Goal: Information Seeking & Learning: Learn about a topic

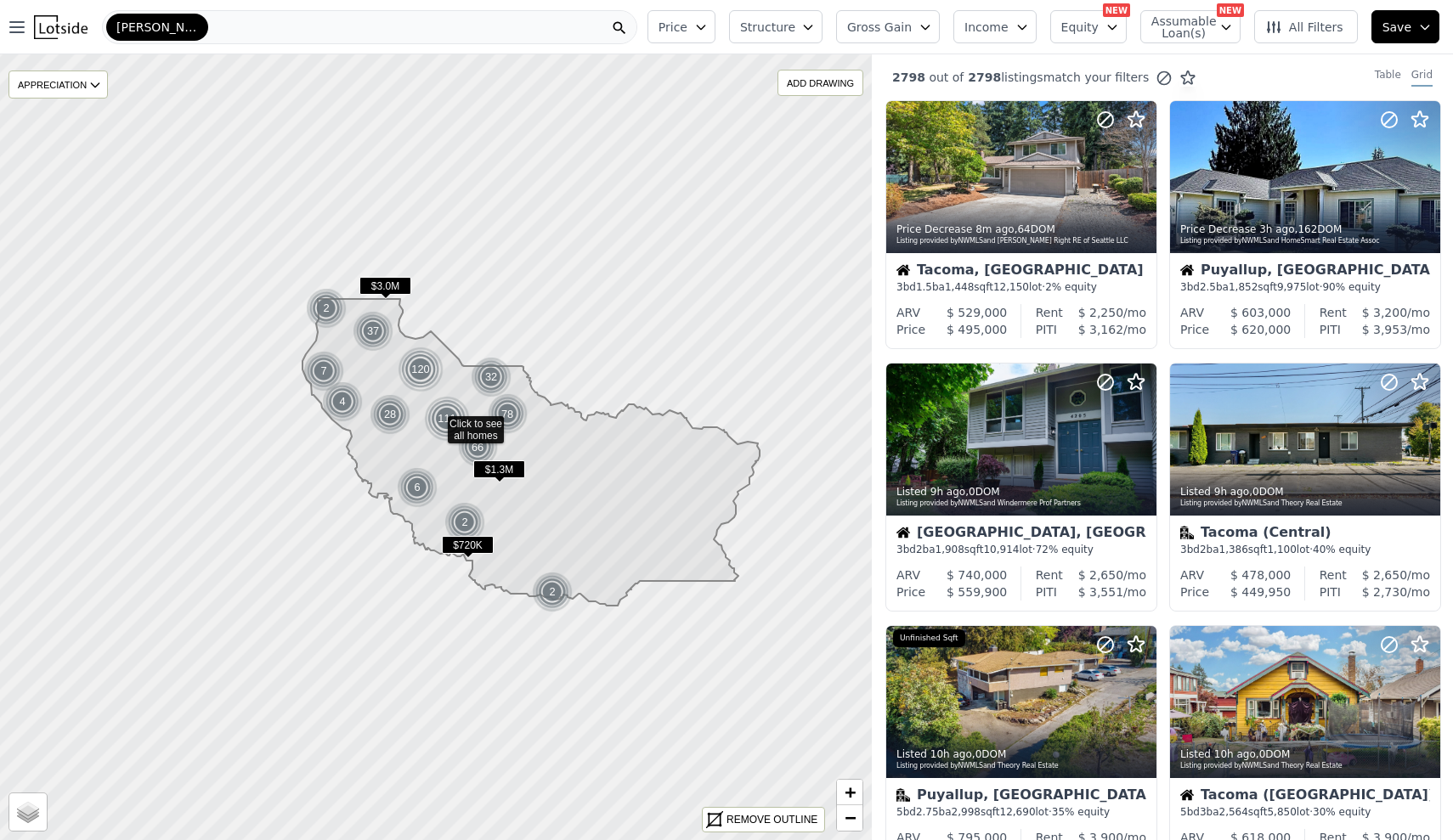
click at [716, 34] on button "Price" at bounding box center [681, 27] width 68 height 33
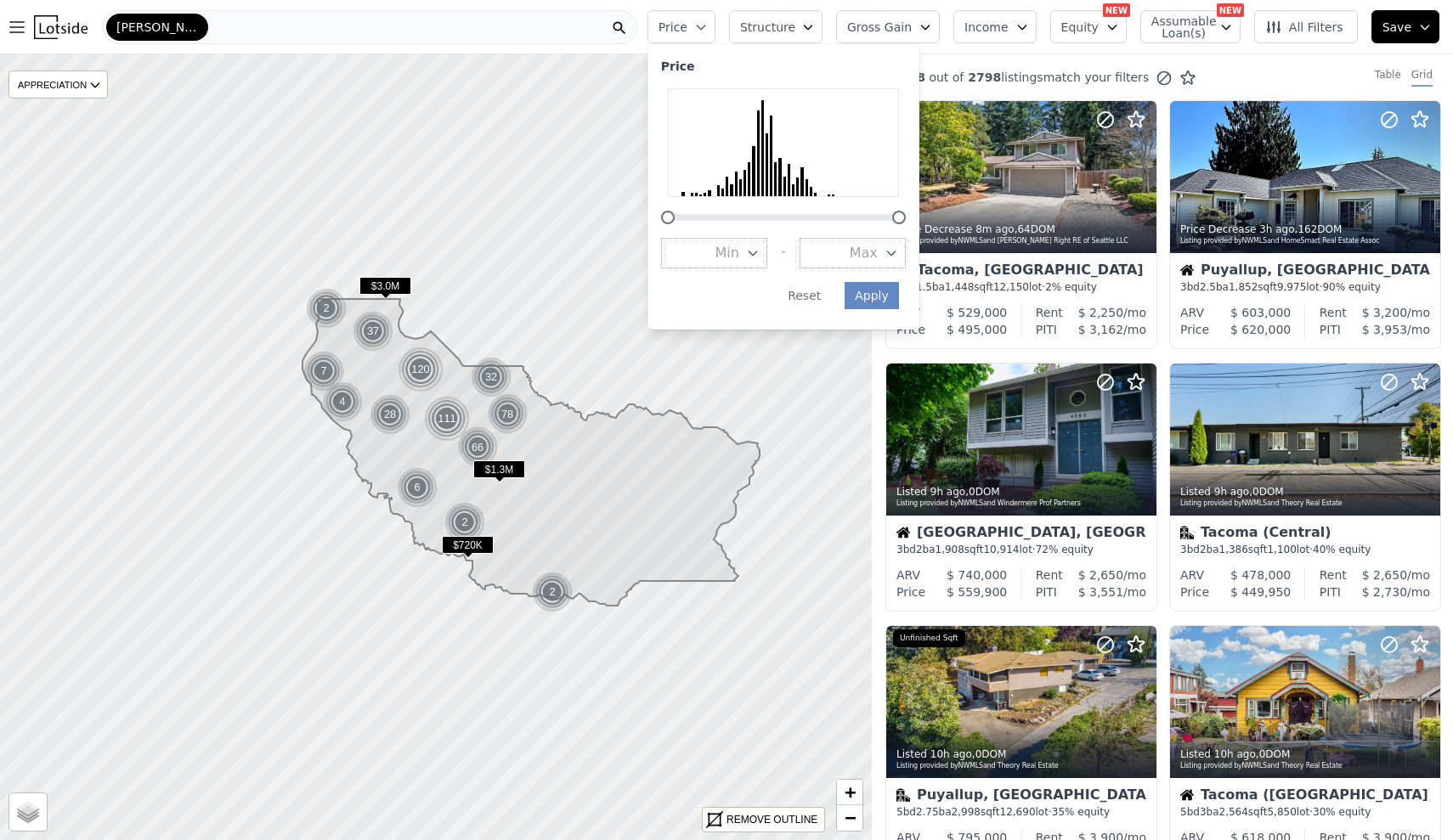
click at [1041, 60] on div "2798 out of 2798 listings match your filters Table Grid" at bounding box center [1163, 77] width 582 height 46
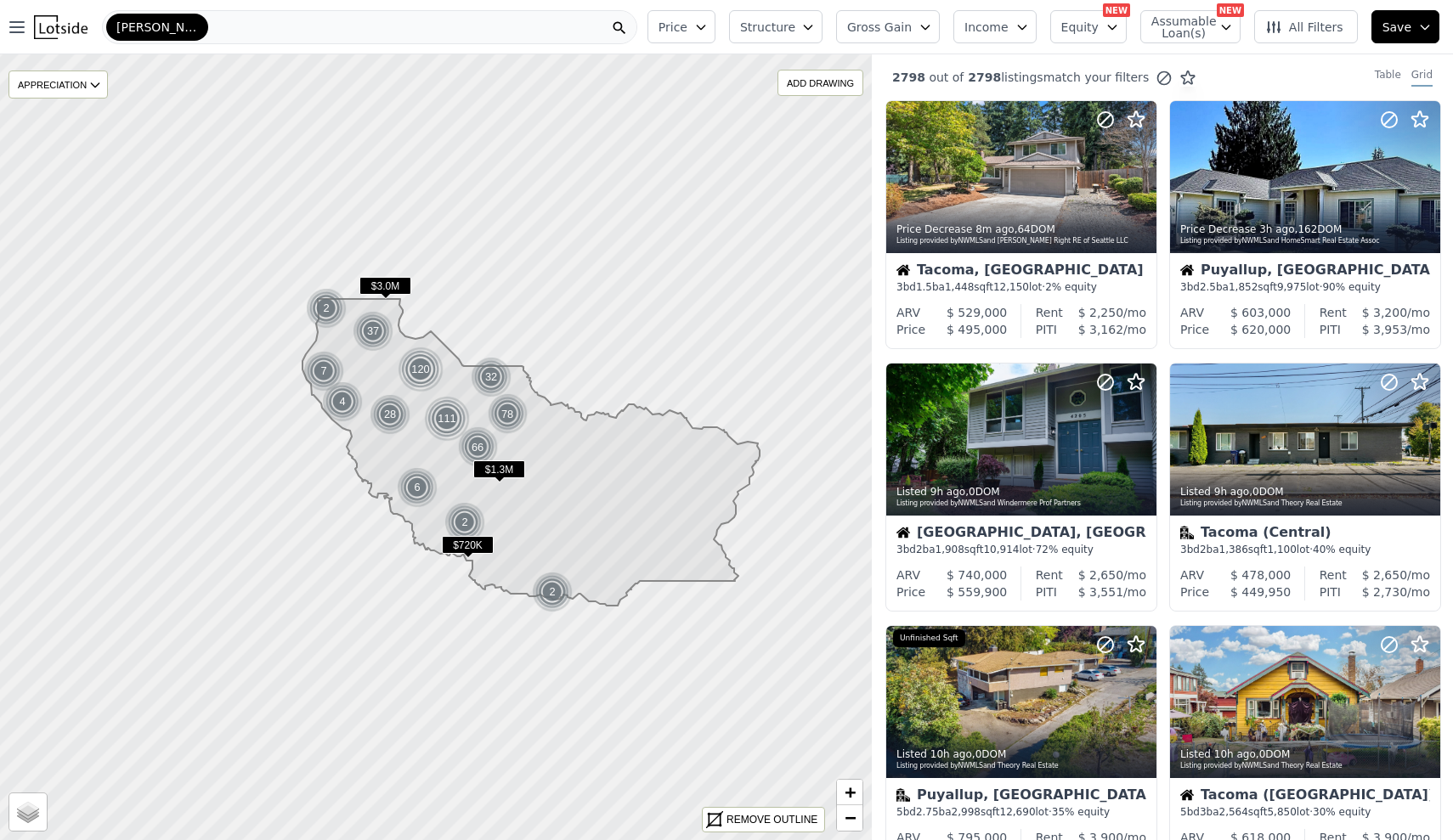
click at [795, 22] on span "Structure" at bounding box center [767, 27] width 54 height 17
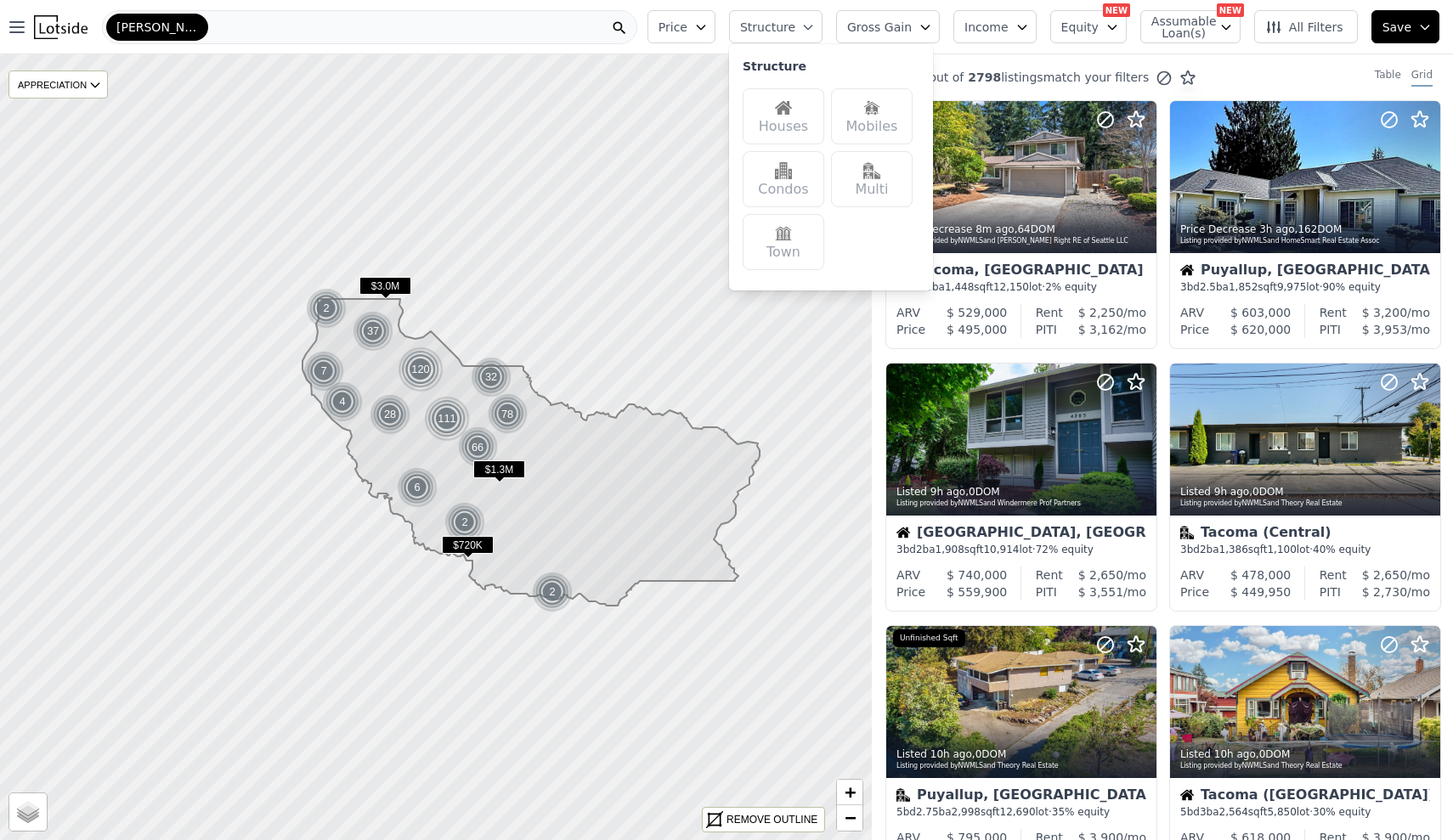
click at [810, 132] on div "Houses" at bounding box center [783, 116] width 81 height 56
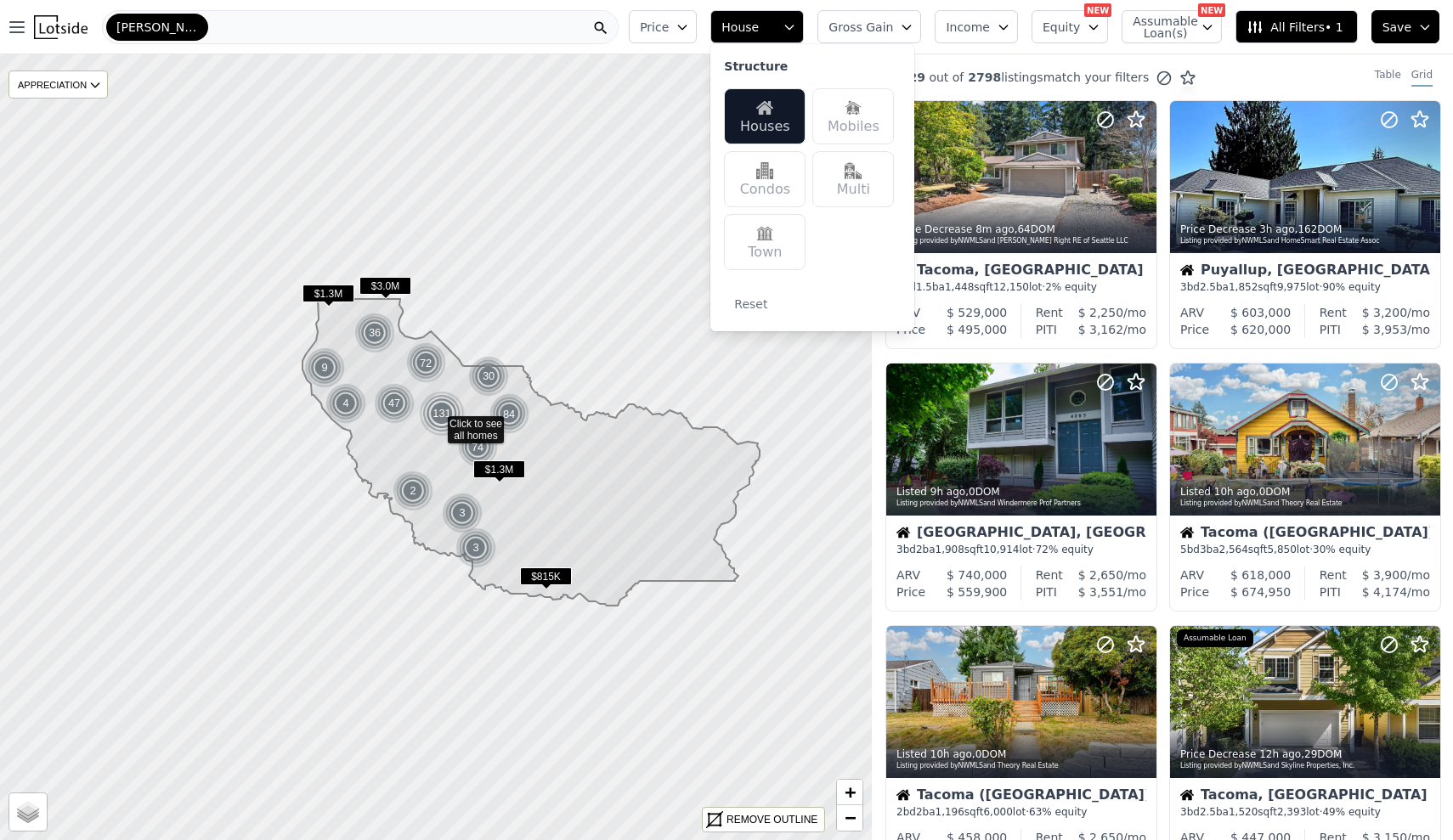
click at [882, 173] on div "Multi" at bounding box center [853, 180] width 81 height 56
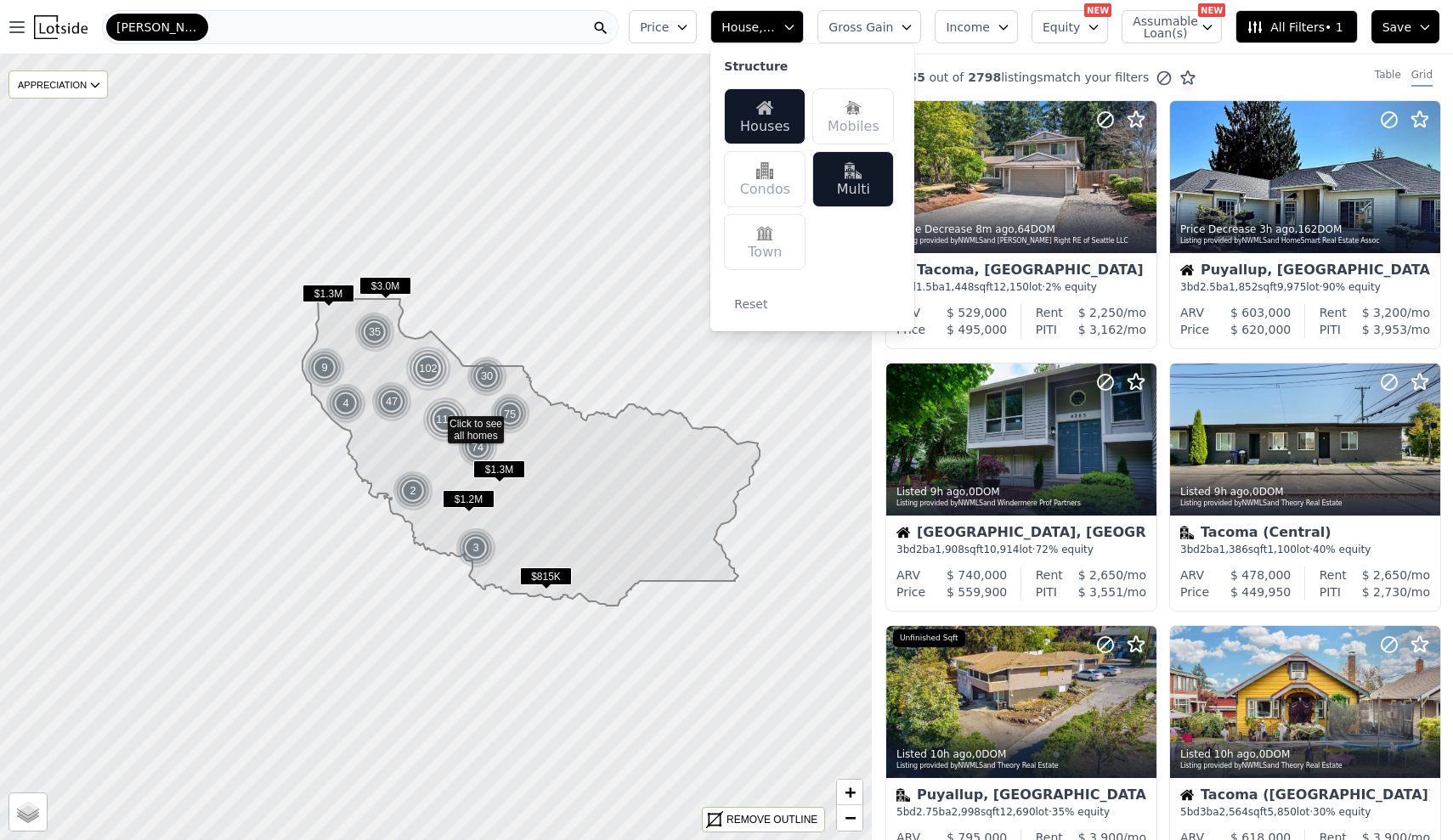
click at [796, 30] on icon "button" at bounding box center [789, 27] width 14 height 14
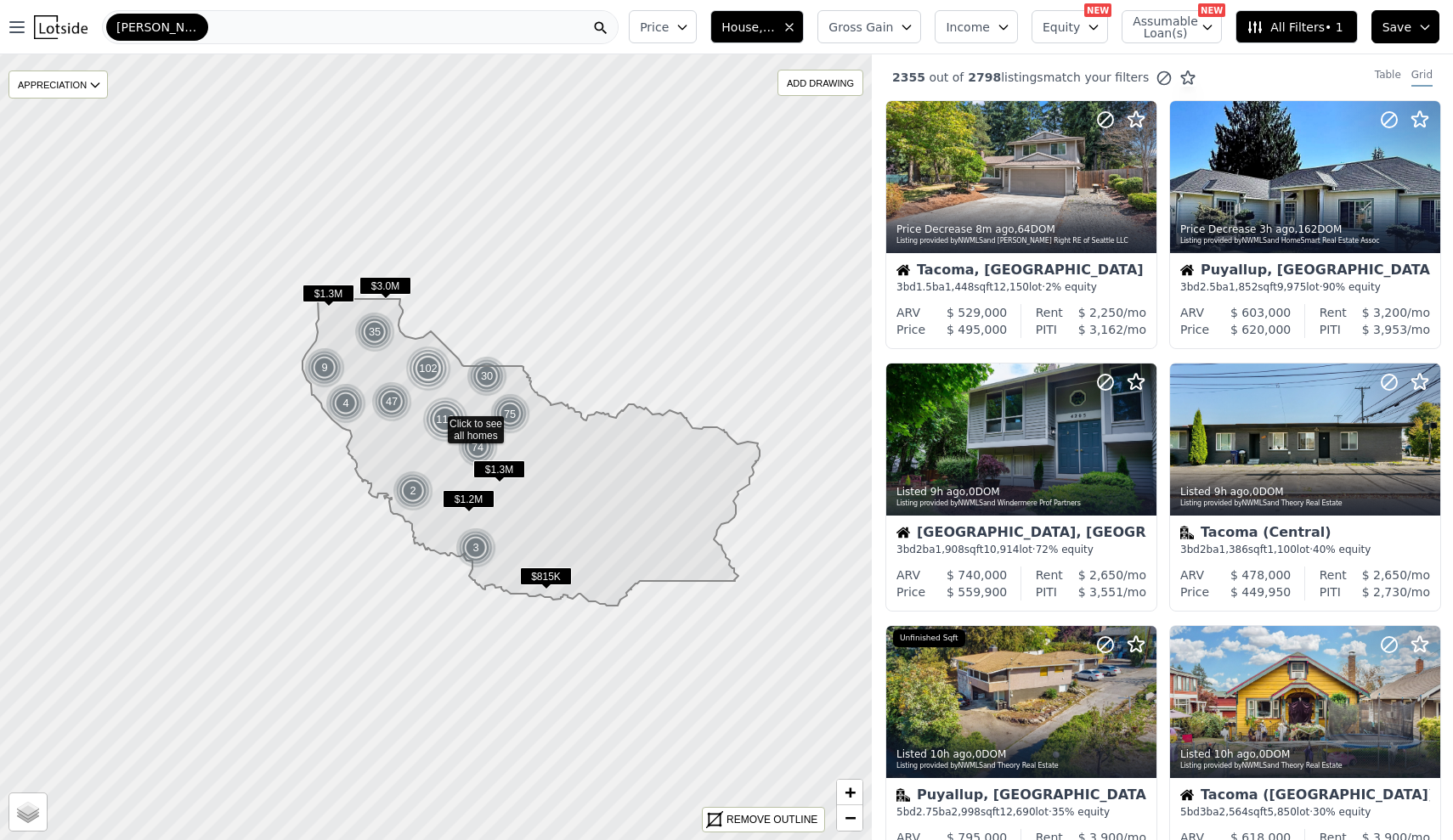
click at [1334, 28] on span "All Filters • 1" at bounding box center [1295, 27] width 96 height 17
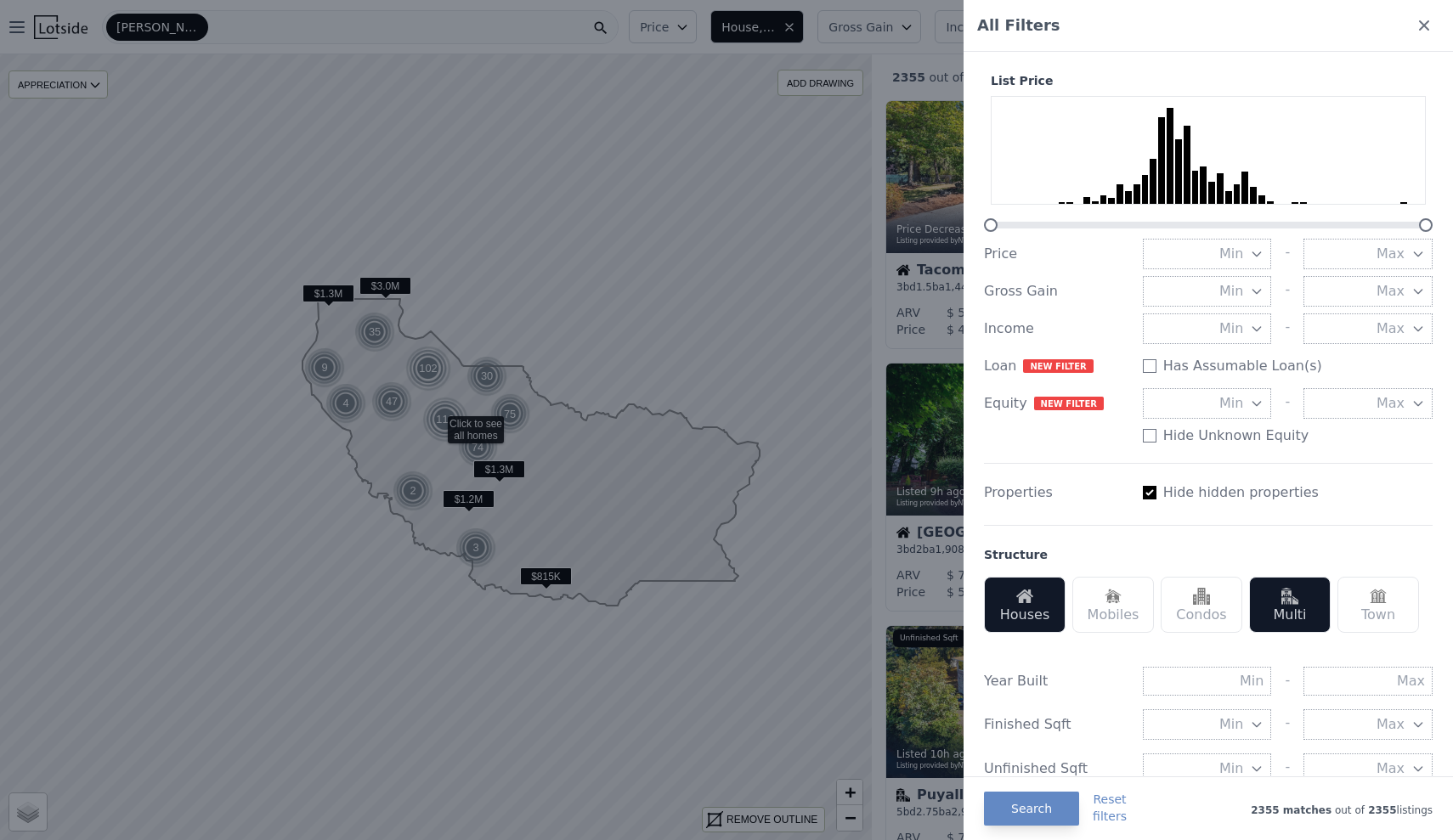
scroll to position [200, 0]
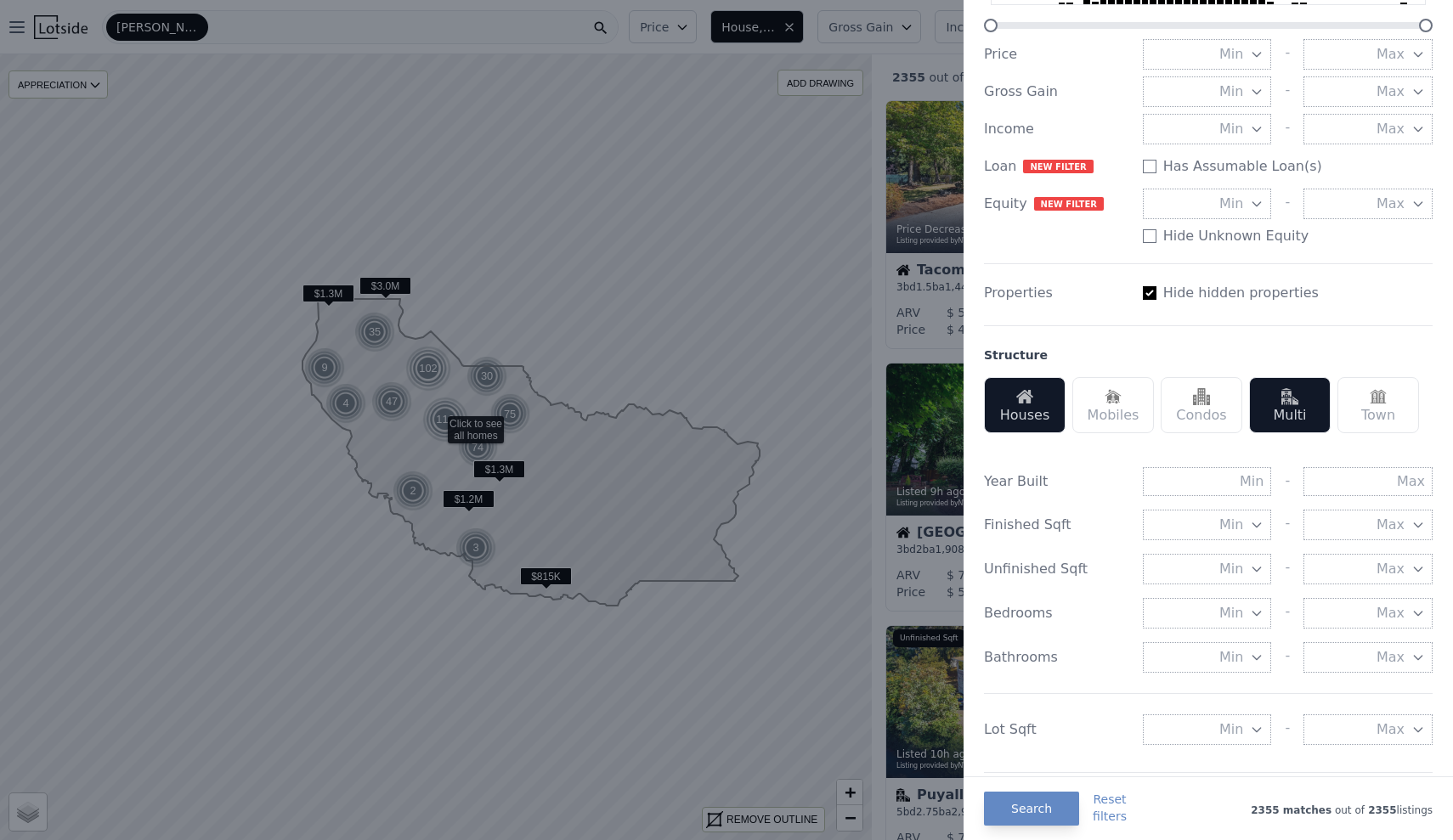
click at [1209, 520] on button "Min" at bounding box center [1208, 525] width 129 height 31
click at [1252, 612] on button "1000 sqft" at bounding box center [1208, 617] width 129 height 31
click at [1242, 518] on span "Min 1000 sqft" at bounding box center [1201, 524] width 93 height 20
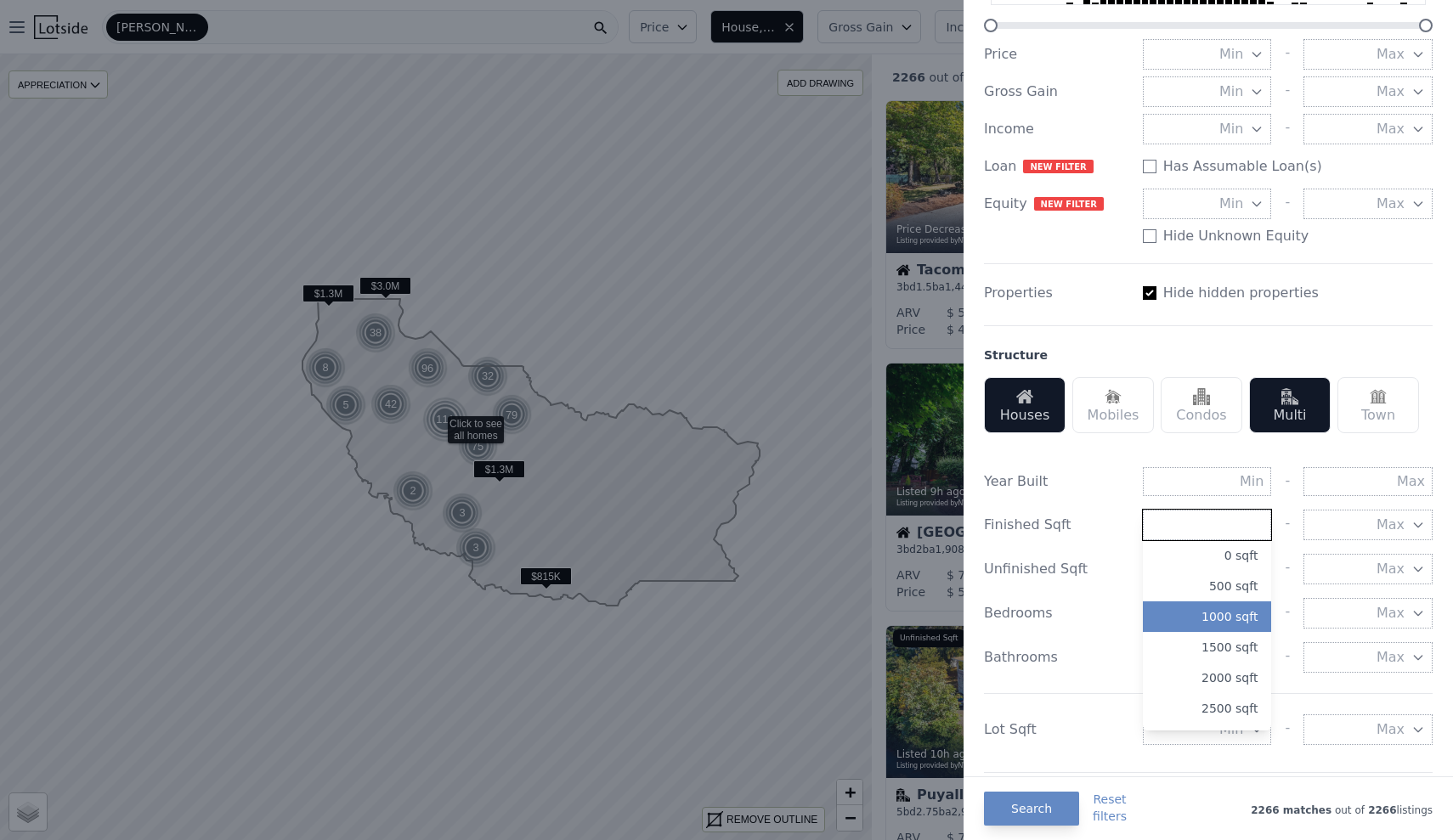
click at [1225, 518] on input "number" at bounding box center [1208, 525] width 129 height 31
type input "1200"
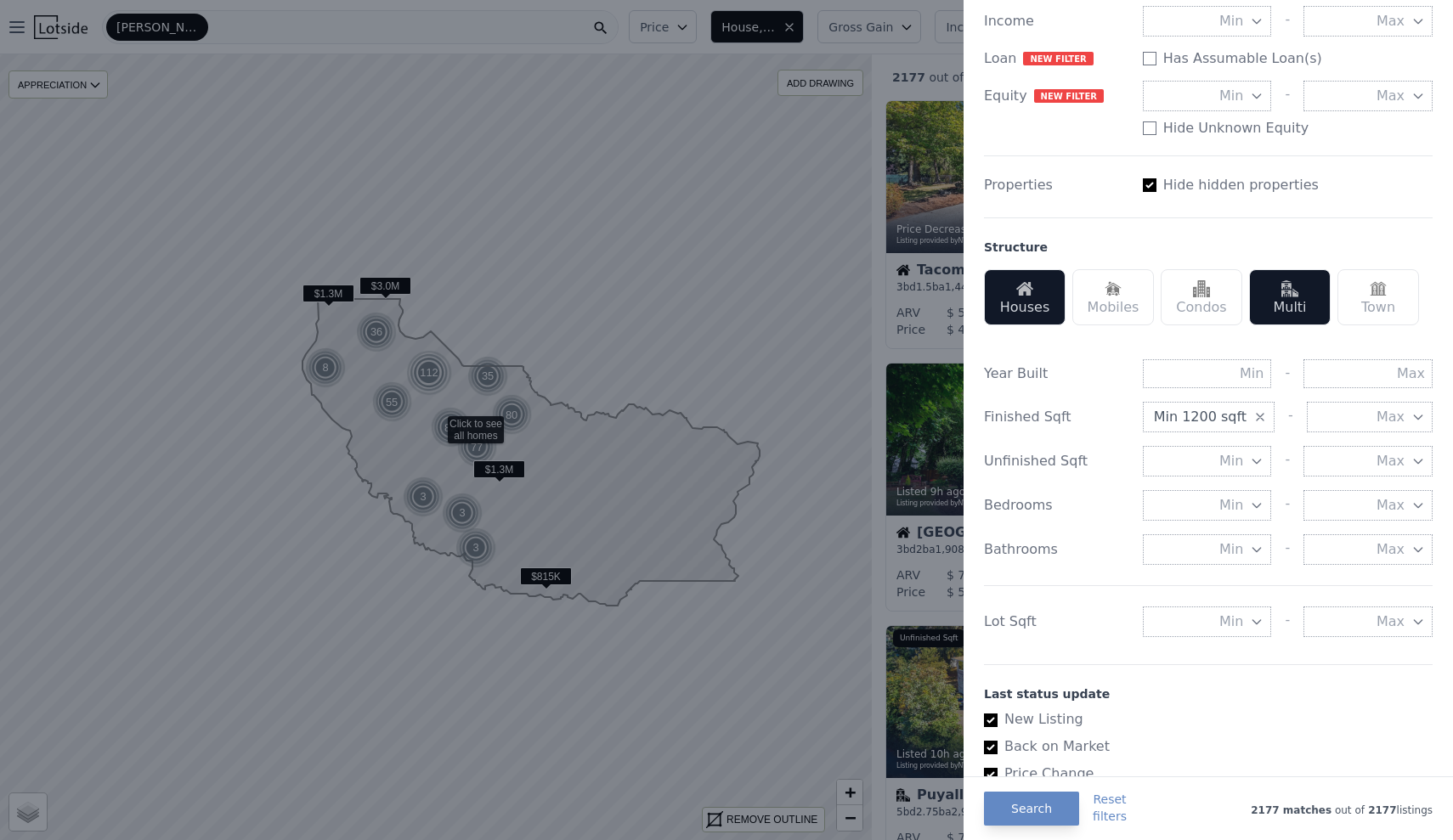
scroll to position [309, 0]
click at [1241, 614] on span "Min" at bounding box center [1231, 620] width 24 height 20
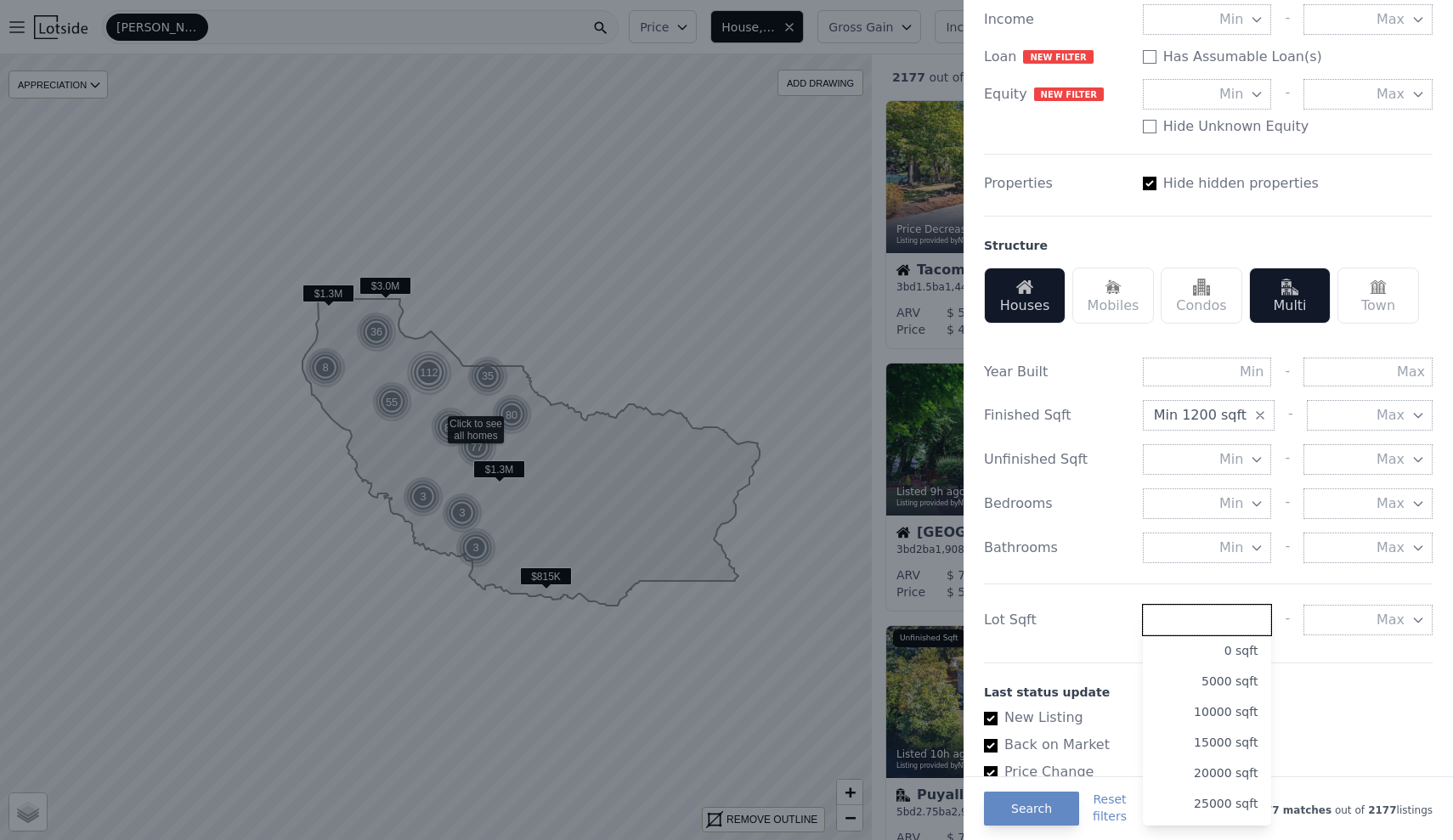
click at [1239, 609] on input "number" at bounding box center [1208, 620] width 129 height 31
type input "2000"
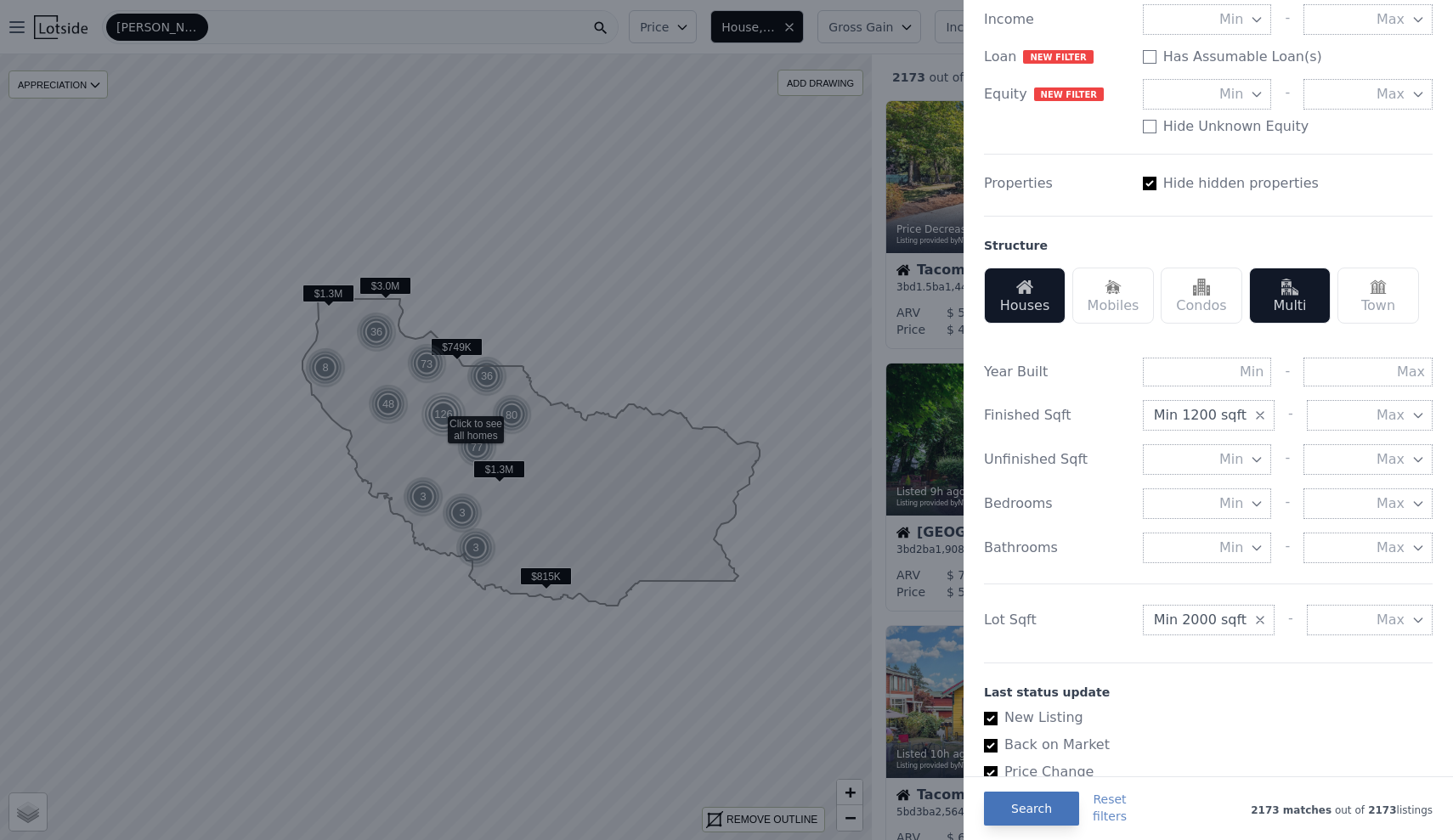
click at [1042, 803] on button "Search" at bounding box center [1032, 808] width 96 height 34
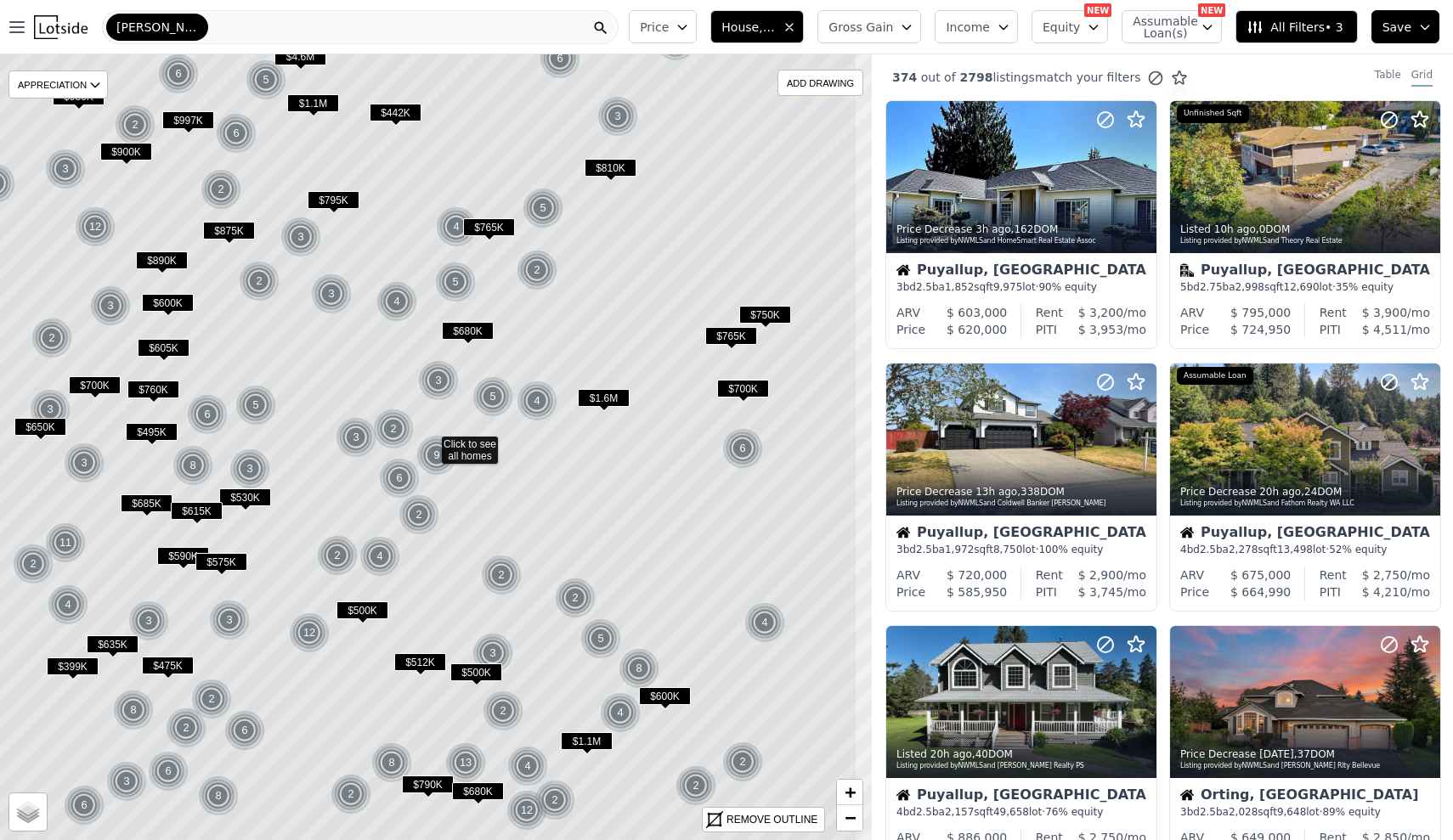
drag, startPoint x: 612, startPoint y: 380, endPoint x: 584, endPoint y: 370, distance: 29.7
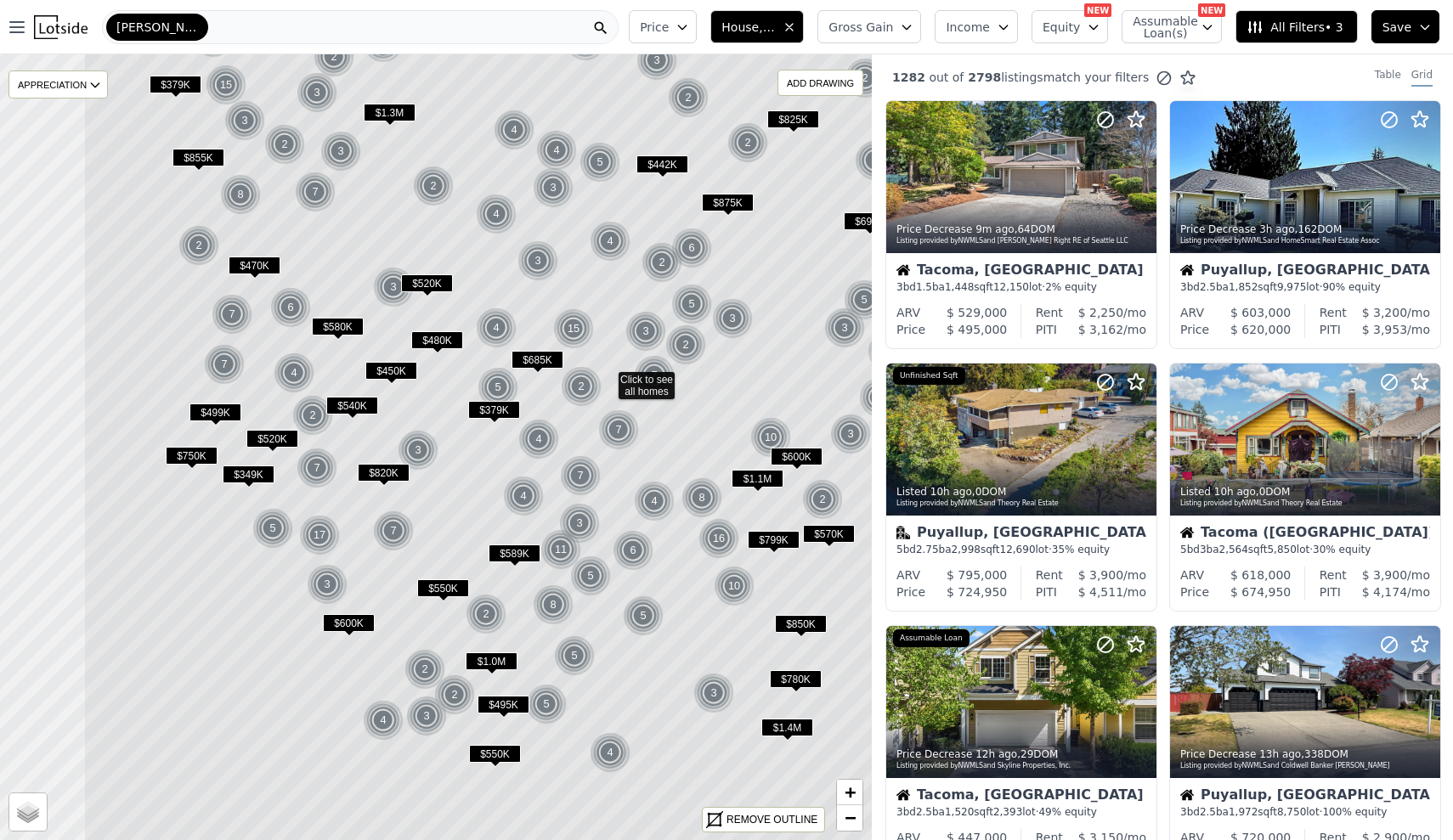
drag, startPoint x: 585, startPoint y: 468, endPoint x: 758, endPoint y: 399, distance: 186.3
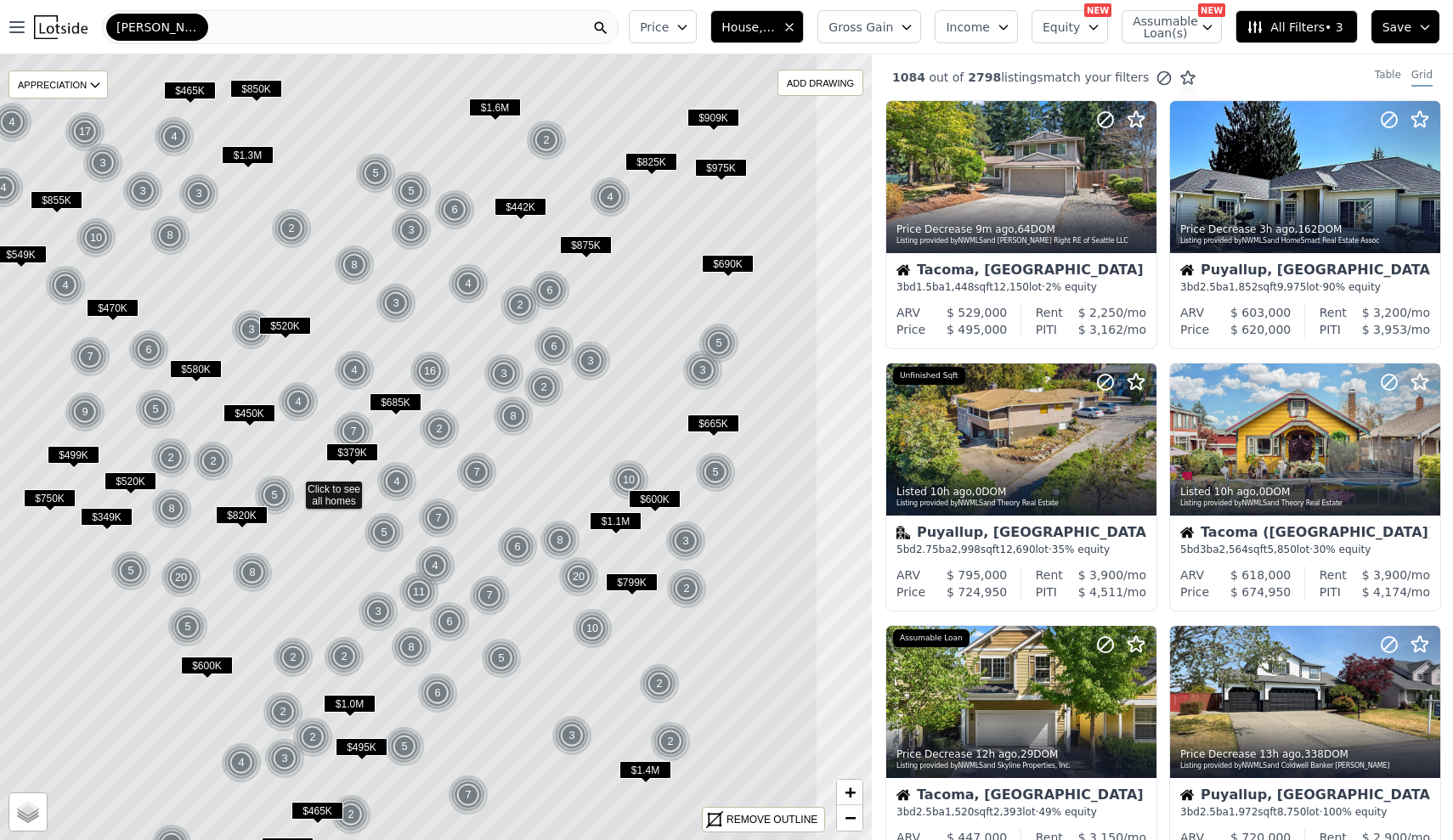
click at [613, 441] on icon at bounding box center [294, 490] width 1049 height 946
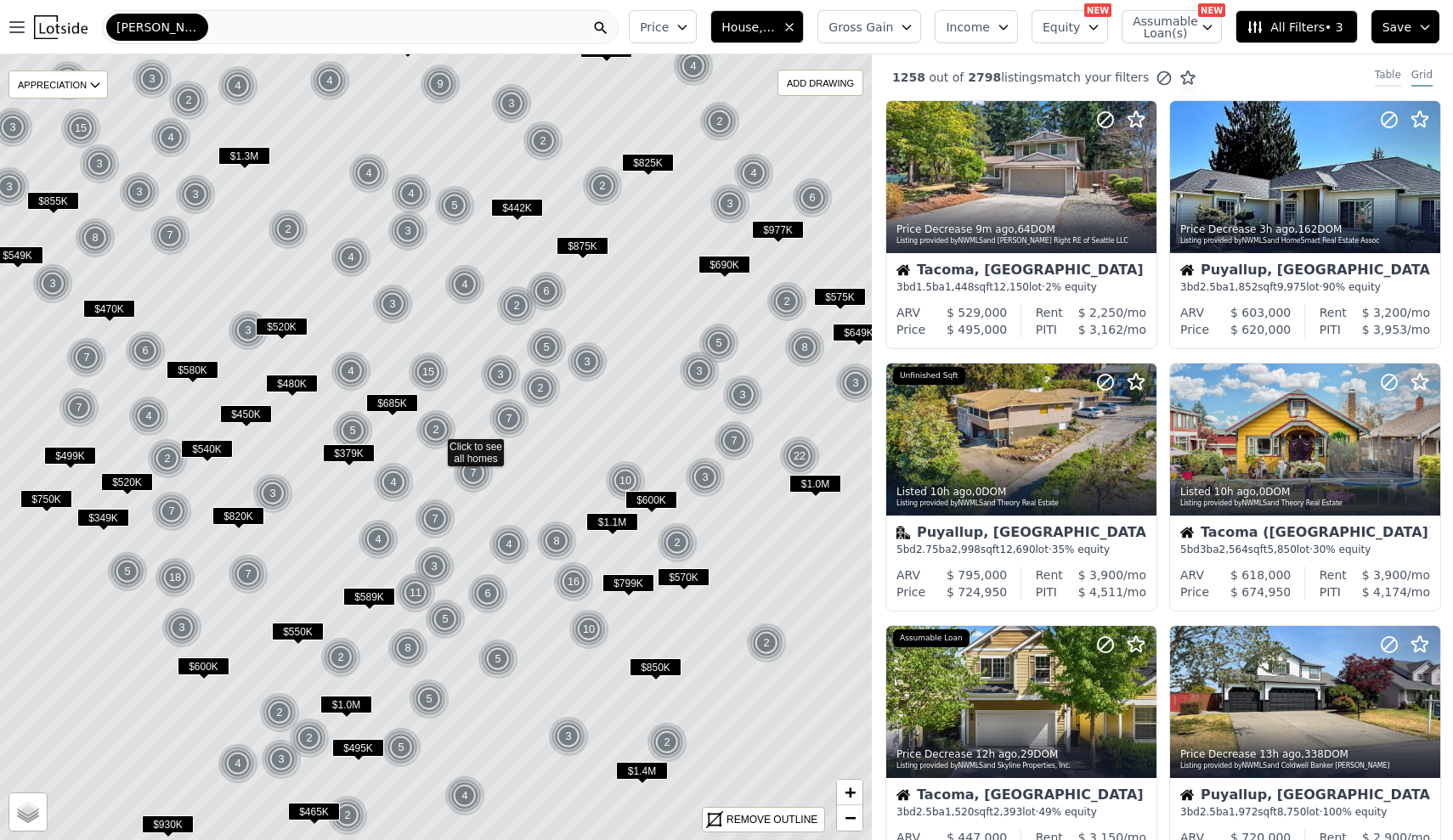
click at [1387, 76] on div "Table" at bounding box center [1387, 76] width 26 height 18
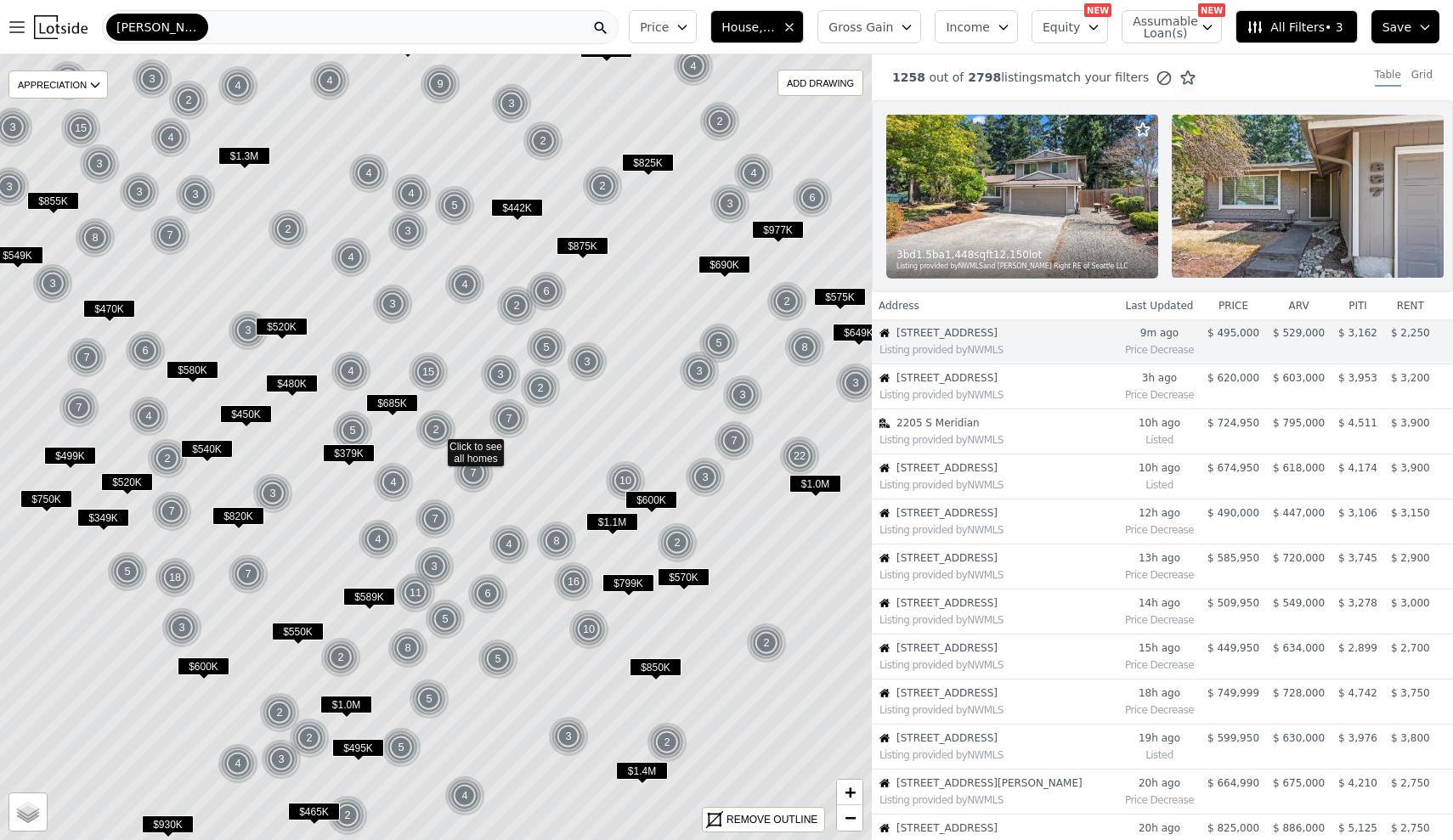
click at [1239, 302] on th "price" at bounding box center [1234, 306] width 66 height 27
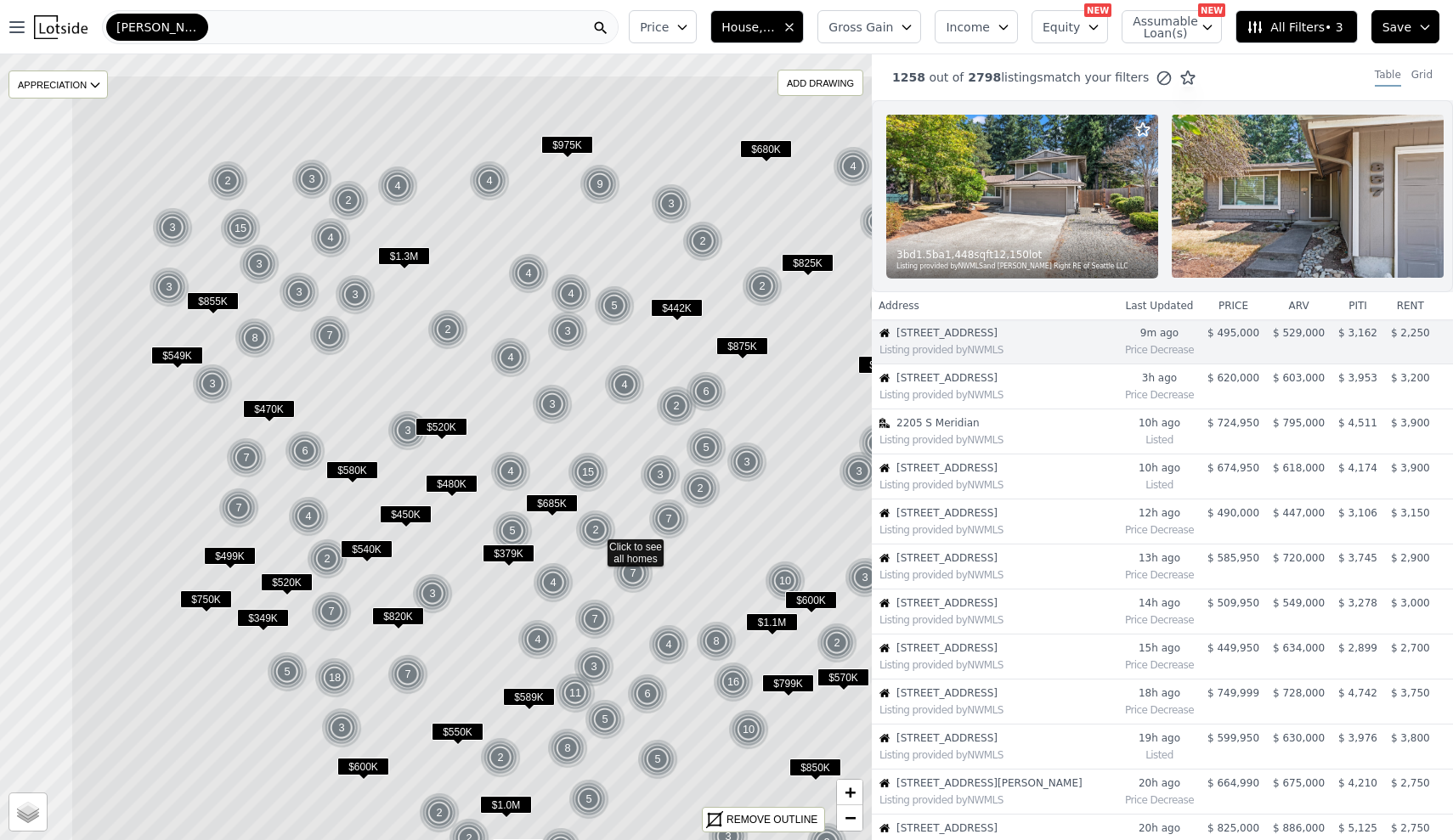
drag, startPoint x: 582, startPoint y: 272, endPoint x: 933, endPoint y: 527, distance: 433.9
click at [933, 527] on div "$975K $680K 3 9 4 4 4 4 2 $1.4M 2 3 5 4 $1.0M $550K 4 3 7 $589K 2 5 11 8 5 5 $1…" at bounding box center [726, 474] width 1453 height 840
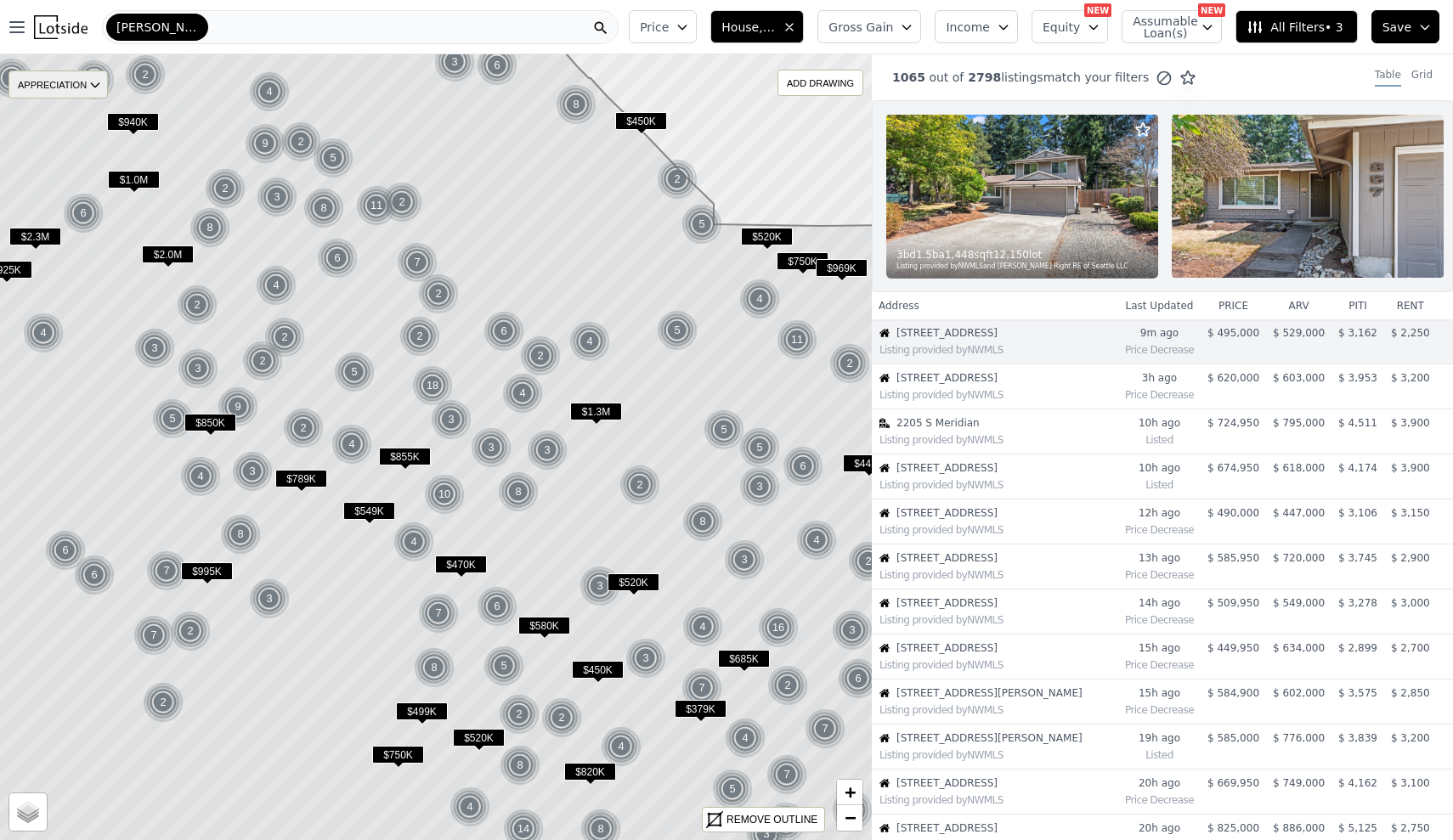
click at [99, 72] on div "APPRECIATION" at bounding box center [58, 84] width 100 height 28
click at [1293, 25] on span "All Filters • 3" at bounding box center [1295, 27] width 96 height 17
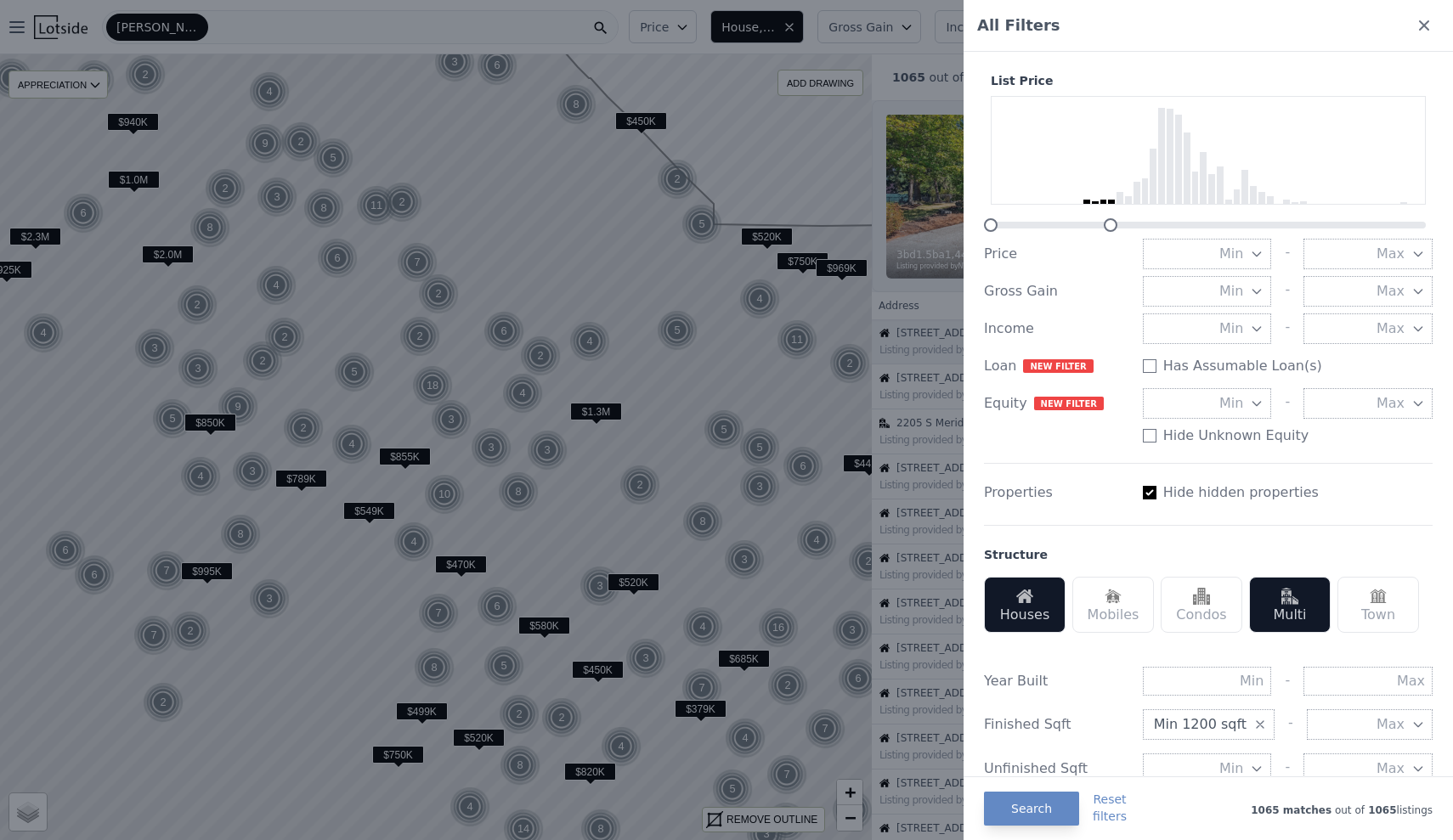
drag, startPoint x: 1426, startPoint y: 225, endPoint x: 1111, endPoint y: 209, distance: 315.4
click at [1111, 209] on div "List Price Price Min - Max Gross Gain Min - Max Income Min - Max Loan New filte…" at bounding box center [1209, 266] width 448 height 387
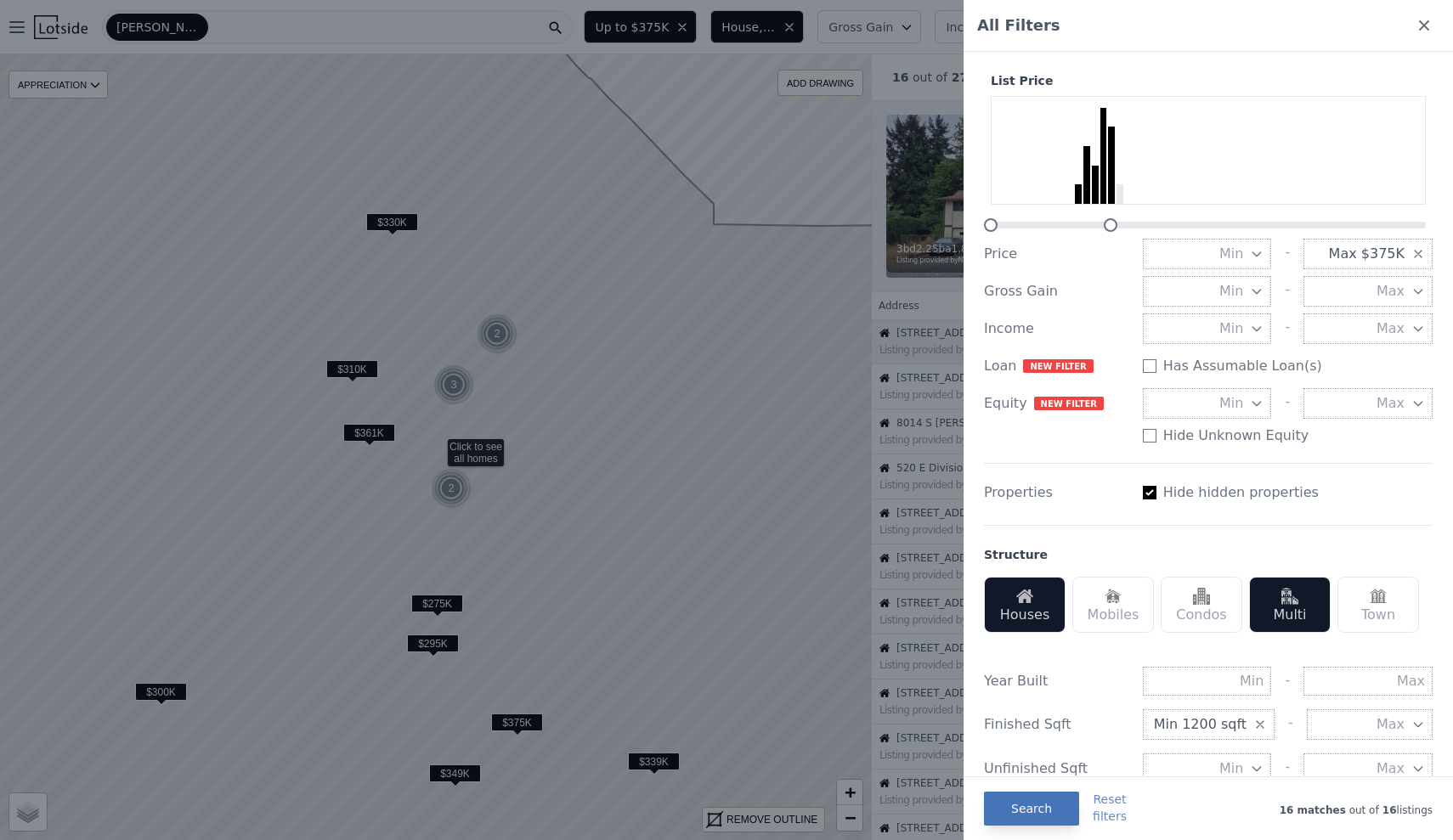
click at [1033, 814] on button "Search" at bounding box center [1032, 808] width 96 height 34
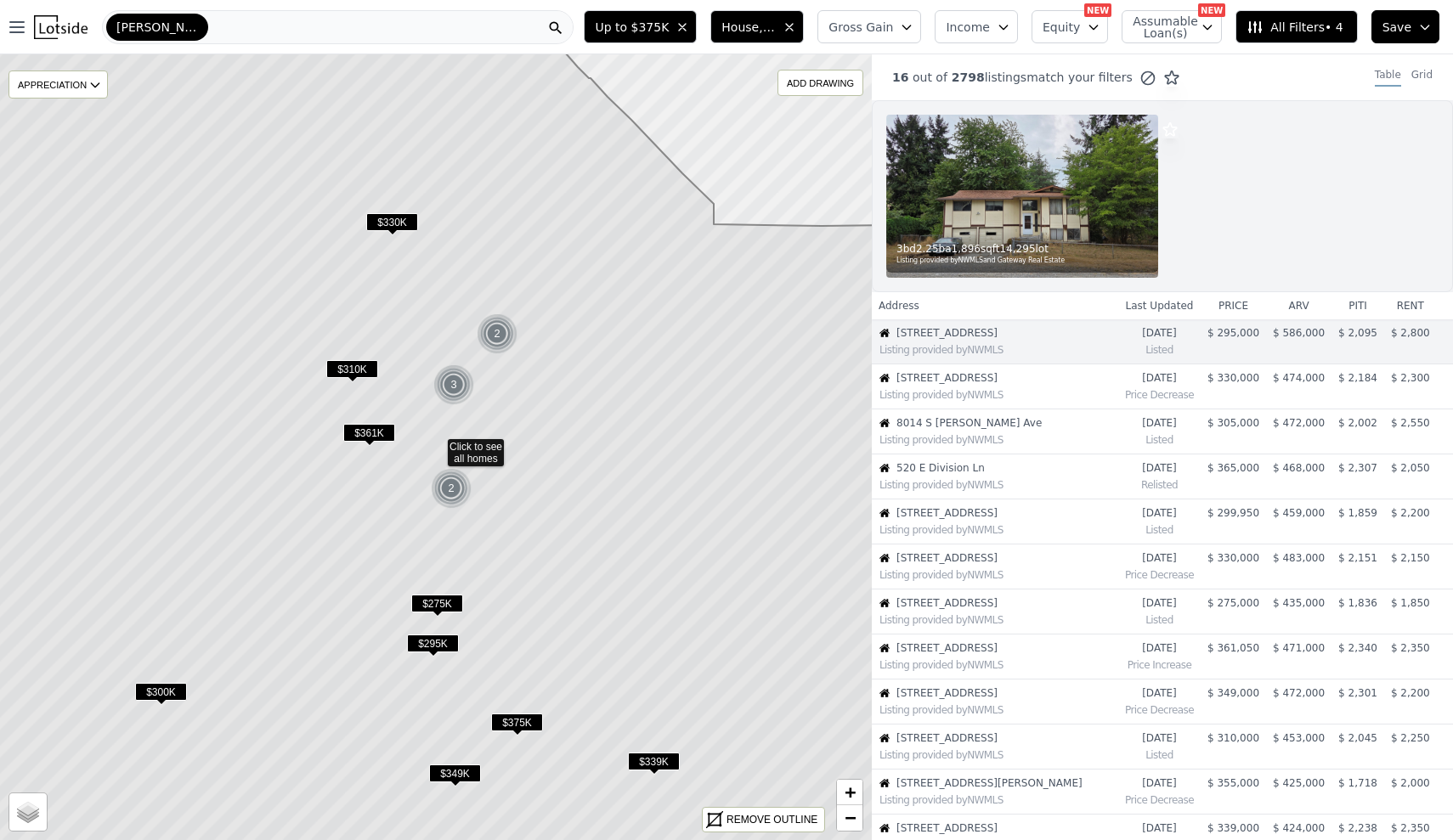
click at [394, 223] on span "$330K" at bounding box center [392, 222] width 52 height 17
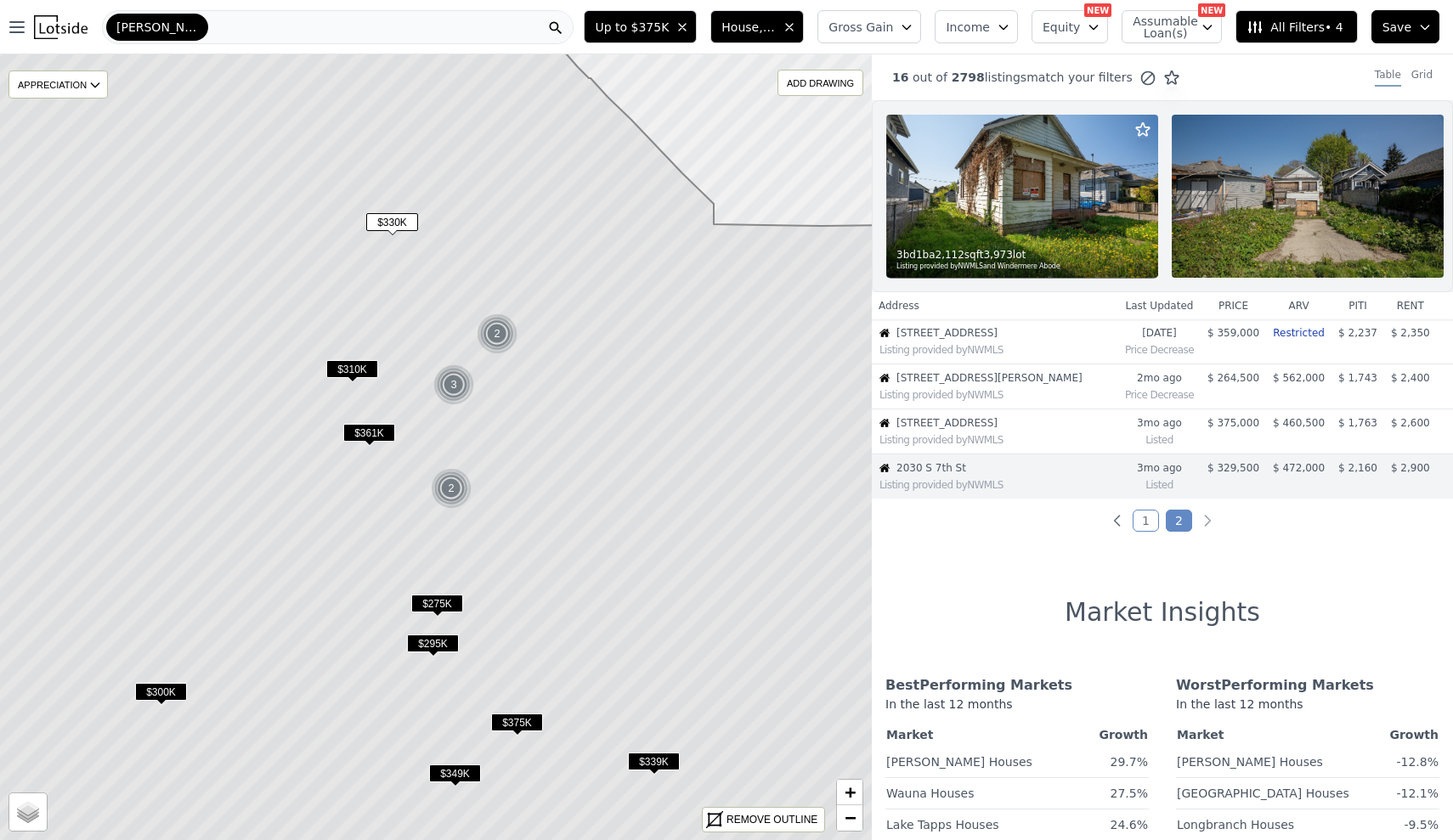
click at [359, 369] on span "$310K" at bounding box center [353, 369] width 52 height 17
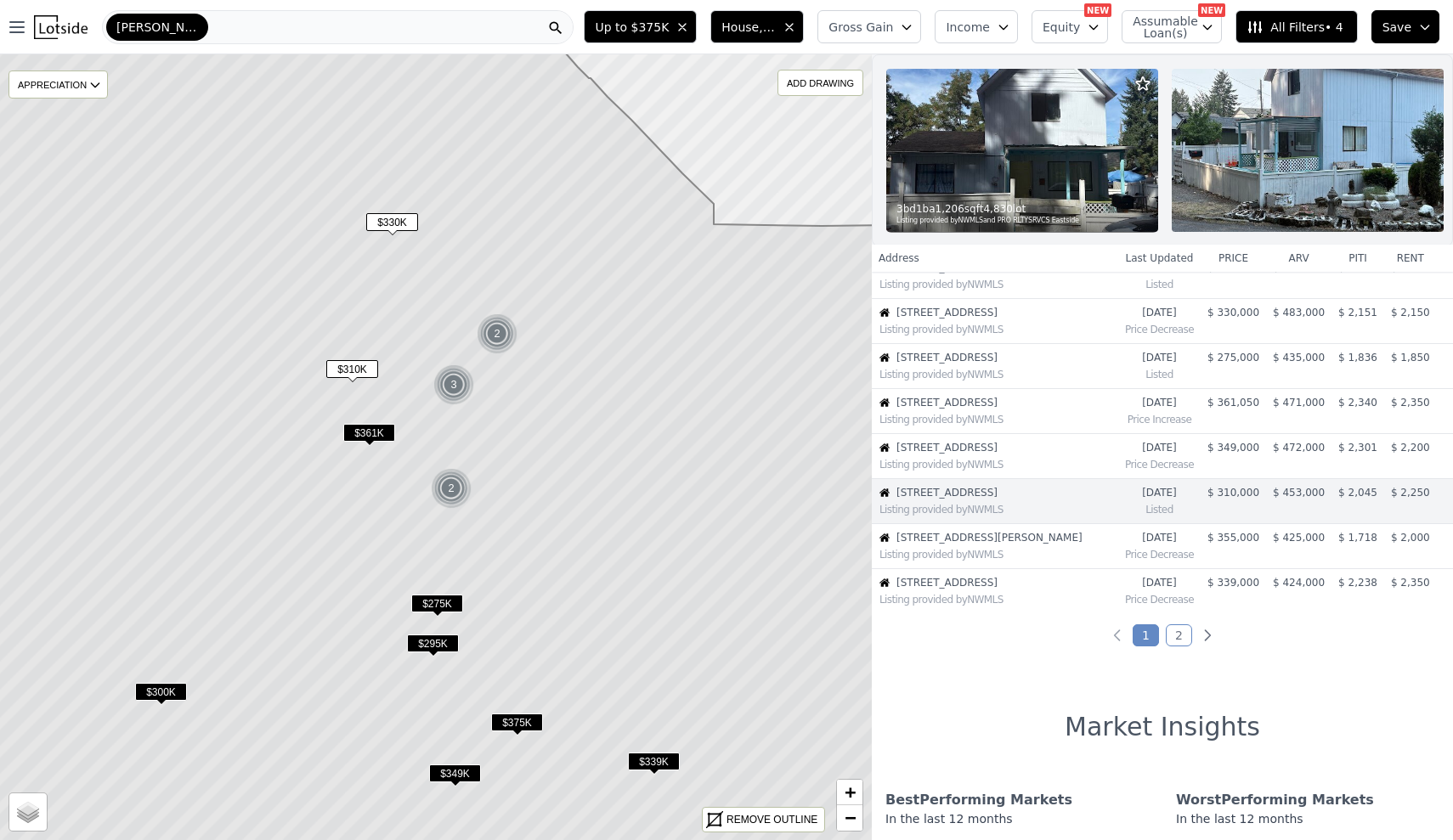
scroll to position [265, 0]
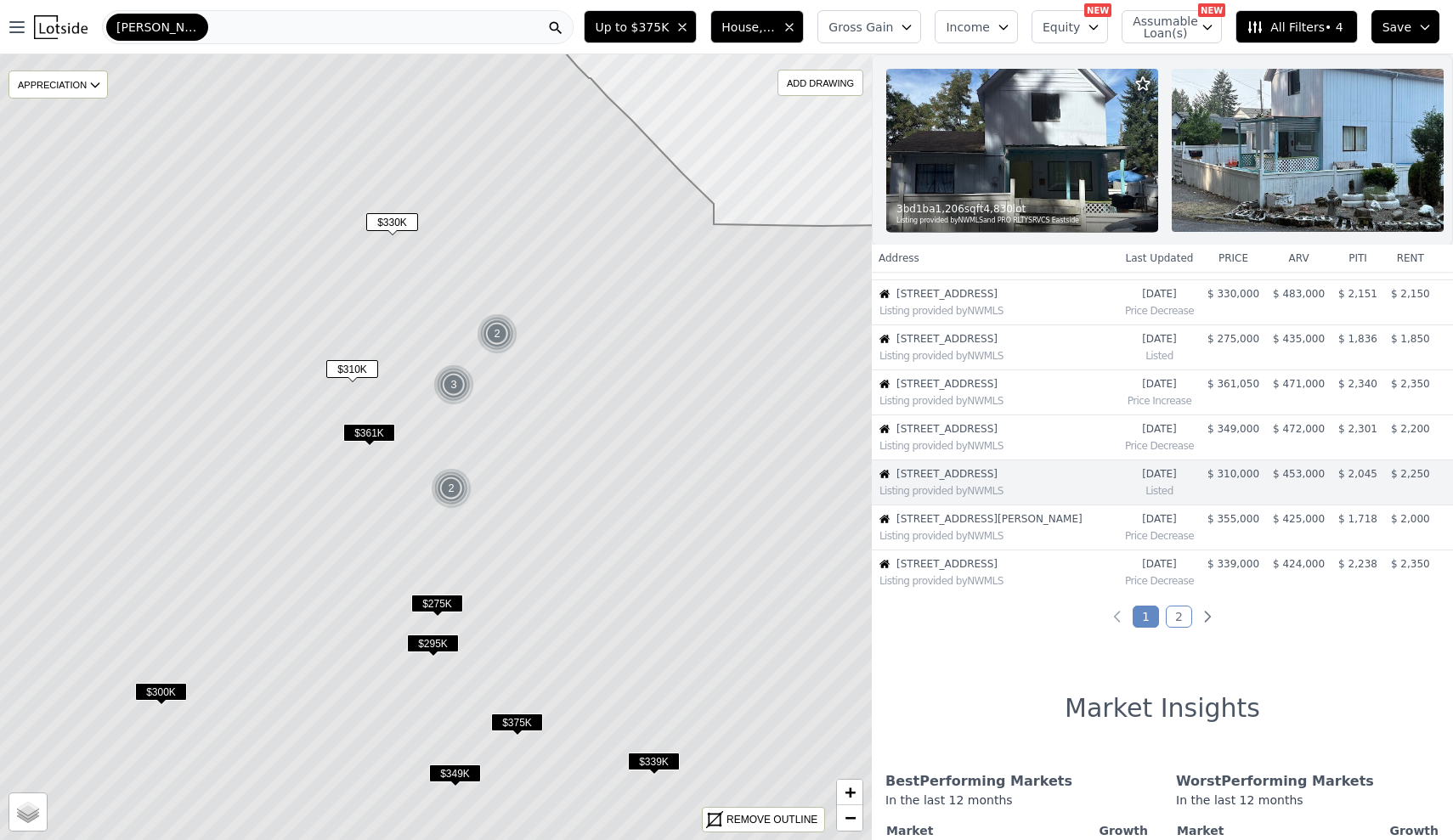
click at [371, 427] on span "$361K" at bounding box center [369, 433] width 52 height 17
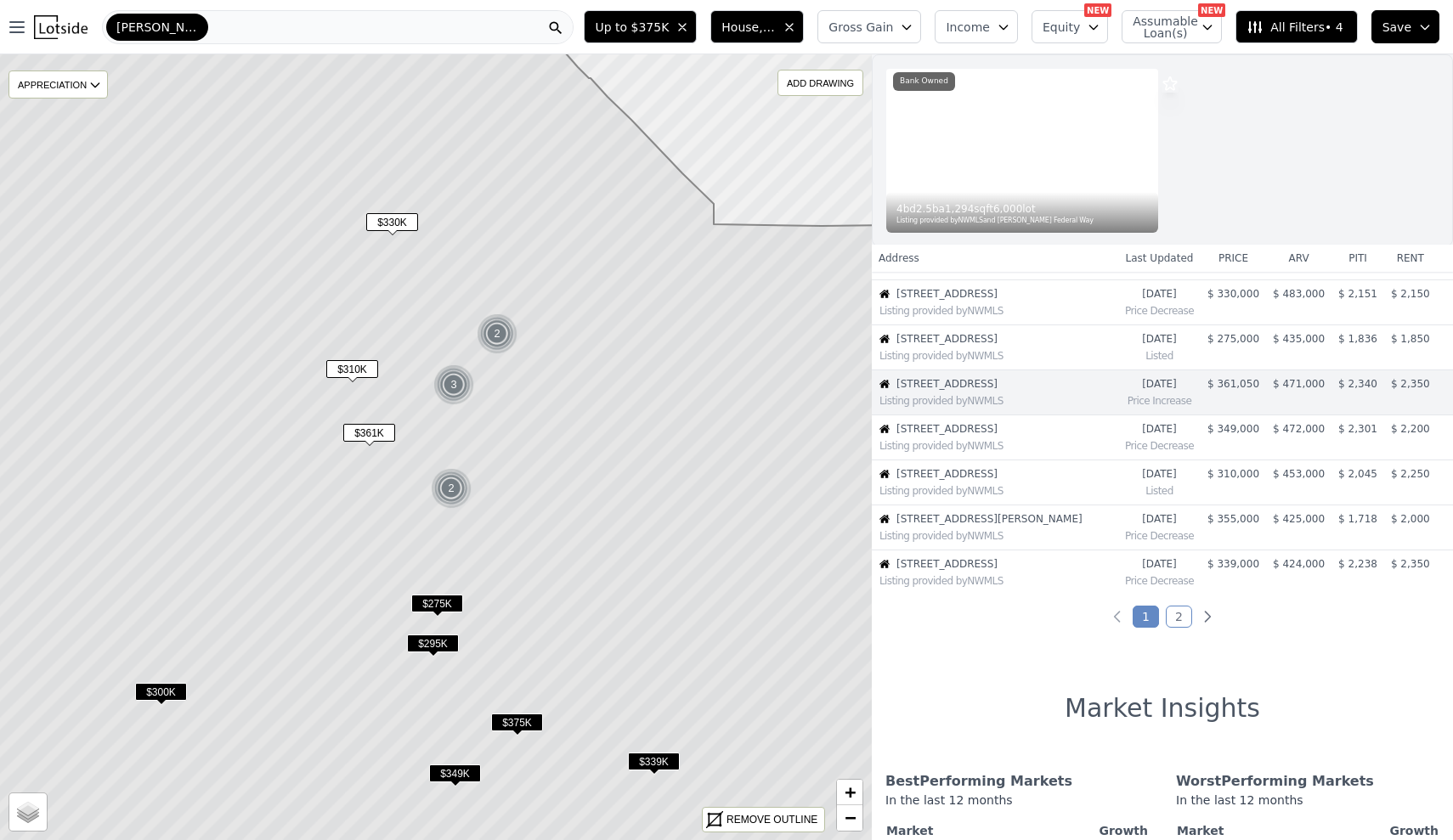
scroll to position [173, 0]
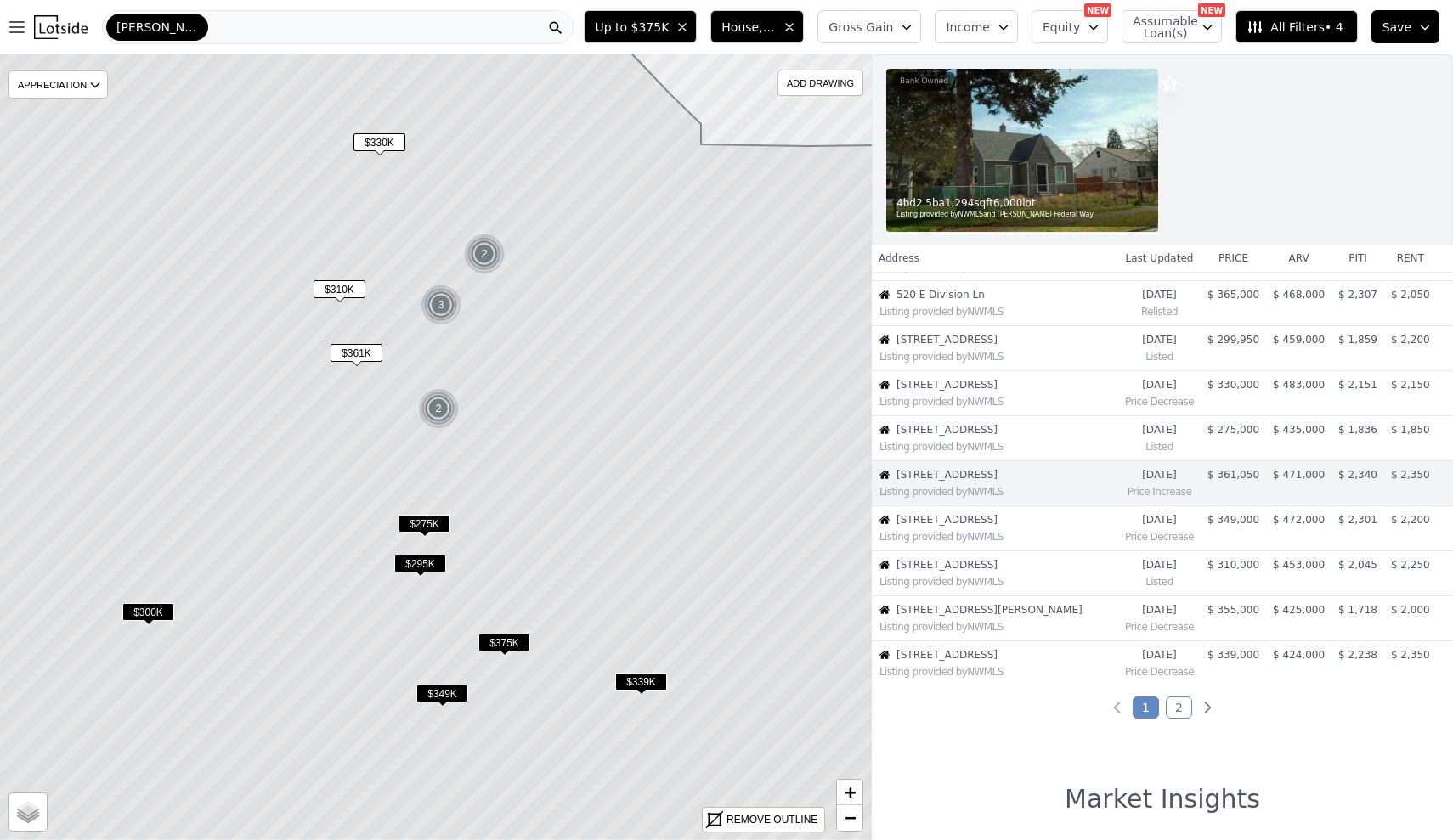
drag, startPoint x: 514, startPoint y: 462, endPoint x: 487, endPoint y: 330, distance: 134.7
click at [487, 330] on icon at bounding box center [422, 368] width 1049 height 946
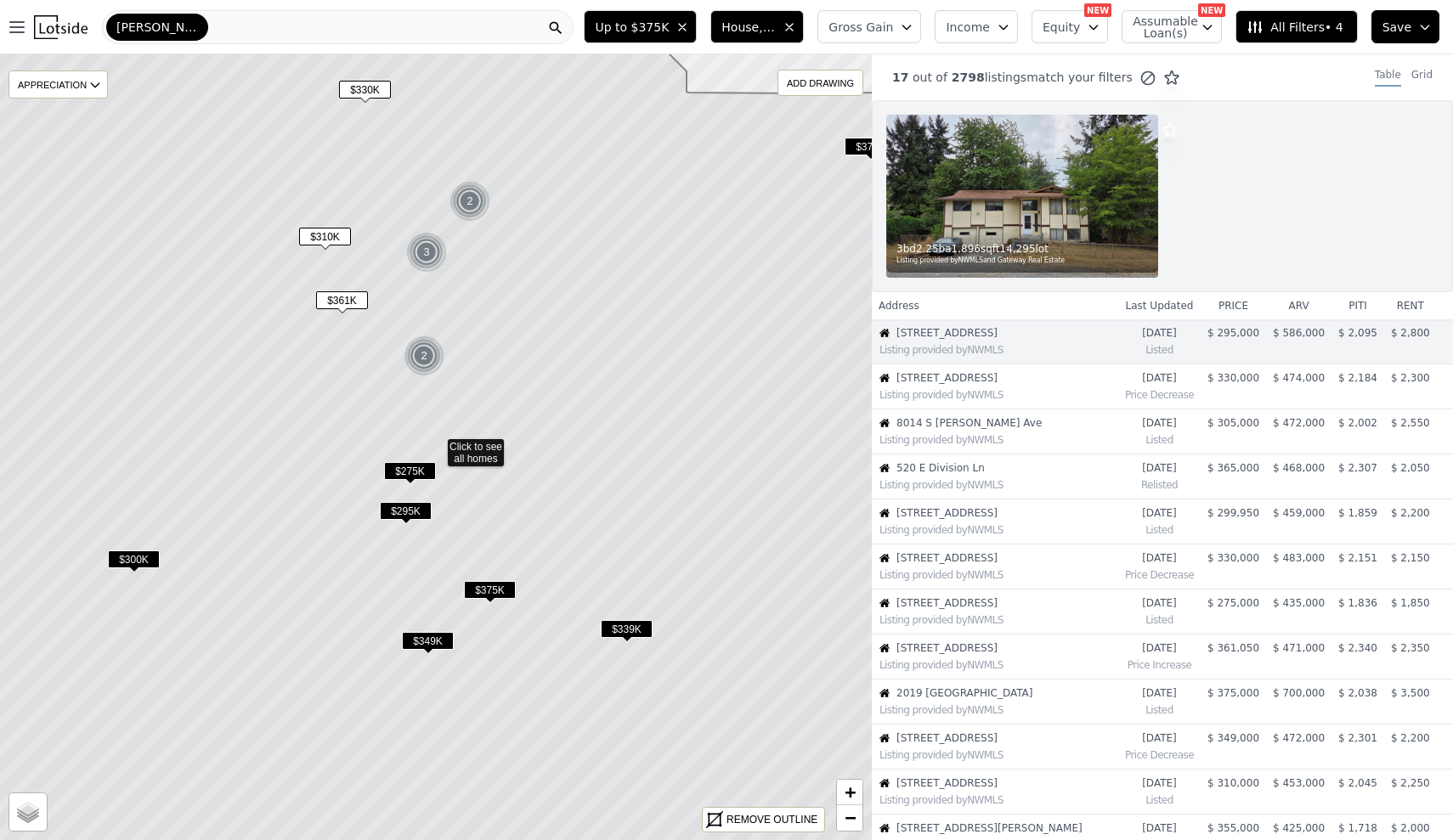
click at [418, 466] on span "$275K" at bounding box center [411, 471] width 52 height 17
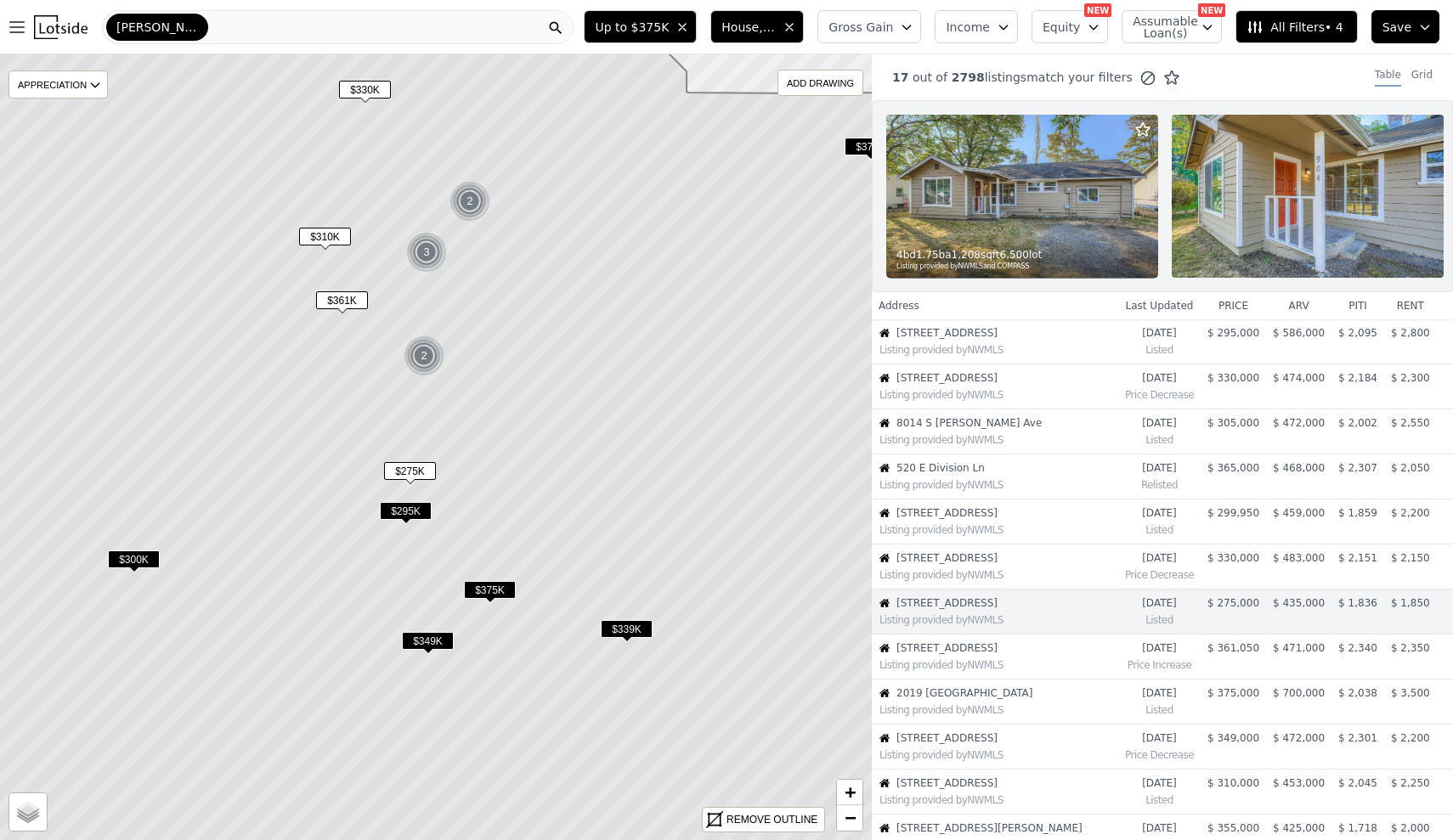
scroll to position [129, 0]
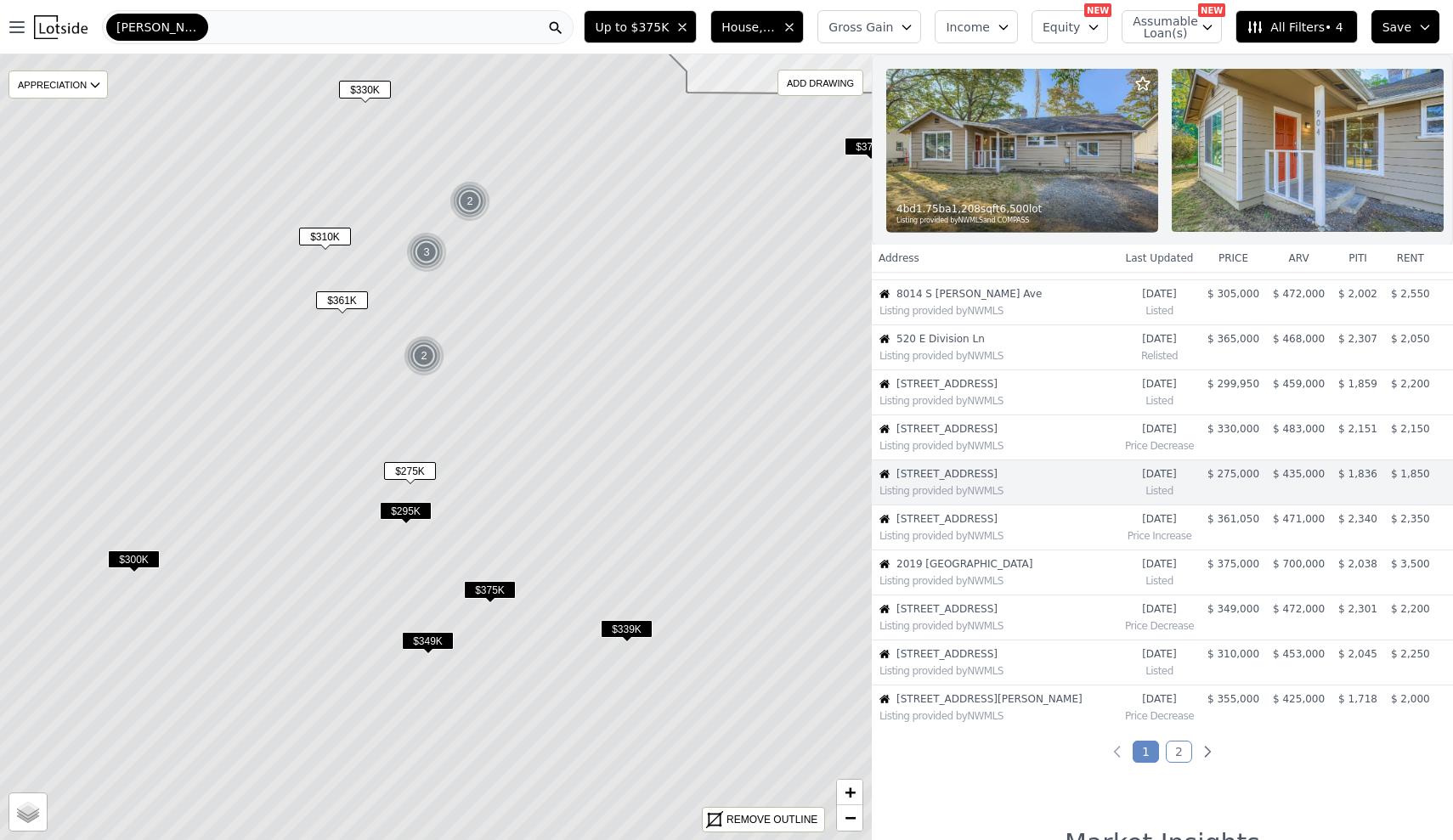
click at [413, 516] on span "$295K" at bounding box center [406, 511] width 52 height 17
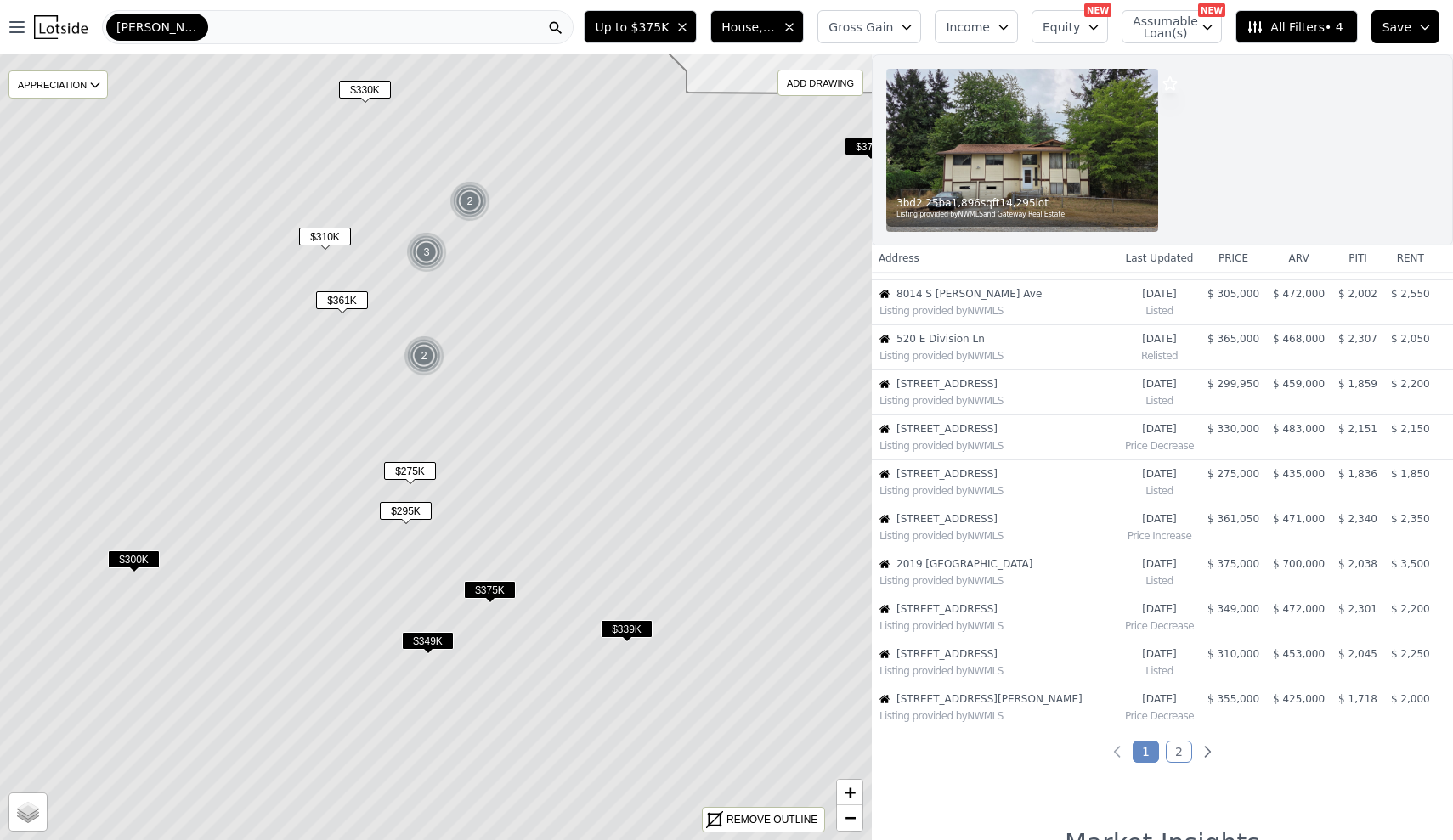
scroll to position [0, 0]
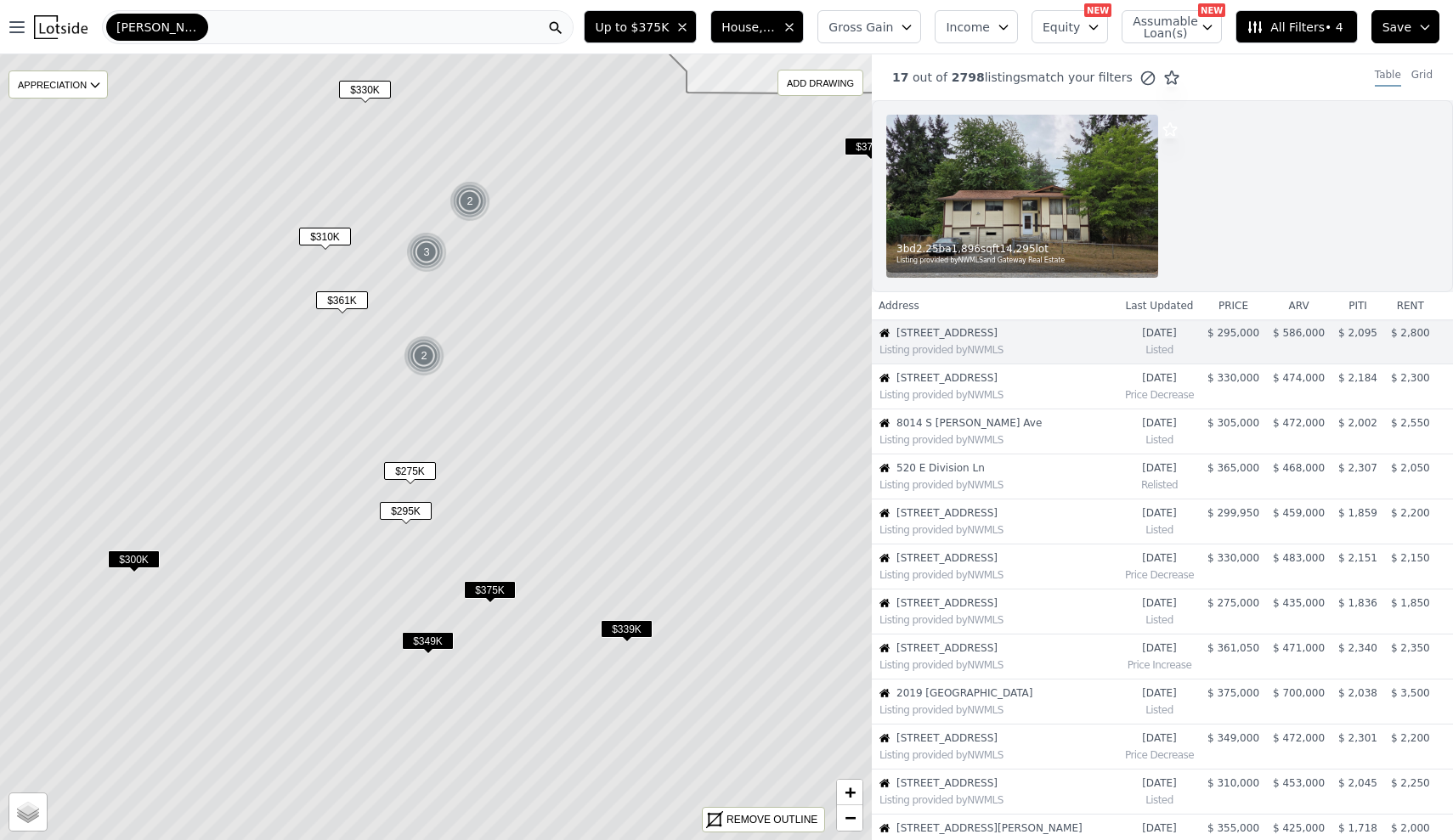
click at [406, 470] on span "$275K" at bounding box center [411, 471] width 52 height 17
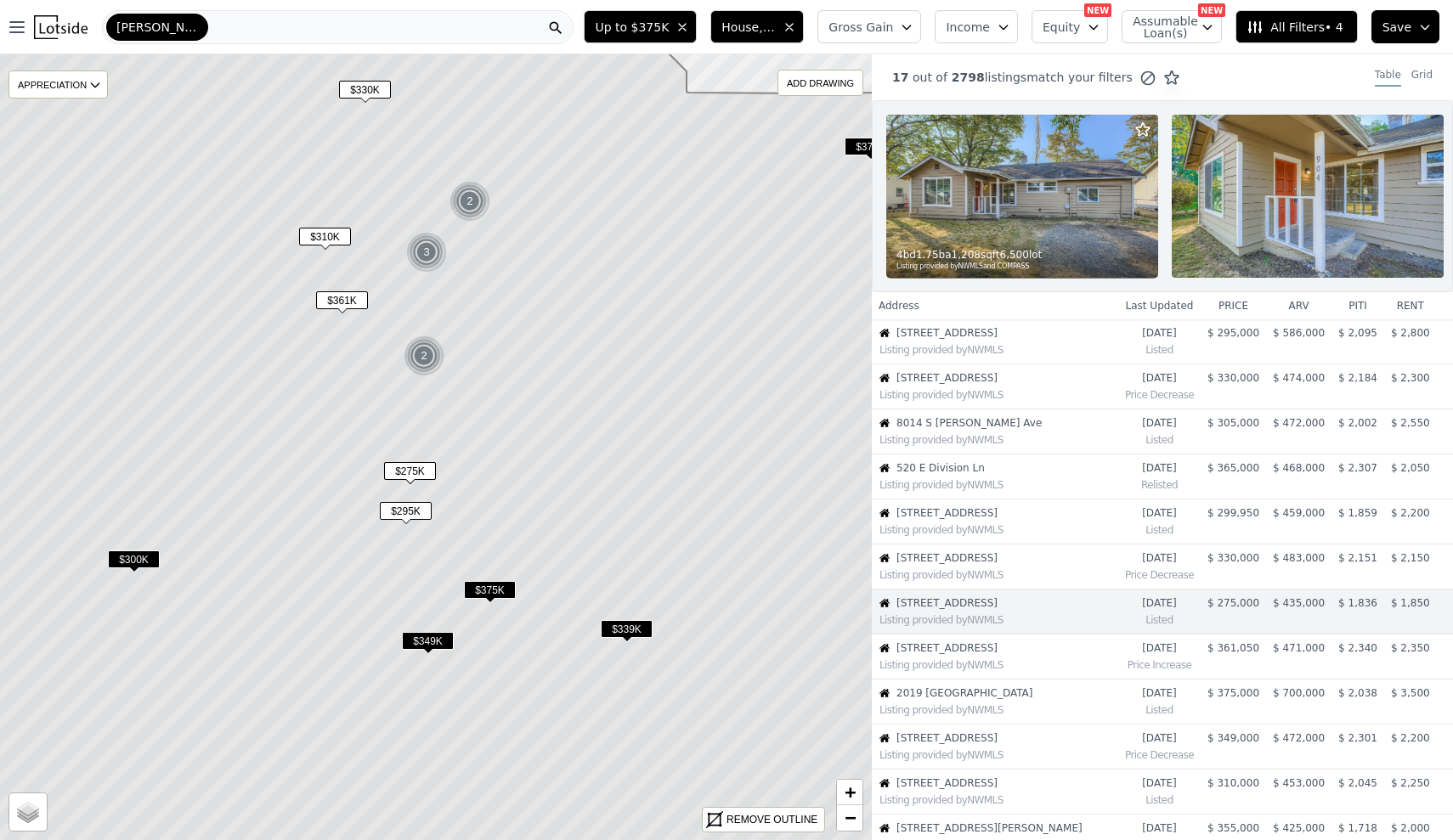
scroll to position [129, 0]
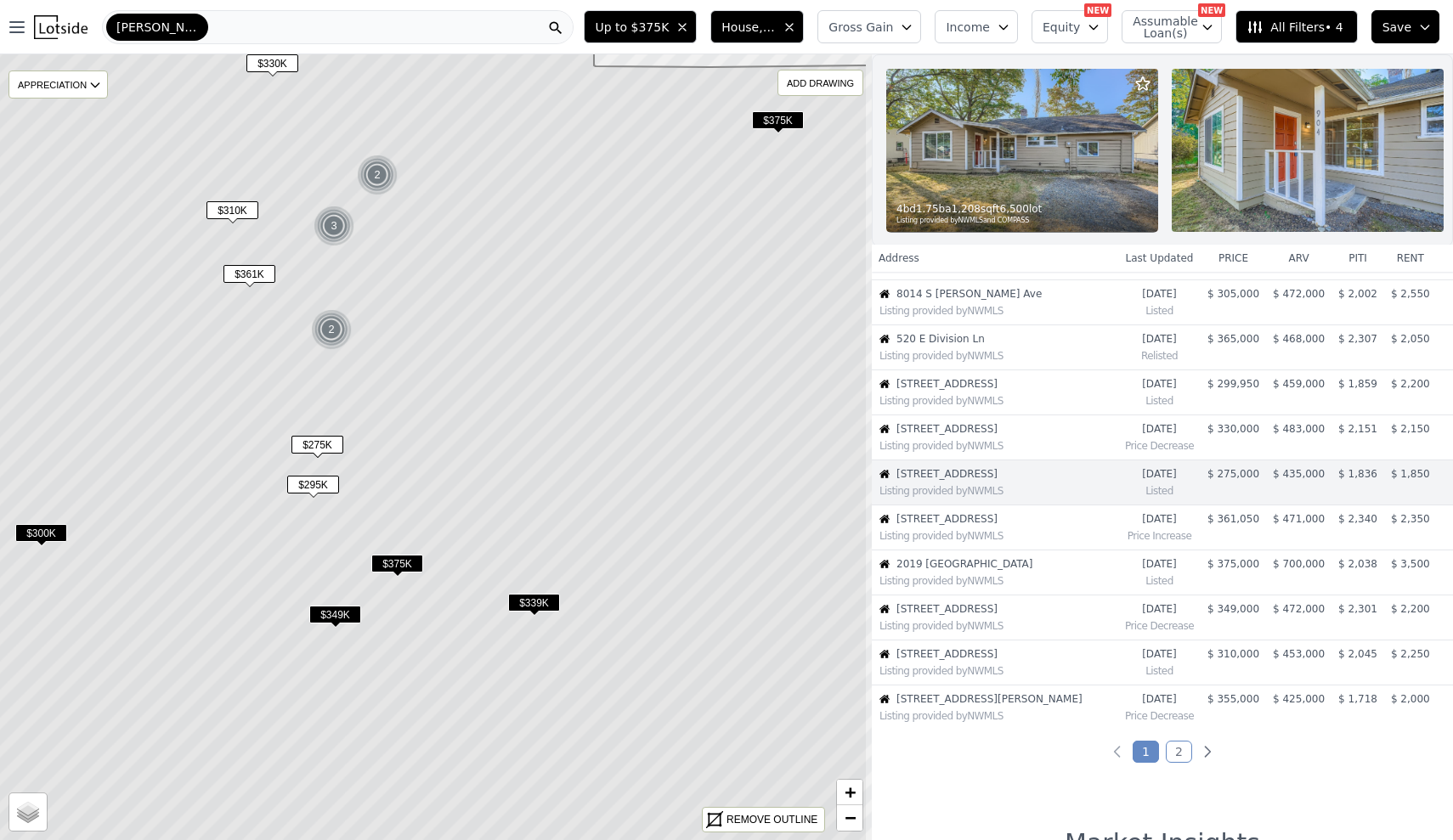
drag, startPoint x: 536, startPoint y: 441, endPoint x: 443, endPoint y: 416, distance: 96.3
click at [443, 416] on icon at bounding box center [343, 421] width 1049 height 946
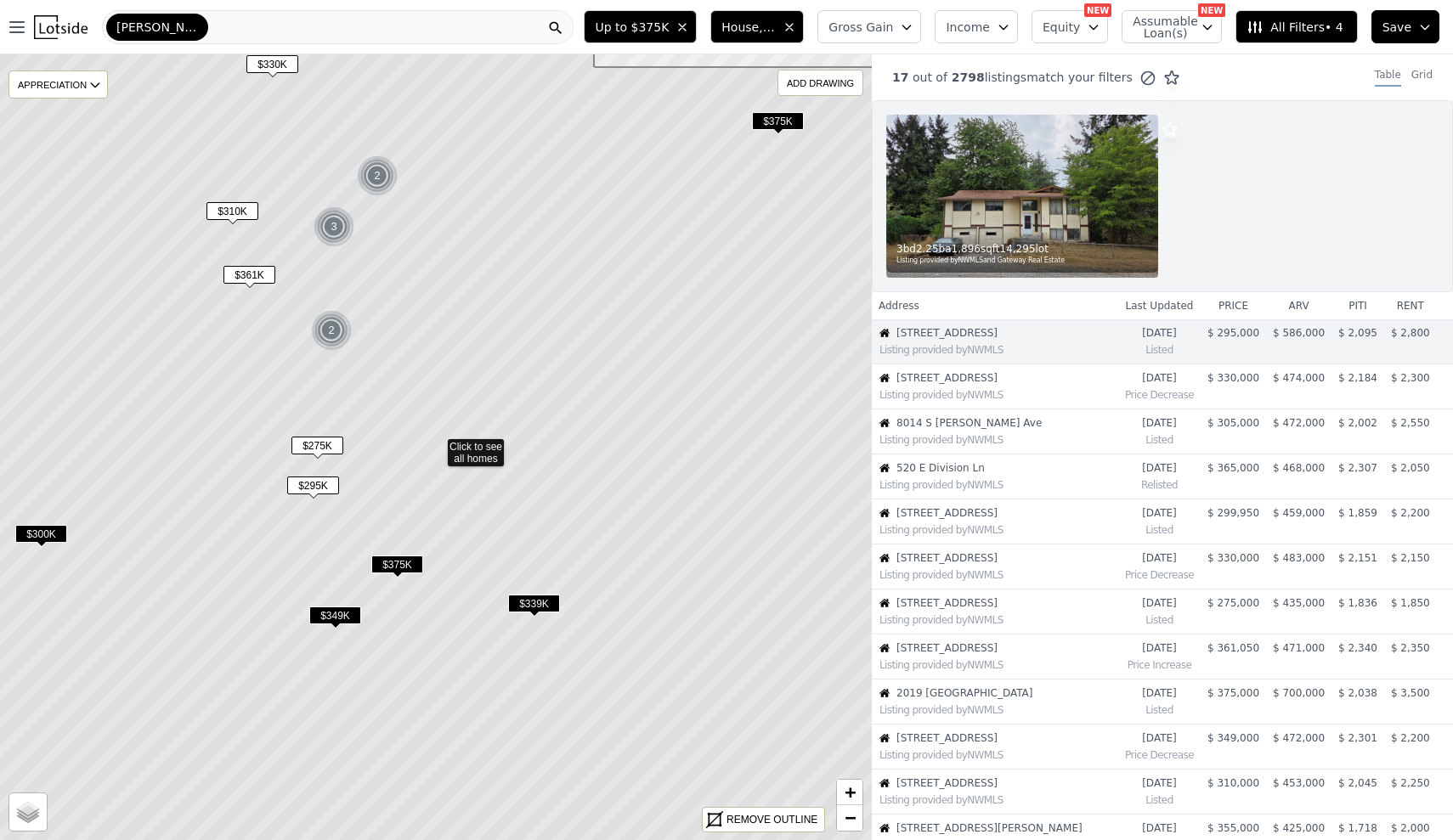
click at [525, 596] on span "$339K" at bounding box center [534, 603] width 52 height 17
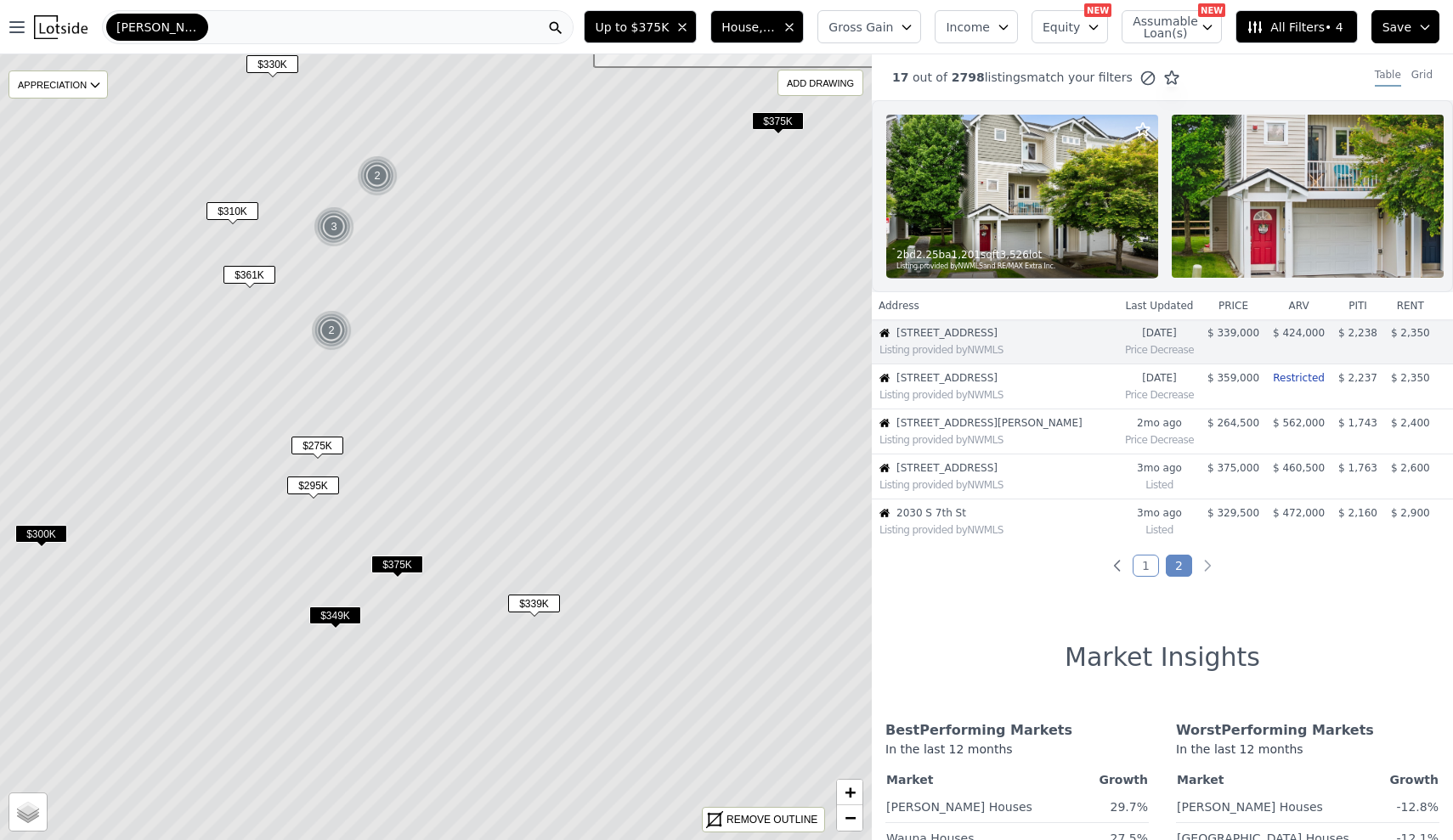
click at [403, 571] on span "$375K" at bounding box center [397, 564] width 52 height 17
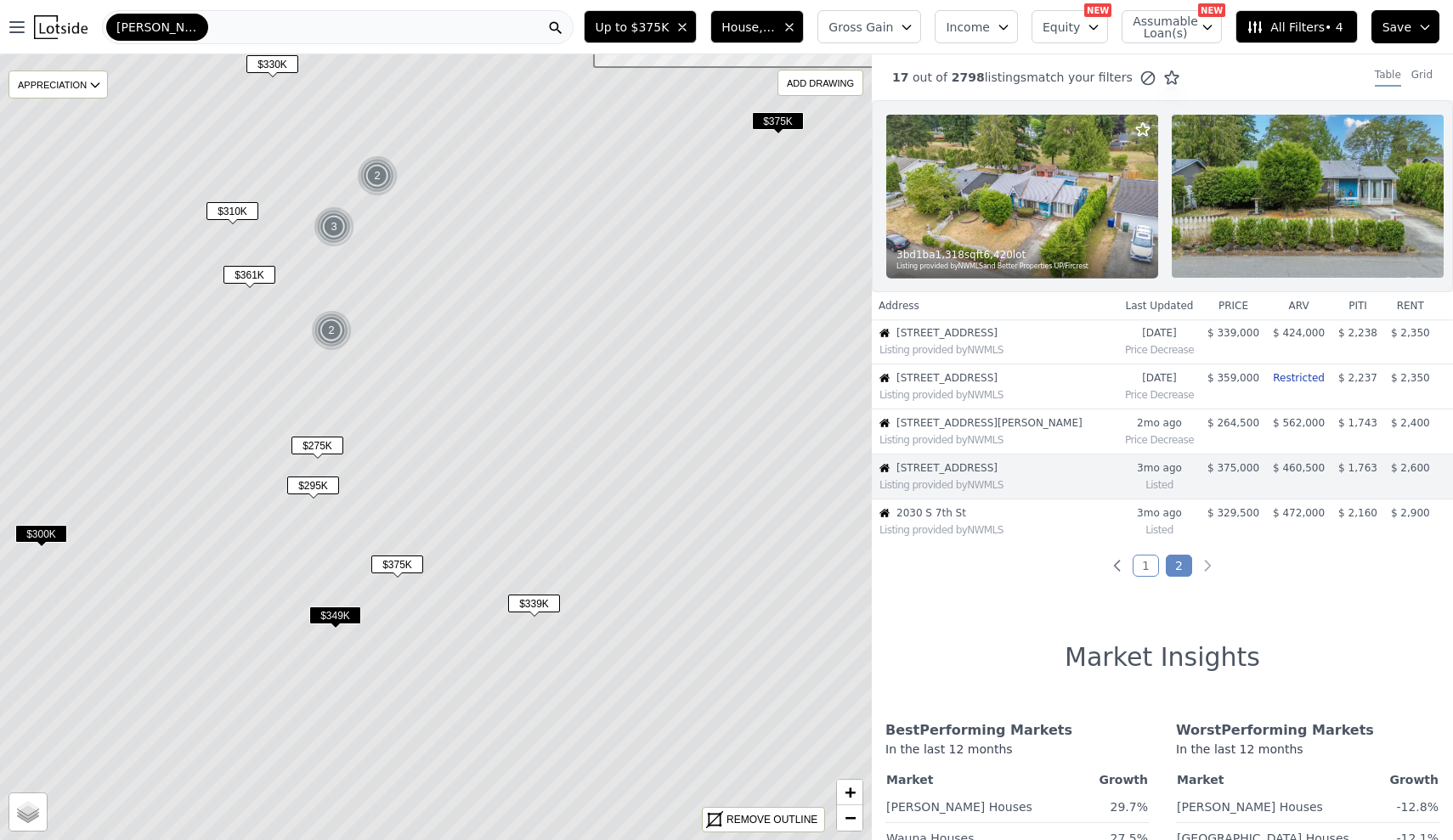
click at [316, 614] on span "$349K" at bounding box center [335, 615] width 52 height 17
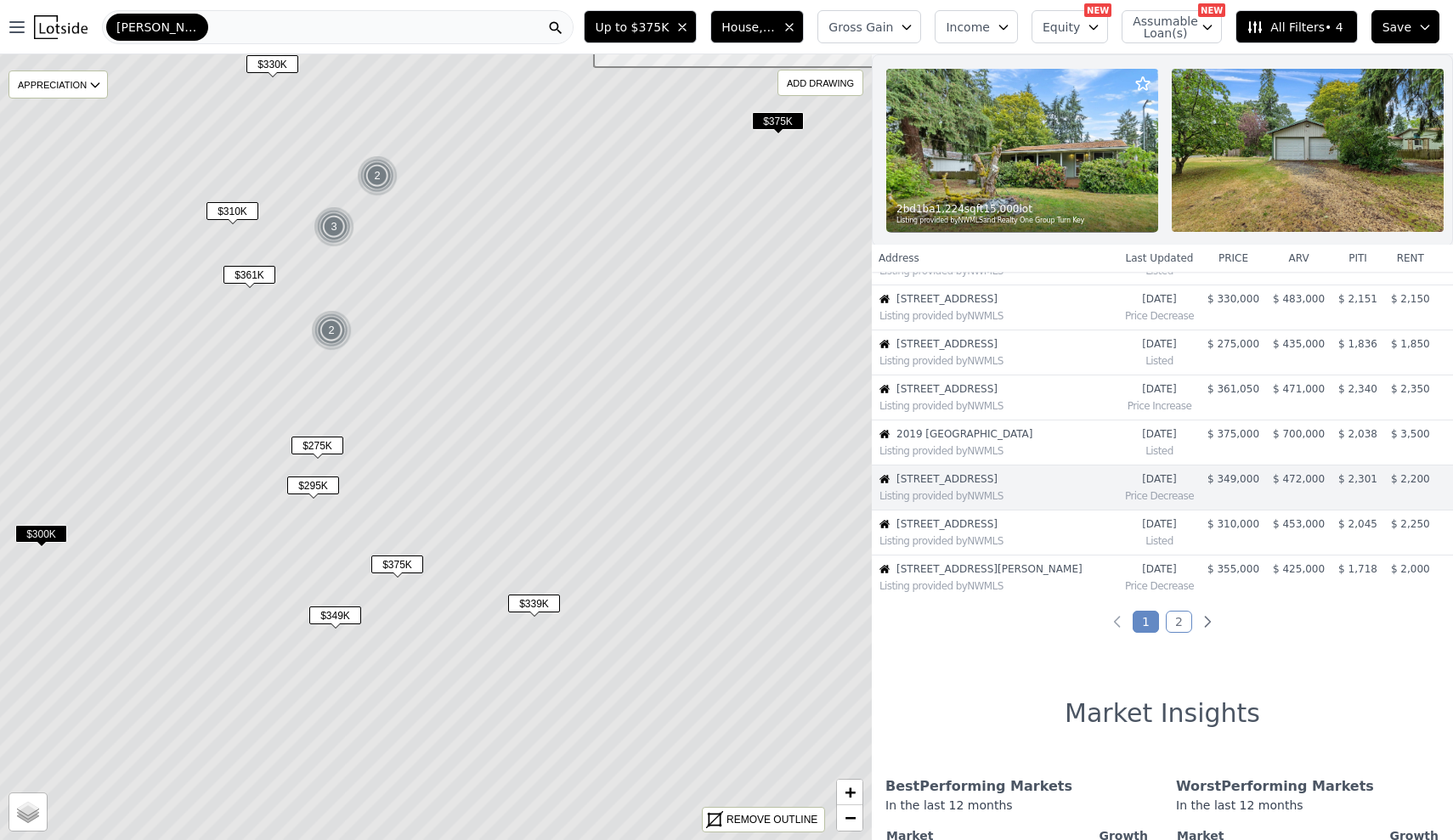
scroll to position [265, 0]
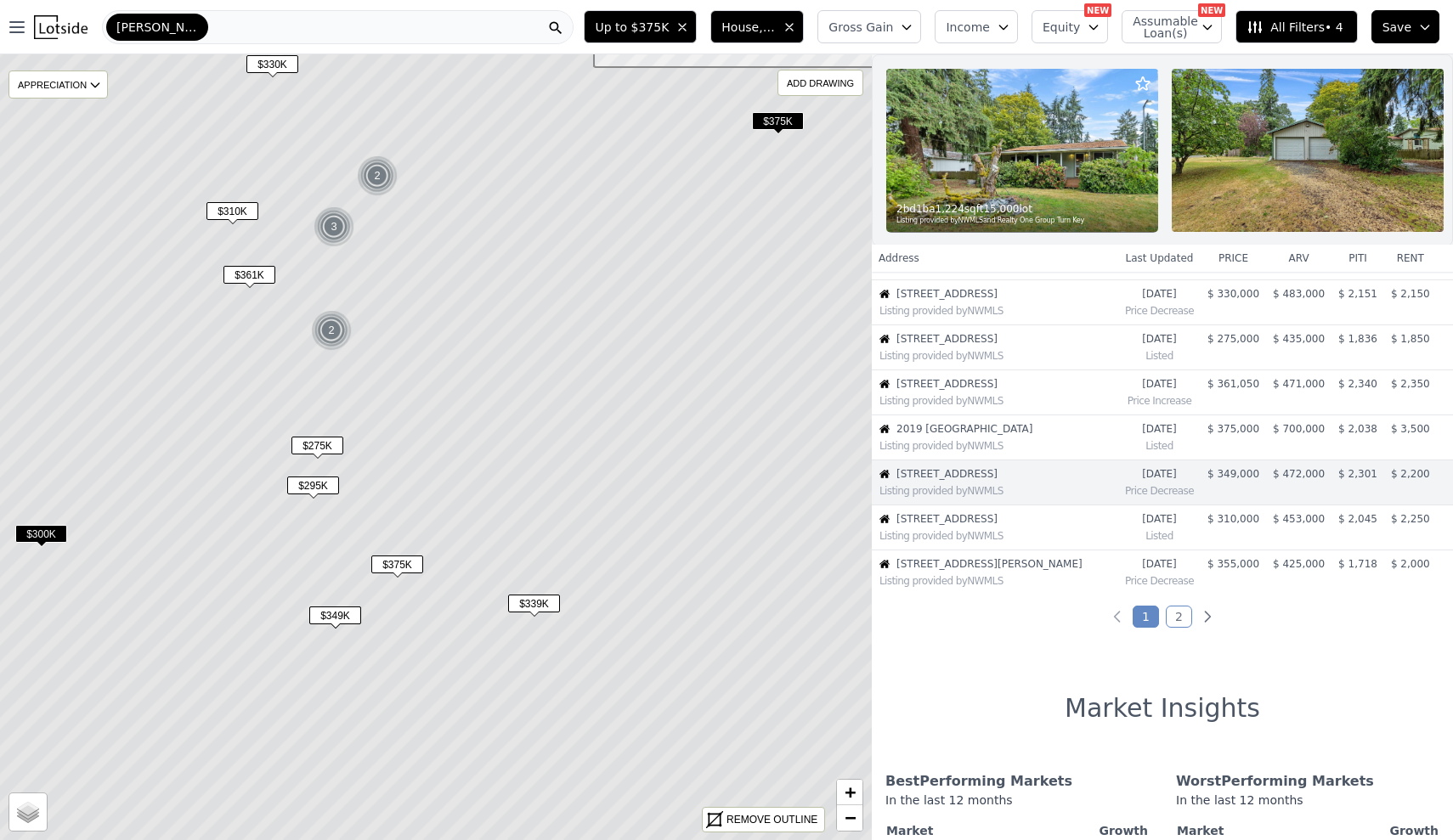
click at [967, 475] on span "429 170th St S" at bounding box center [998, 474] width 204 height 14
click at [1057, 121] on img at bounding box center [1023, 150] width 272 height 163
click at [1091, 344] on span "904 118th St S" at bounding box center [998, 339] width 204 height 14
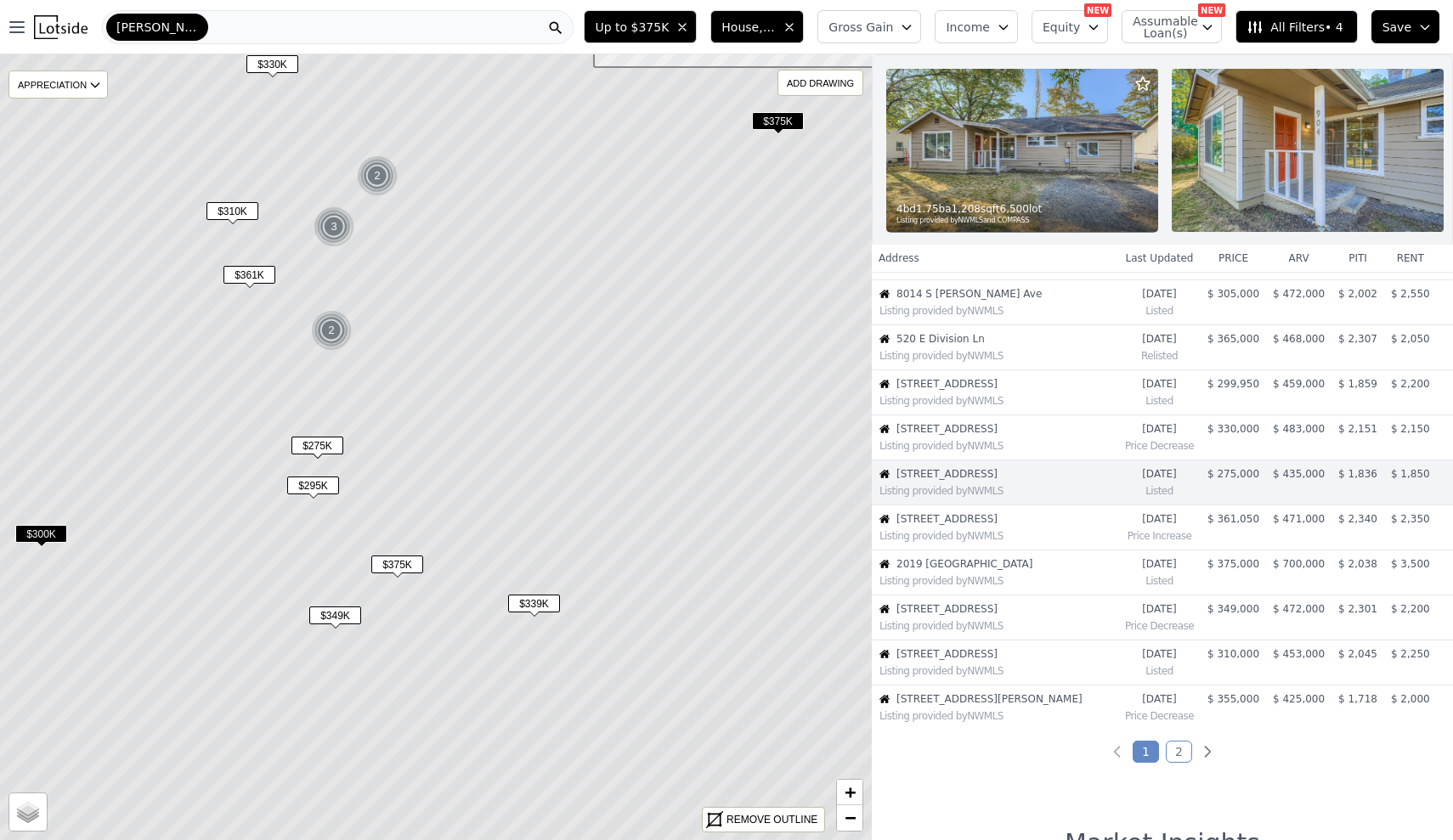
scroll to position [128, 0]
click at [1020, 154] on img at bounding box center [1023, 150] width 272 height 163
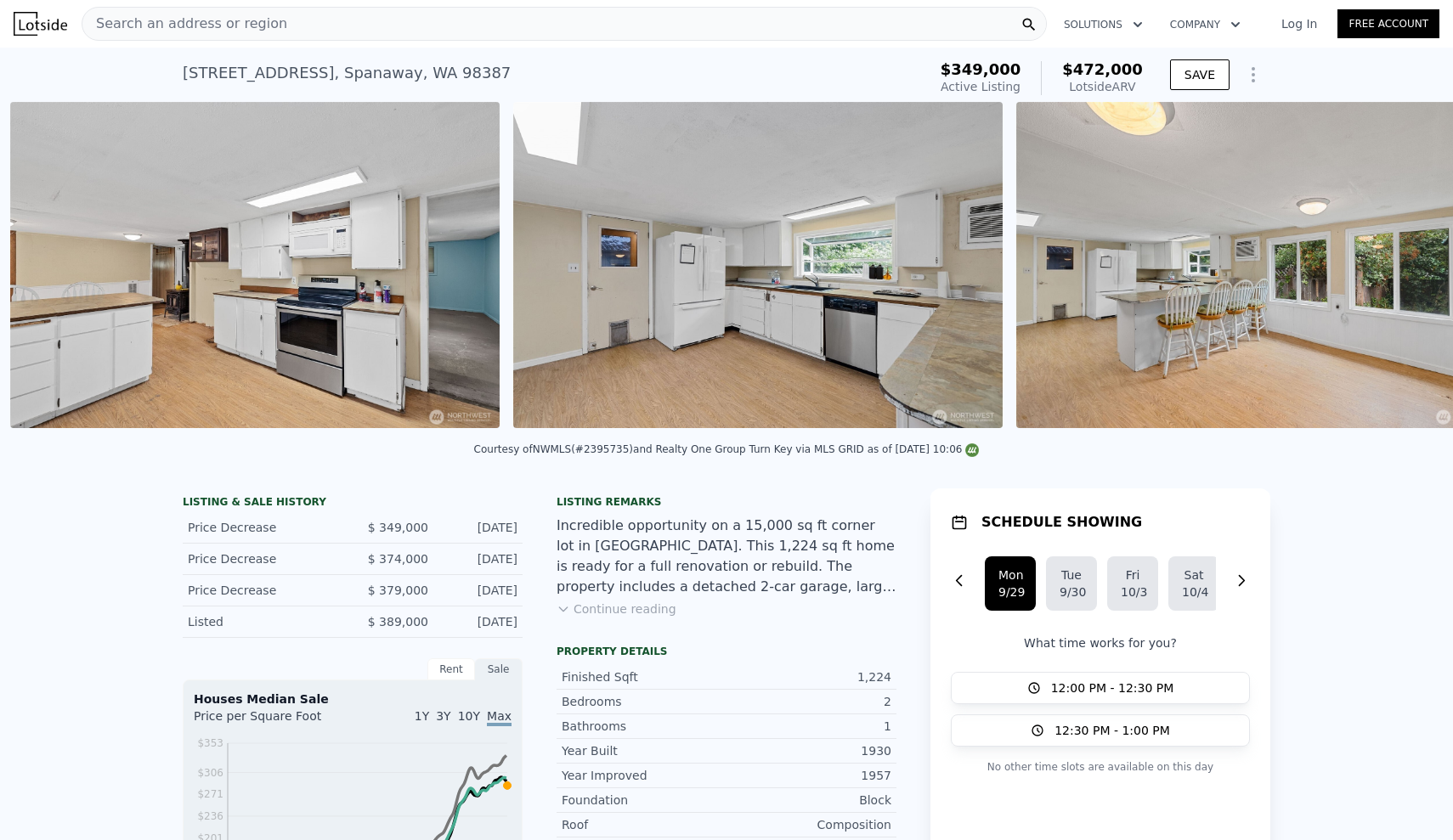
scroll to position [0, 3797]
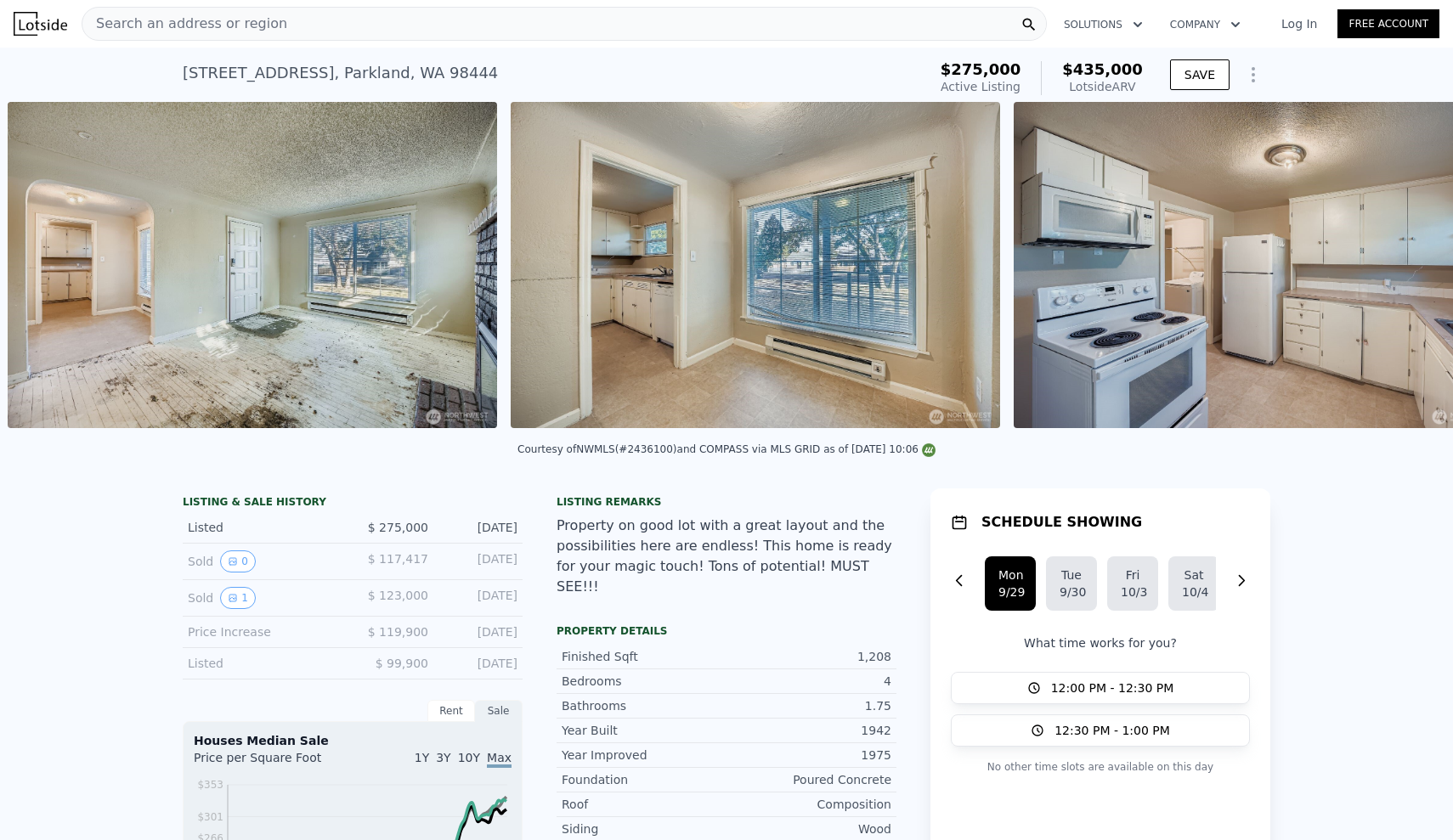
scroll to position [0, 2789]
click at [1404, 266] on icon at bounding box center [1409, 267] width 34 height 34
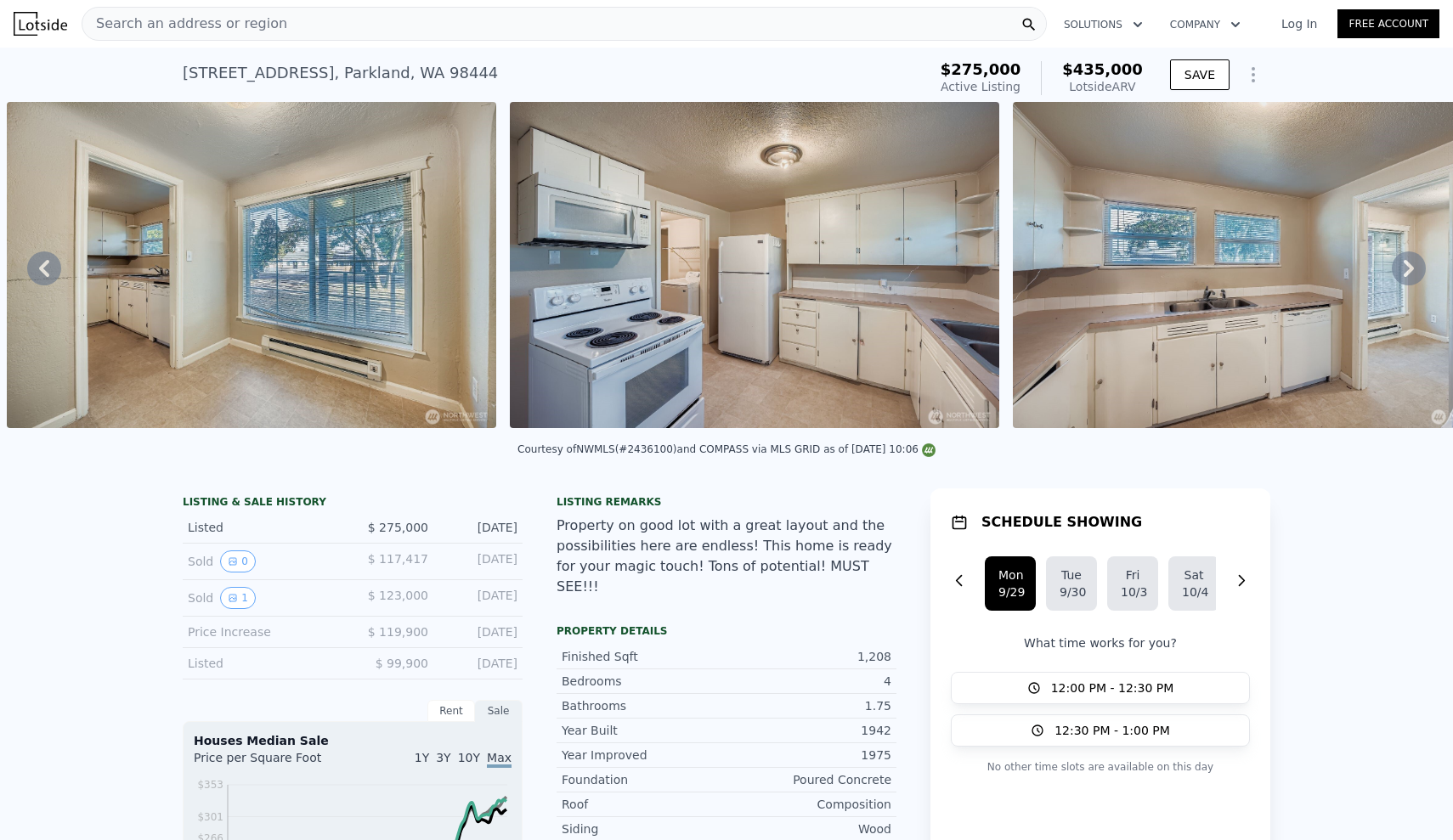
scroll to position [0, 0]
click at [1412, 274] on icon at bounding box center [1409, 267] width 34 height 34
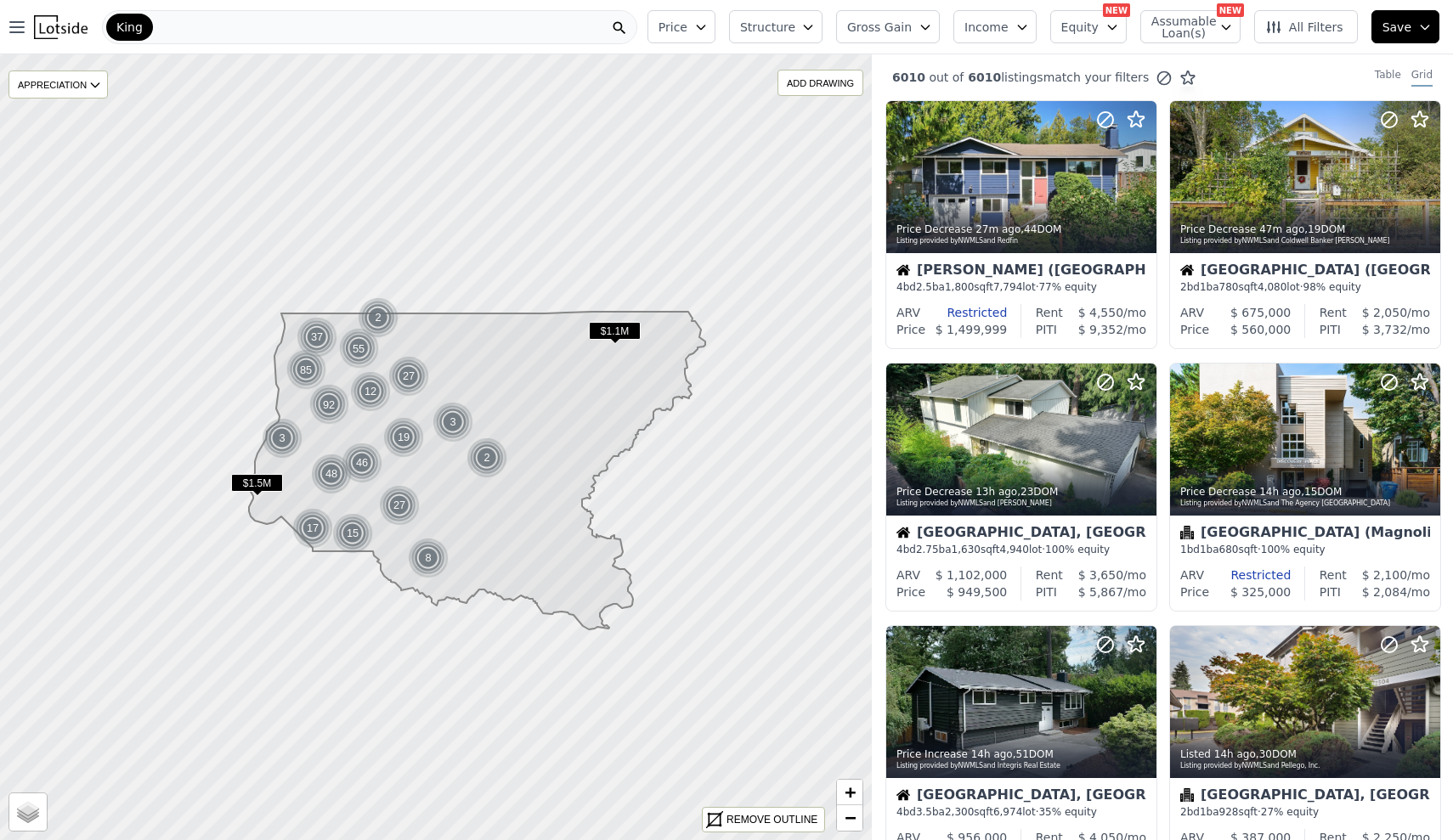
click at [701, 20] on button "Price" at bounding box center [681, 27] width 68 height 33
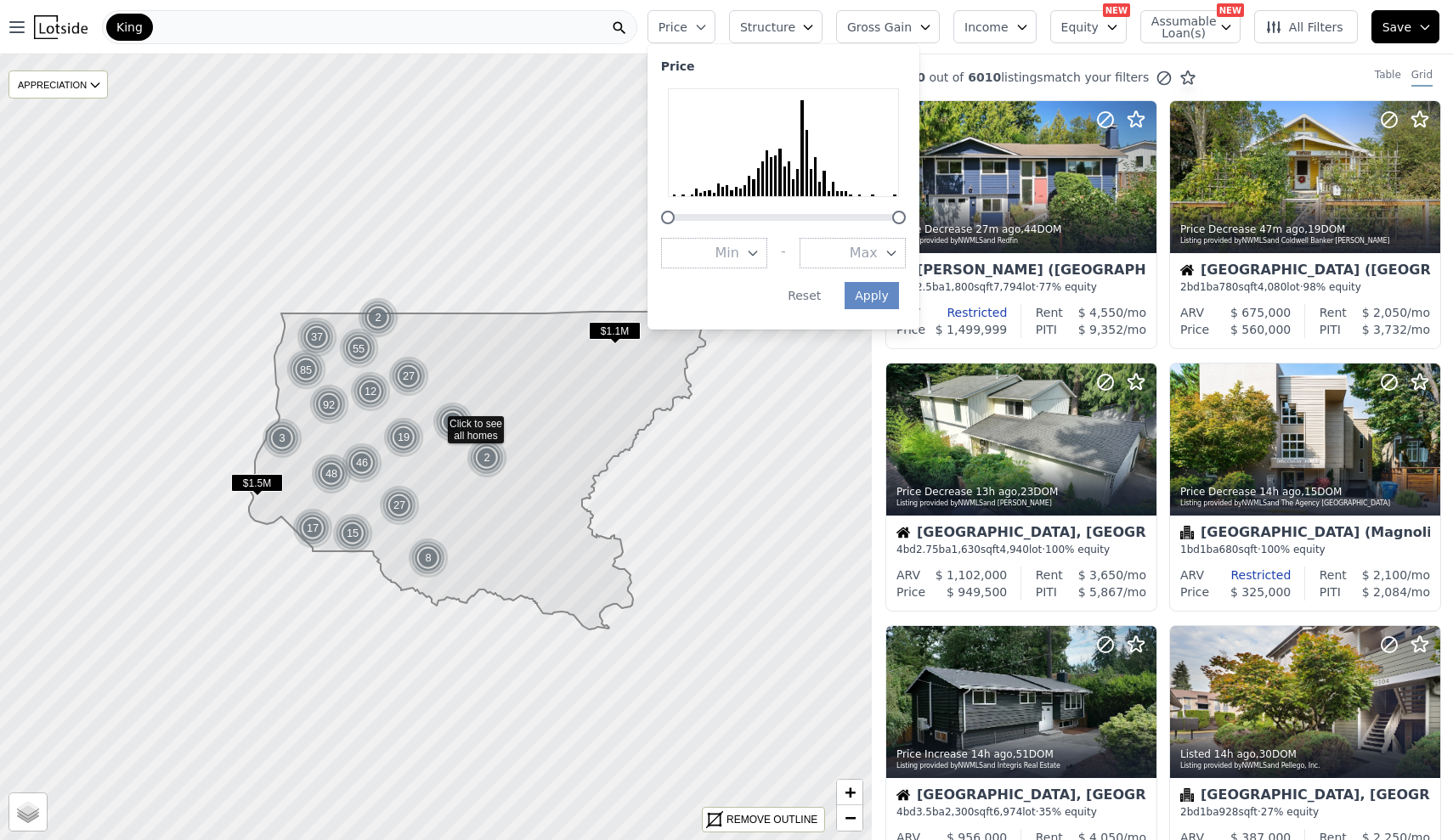
click at [739, 246] on span "Min" at bounding box center [727, 253] width 24 height 20
click at [758, 360] on button "$300K" at bounding box center [714, 376] width 106 height 31
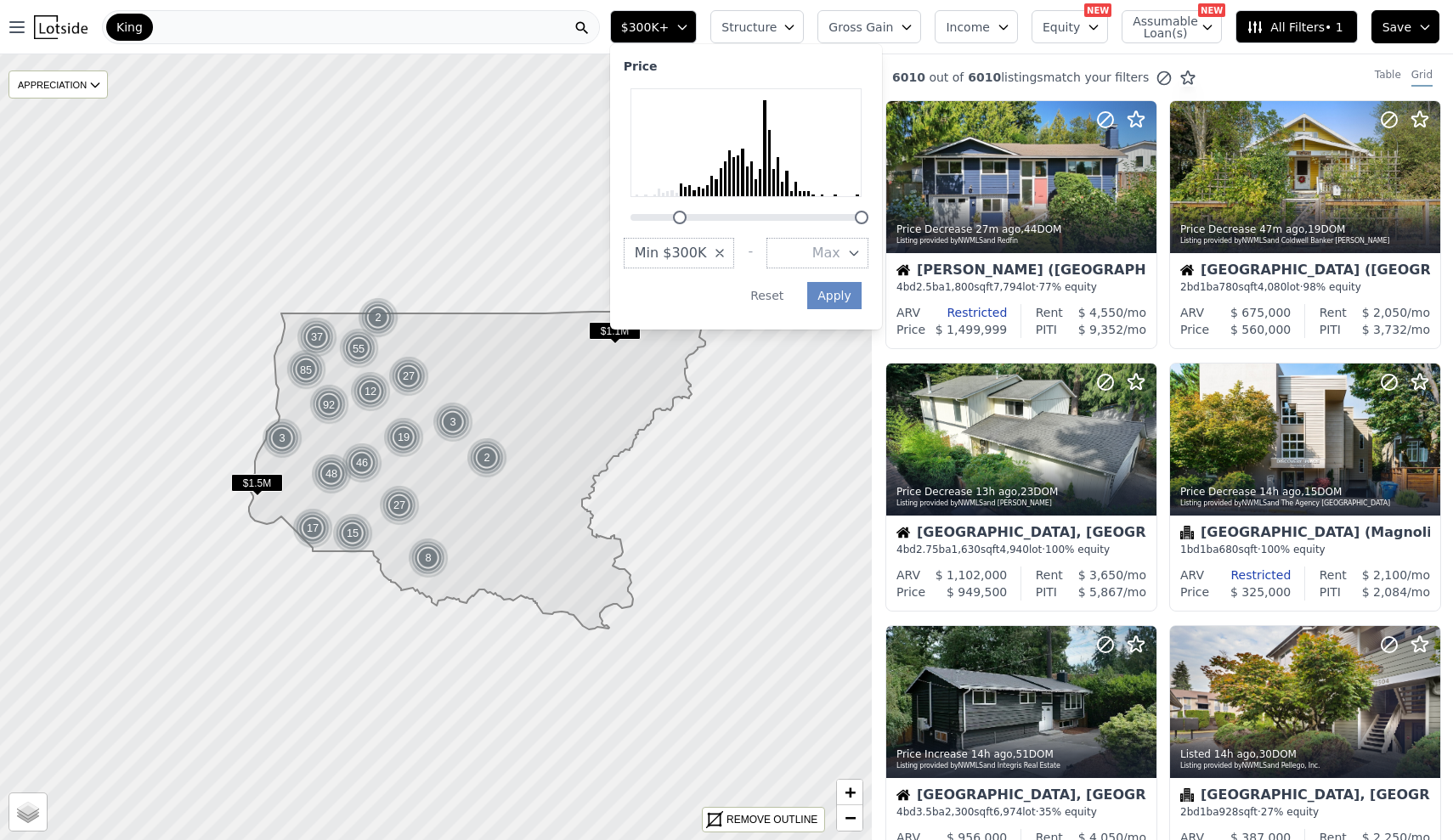
click at [861, 246] on icon "button" at bounding box center [854, 253] width 14 height 14
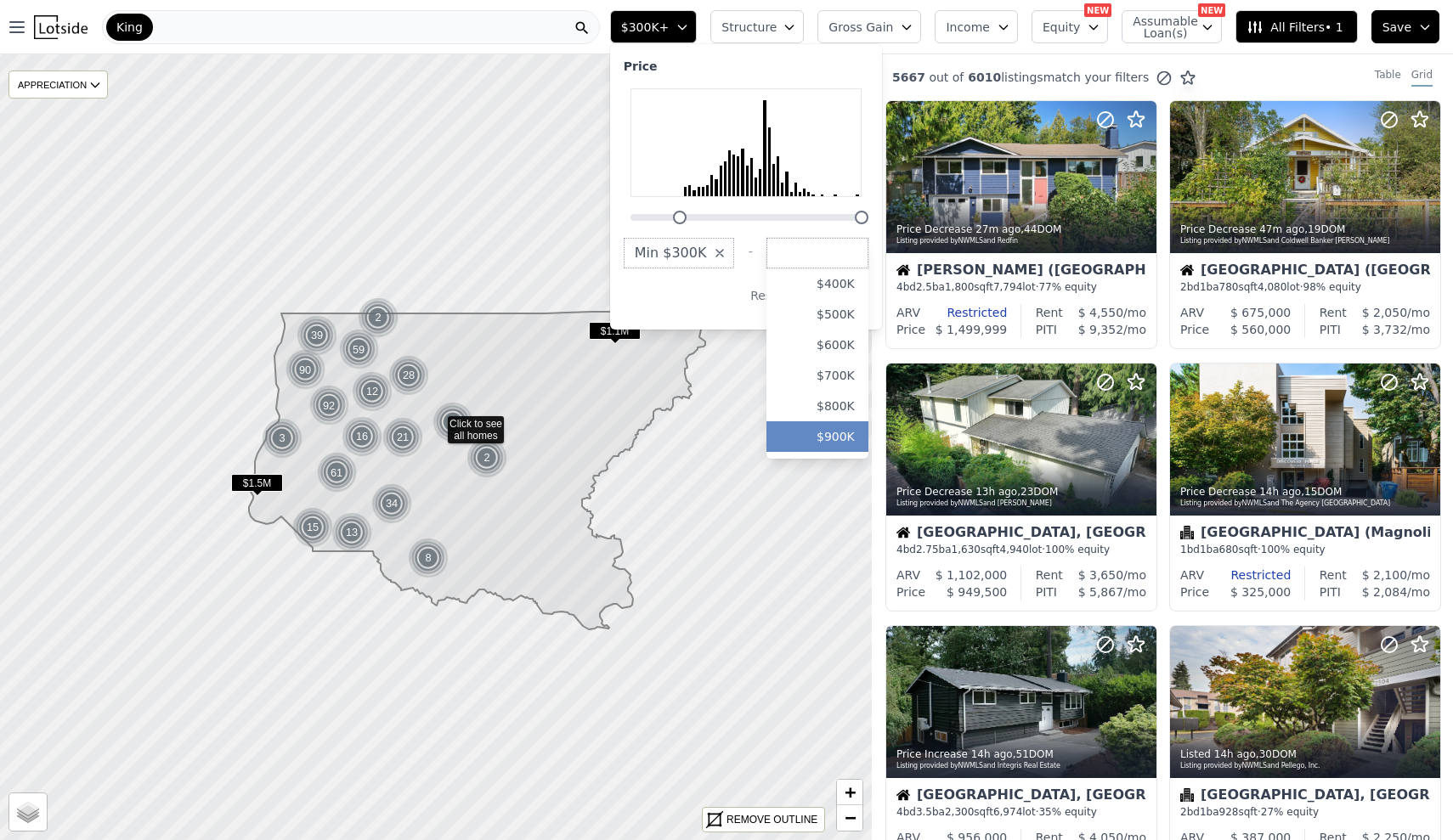
click at [858, 421] on button "$900K" at bounding box center [817, 436] width 102 height 31
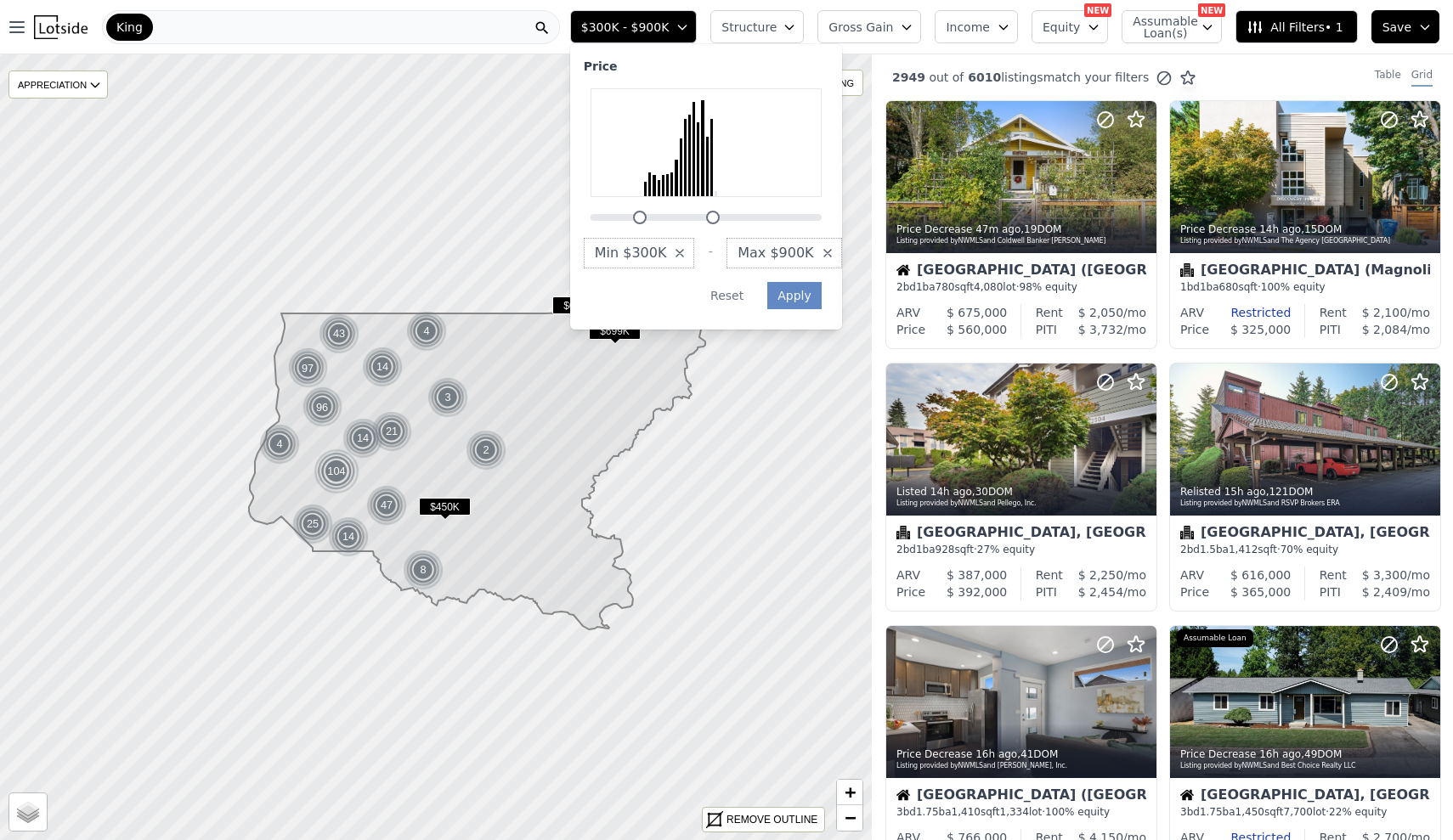
click at [798, 18] on button "Structure" at bounding box center [756, 27] width 94 height 33
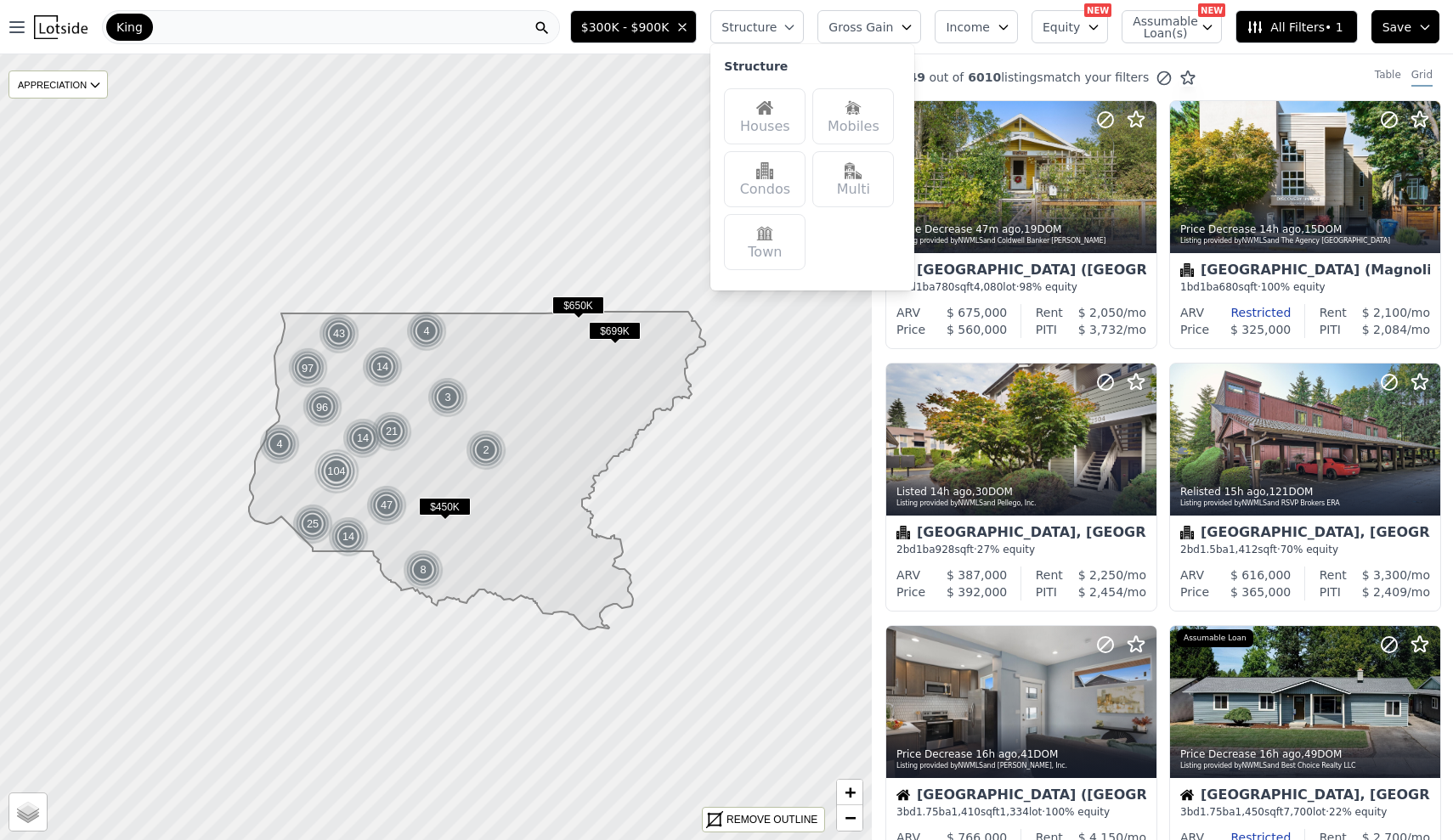
click at [774, 116] on img at bounding box center [765, 108] width 17 height 17
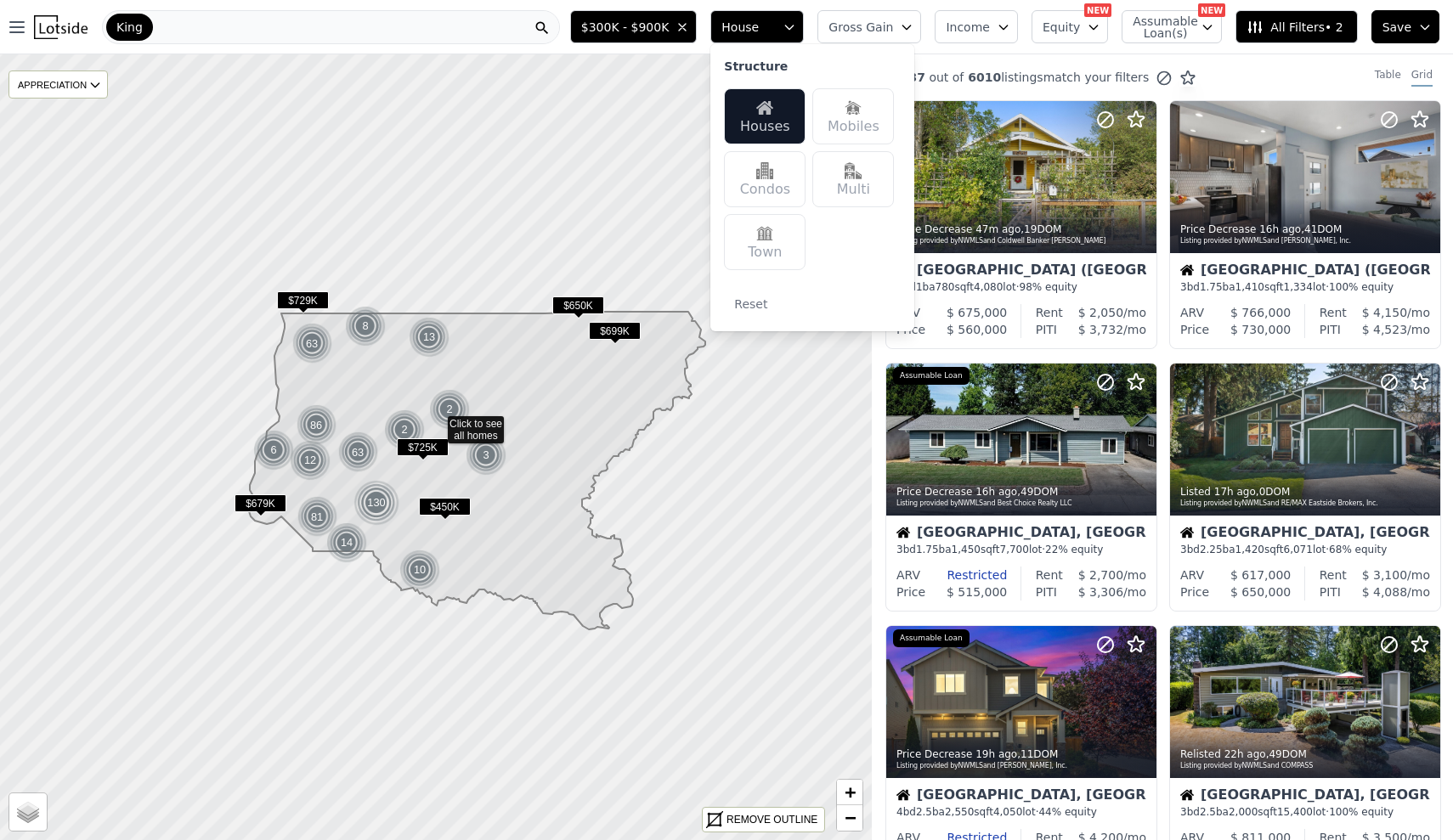
click at [1313, 30] on span "All Filters • 2" at bounding box center [1295, 27] width 96 height 17
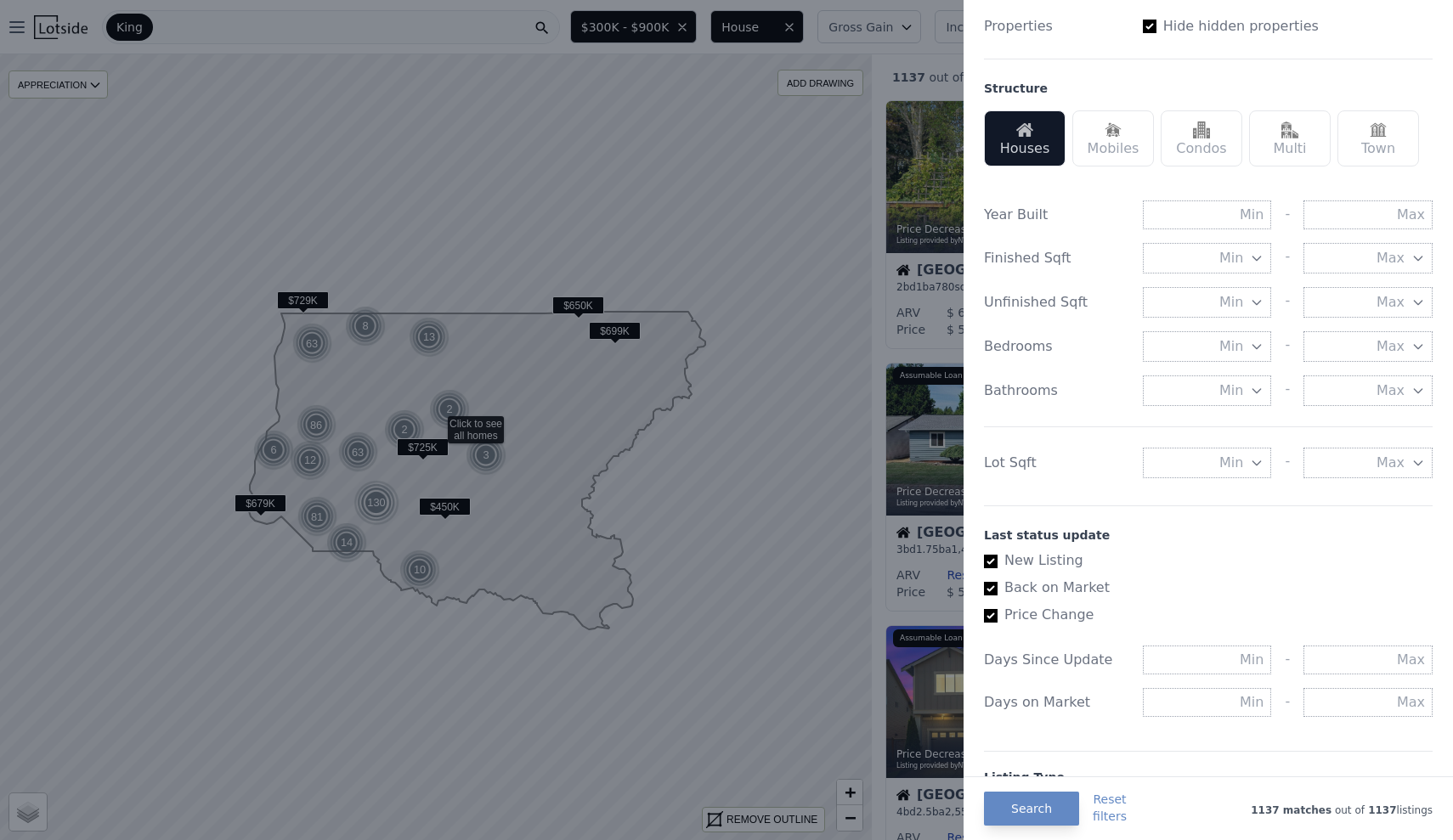
scroll to position [458, 0]
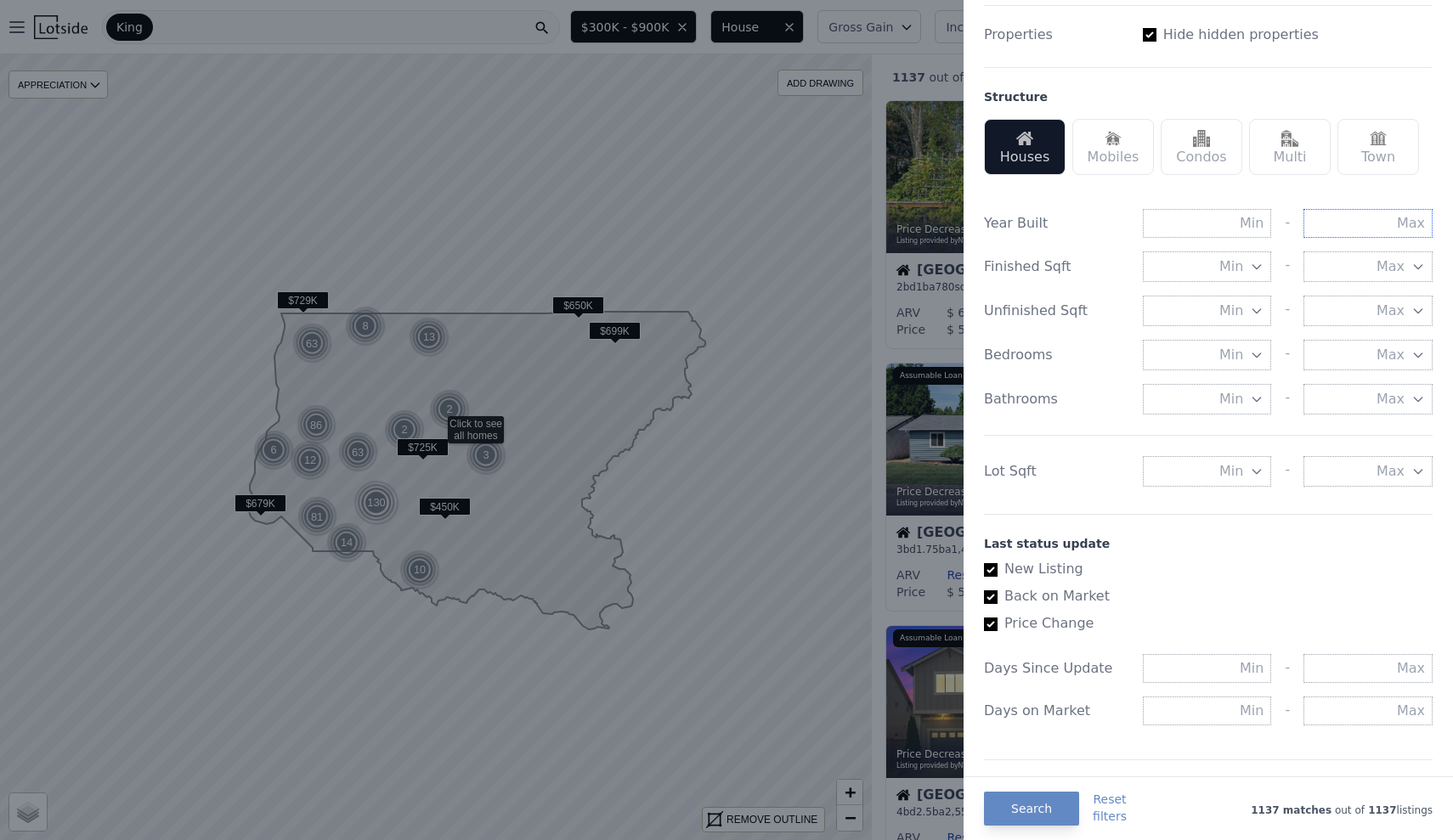
click at [1403, 224] on input "text" at bounding box center [1368, 223] width 129 height 29
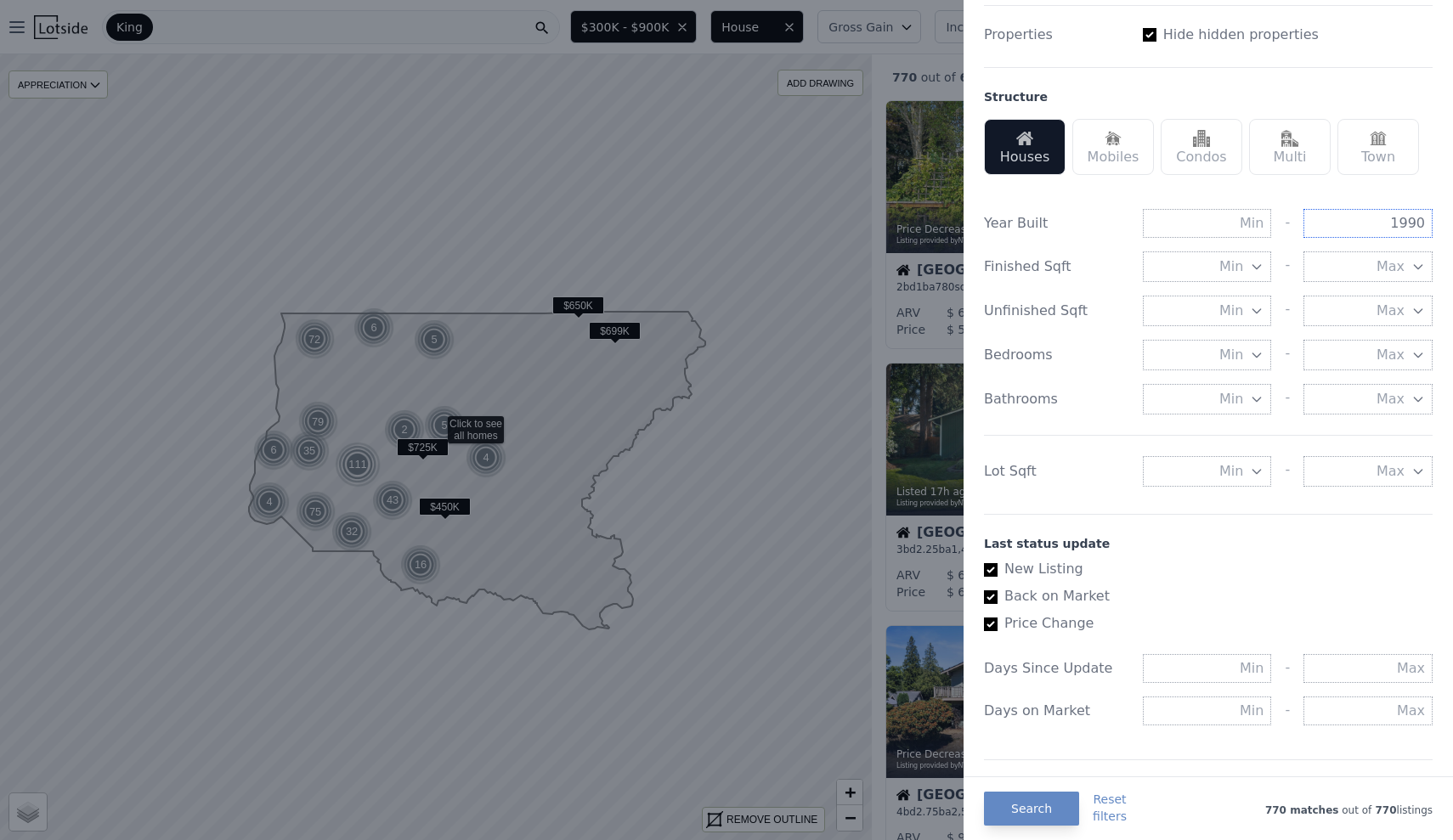
type input "1990"
click at [1098, 347] on div "Bedrooms" at bounding box center [1057, 354] width 145 height 20
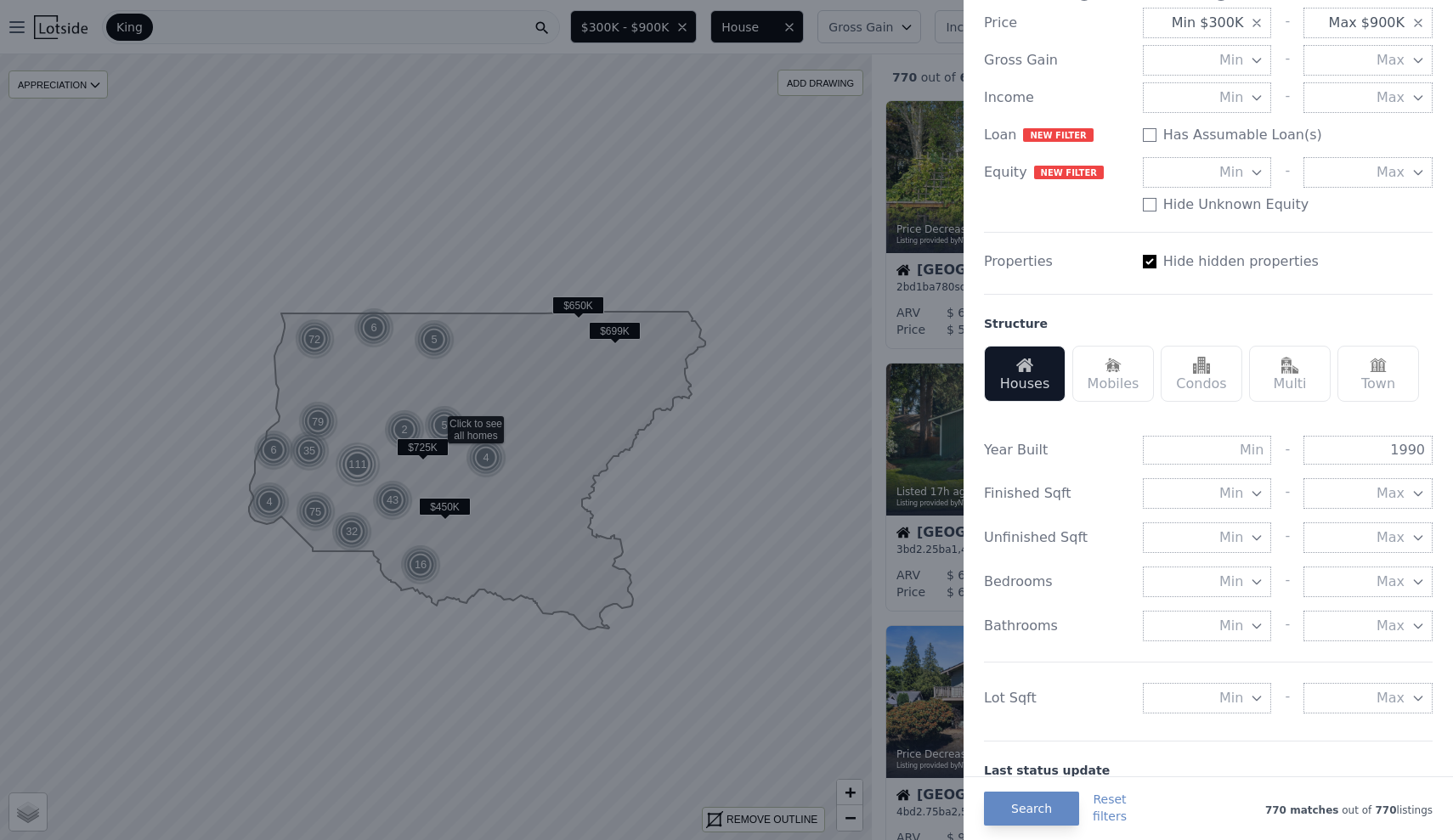
scroll to position [243, 0]
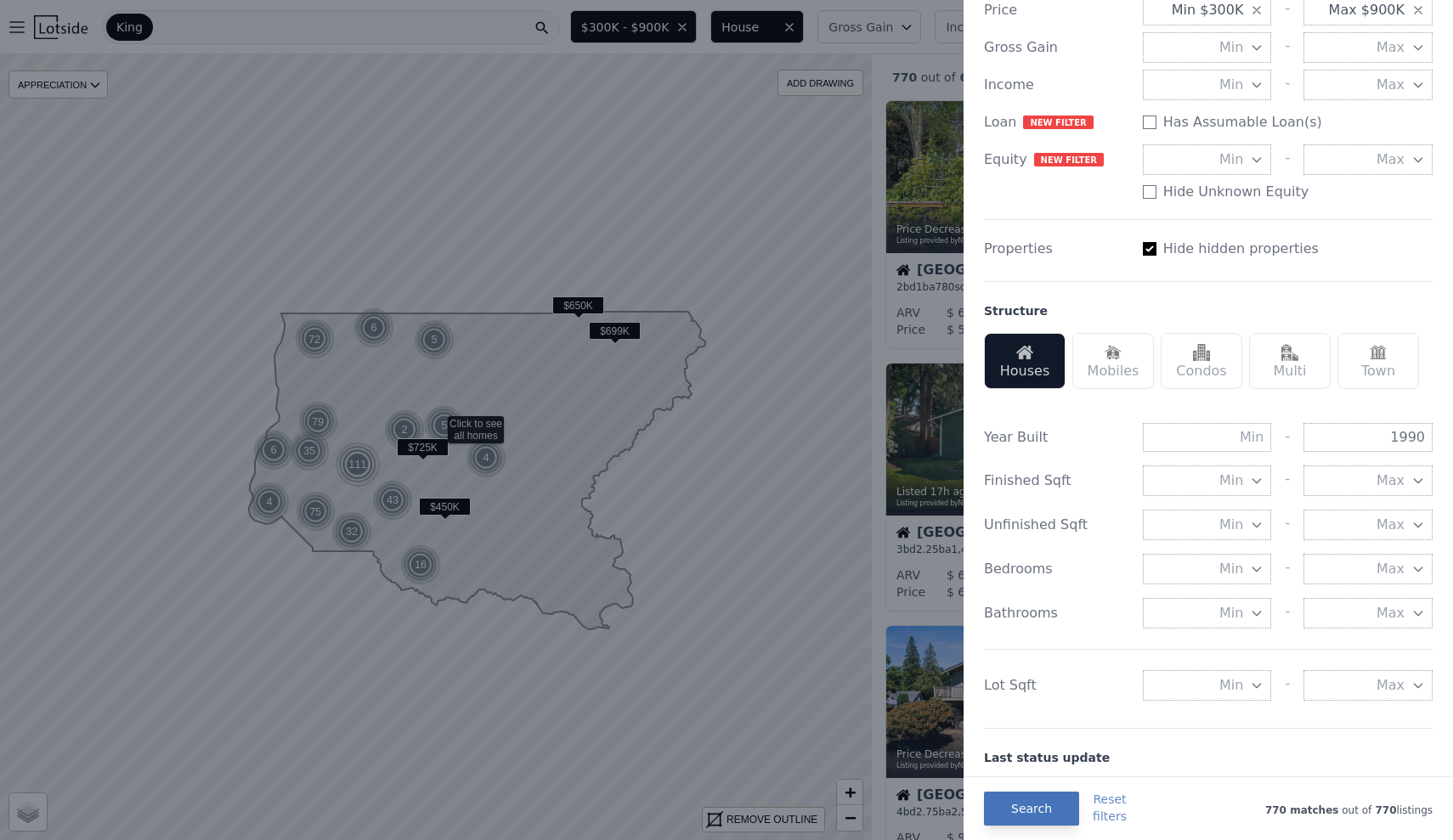
click at [1042, 800] on button "Search" at bounding box center [1032, 808] width 96 height 34
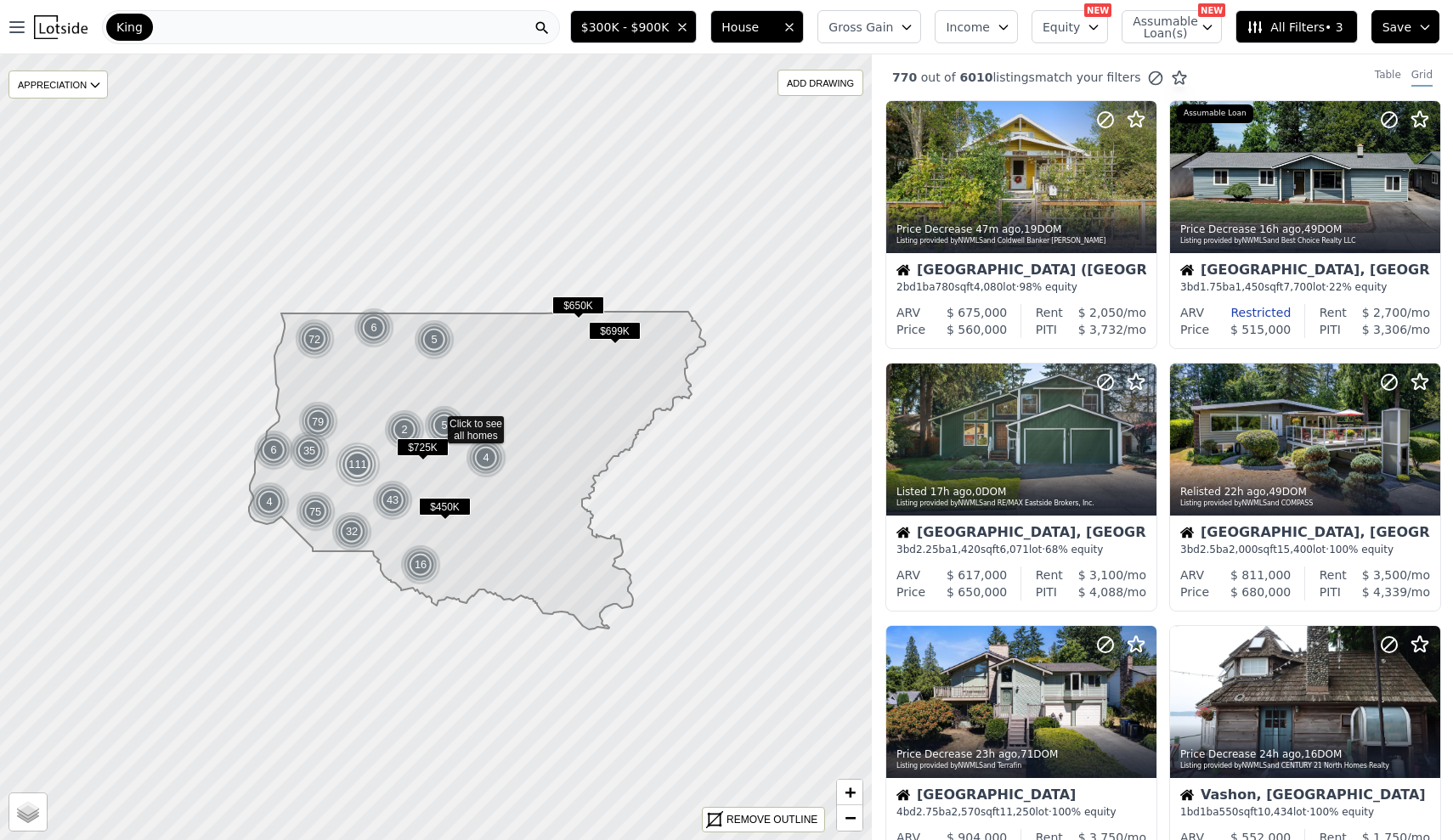
click at [894, 28] on span "Gross Gain" at bounding box center [861, 27] width 65 height 17
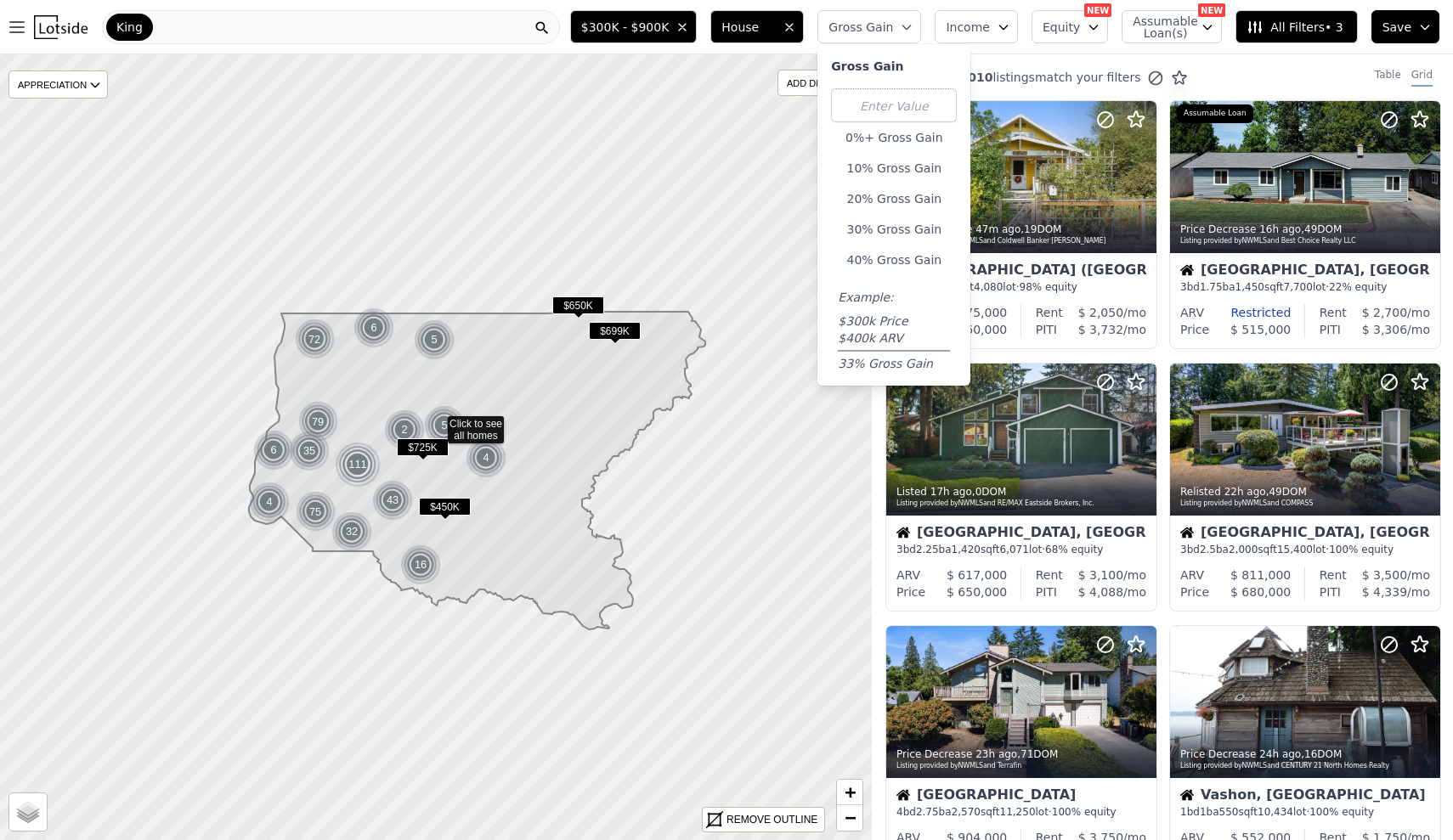
click at [914, 64] on div "Gross Gain" at bounding box center [894, 70] width 126 height 24
click at [914, 20] on icon "button" at bounding box center [907, 27] width 14 height 14
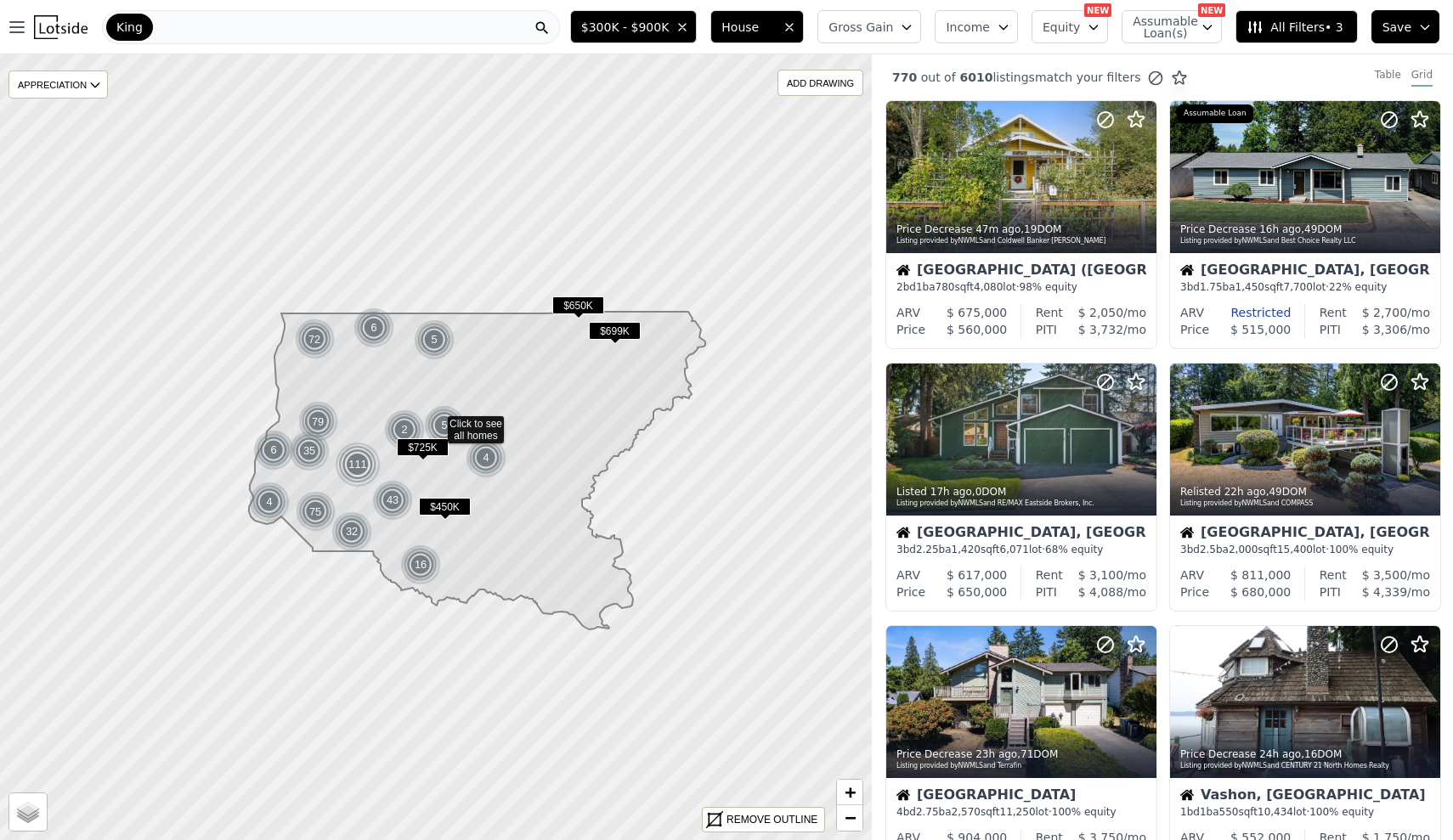
click at [1290, 78] on div "770 out of 6010 listings match your filters Table Grid" at bounding box center [1163, 77] width 582 height 46
click at [442, 25] on div "King" at bounding box center [331, 27] width 458 height 34
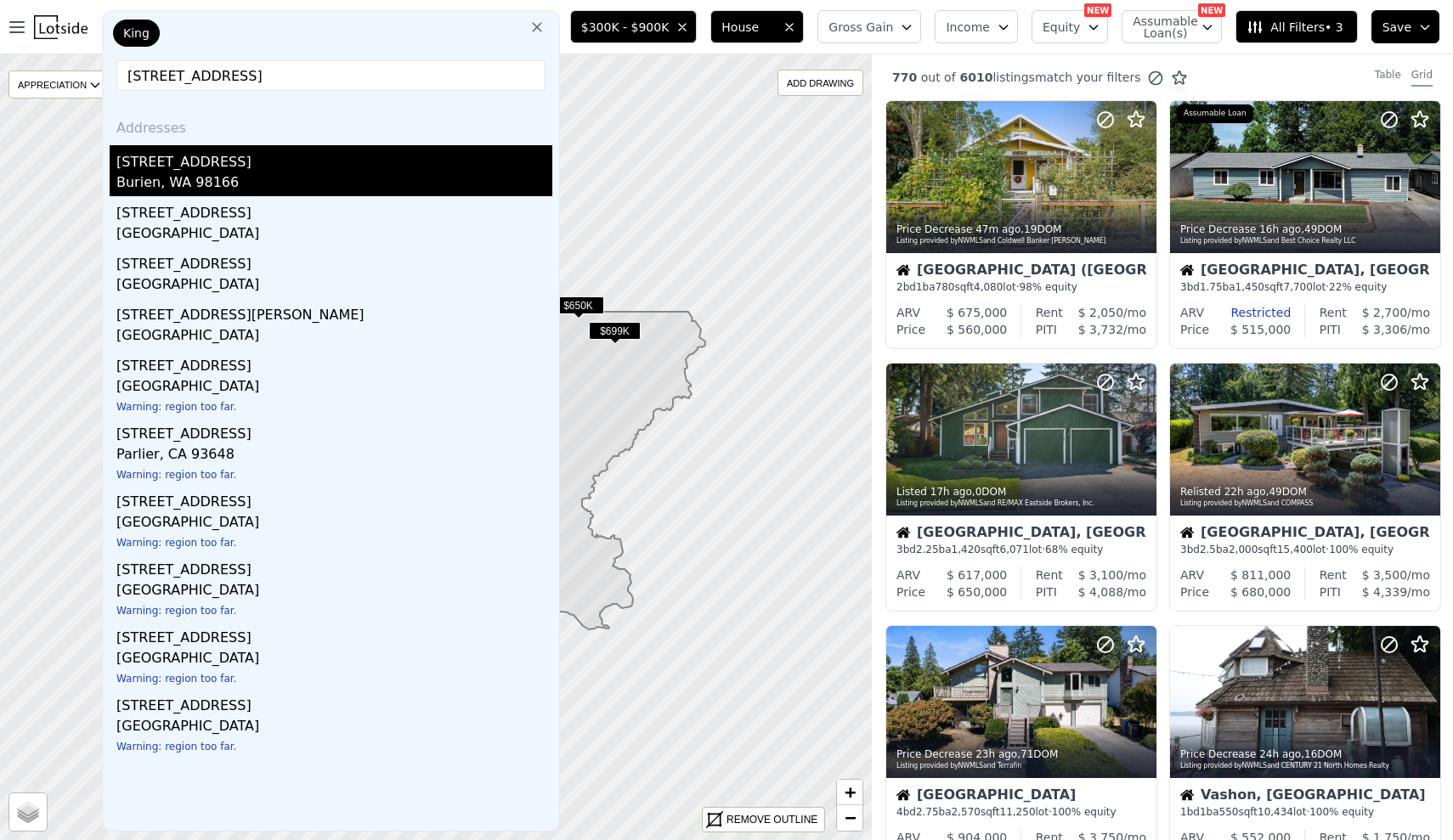
type input "13610 8TH AVE"
click at [310, 160] on div "[STREET_ADDRESS]" at bounding box center [334, 158] width 436 height 27
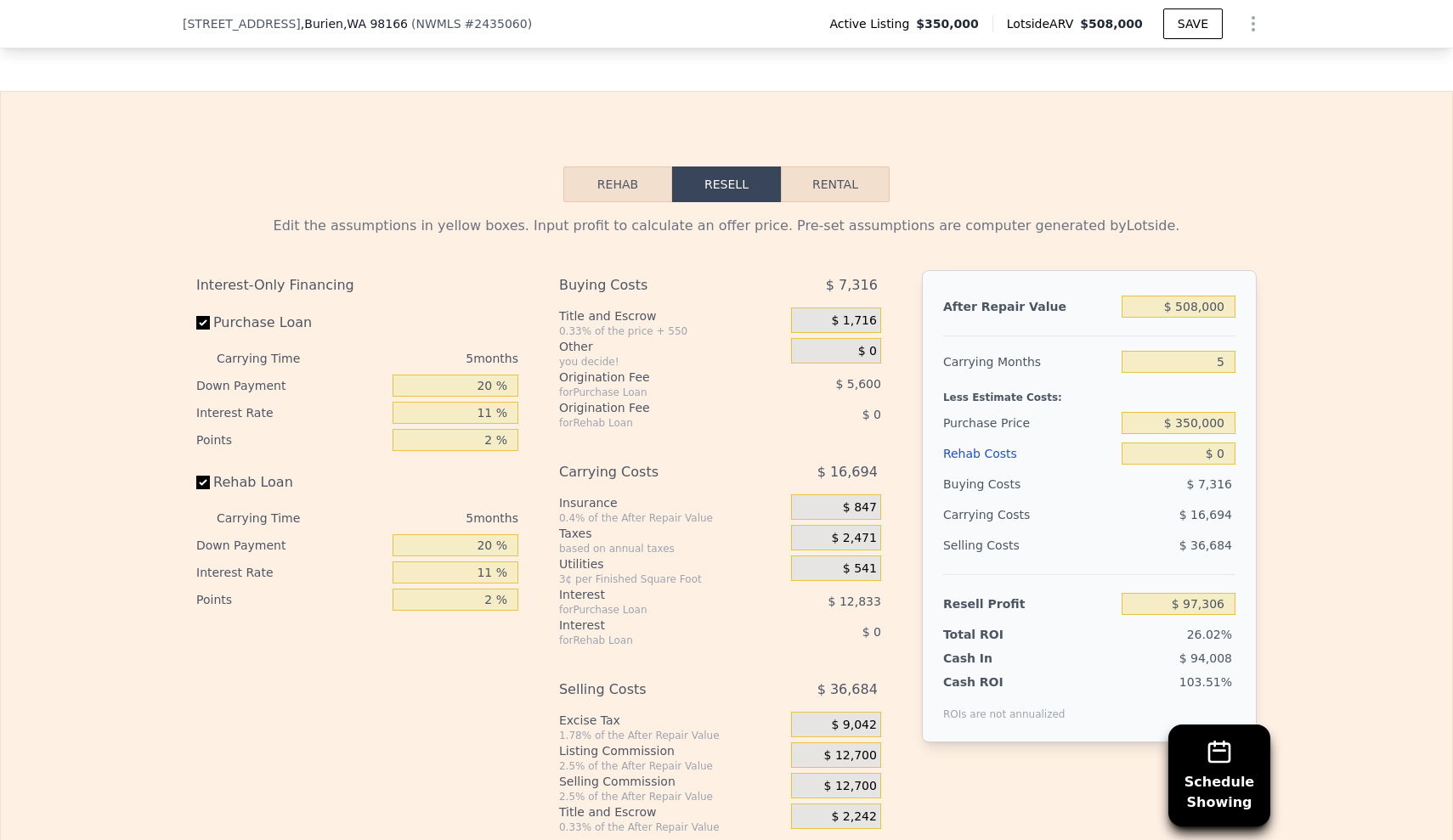
scroll to position [2383, 0]
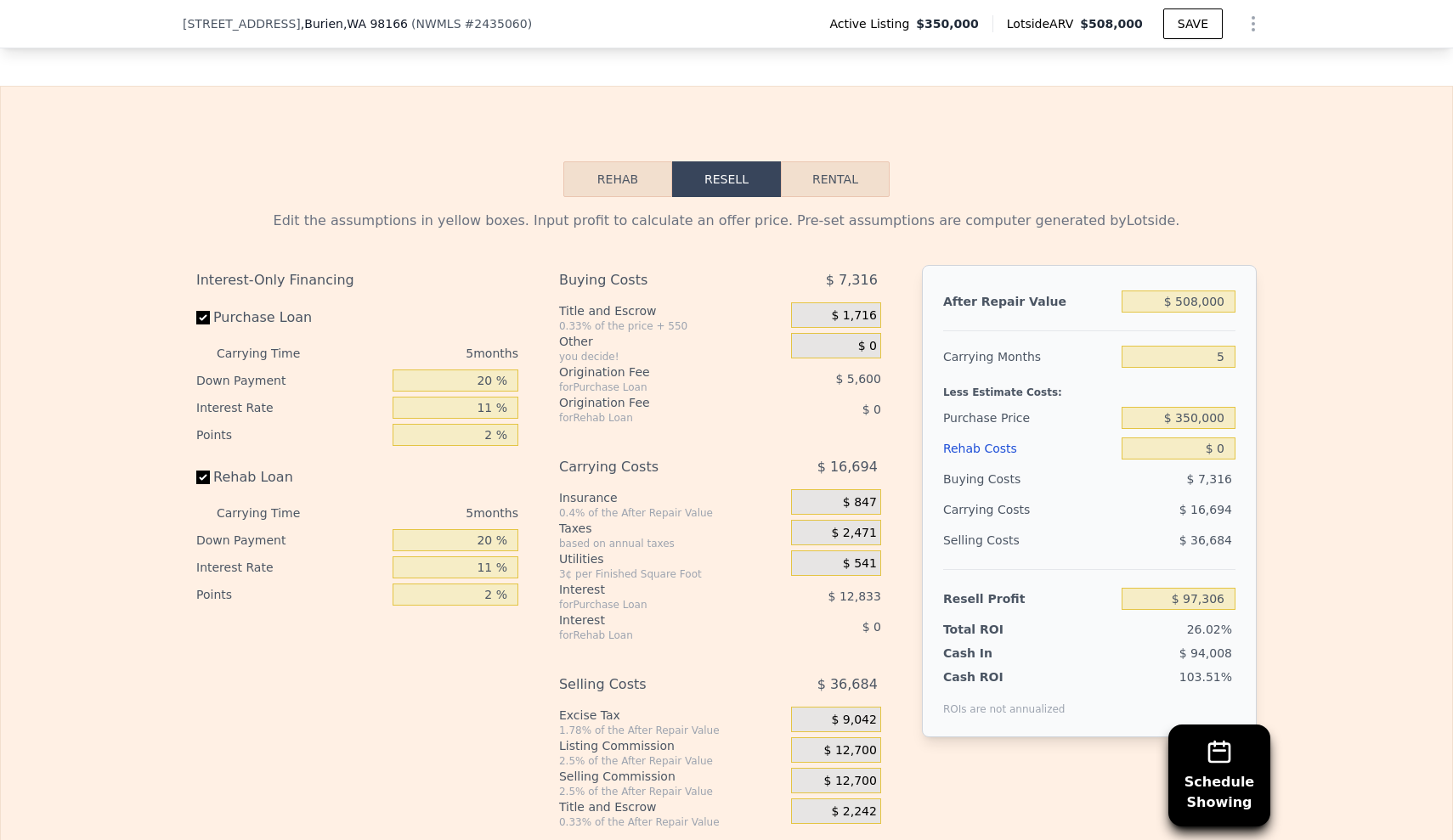
click at [662, 192] on button "Rehab" at bounding box center [617, 179] width 109 height 36
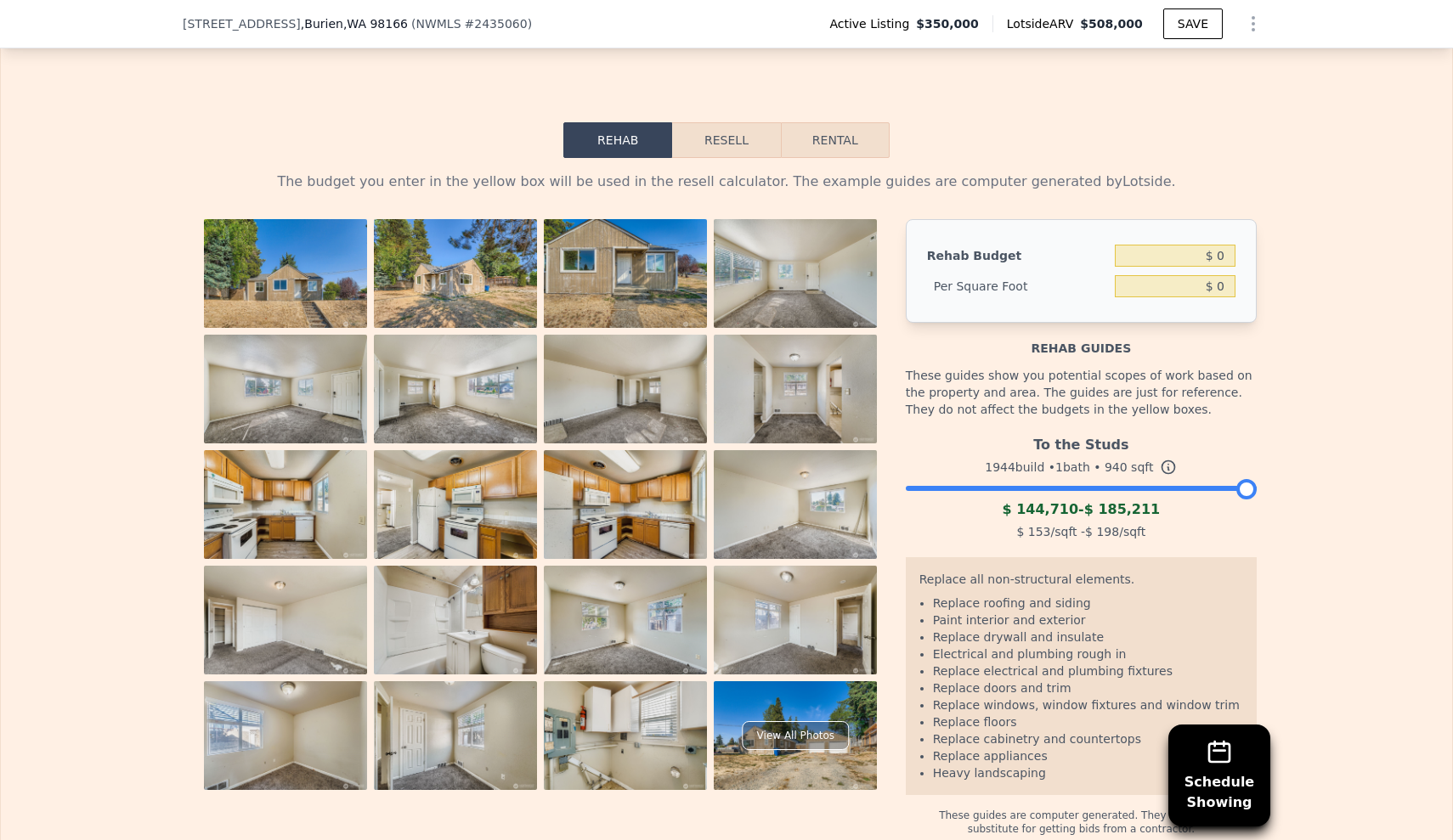
scroll to position [2366, 0]
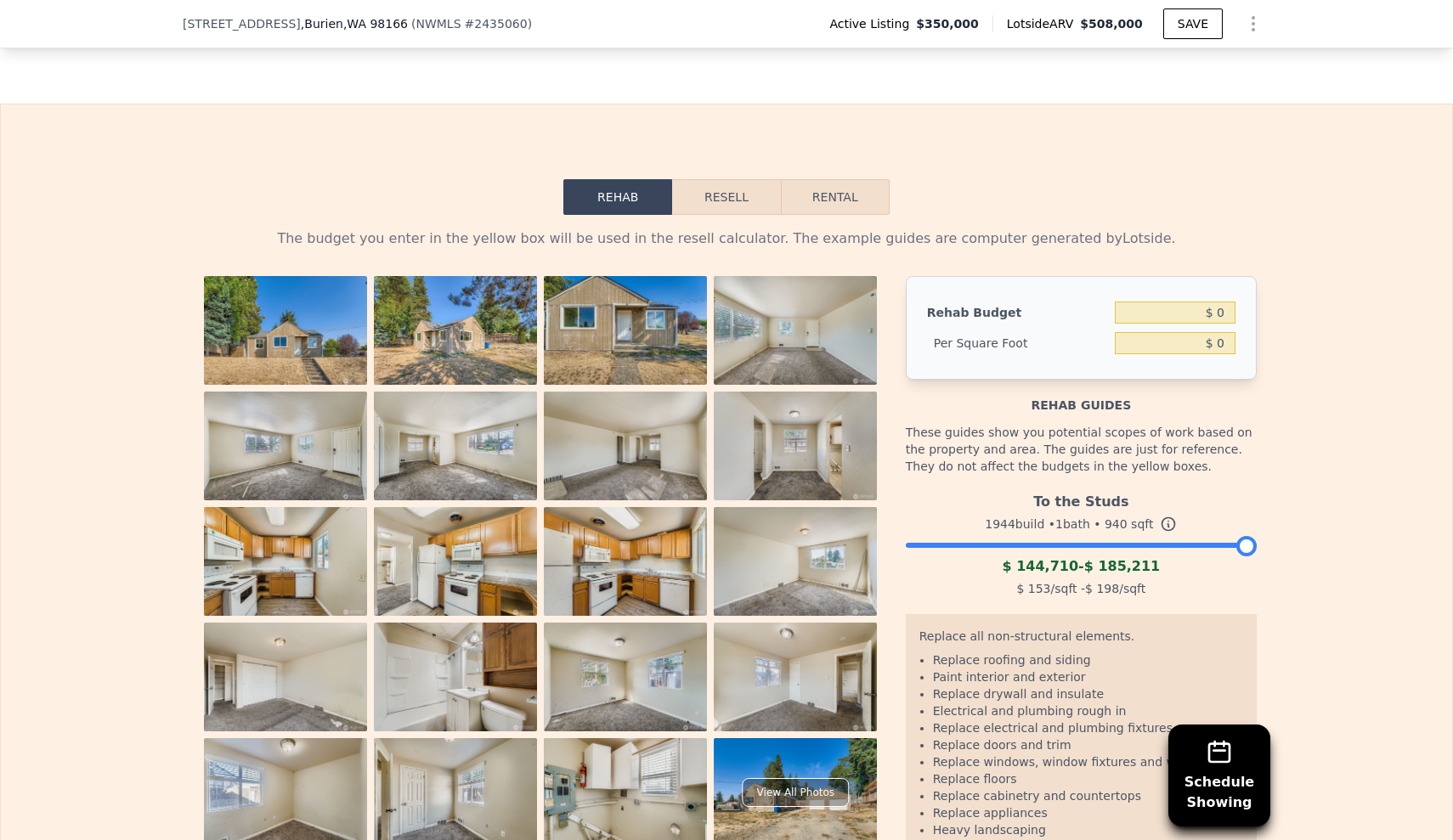
click at [740, 208] on button "Resell" at bounding box center [726, 197] width 108 height 36
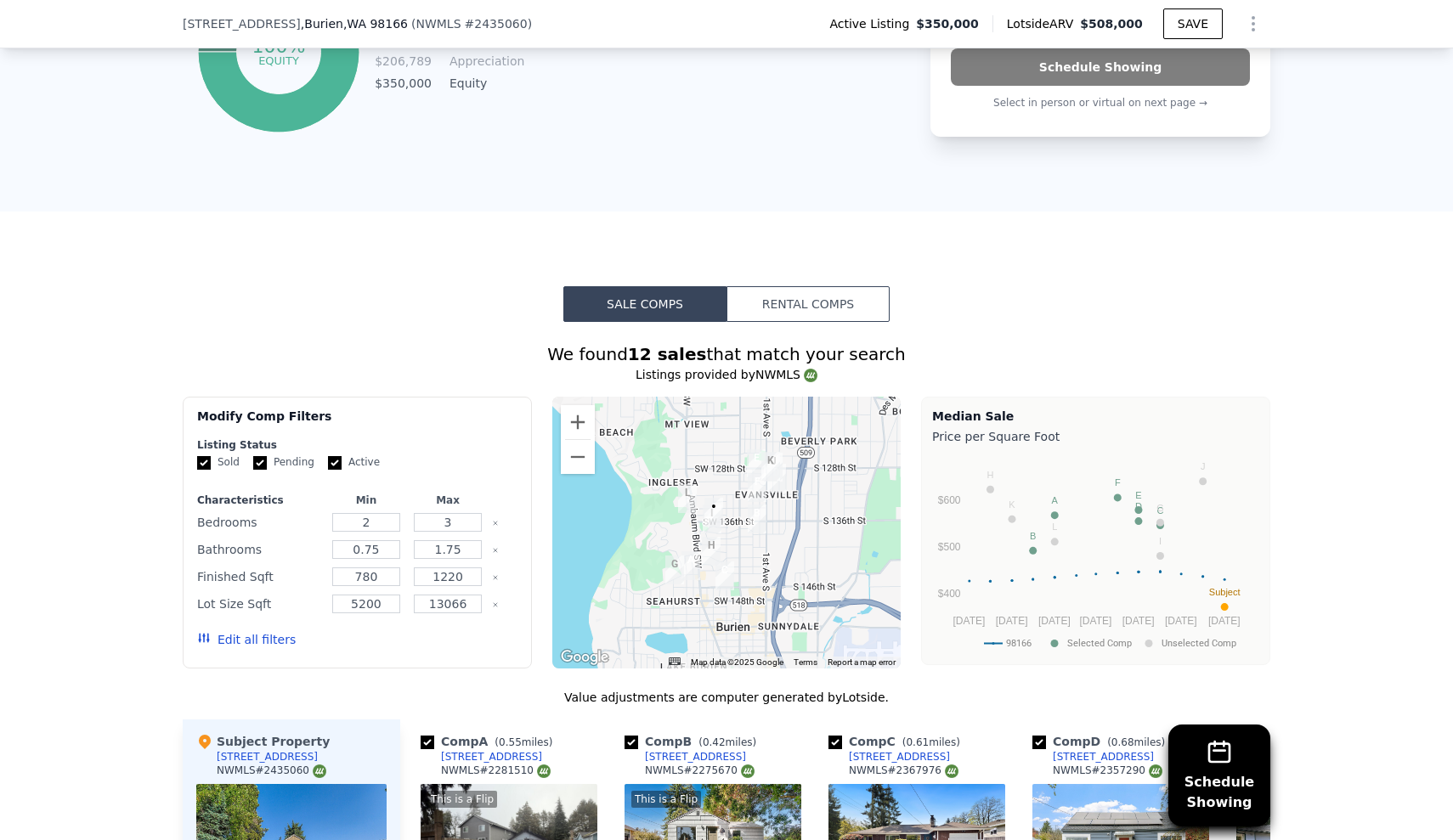
scroll to position [1093, 0]
click at [584, 464] on button "Zoom out" at bounding box center [578, 456] width 34 height 34
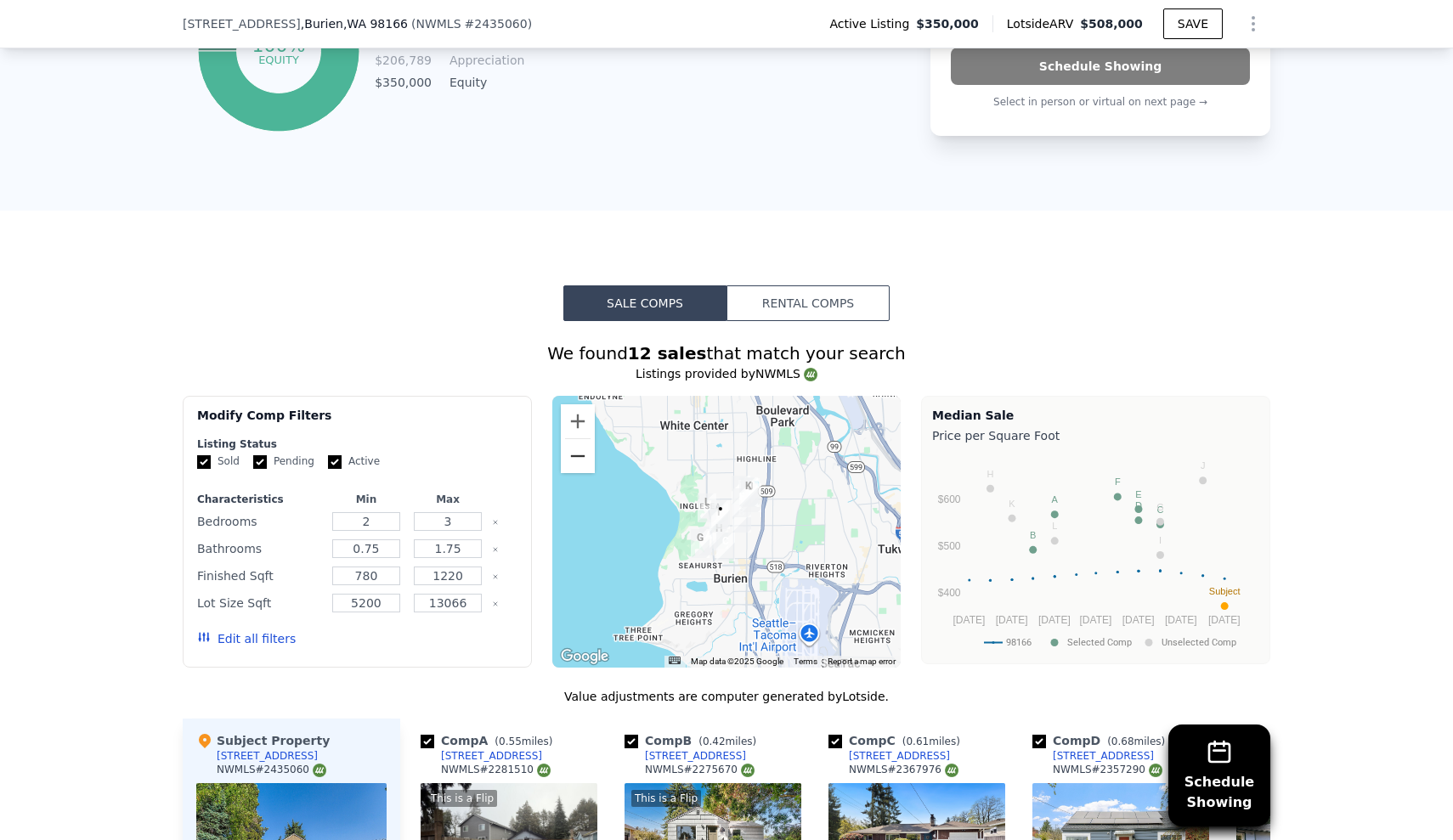
click at [584, 464] on button "Zoom out" at bounding box center [578, 456] width 34 height 34
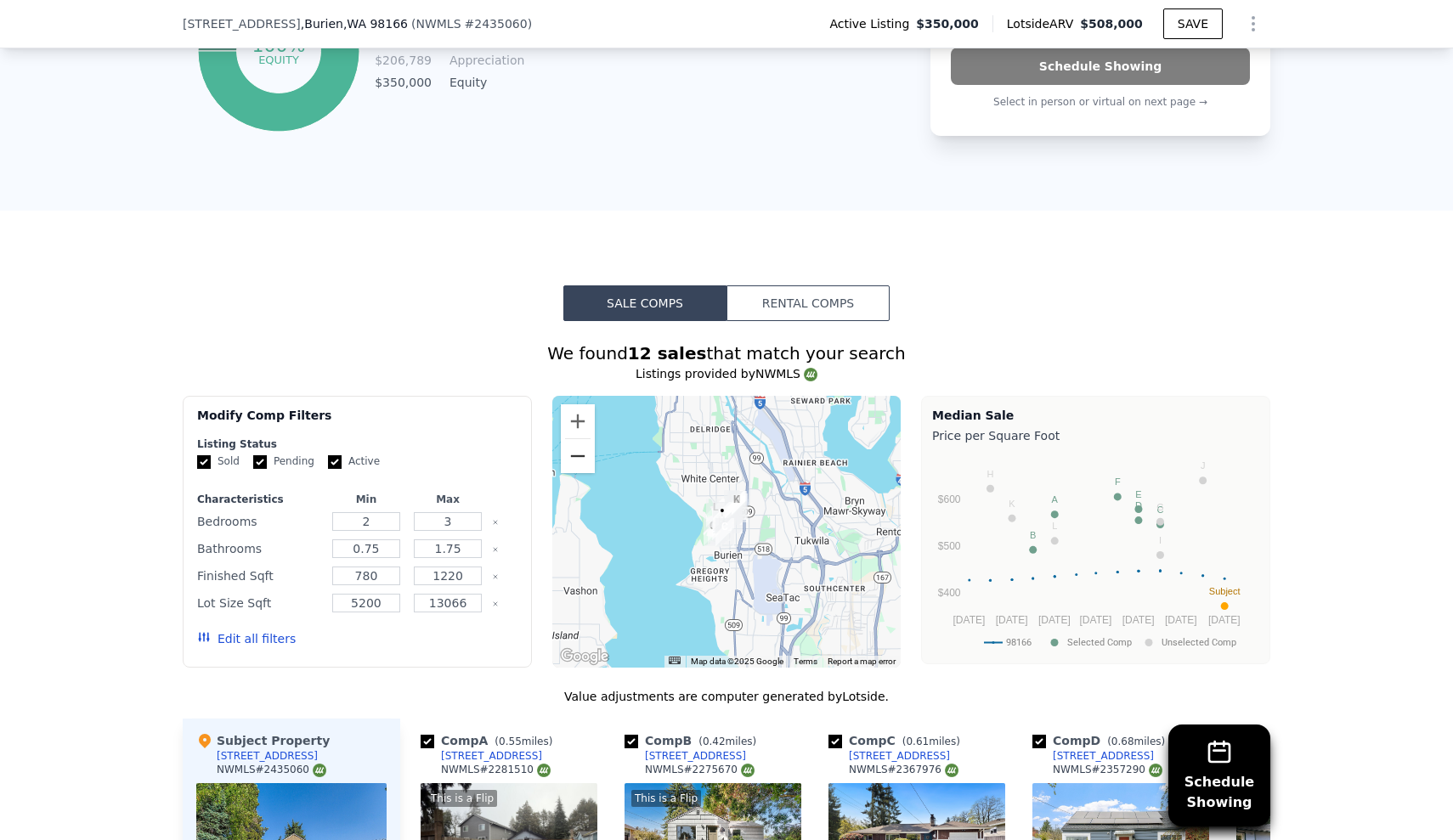
click at [584, 464] on button "Zoom out" at bounding box center [578, 456] width 34 height 34
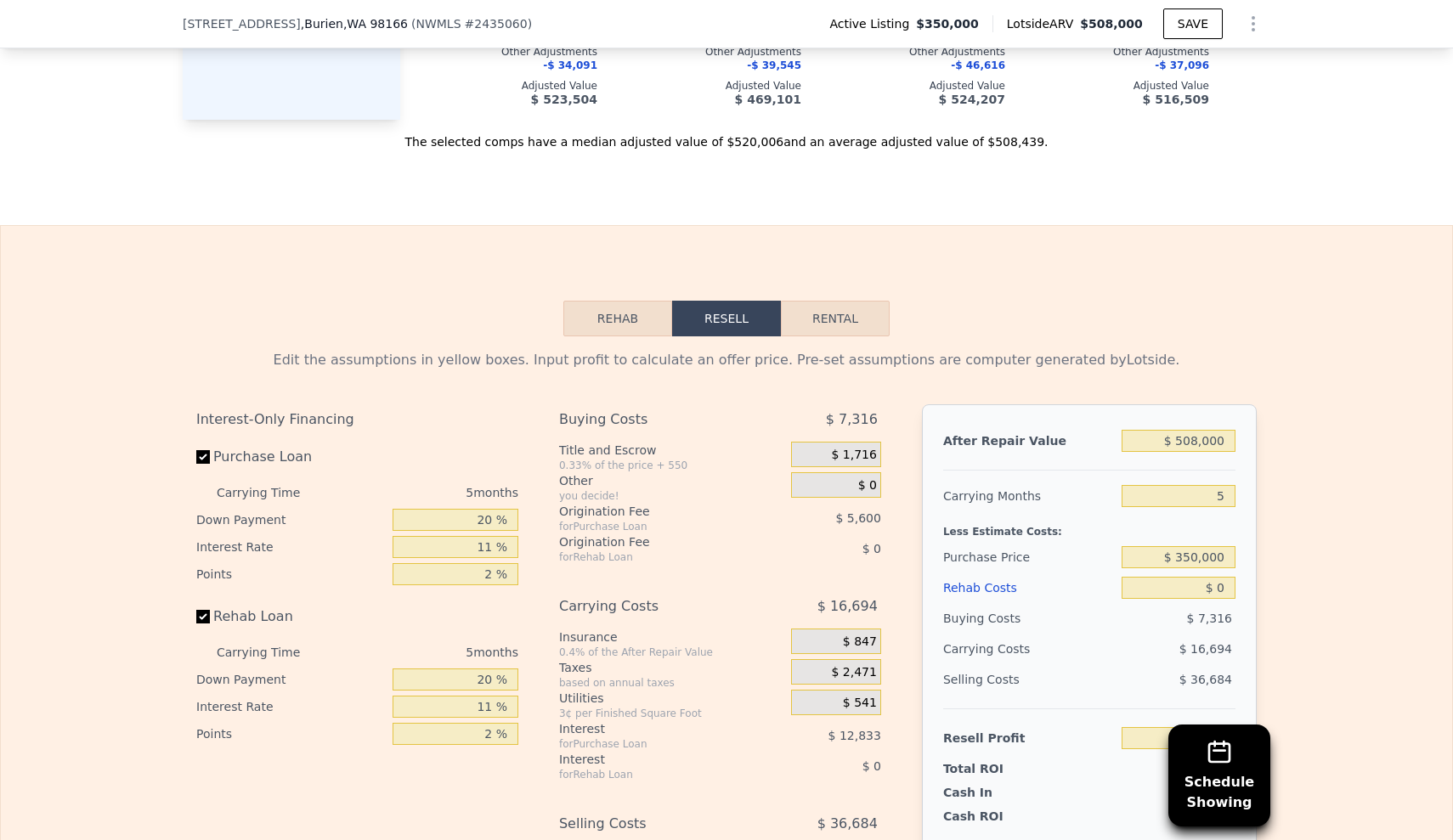
scroll to position [2264, 0]
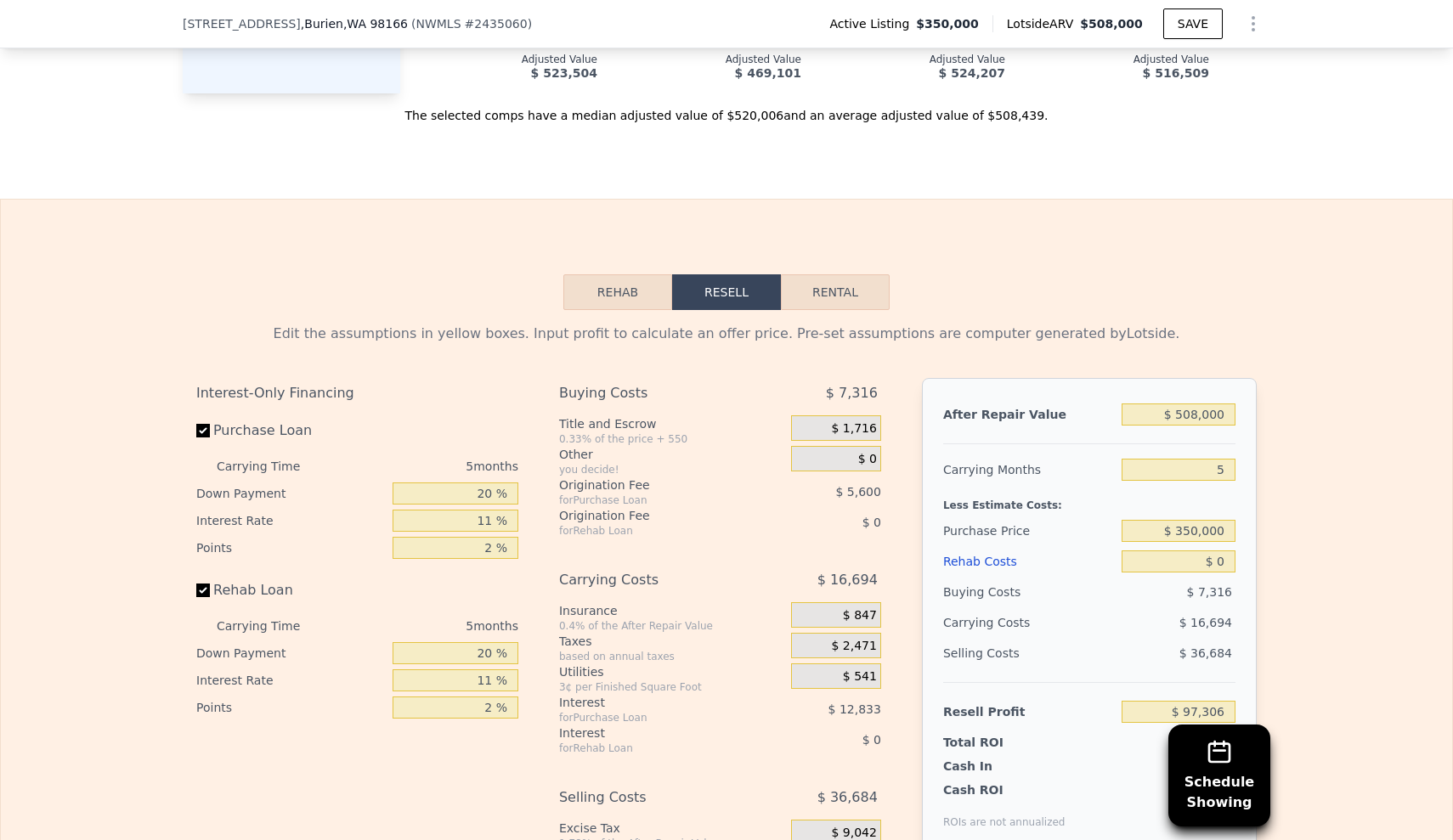
click at [635, 294] on button "Rehab" at bounding box center [617, 292] width 109 height 36
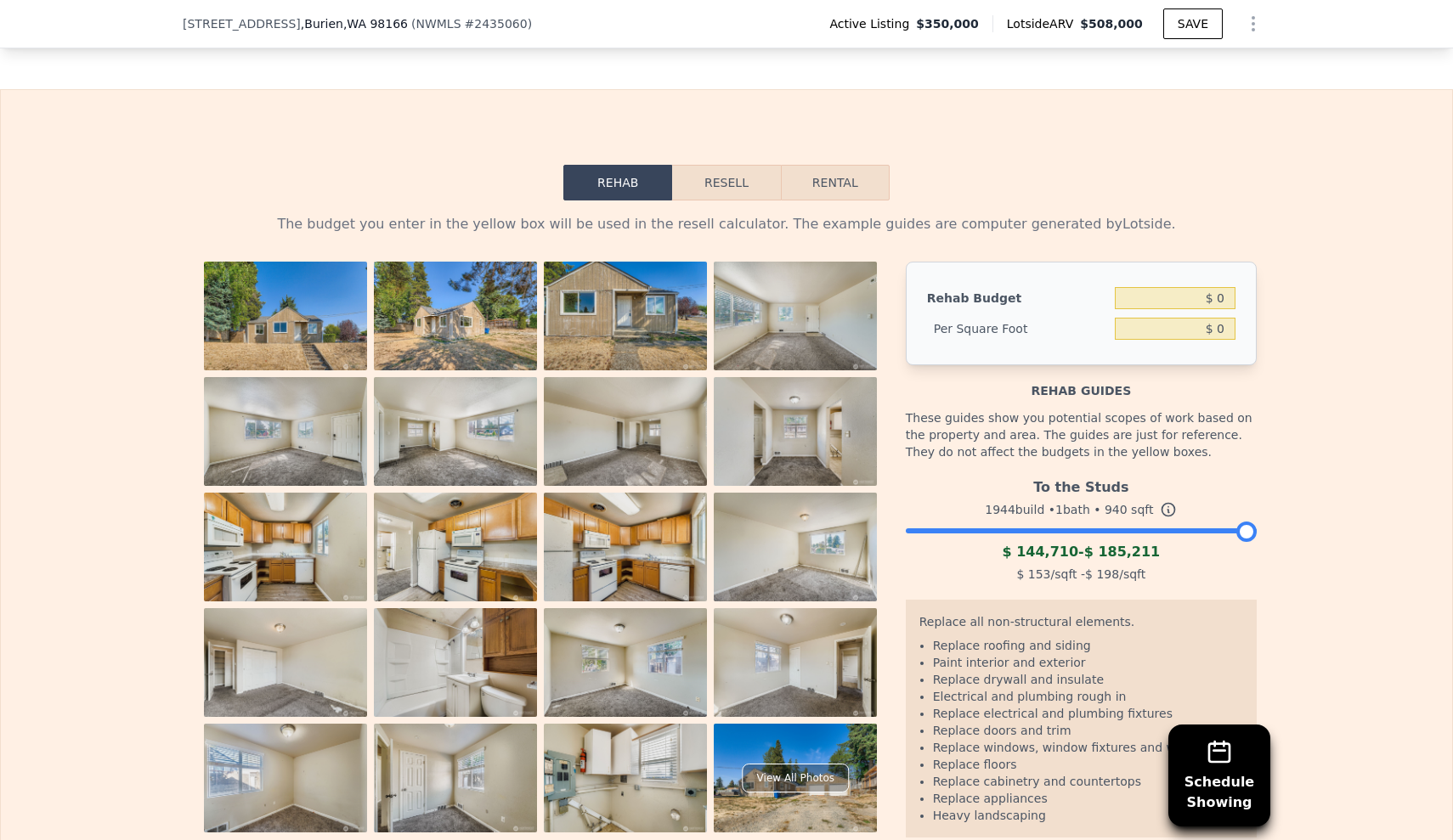
scroll to position [2387, 0]
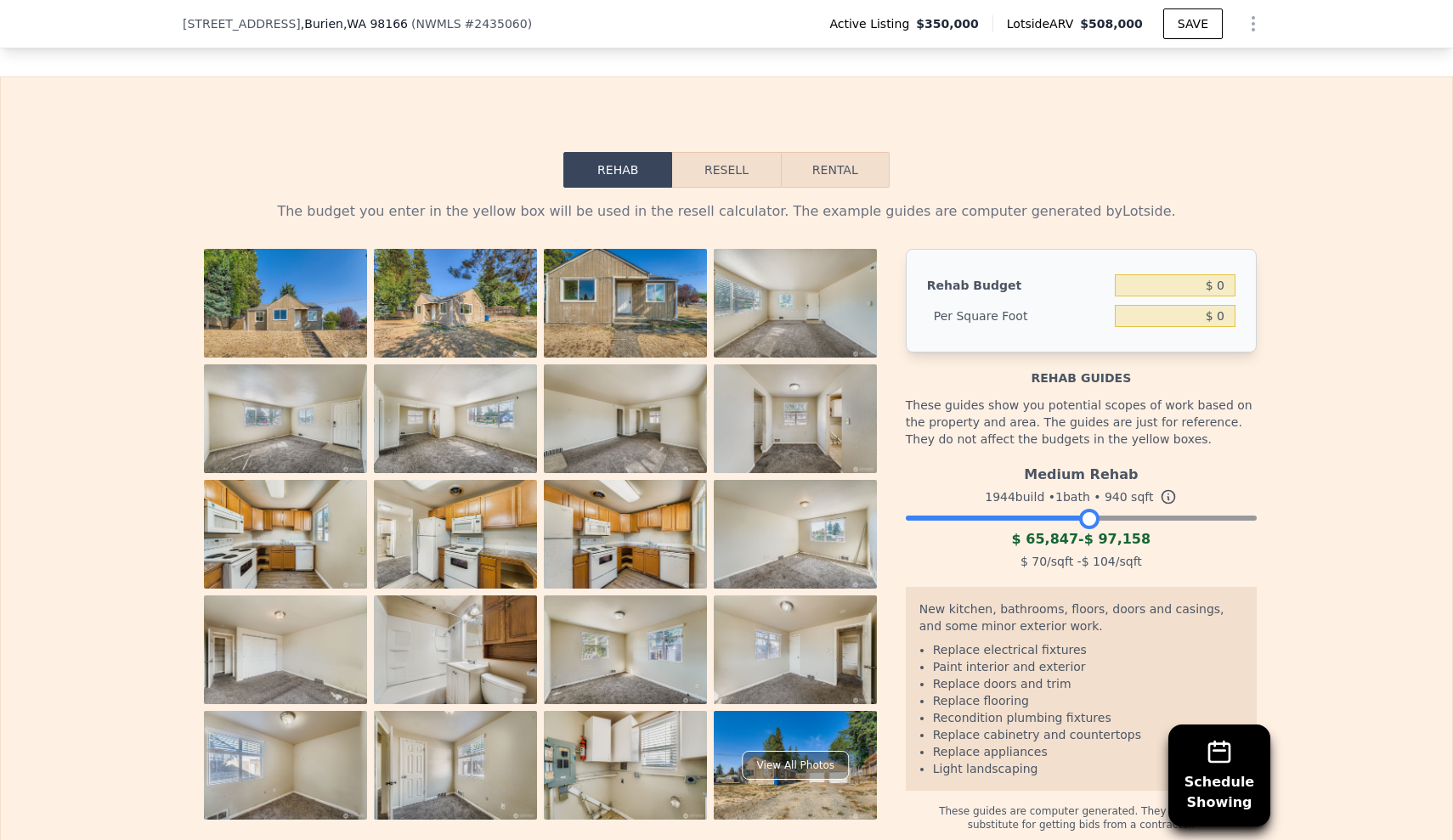
drag, startPoint x: 1252, startPoint y: 518, endPoint x: 1096, endPoint y: 518, distance: 156.0
click at [1096, 518] on div at bounding box center [1089, 518] width 20 height 20
click at [1310, 440] on div "The budget you enter in the yellow box will be used in the resell calculator. T…" at bounding box center [726, 509] width 1452 height 644
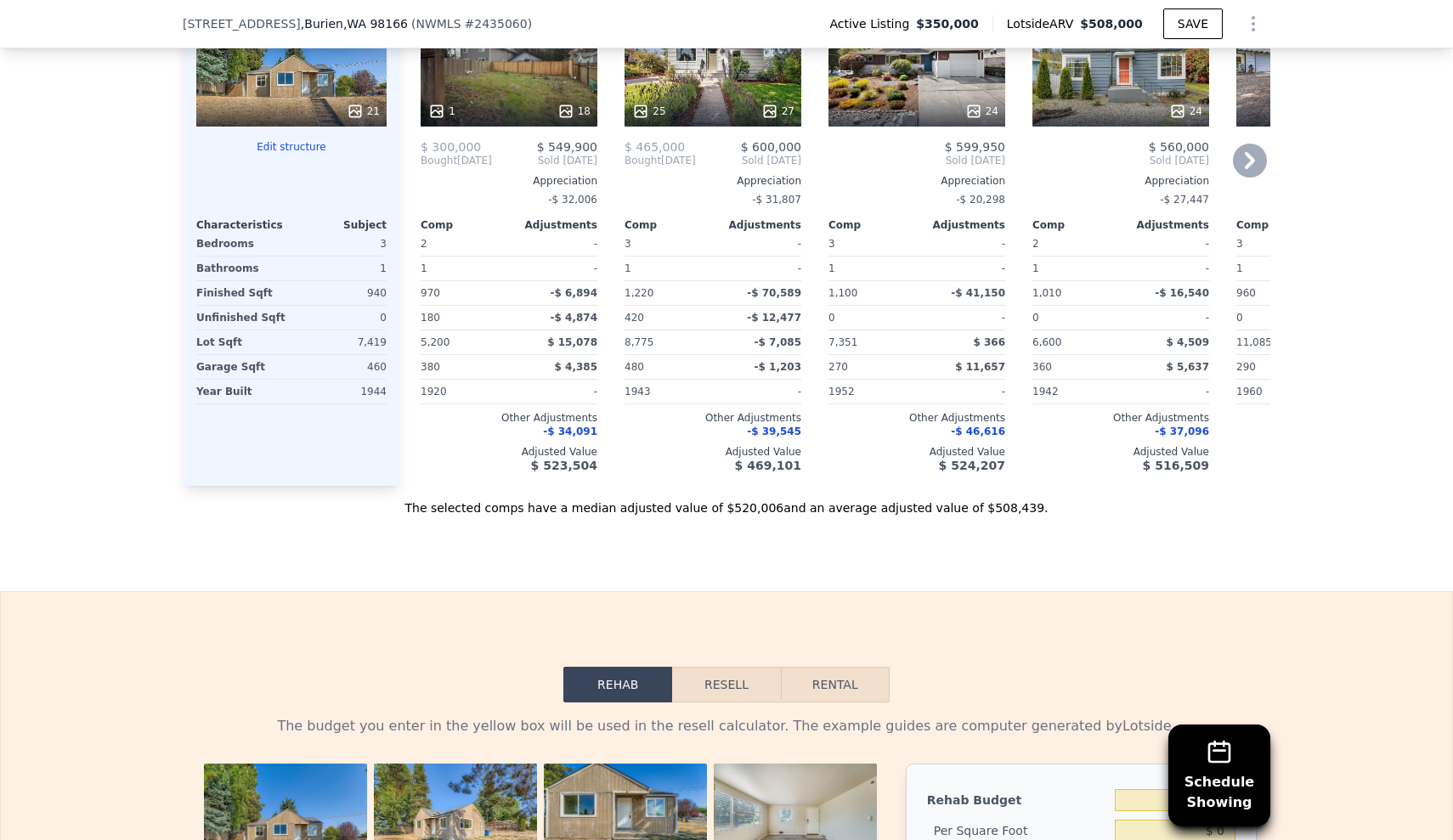
scroll to position [1980, 0]
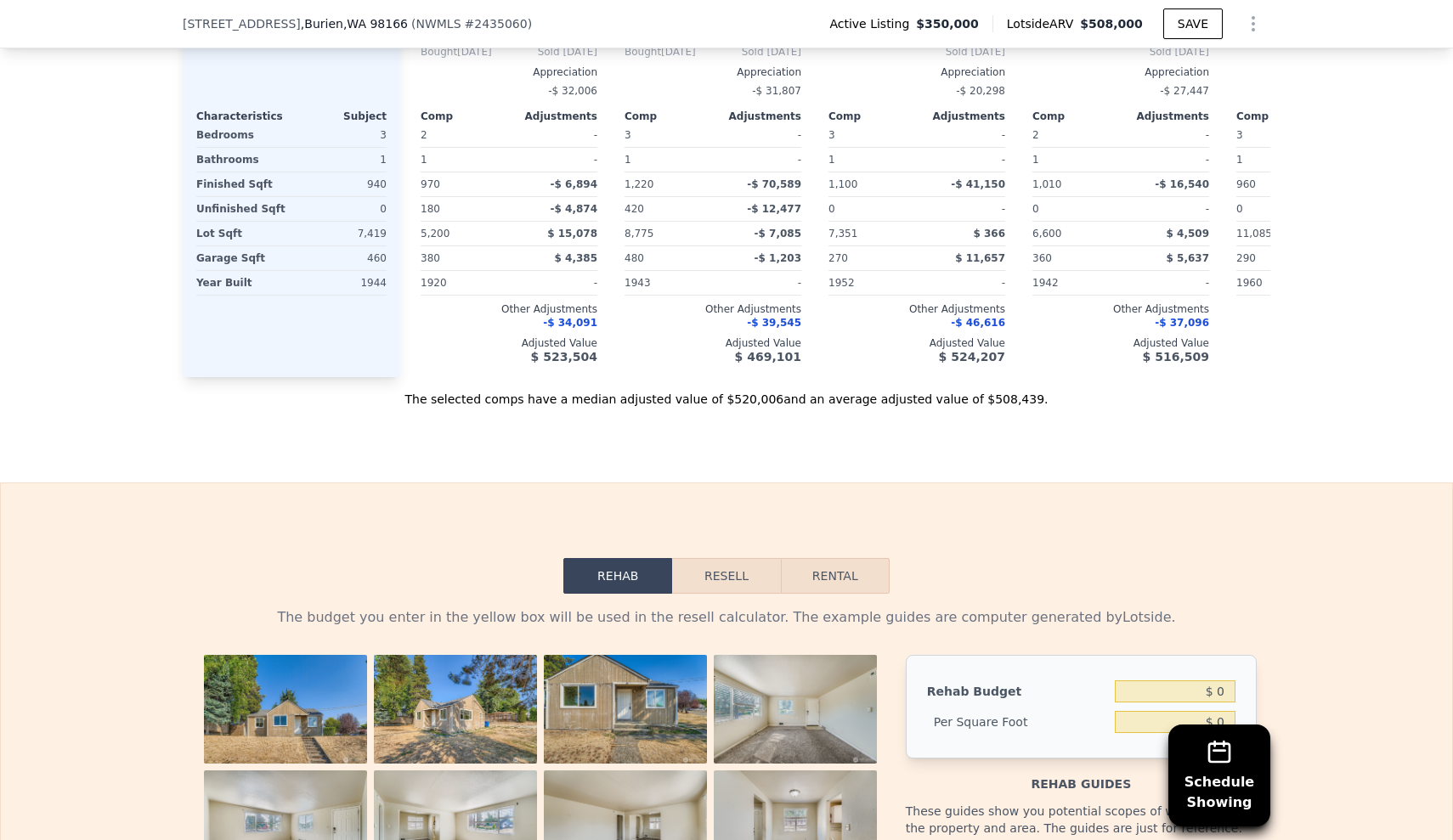
click at [759, 581] on button "Resell" at bounding box center [726, 575] width 108 height 36
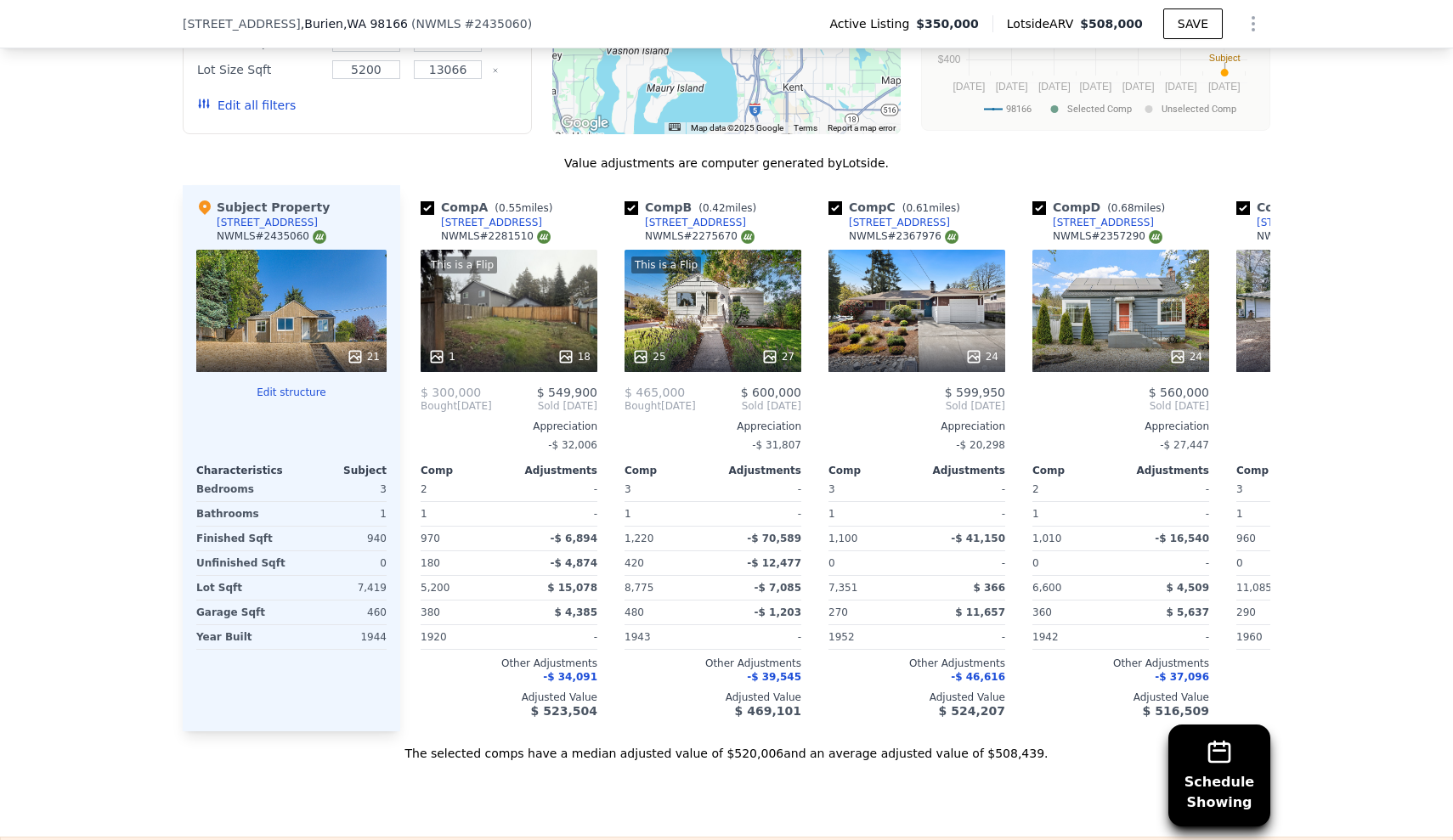
scroll to position [0, -4]
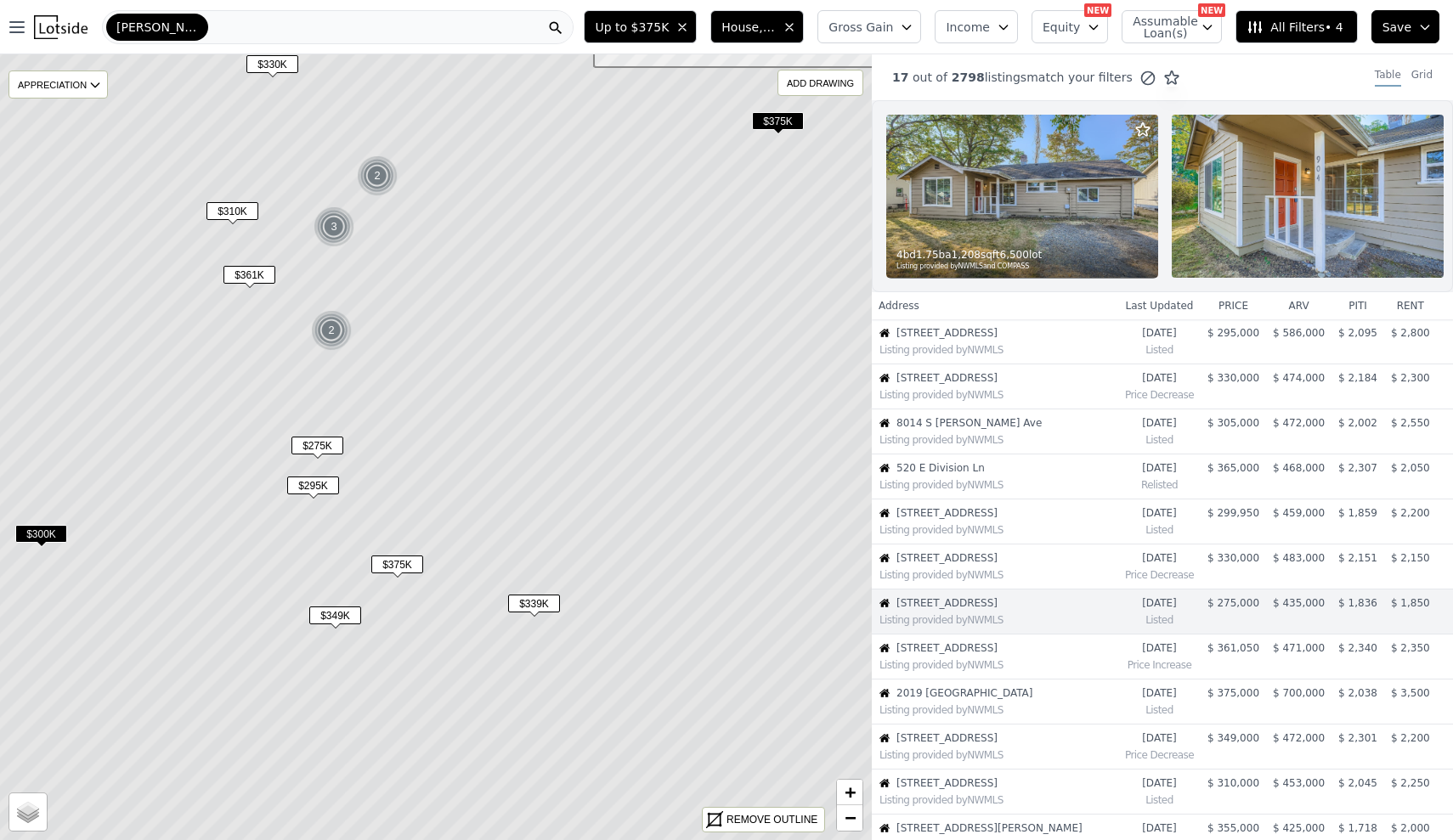
scroll to position [128, 0]
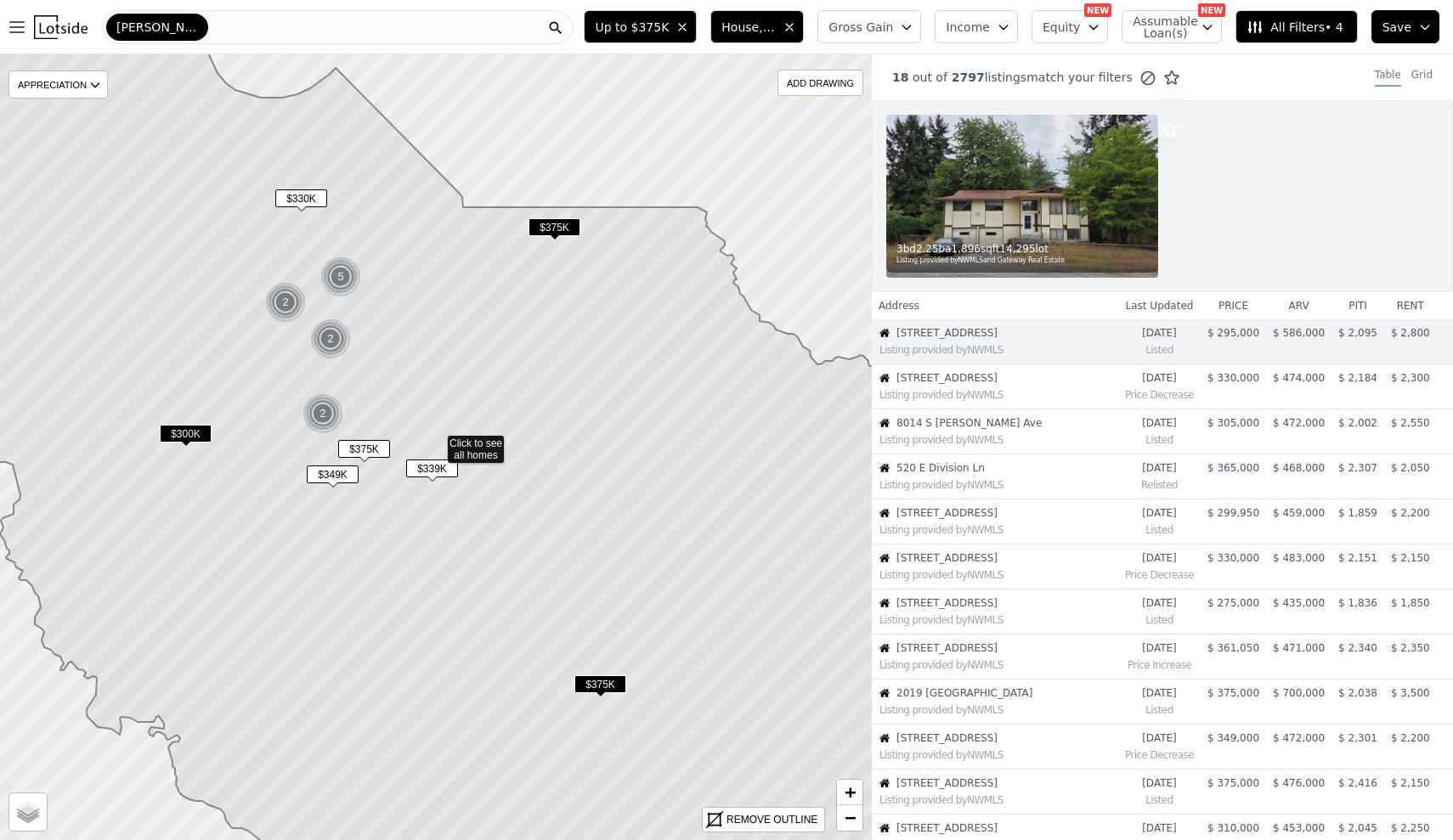
click at [180, 428] on span "$300K" at bounding box center [185, 434] width 52 height 17
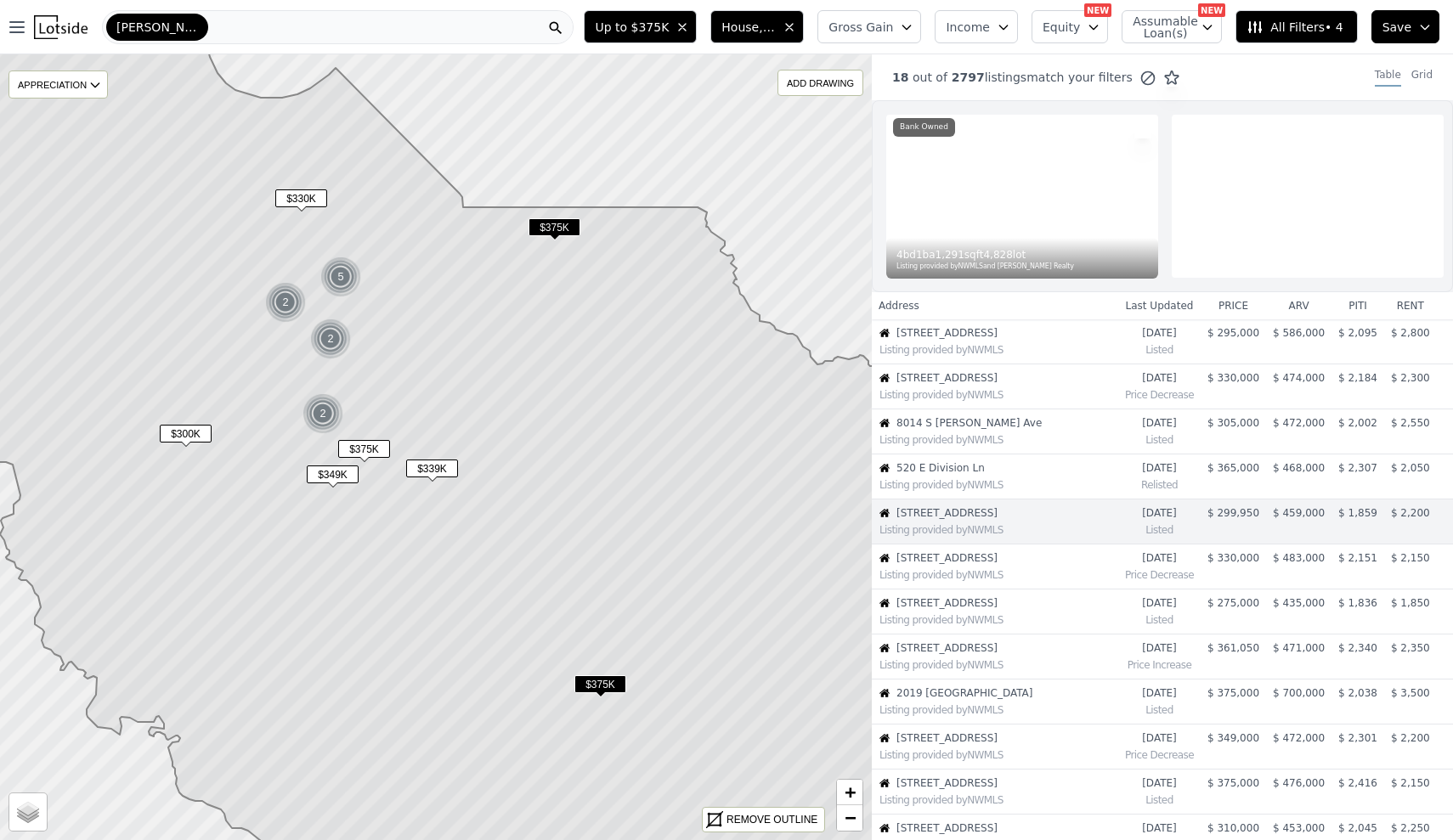
scroll to position [39, 0]
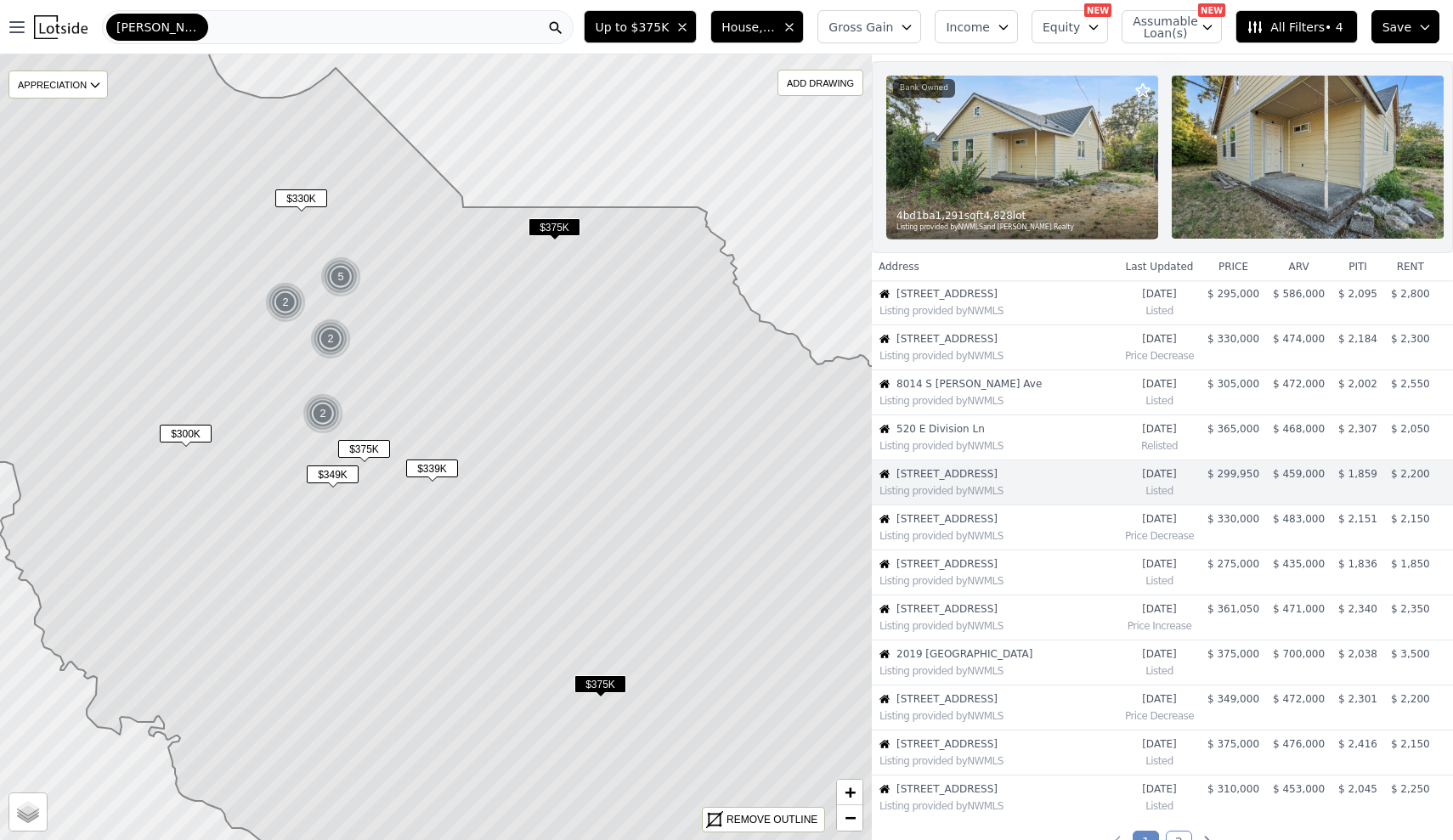
click at [643, 26] on span "Up to $375K" at bounding box center [632, 27] width 74 height 17
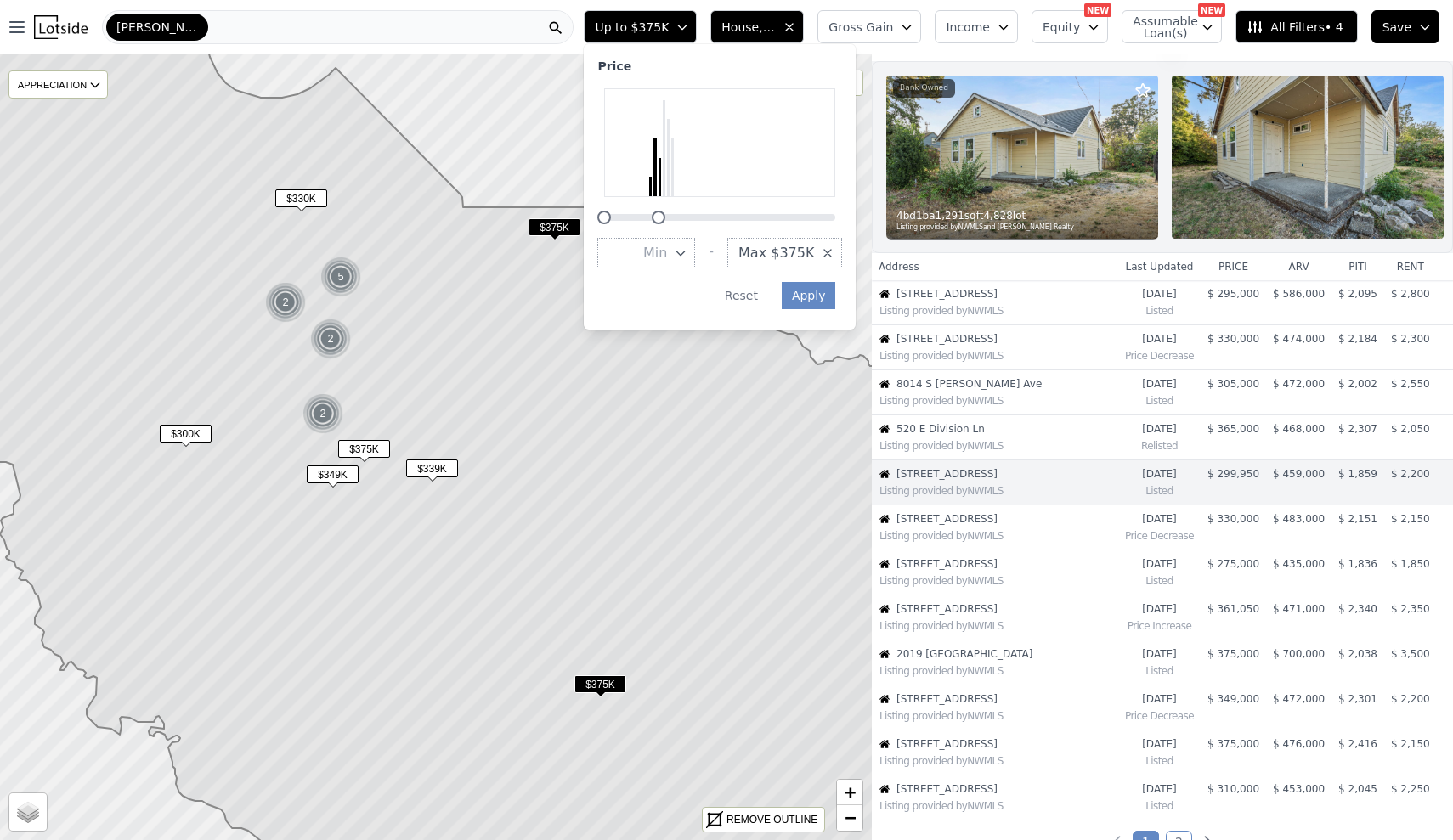
click at [666, 217] on div at bounding box center [659, 217] width 14 height 14
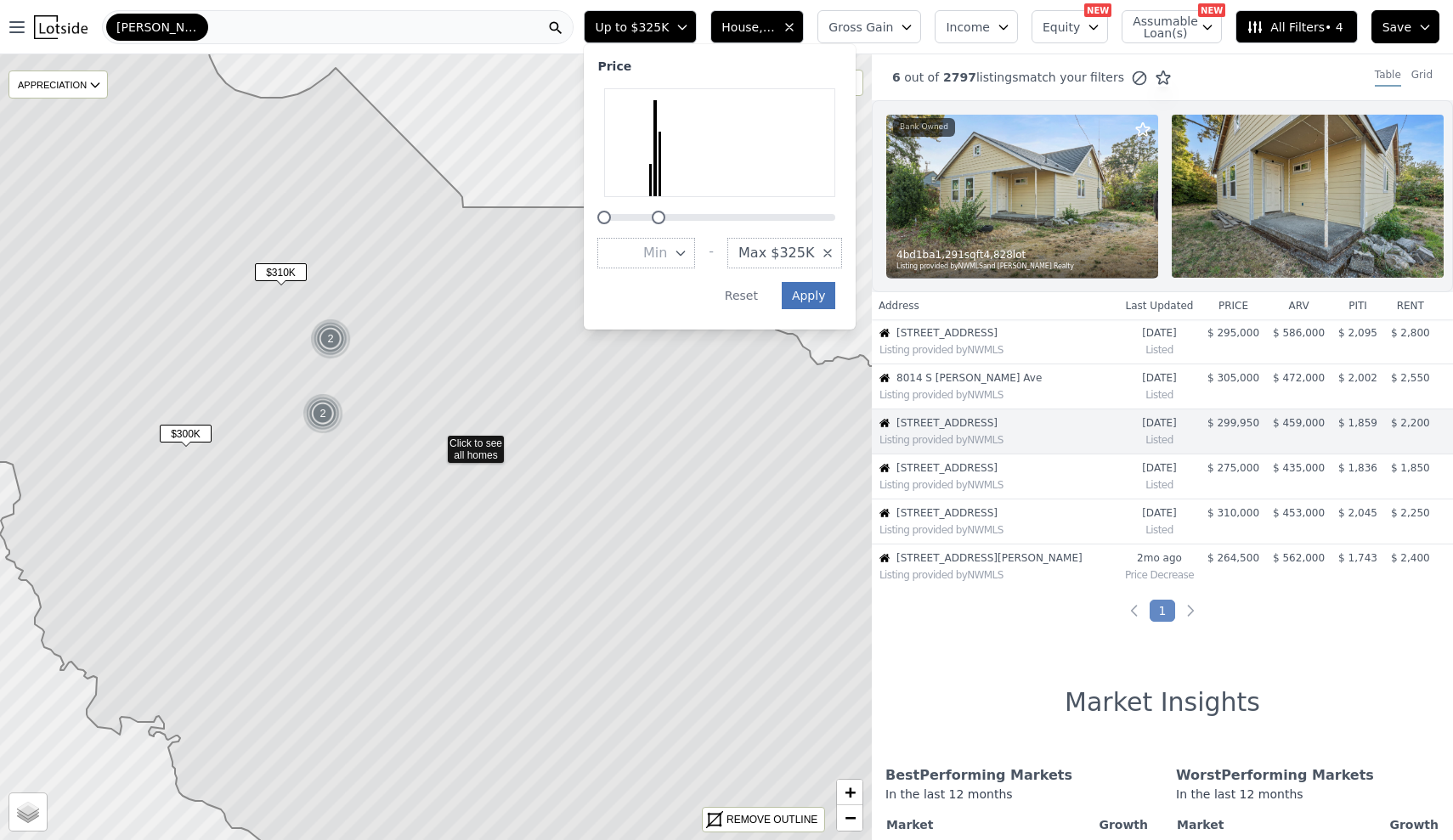
click at [831, 285] on button "Apply" at bounding box center [809, 295] width 54 height 27
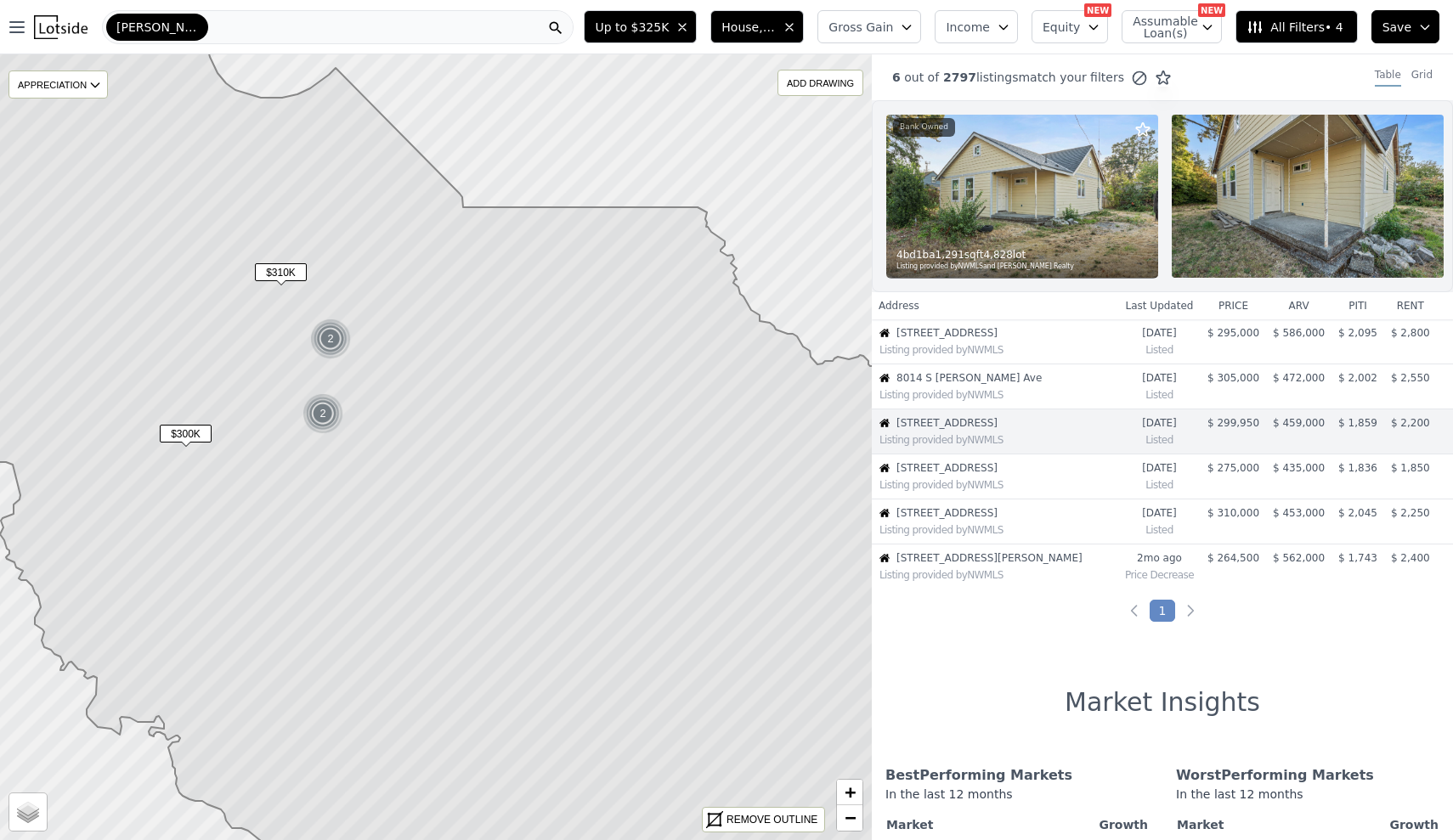
click at [330, 325] on img at bounding box center [330, 339] width 42 height 41
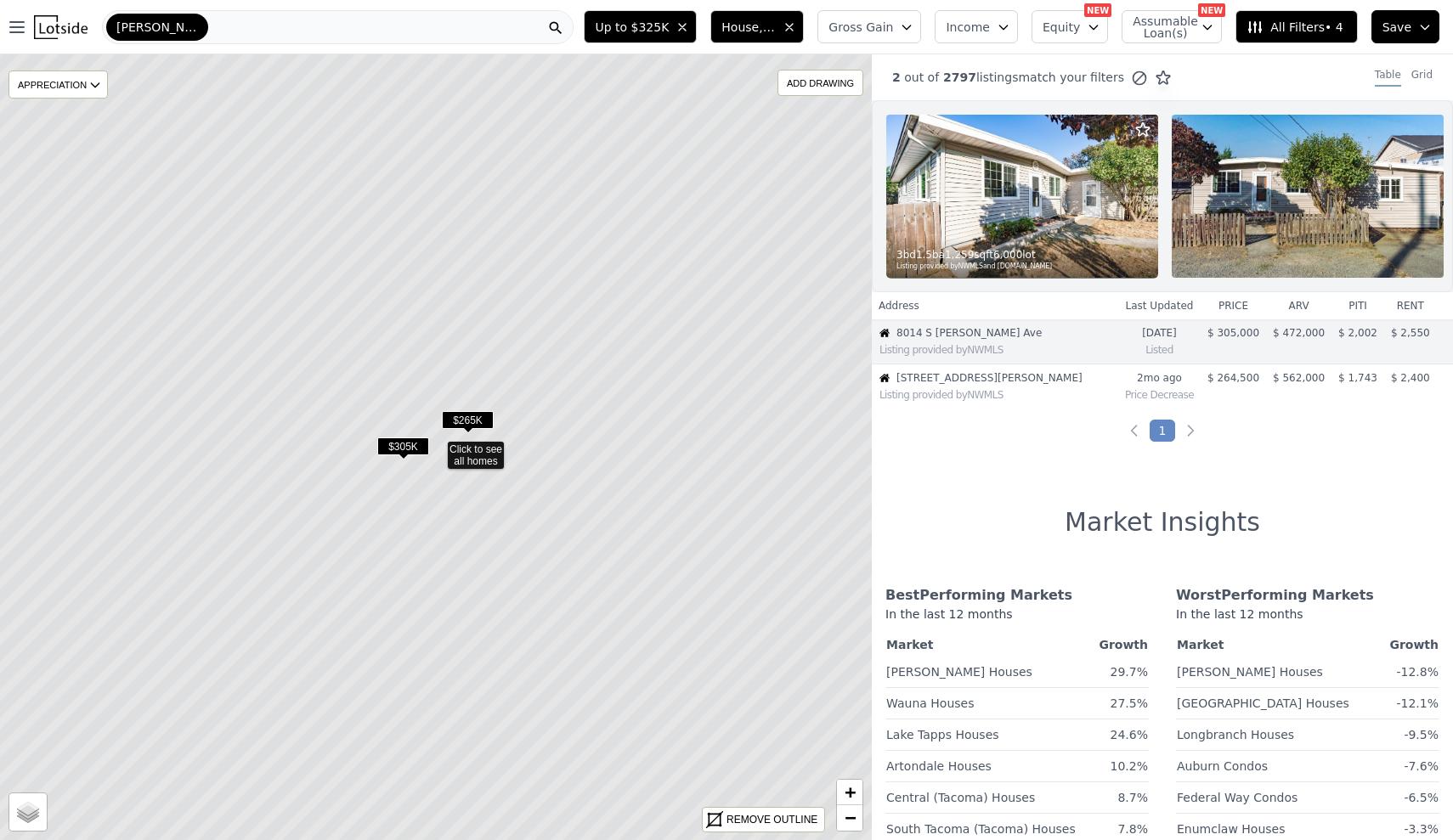
click at [470, 423] on span "$265K" at bounding box center [468, 420] width 52 height 17
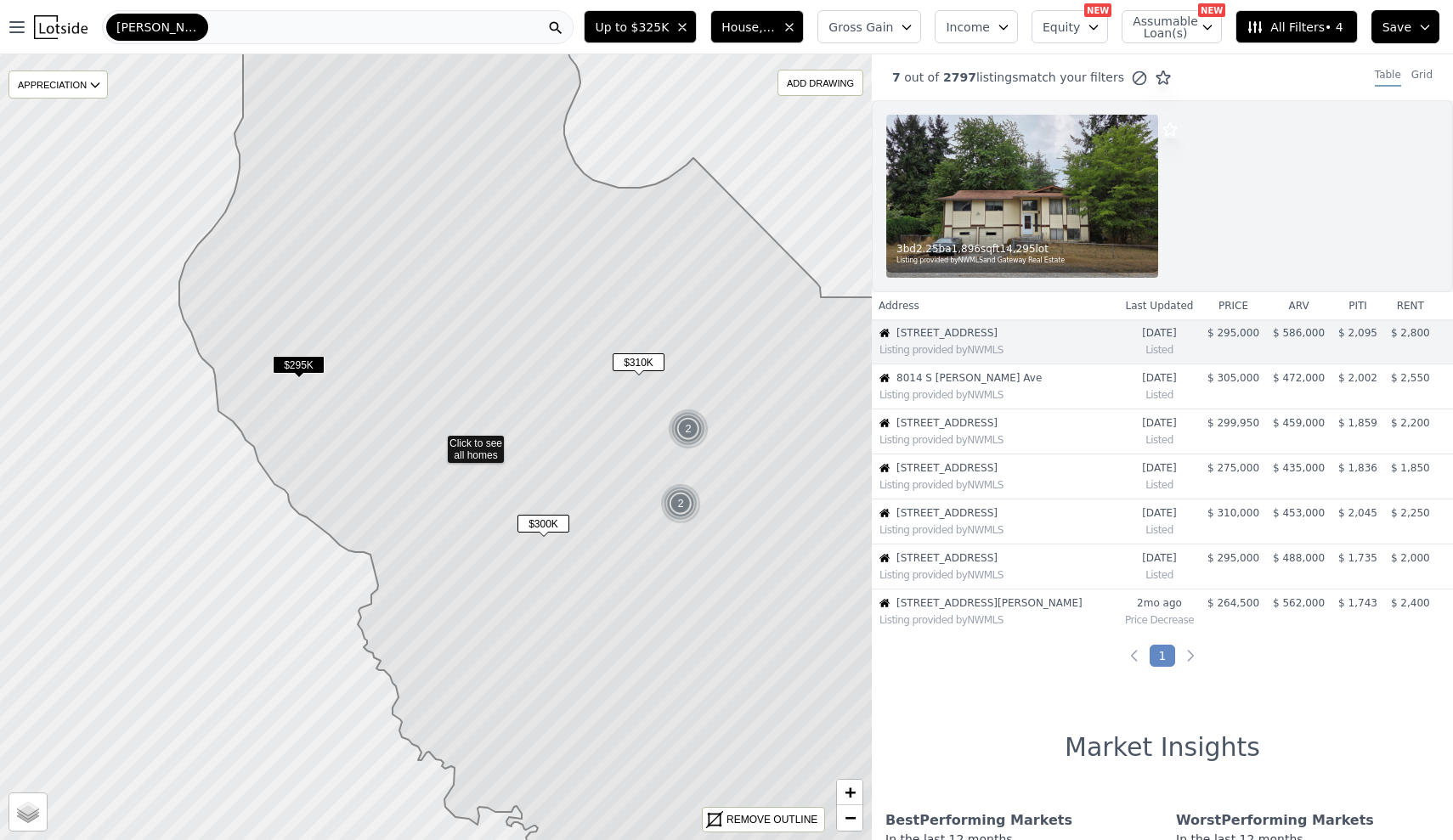
click at [646, 364] on span "$310K" at bounding box center [639, 362] width 52 height 17
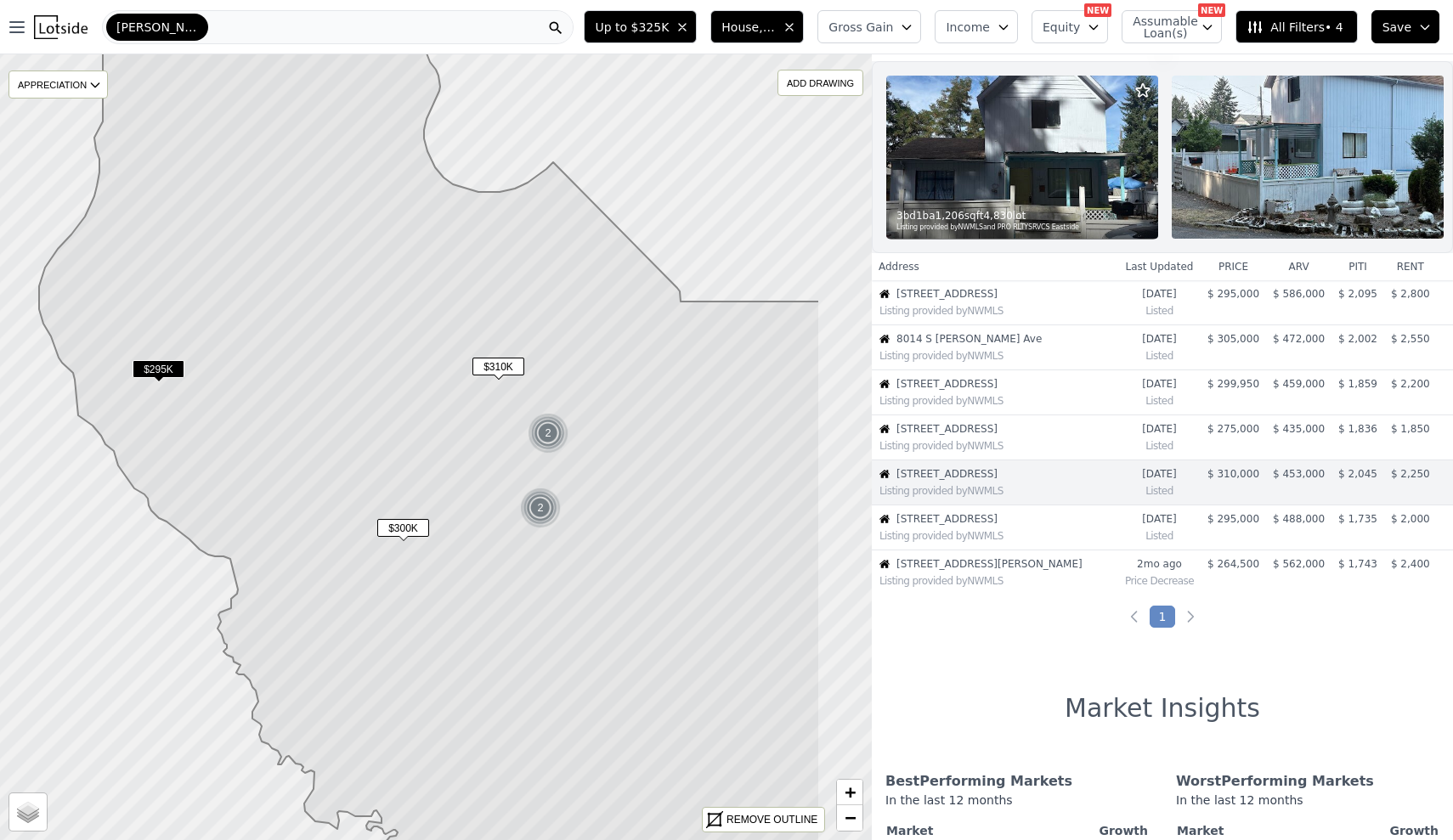
drag, startPoint x: 696, startPoint y: 348, endPoint x: 538, endPoint y: 355, distance: 158.2
click at [538, 355] on icon at bounding box center [429, 480] width 781 height 890
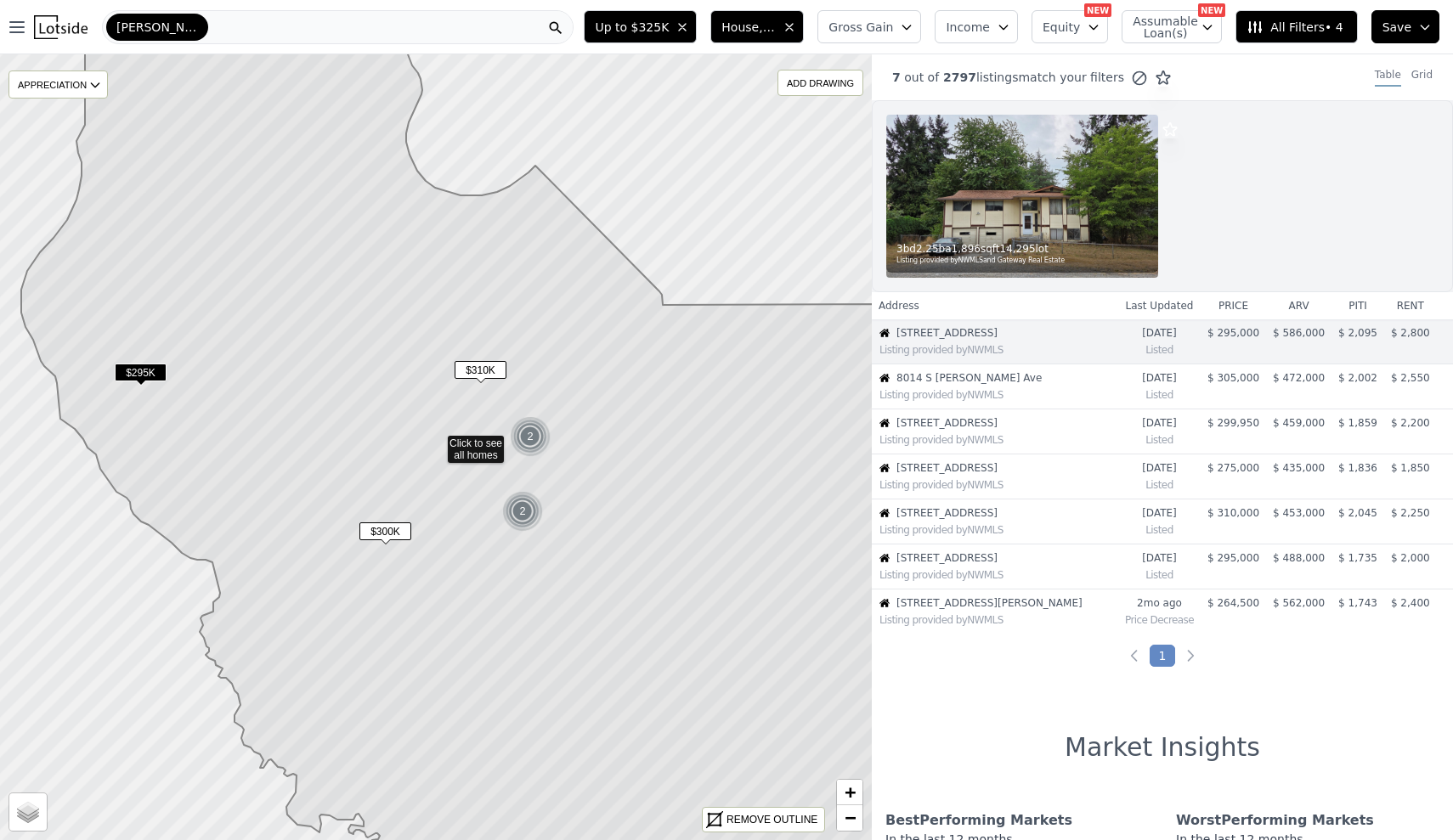
click at [489, 375] on span "$310K" at bounding box center [481, 370] width 52 height 17
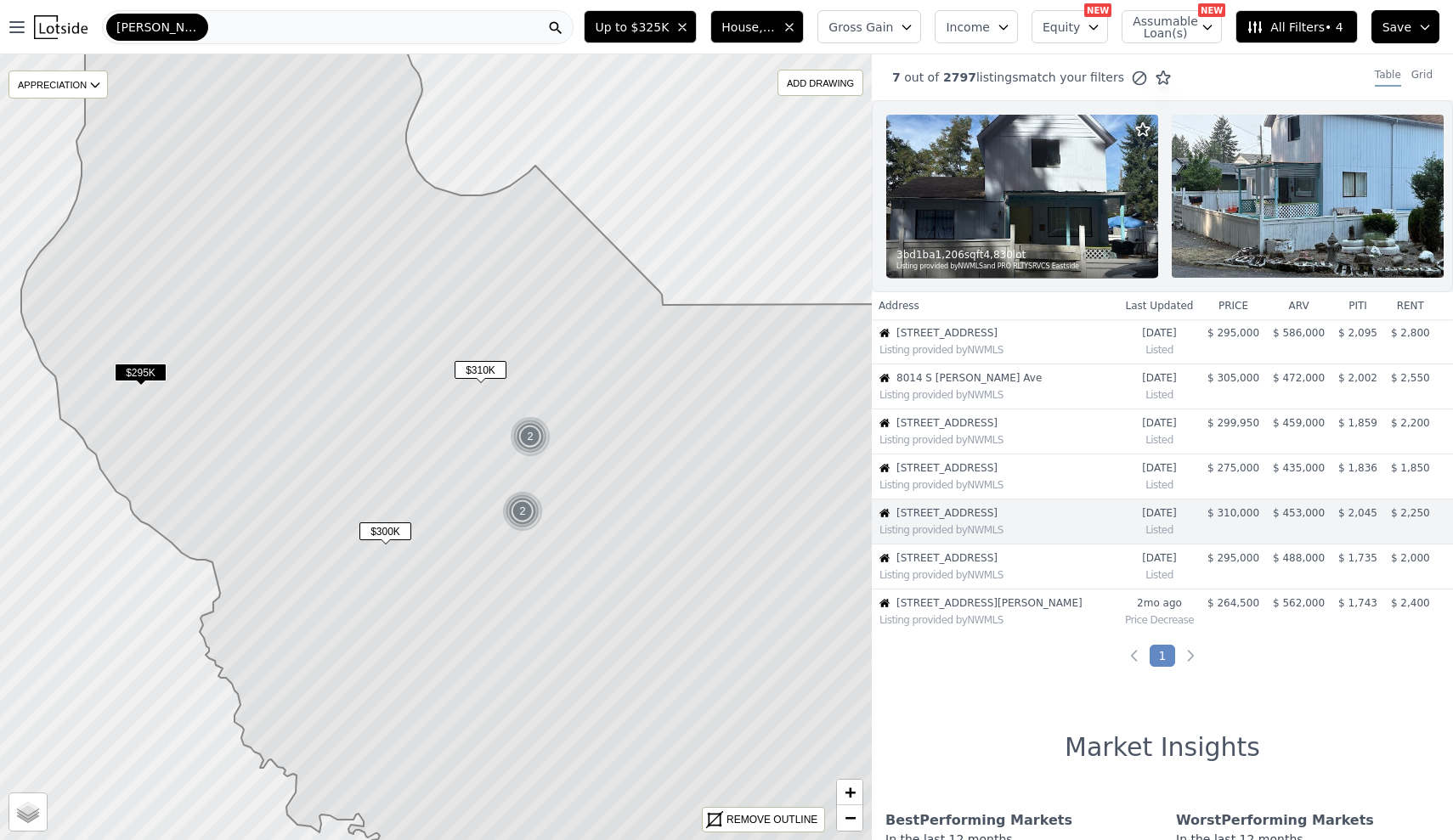
click at [495, 370] on span "$310K" at bounding box center [481, 370] width 52 height 17
click at [1043, 233] on img at bounding box center [1023, 196] width 272 height 163
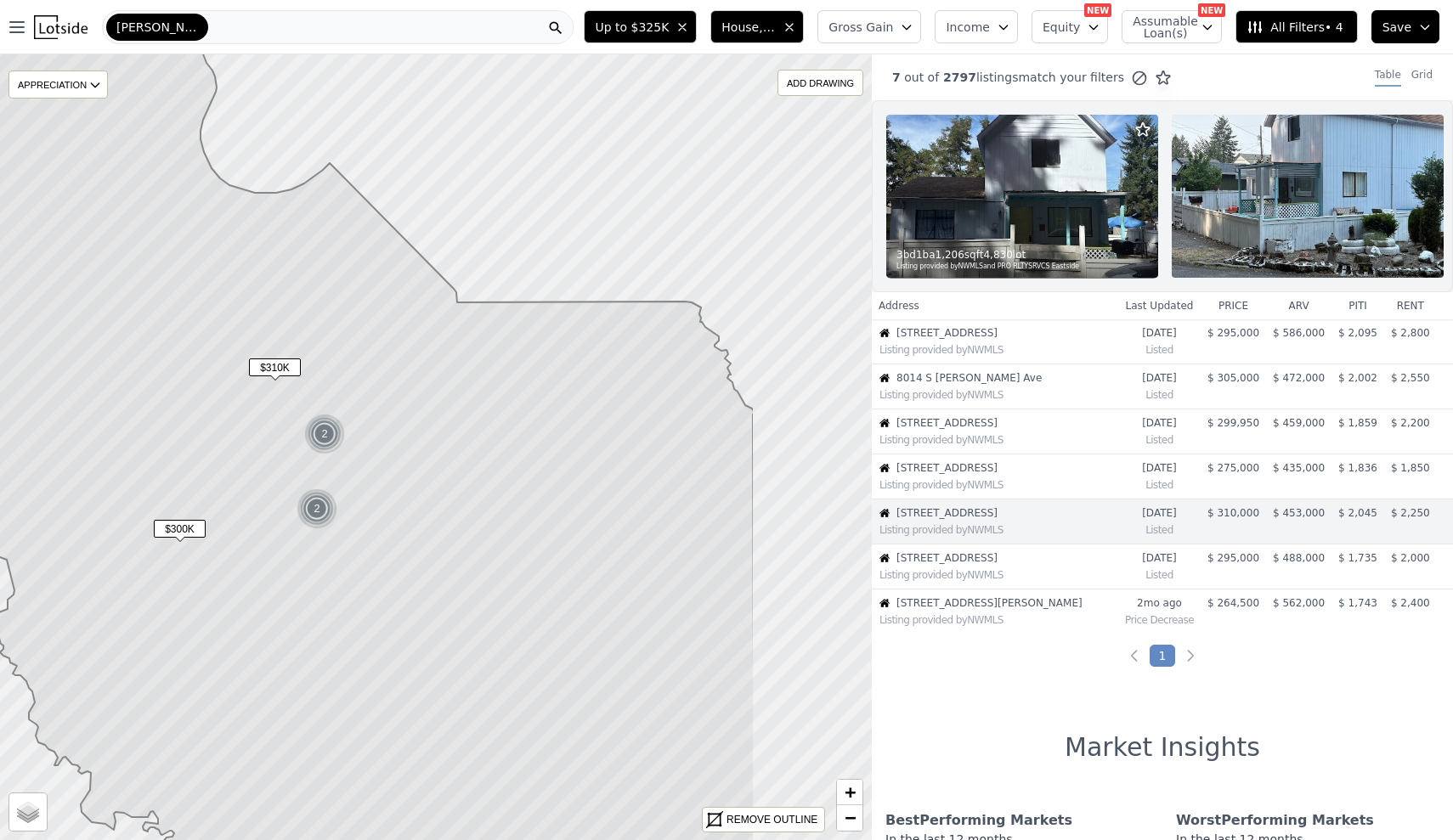
drag, startPoint x: 731, startPoint y: 356, endPoint x: 526, endPoint y: 353, distance: 205.0
click at [526, 353] on icon at bounding box center [285, 477] width 939 height 882
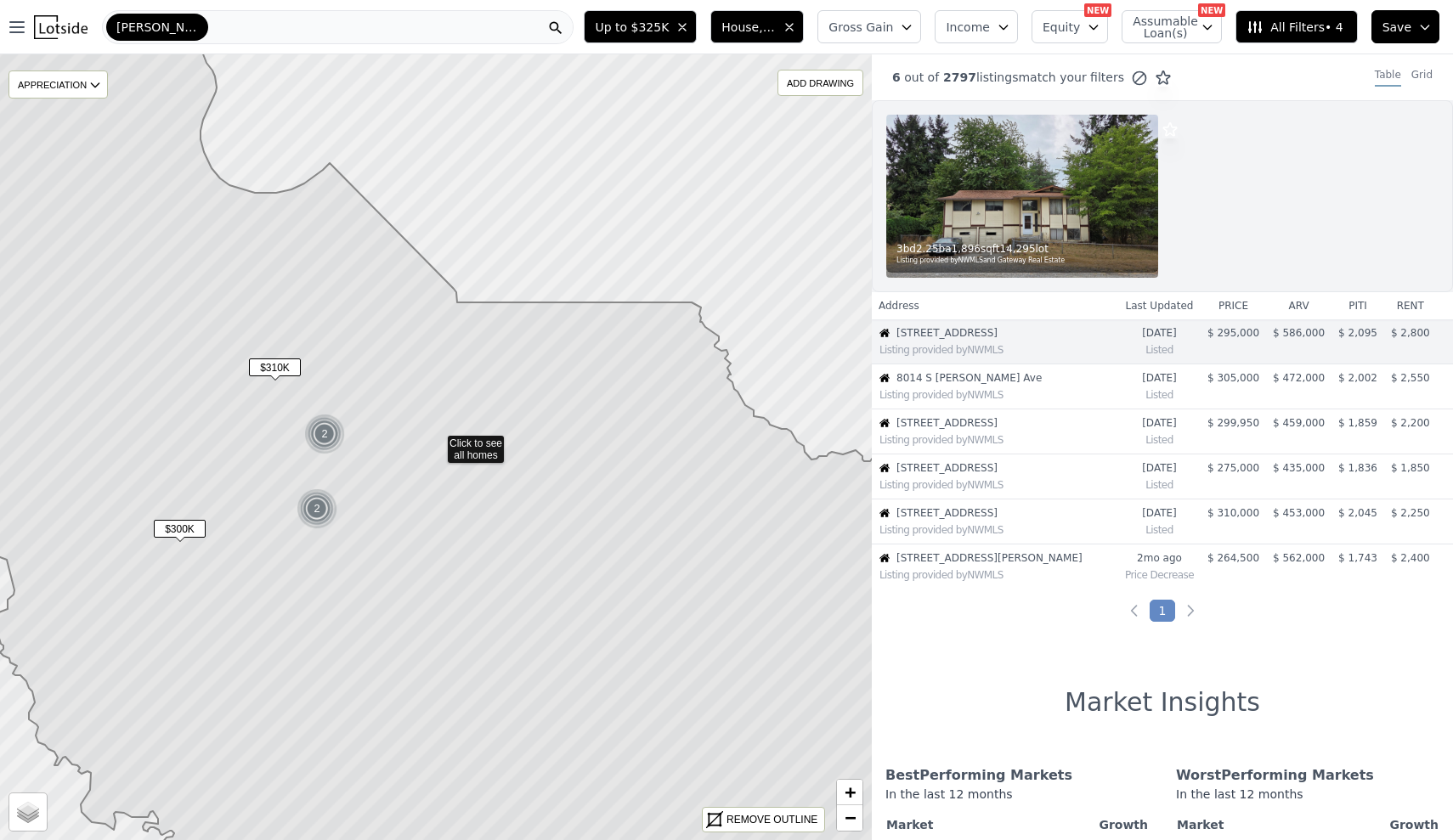
click at [313, 430] on img at bounding box center [325, 434] width 42 height 41
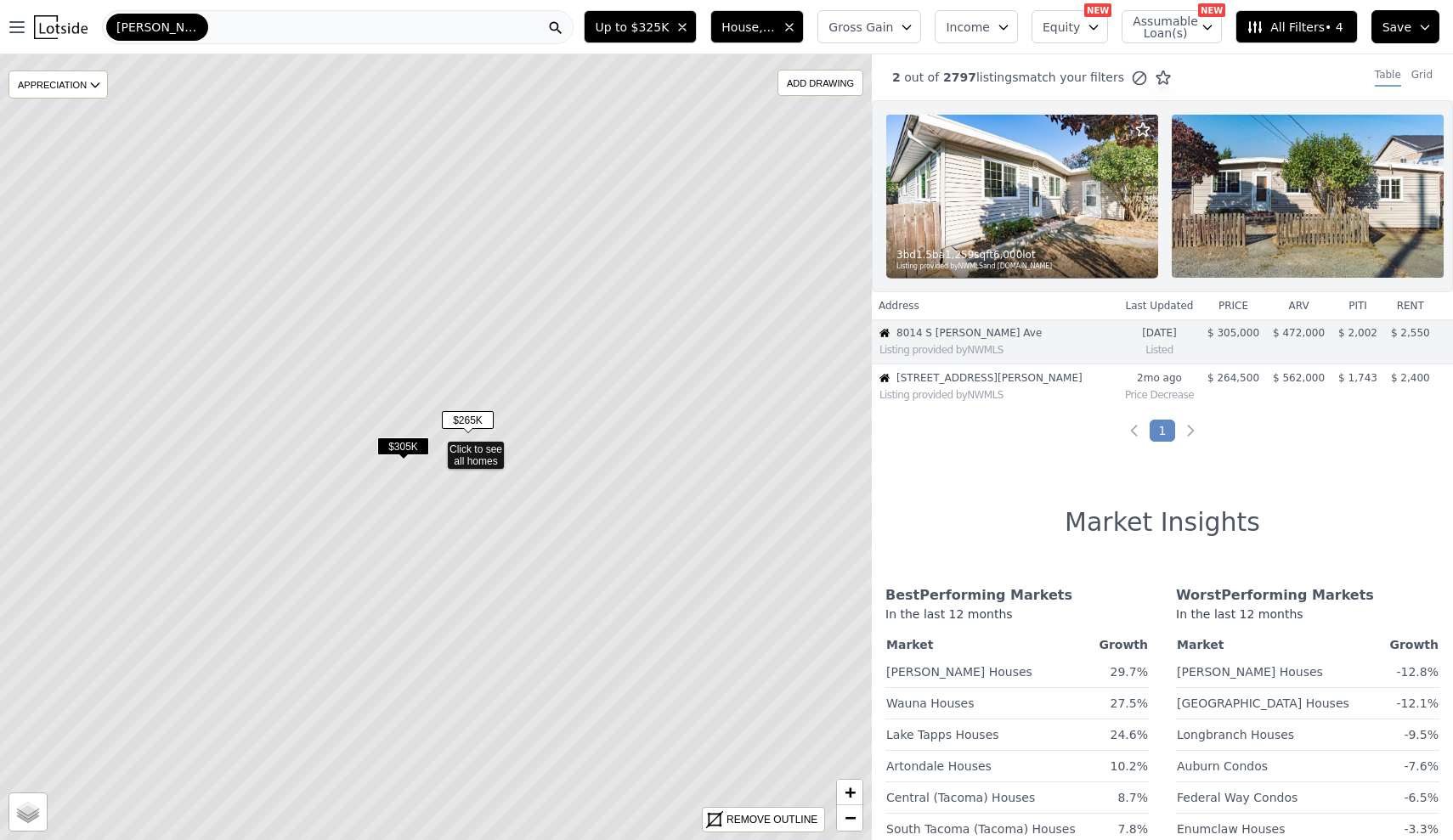
click at [470, 419] on span "$265K" at bounding box center [468, 420] width 52 height 17
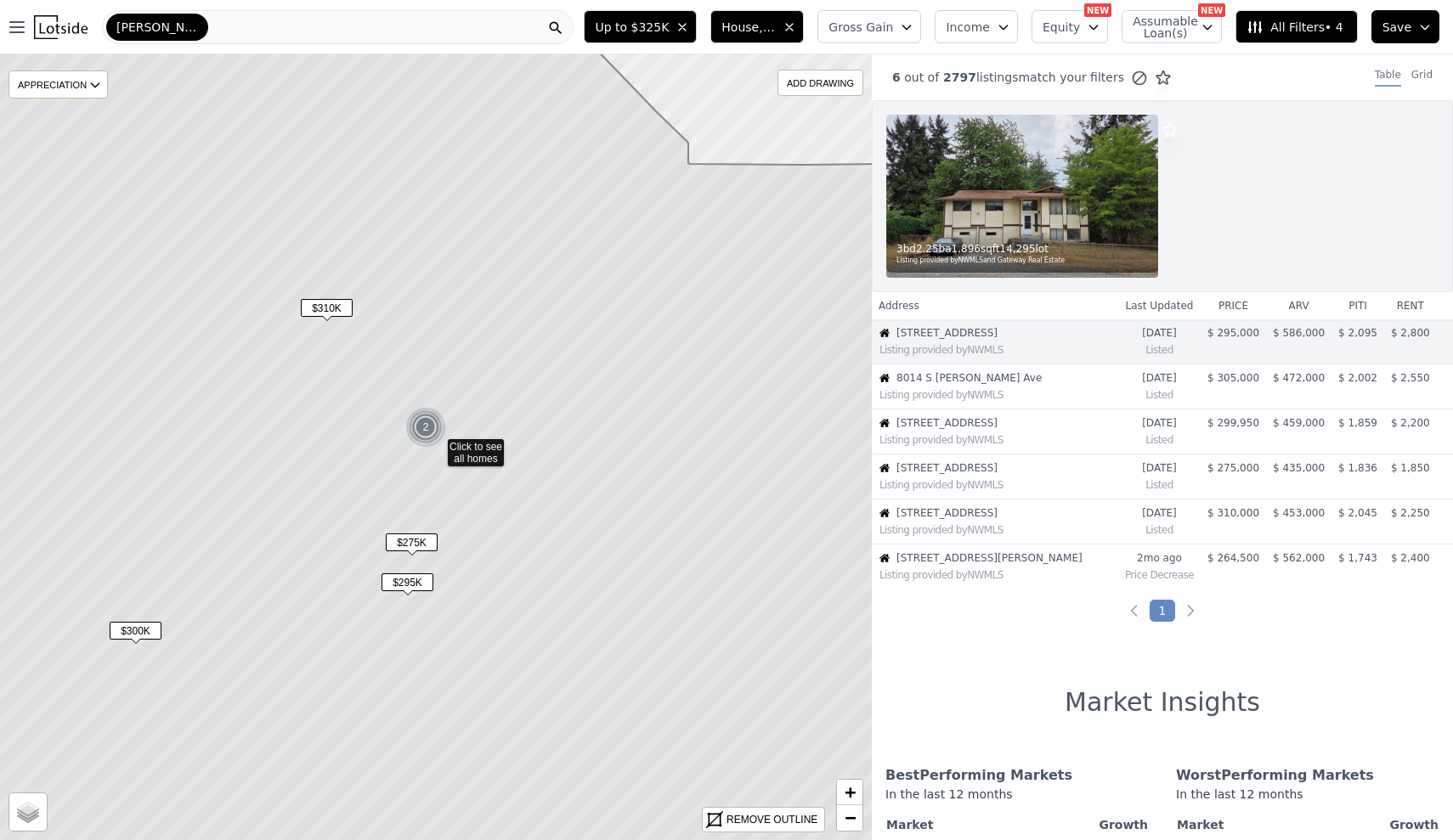
click at [405, 591] on span "$295K" at bounding box center [408, 582] width 52 height 17
click at [413, 570] on icon at bounding box center [436, 448] width 1049 height 946
click at [414, 579] on span "$295K" at bounding box center [408, 582] width 52 height 17
click at [424, 540] on span "$275K" at bounding box center [412, 542] width 52 height 17
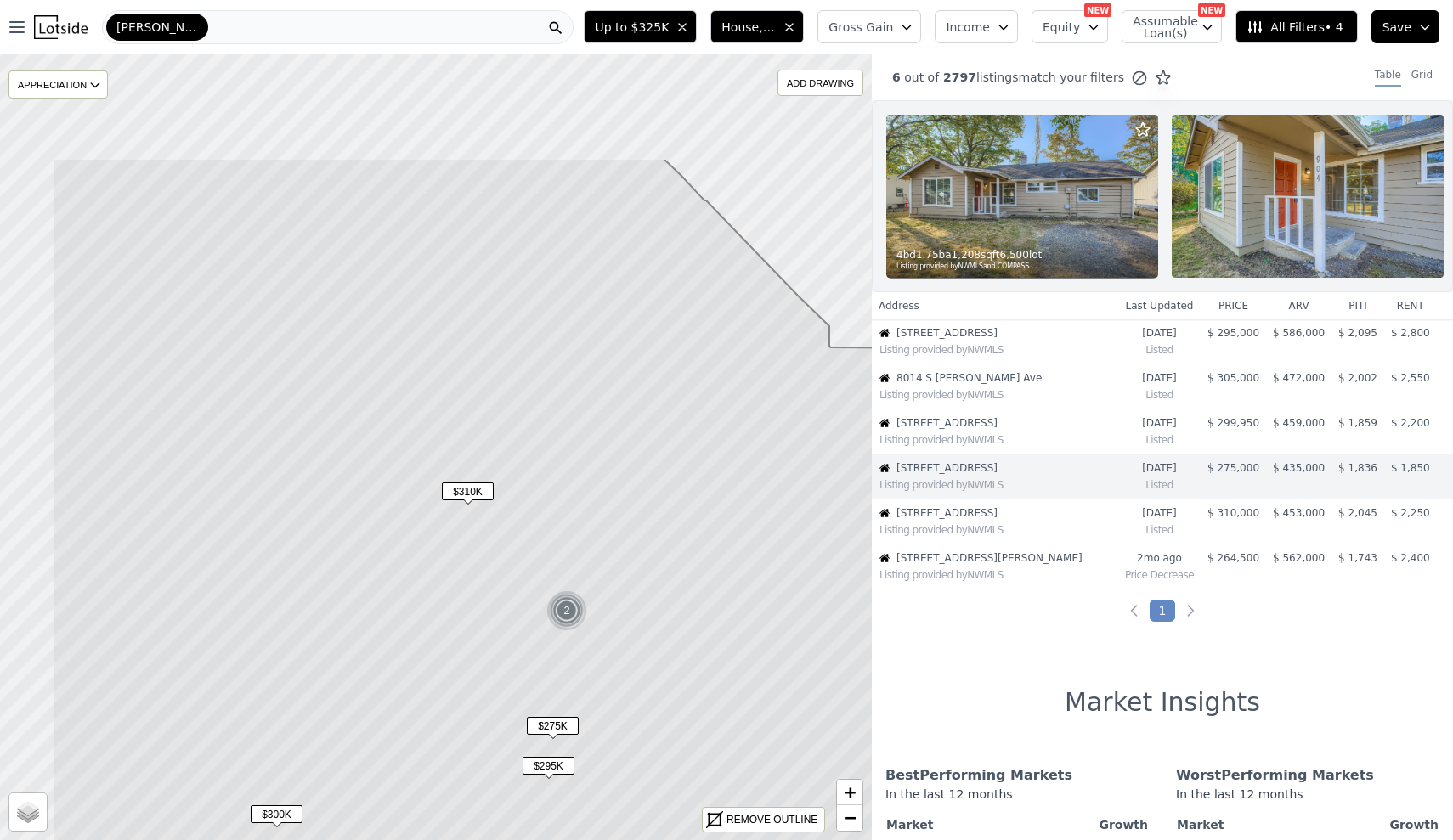
drag, startPoint x: 442, startPoint y: 490, endPoint x: 586, endPoint y: 681, distance: 239.2
click at [586, 681] on icon at bounding box center [577, 631] width 1049 height 946
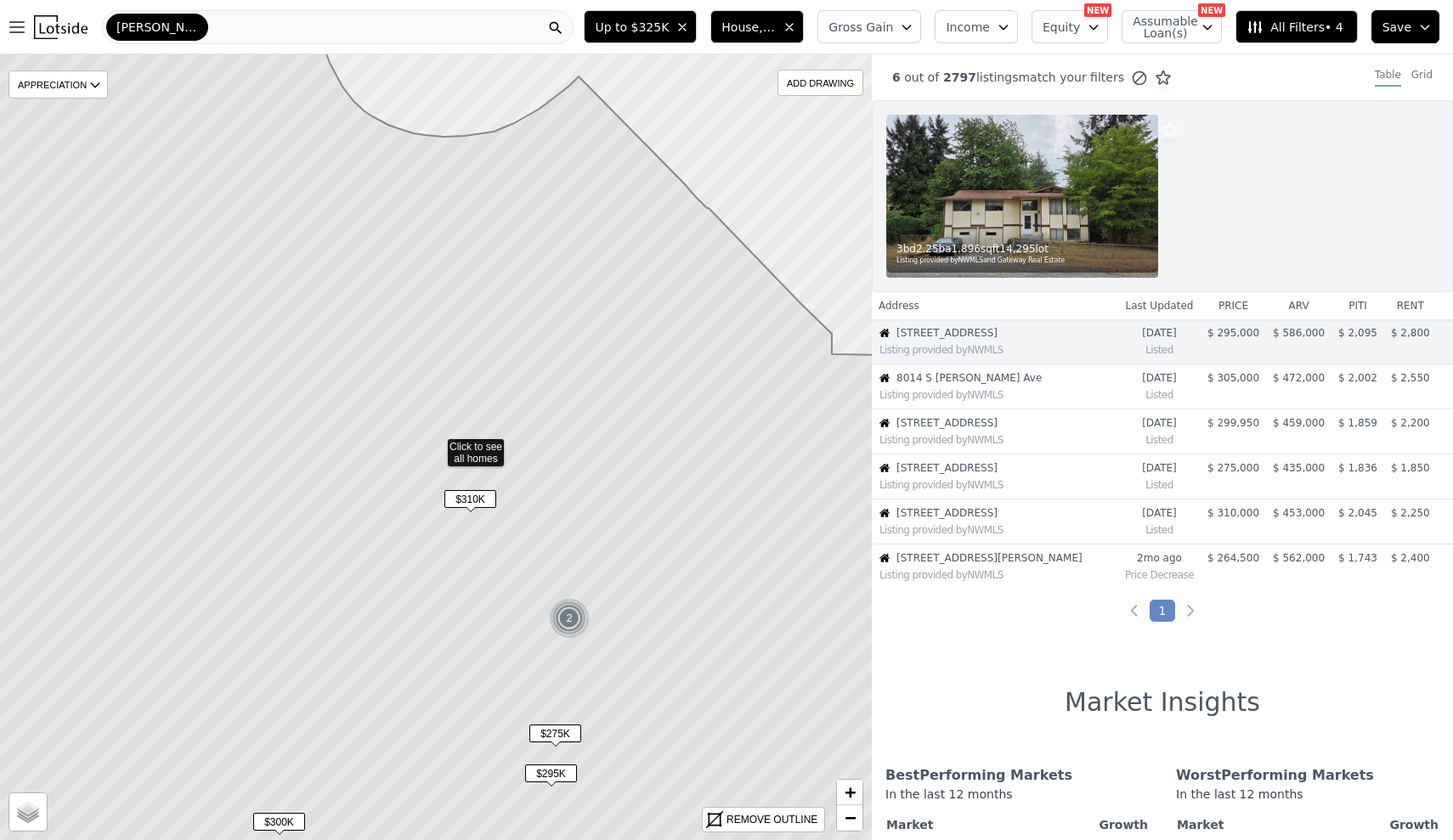
click at [483, 454] on icon at bounding box center [436, 448] width 1049 height 946
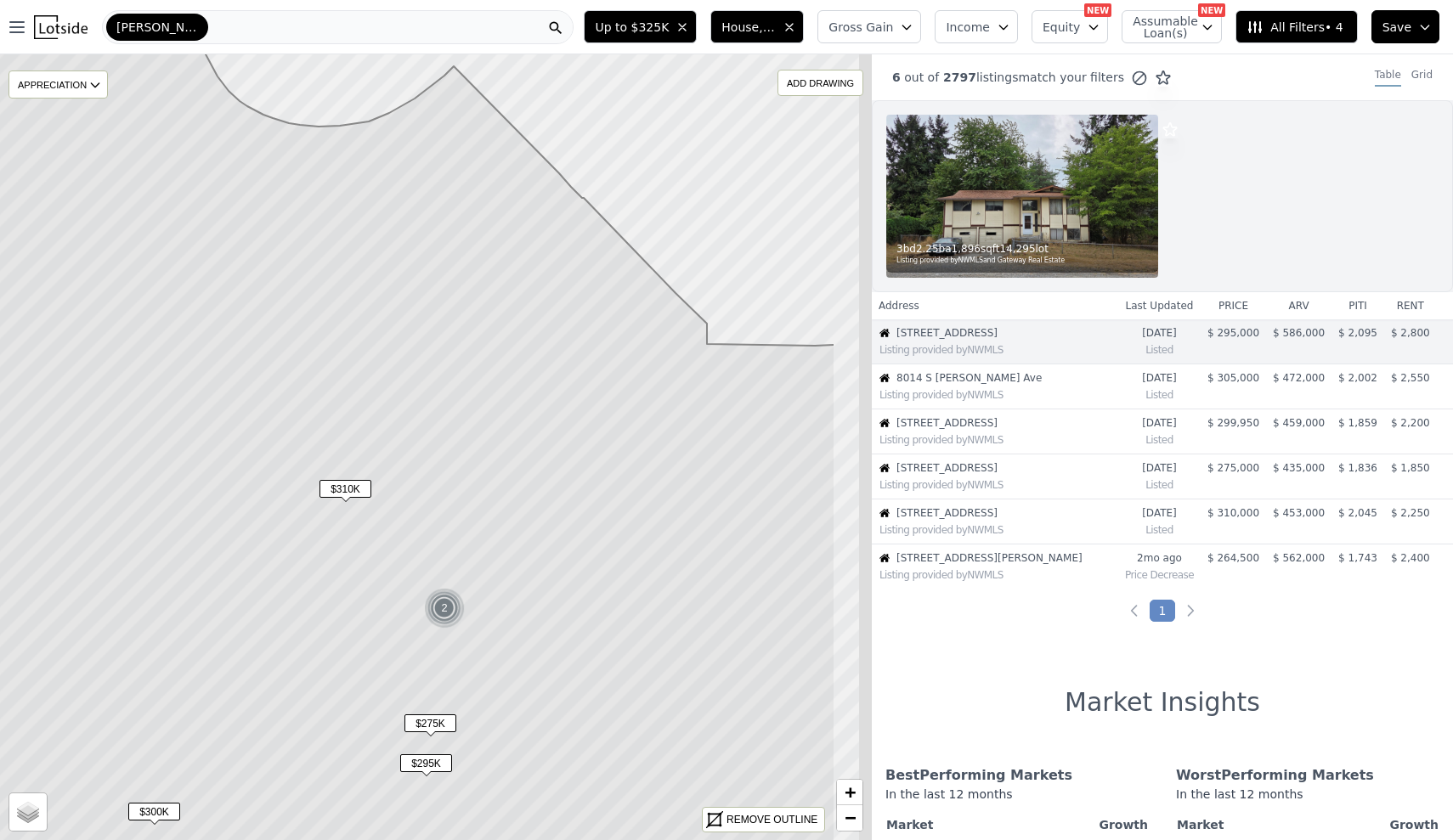
drag, startPoint x: 734, startPoint y: 518, endPoint x: 497, endPoint y: 472, distance: 241.4
click at [497, 472] on icon at bounding box center [310, 437] width 1049 height 946
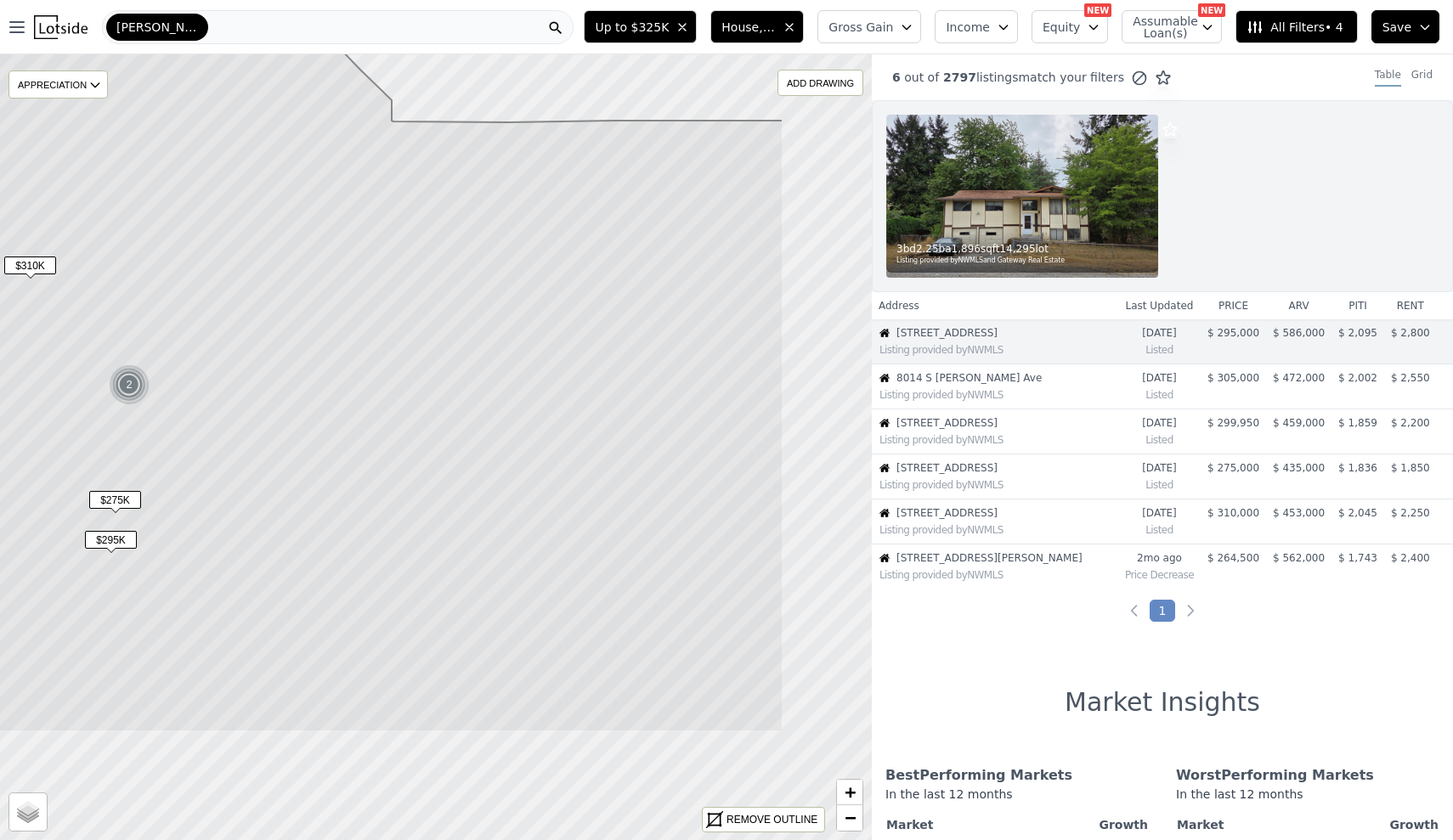
drag, startPoint x: 741, startPoint y: 524, endPoint x: 563, endPoint y: 335, distance: 259.6
click at [563, 335] on icon at bounding box center [259, 259] width 1049 height 946
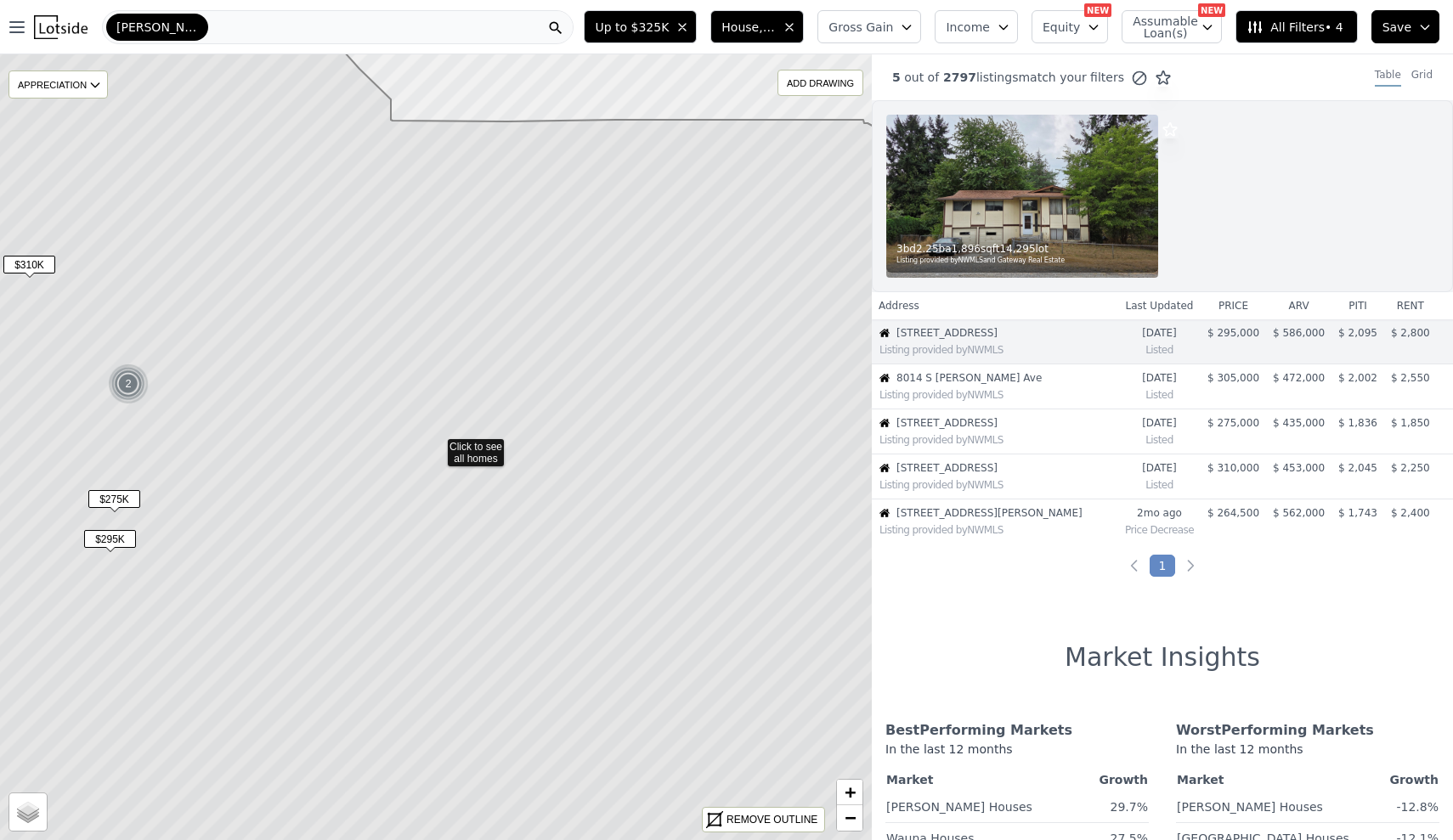
click at [894, 28] on span "Gross Gain" at bounding box center [861, 27] width 65 height 17
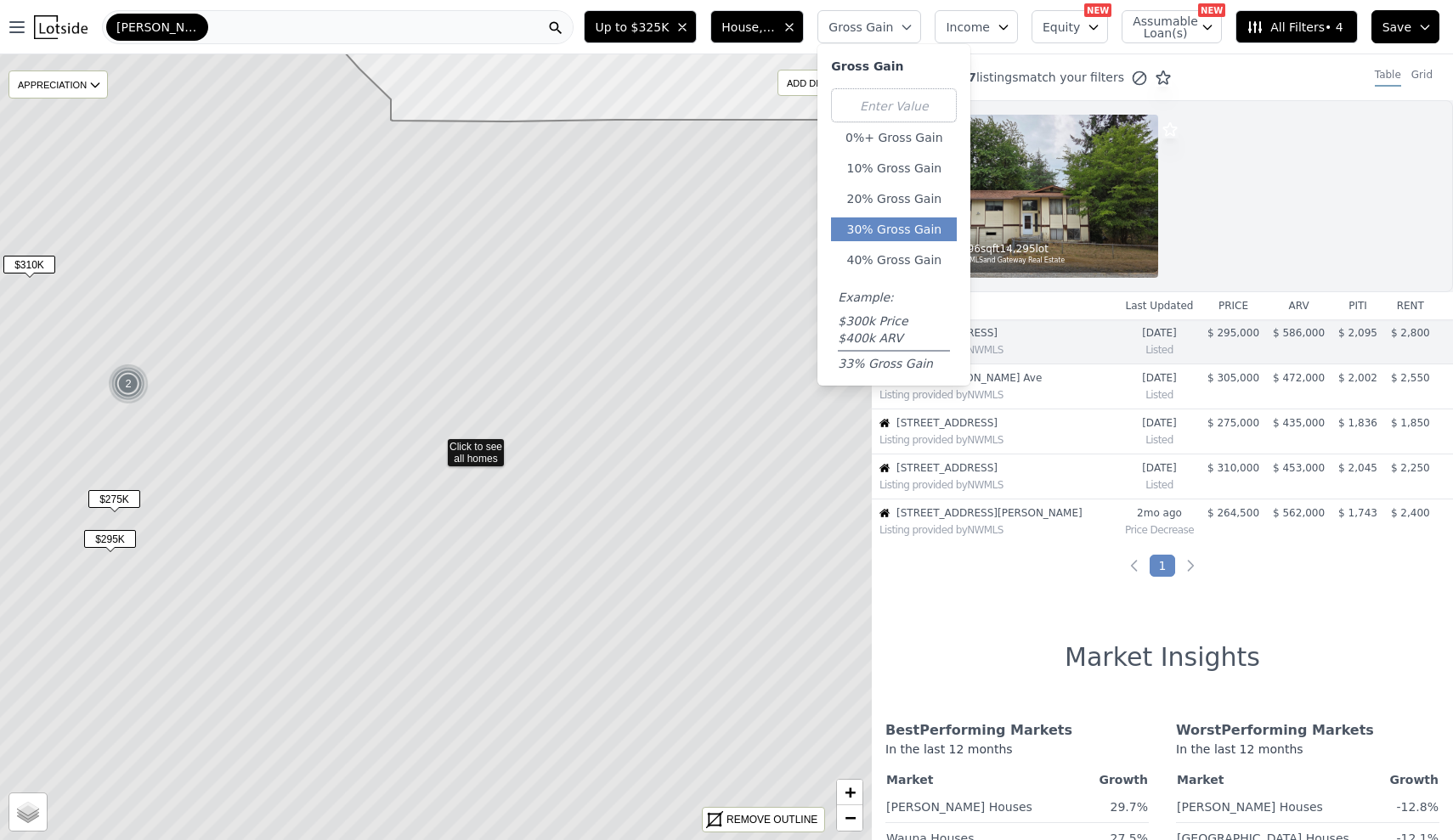
click at [923, 226] on button "30% Gross Gain" at bounding box center [894, 229] width 126 height 24
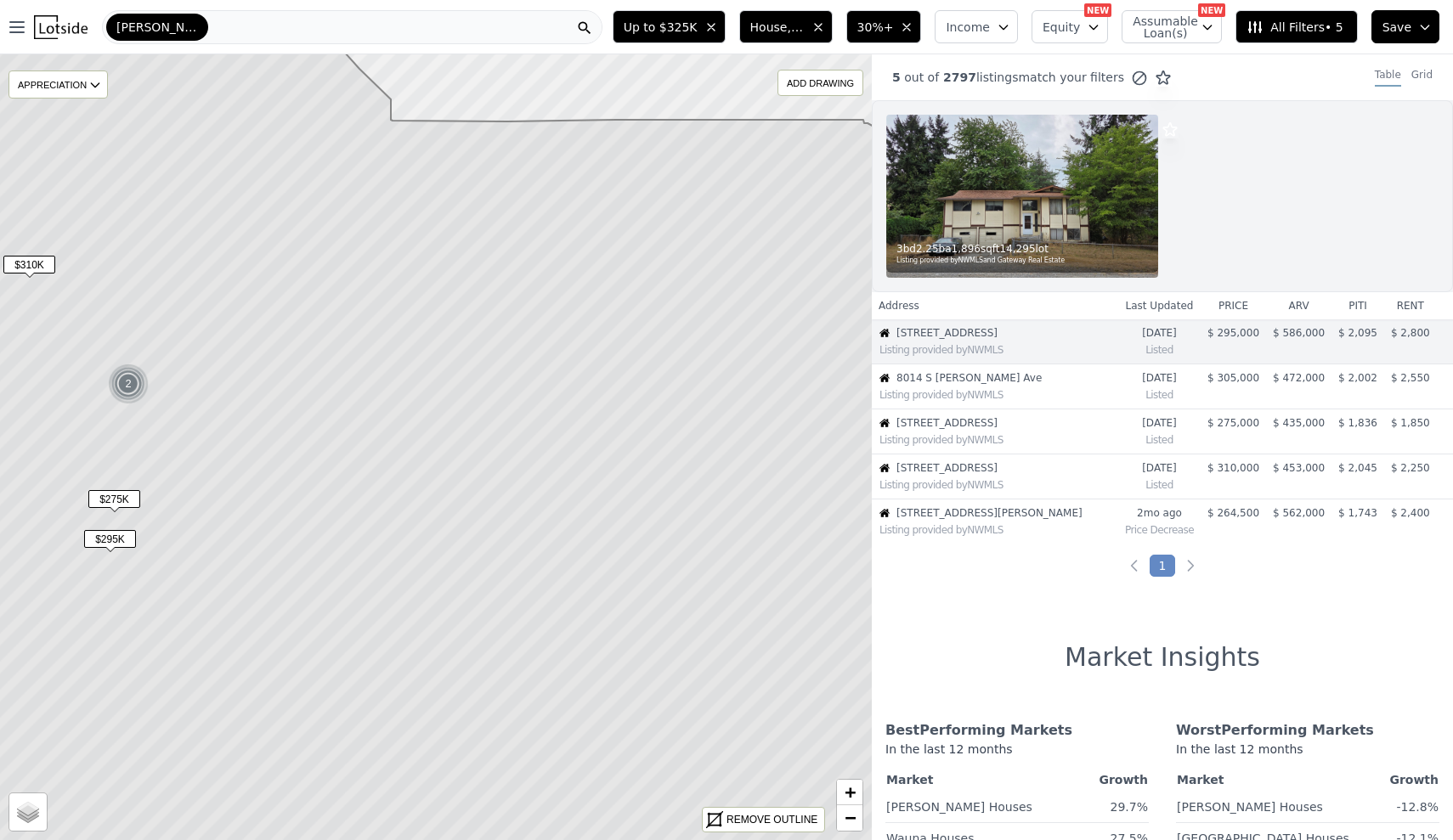
click at [698, 28] on span "Up to $325K" at bounding box center [661, 27] width 74 height 17
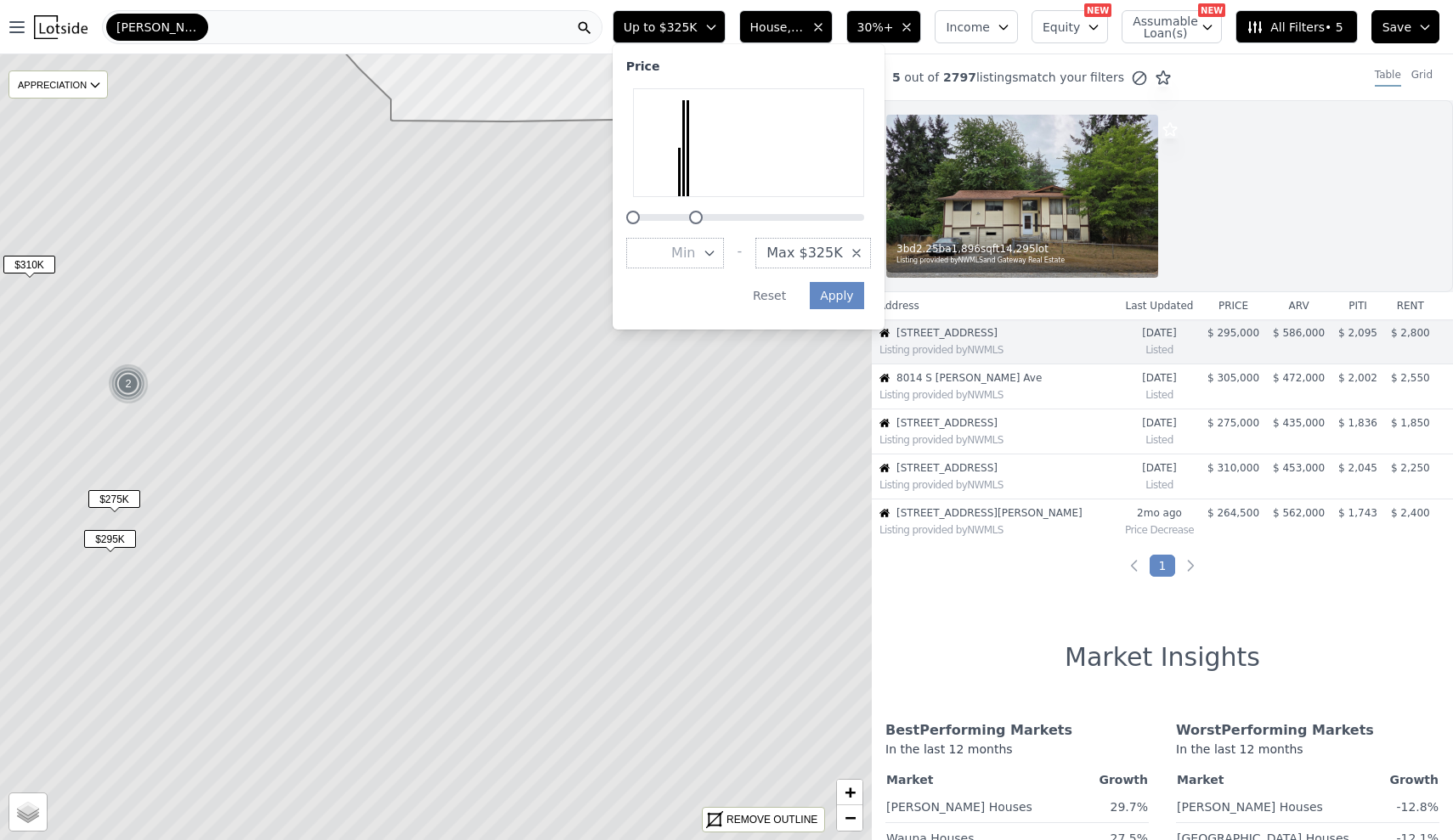
drag, startPoint x: 703, startPoint y: 216, endPoint x: 716, endPoint y: 220, distance: 13.6
click at [703, 220] on div at bounding box center [696, 217] width 14 height 14
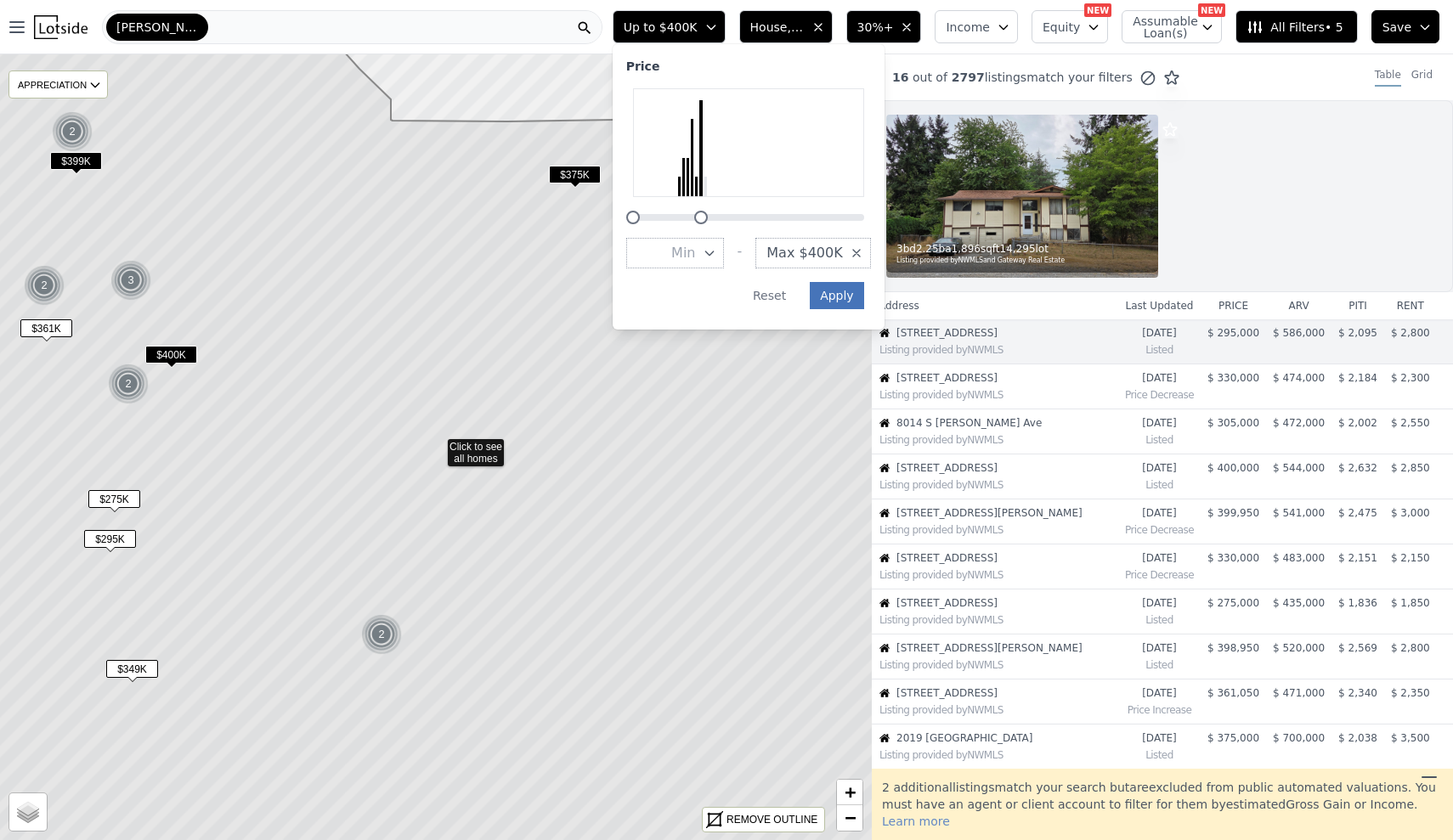
click at [864, 288] on button "Apply" at bounding box center [837, 295] width 54 height 27
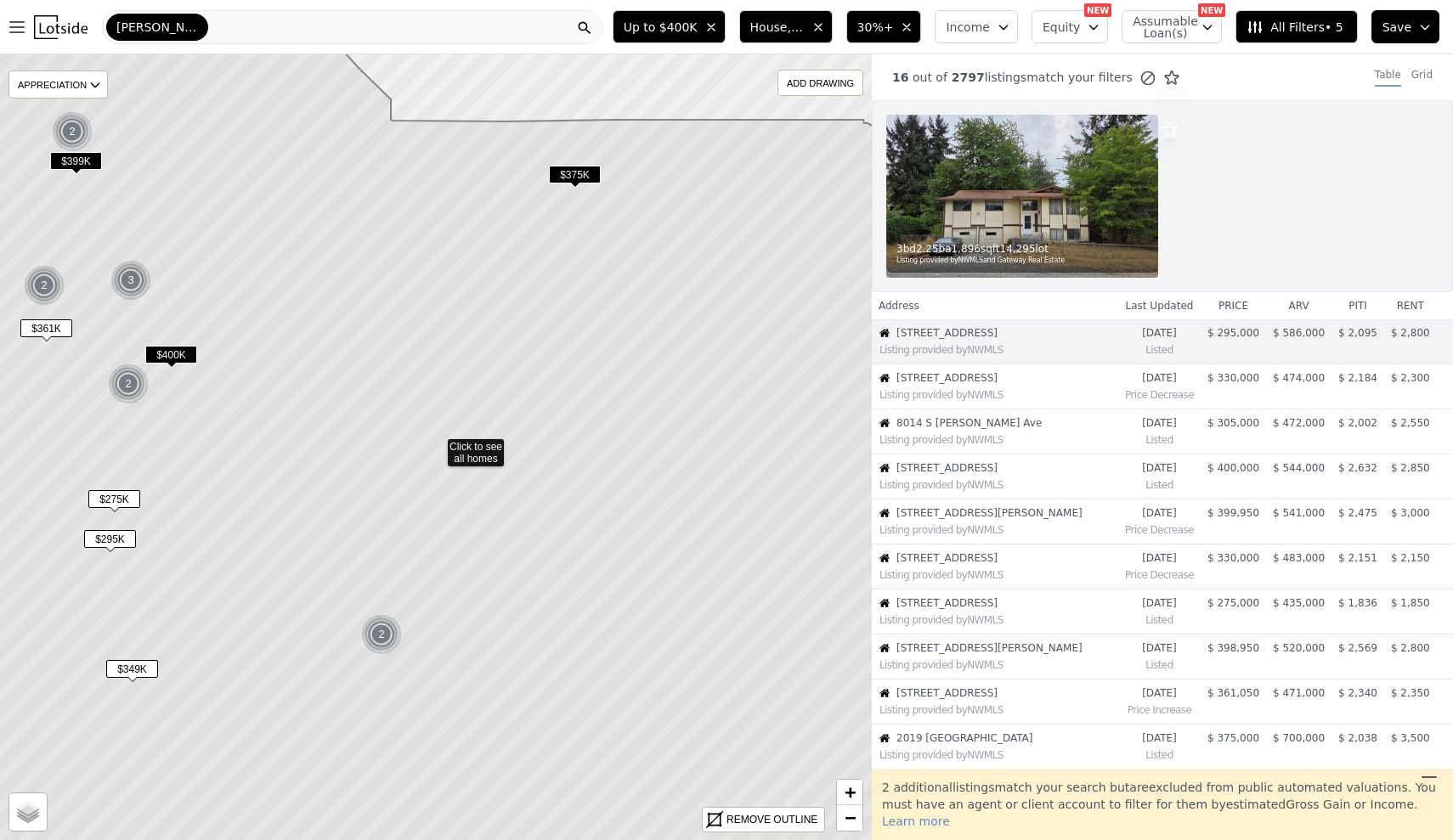
click at [575, 163] on icon at bounding box center [436, 448] width 1049 height 946
click at [582, 174] on span "$375K" at bounding box center [575, 175] width 52 height 17
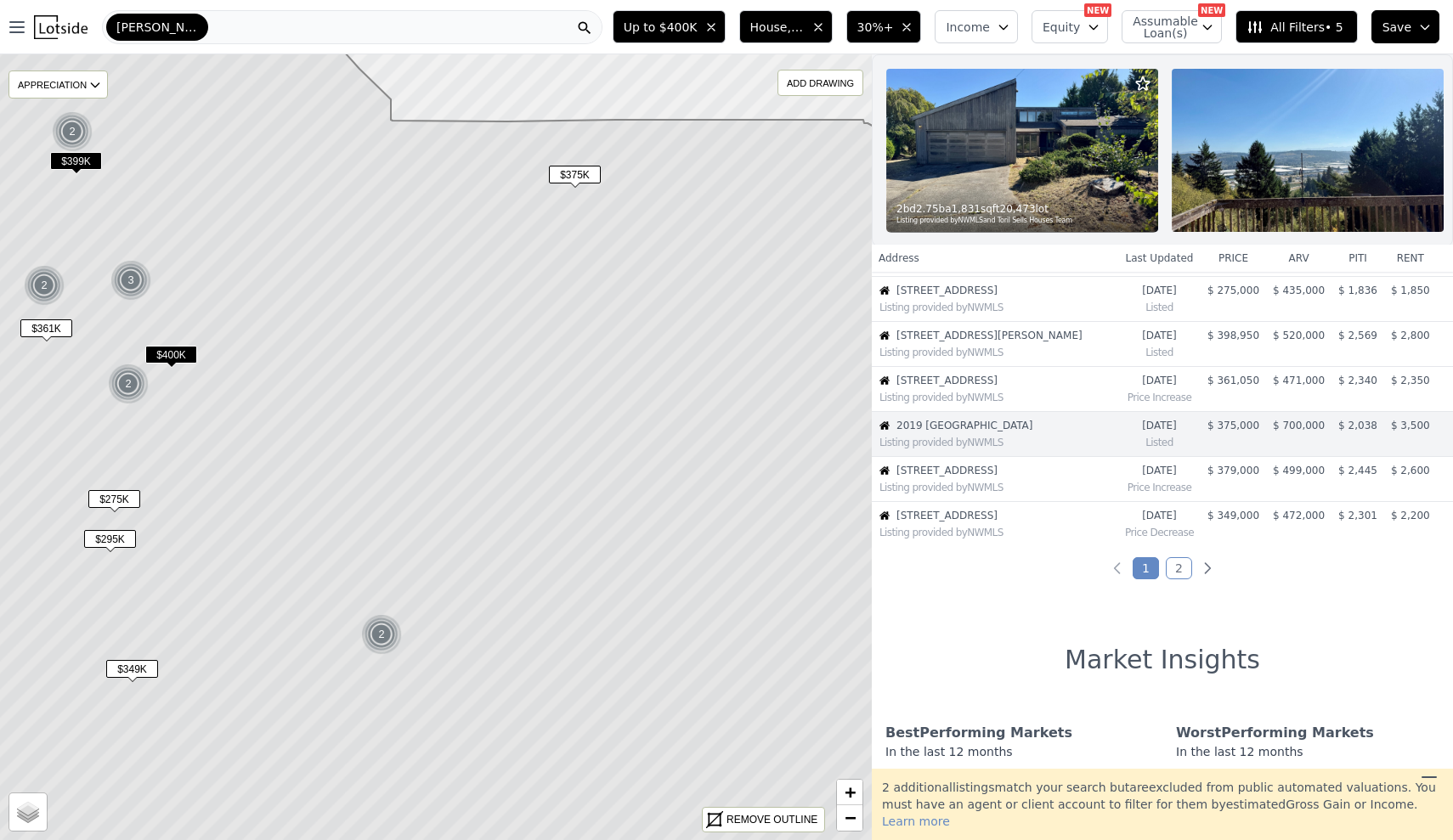
scroll to position [319, 0]
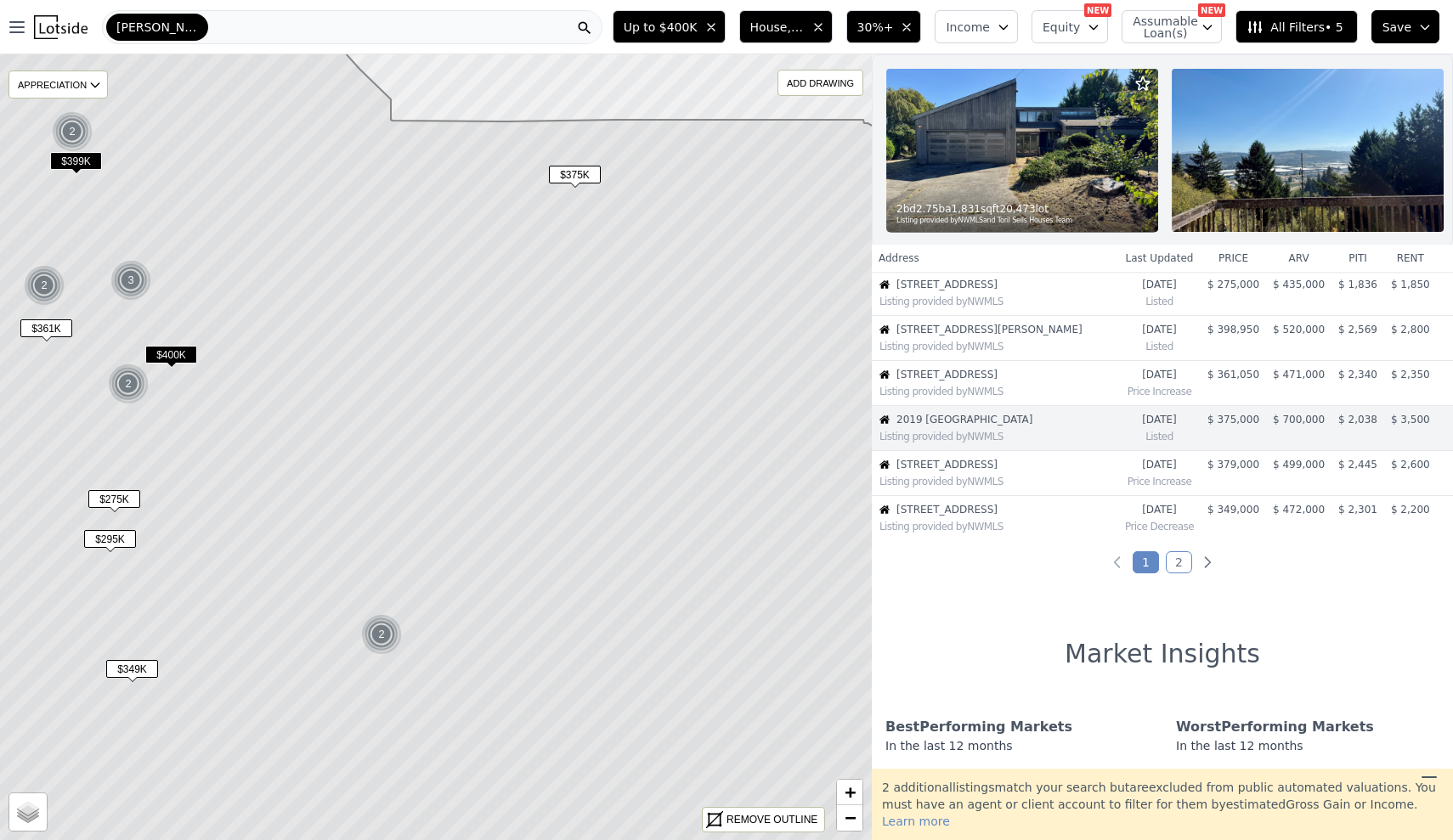
click at [378, 639] on img at bounding box center [382, 634] width 42 height 41
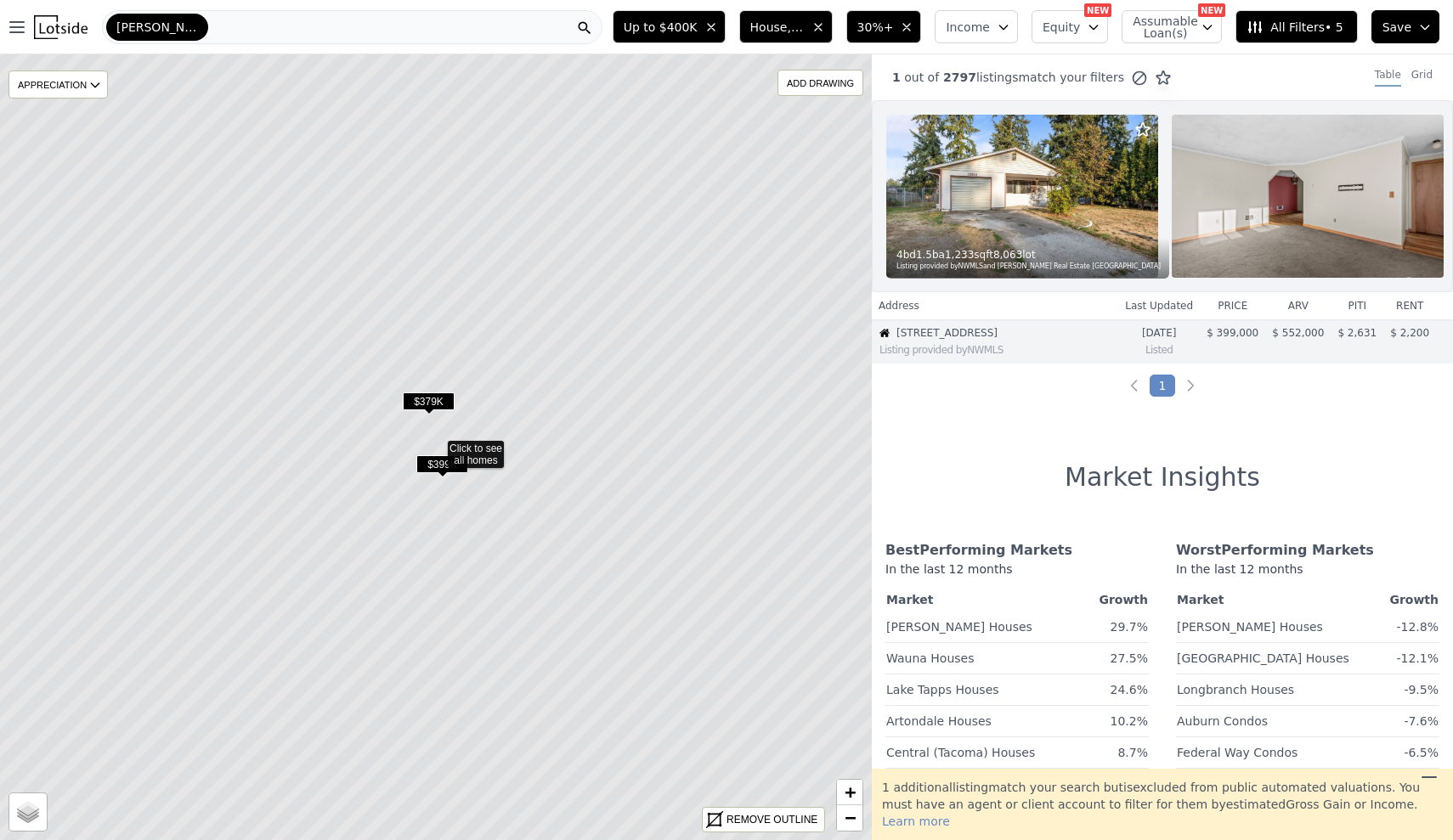
click at [441, 461] on span "$399K" at bounding box center [442, 464] width 52 height 17
click at [443, 399] on span "$379K" at bounding box center [429, 401] width 52 height 17
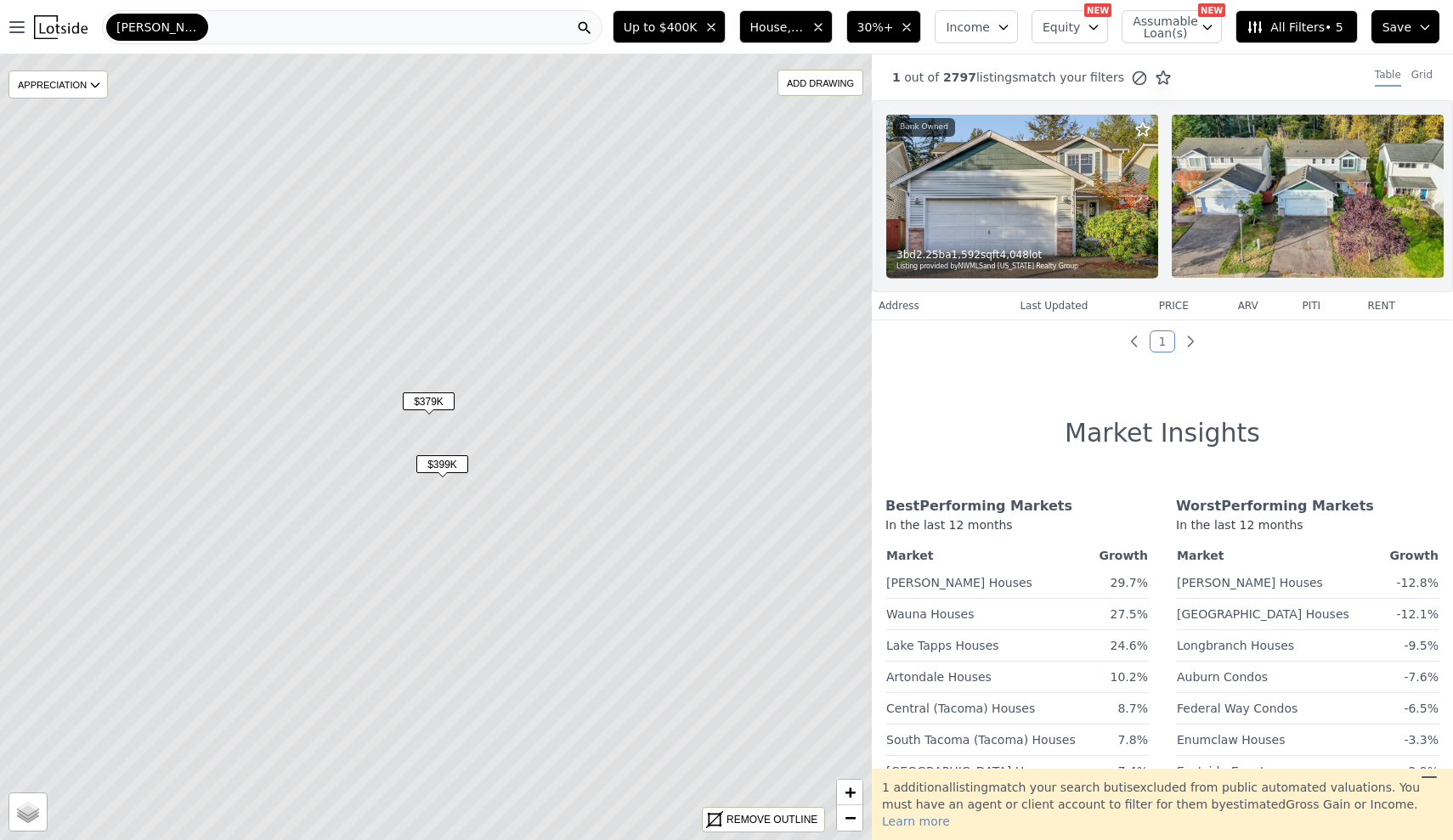
click at [434, 461] on span "$399K" at bounding box center [442, 464] width 52 height 17
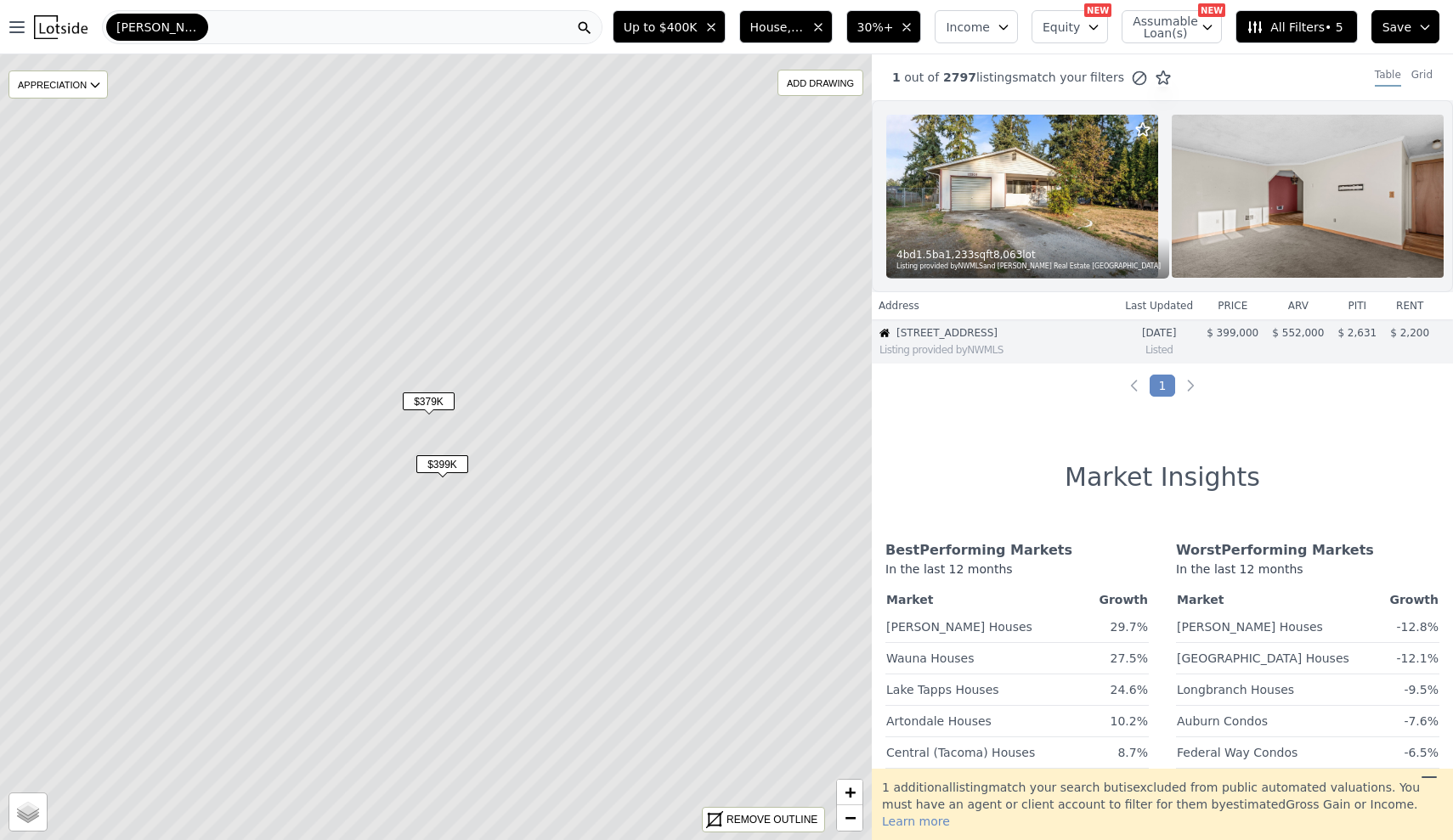
click at [1047, 208] on img at bounding box center [1023, 196] width 272 height 163
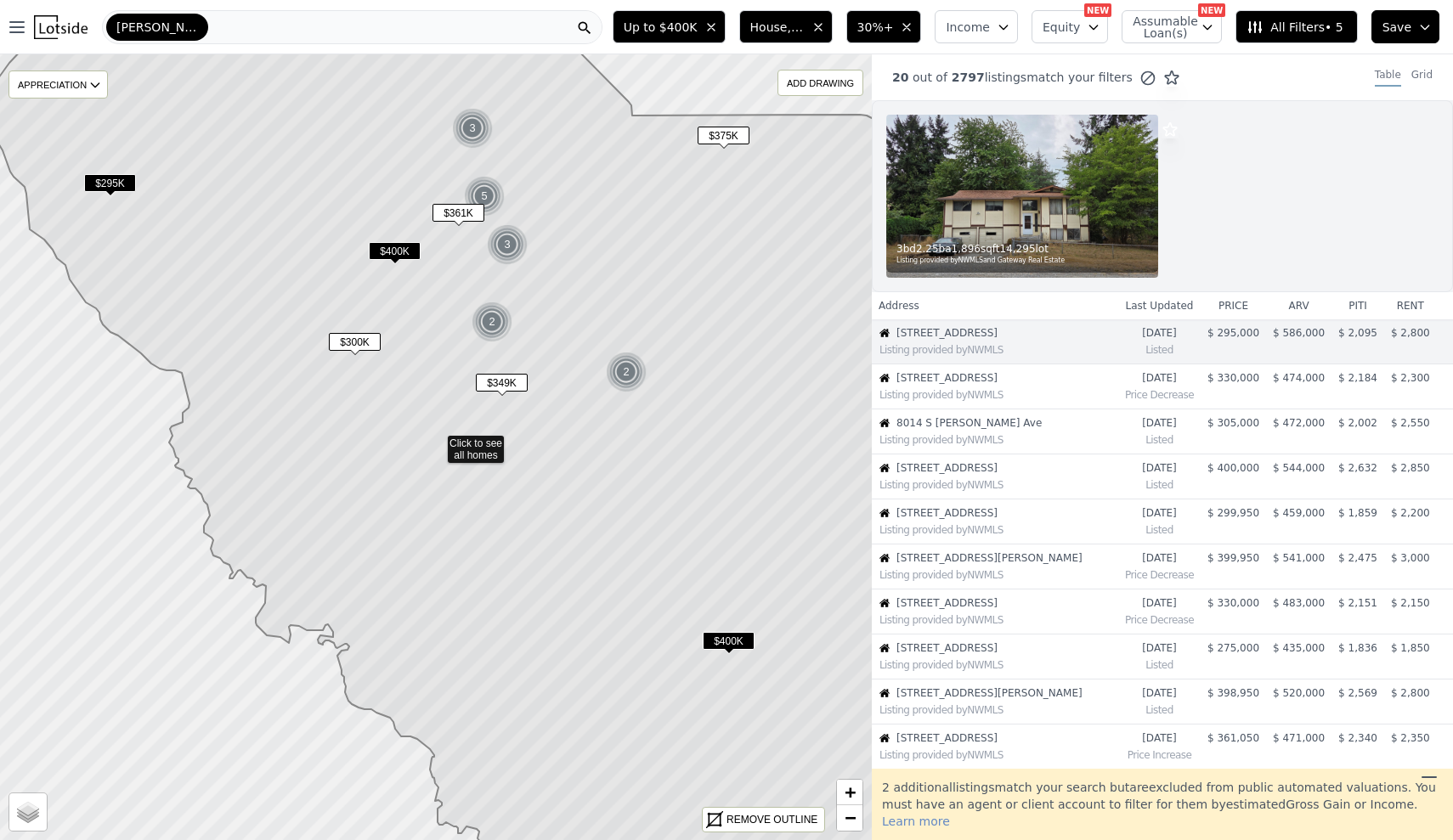
click at [735, 639] on span "$400K" at bounding box center [729, 640] width 52 height 17
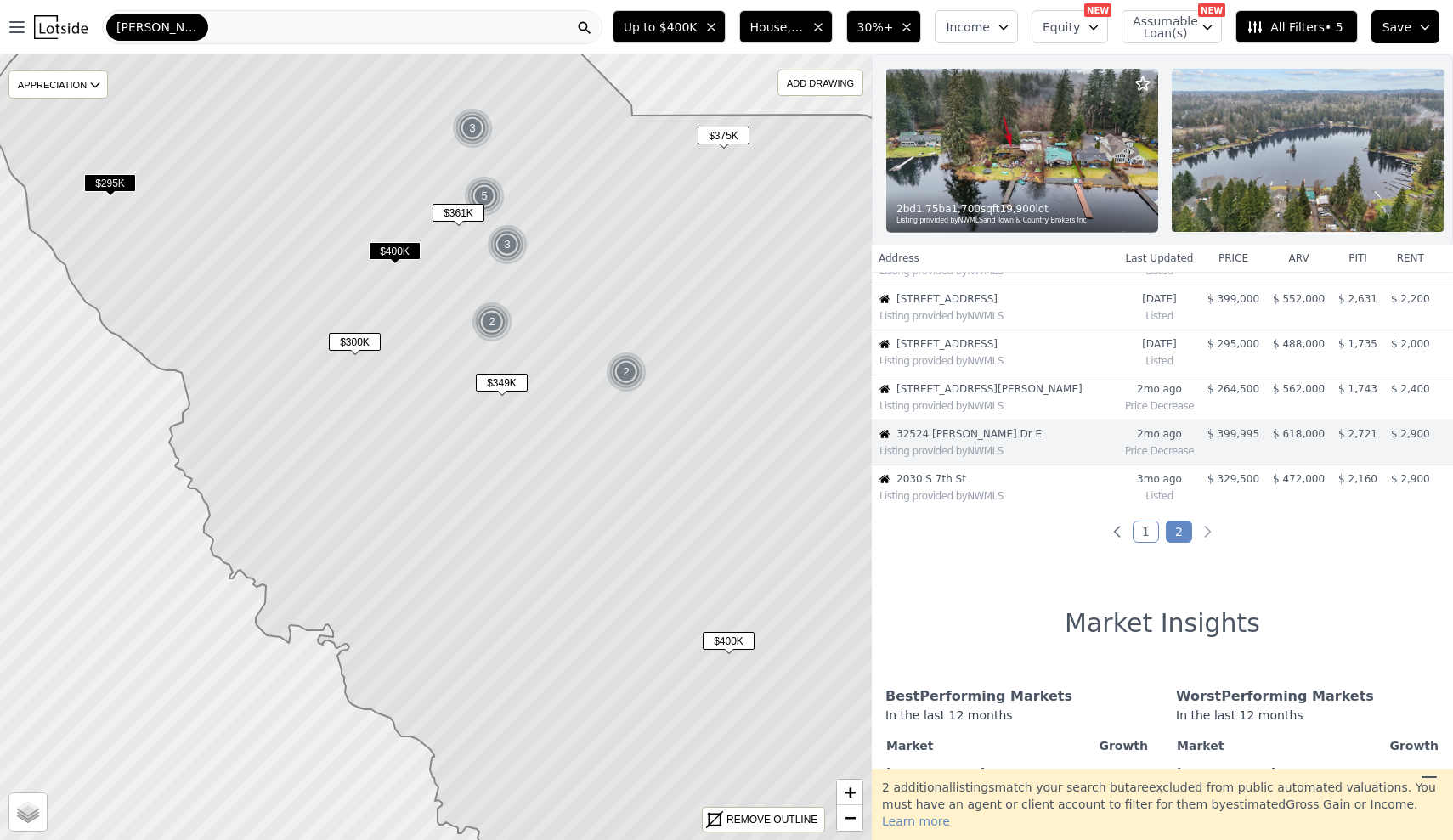
scroll to position [183, 0]
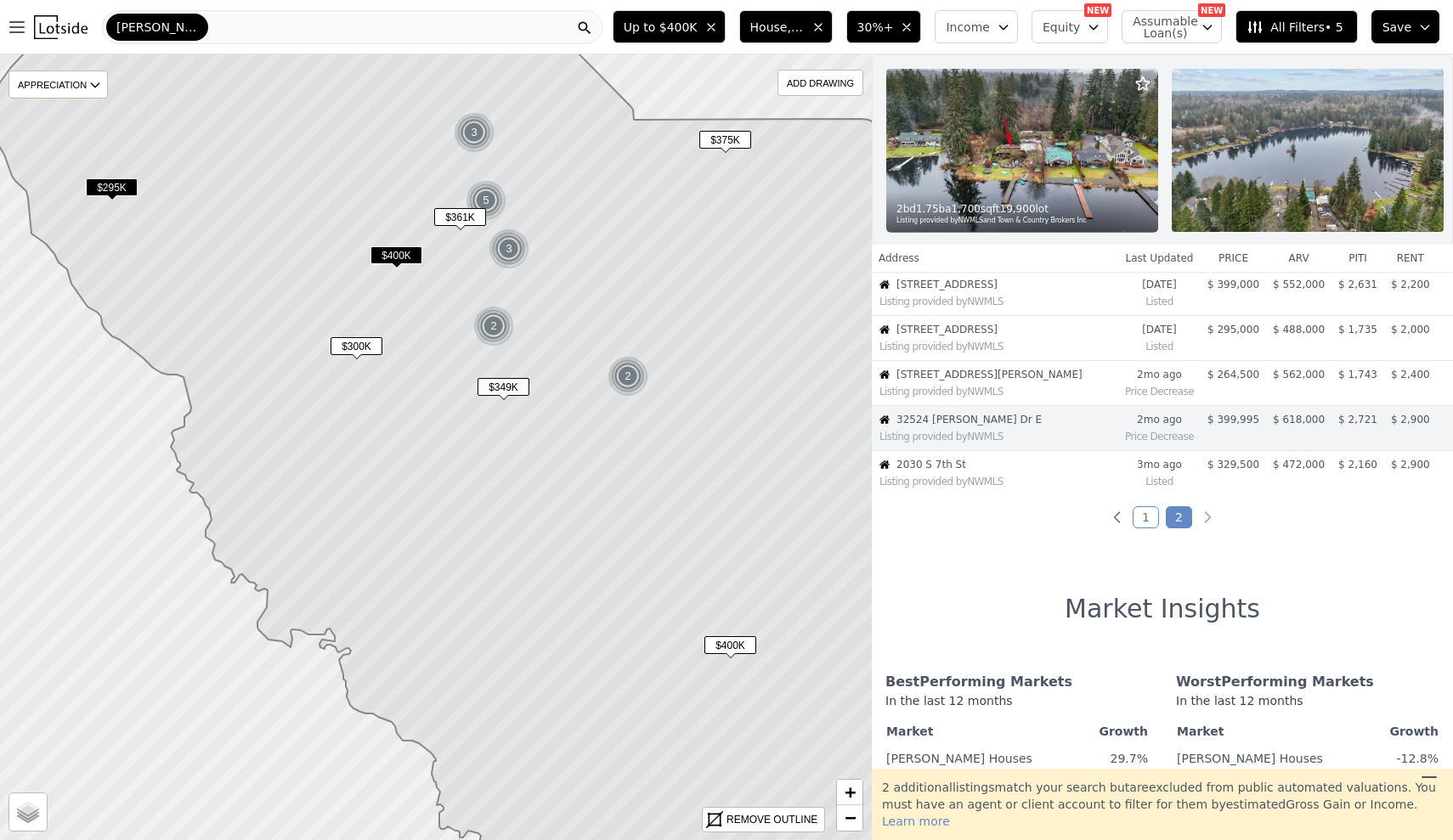
drag, startPoint x: 563, startPoint y: 271, endPoint x: 643, endPoint y: 412, distance: 162.1
click at [643, 412] on icon at bounding box center [476, 452] width 971 height 946
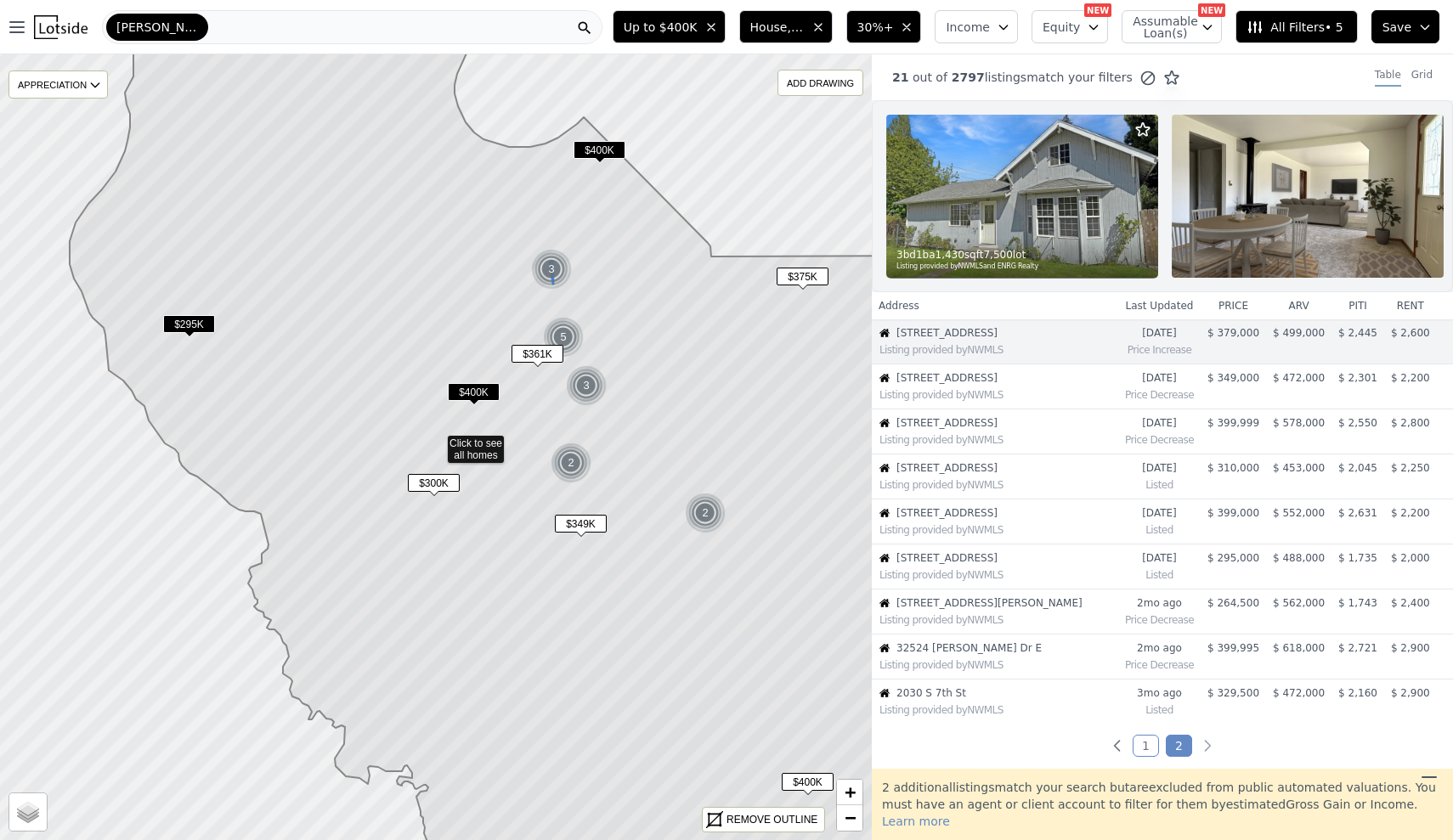
click at [556, 268] on img at bounding box center [552, 269] width 42 height 41
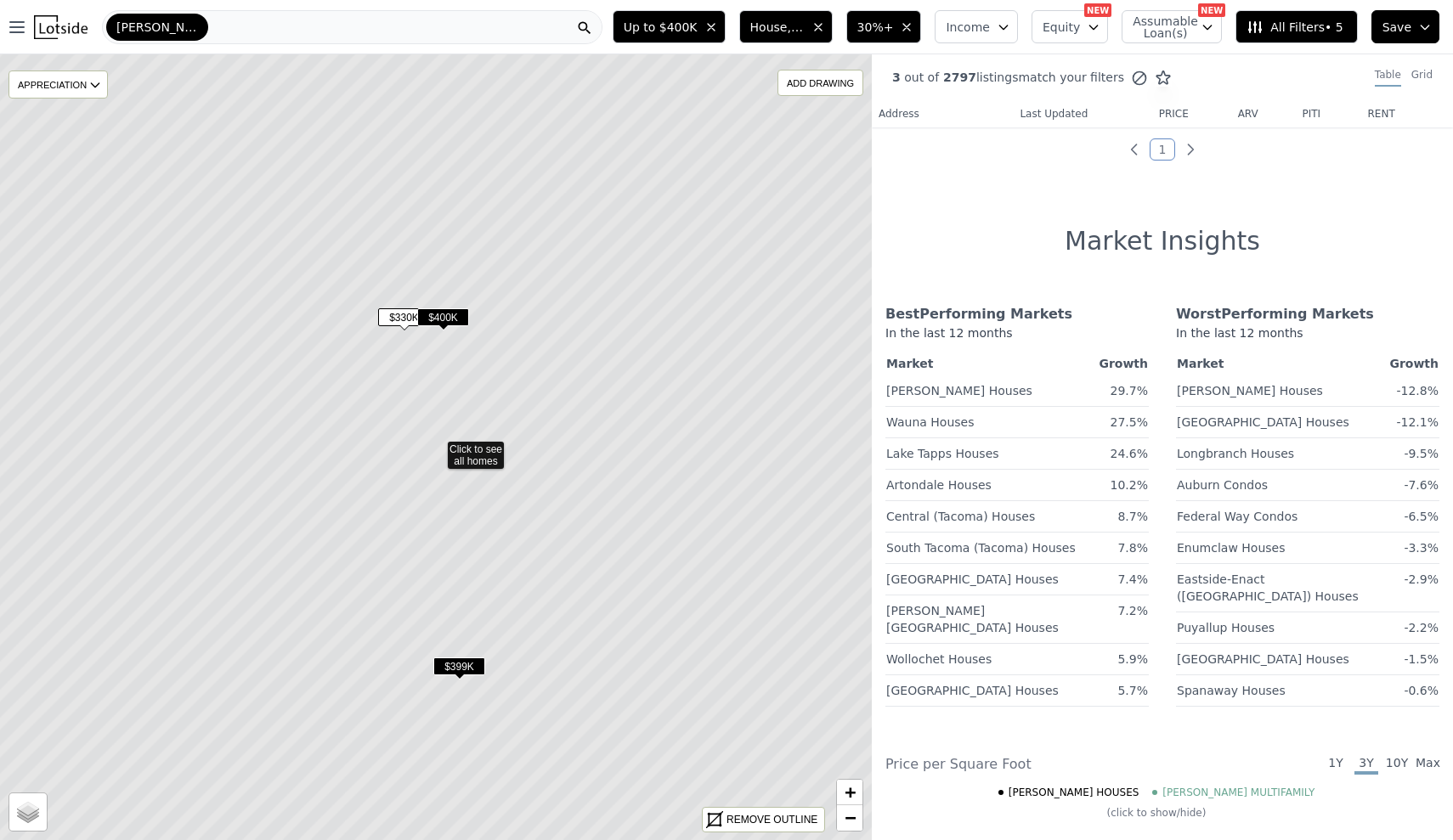
click at [447, 310] on span "$400K" at bounding box center [443, 317] width 52 height 17
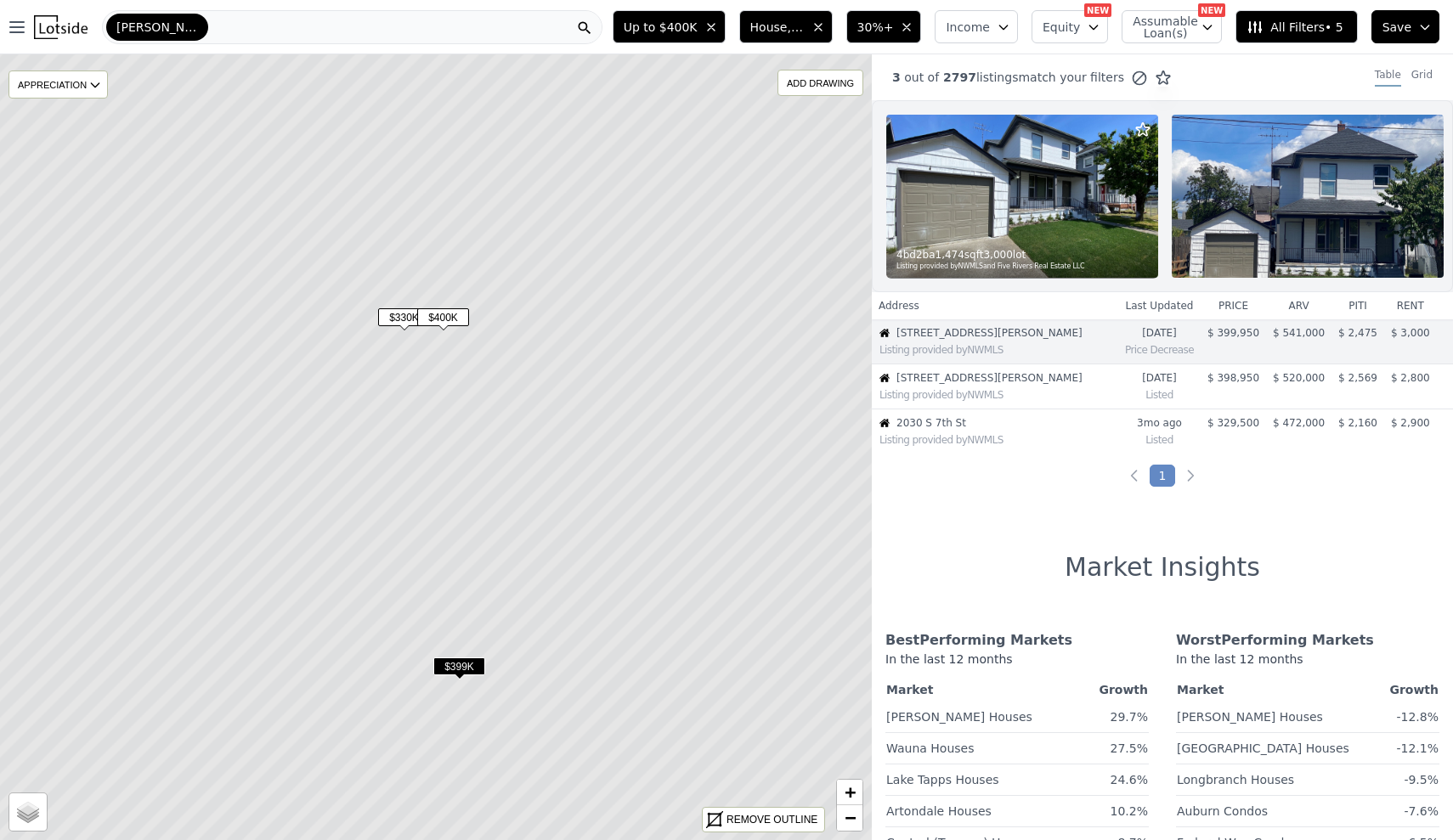
click at [405, 316] on span "$330K" at bounding box center [404, 317] width 52 height 17
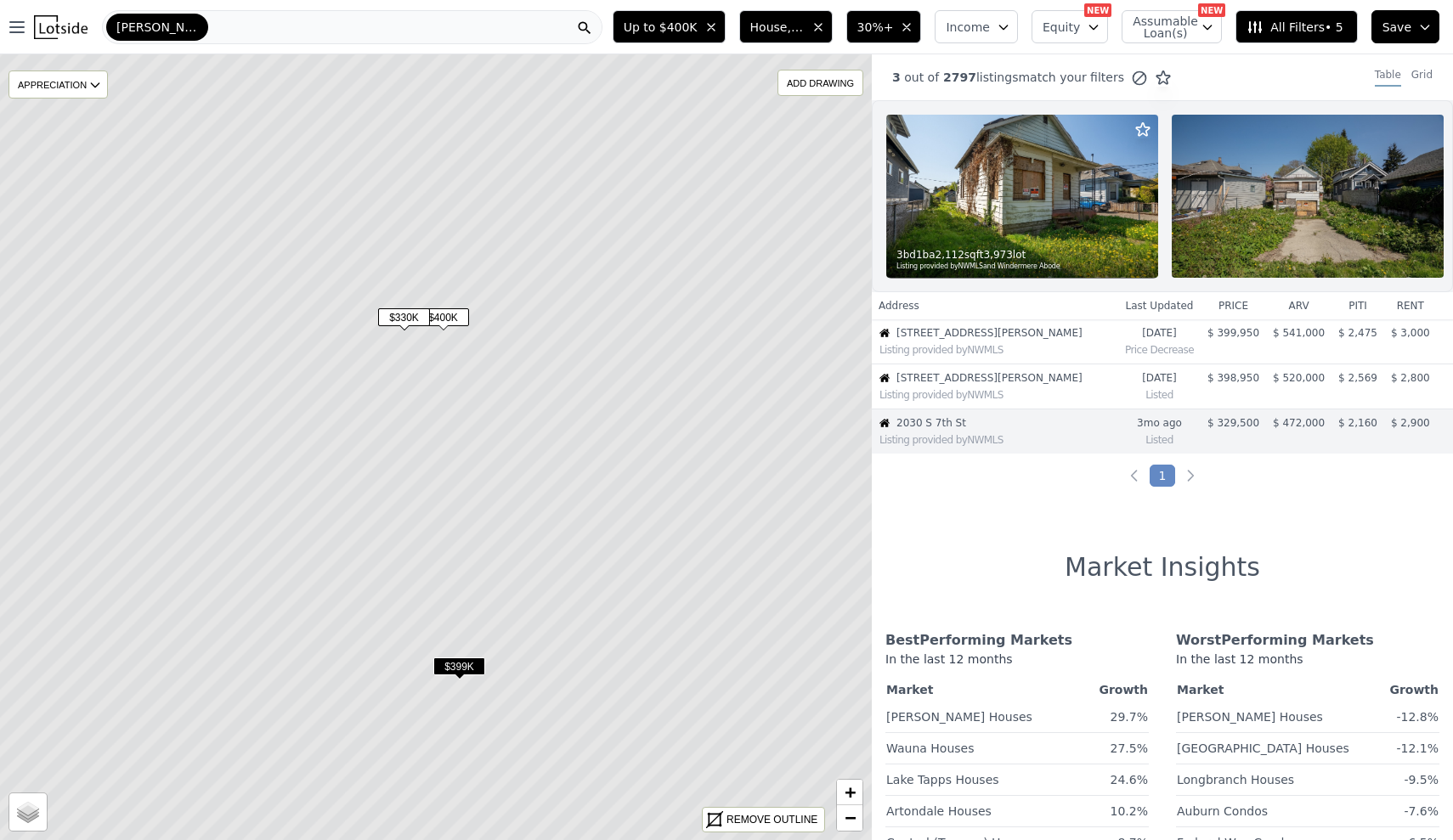
click at [465, 665] on span "$399K" at bounding box center [460, 666] width 52 height 17
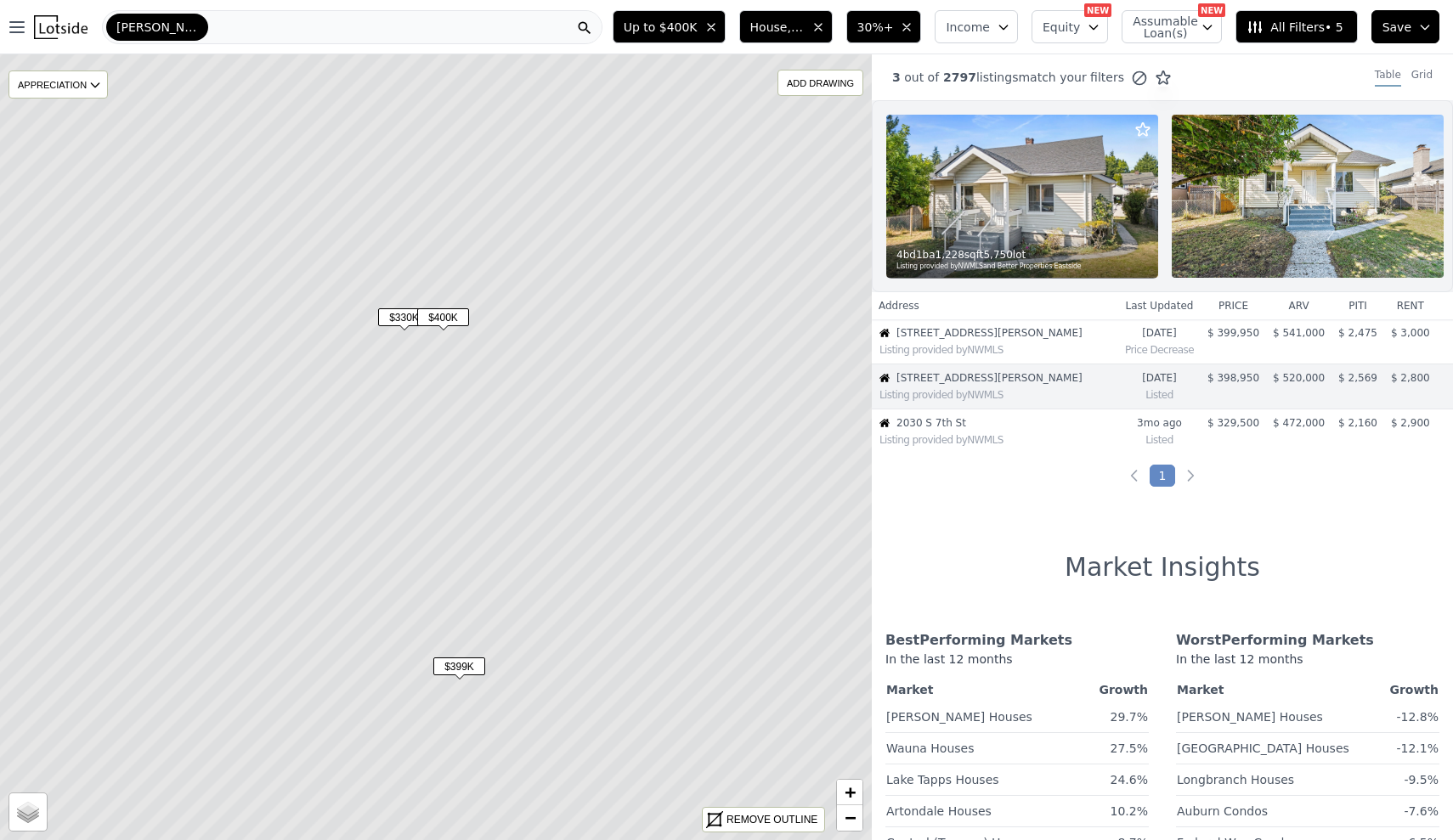
click at [399, 321] on span "$330K" at bounding box center [404, 317] width 52 height 17
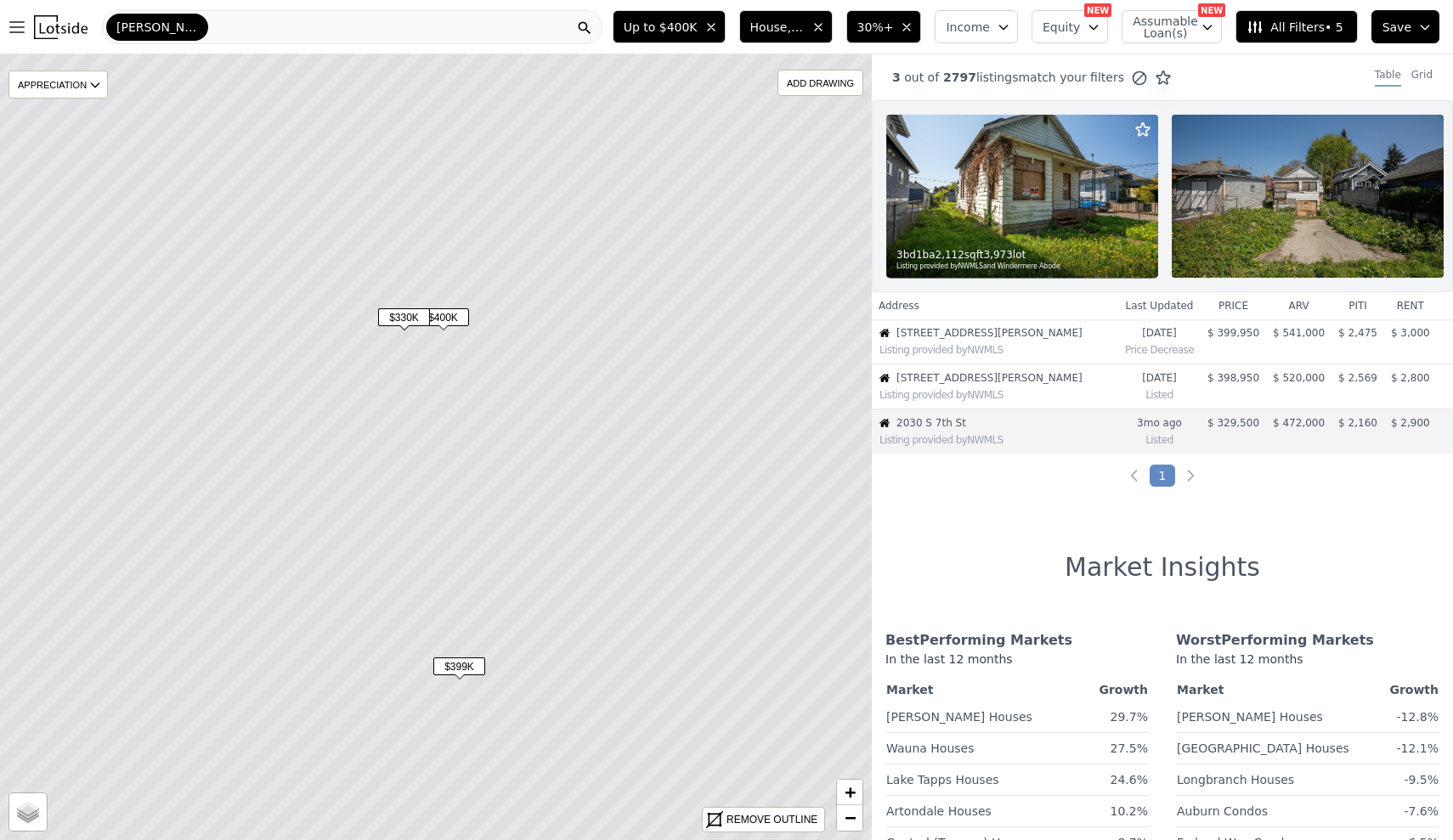
click at [1042, 192] on img at bounding box center [1023, 196] width 272 height 163
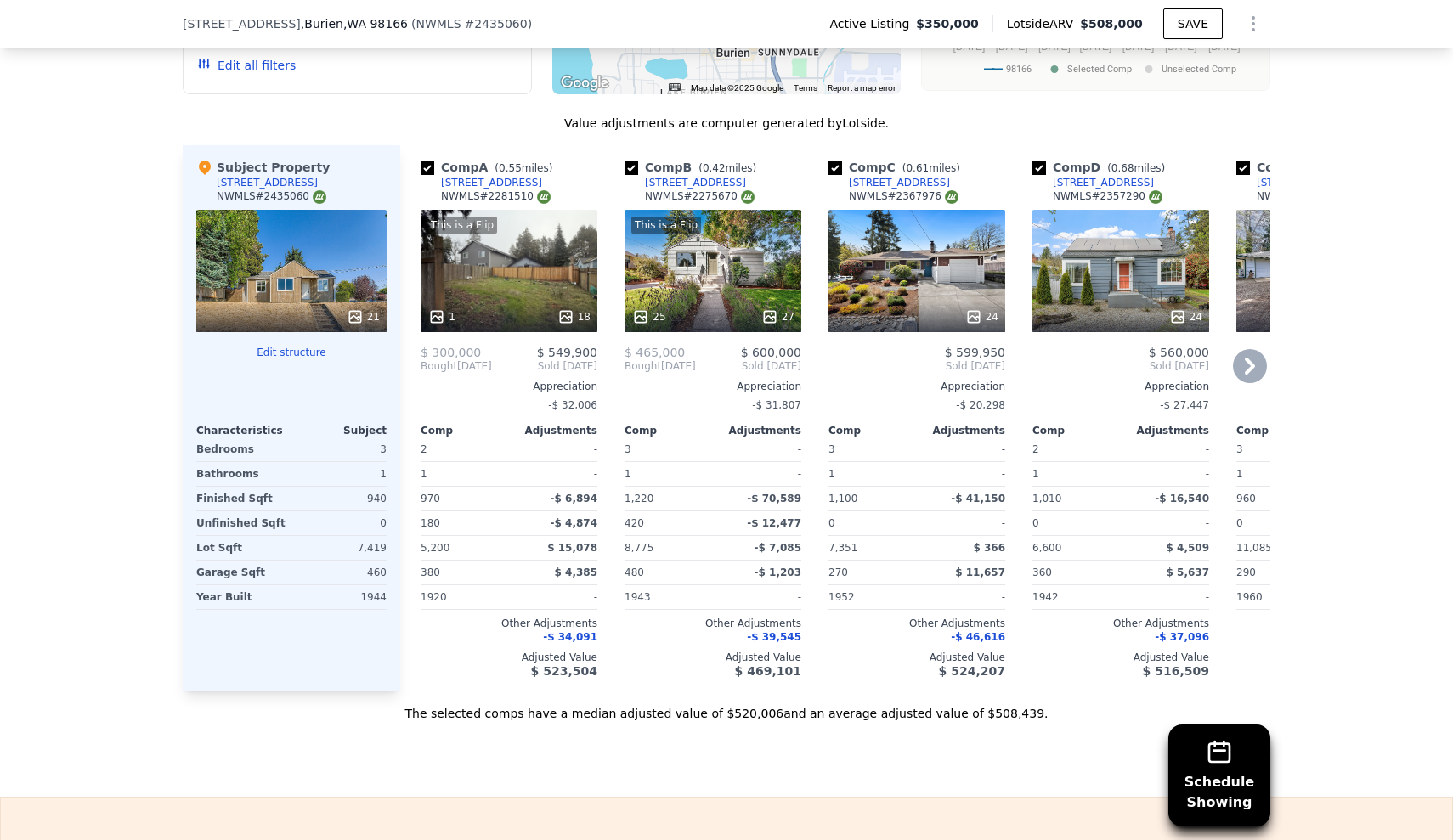
scroll to position [1684, 0]
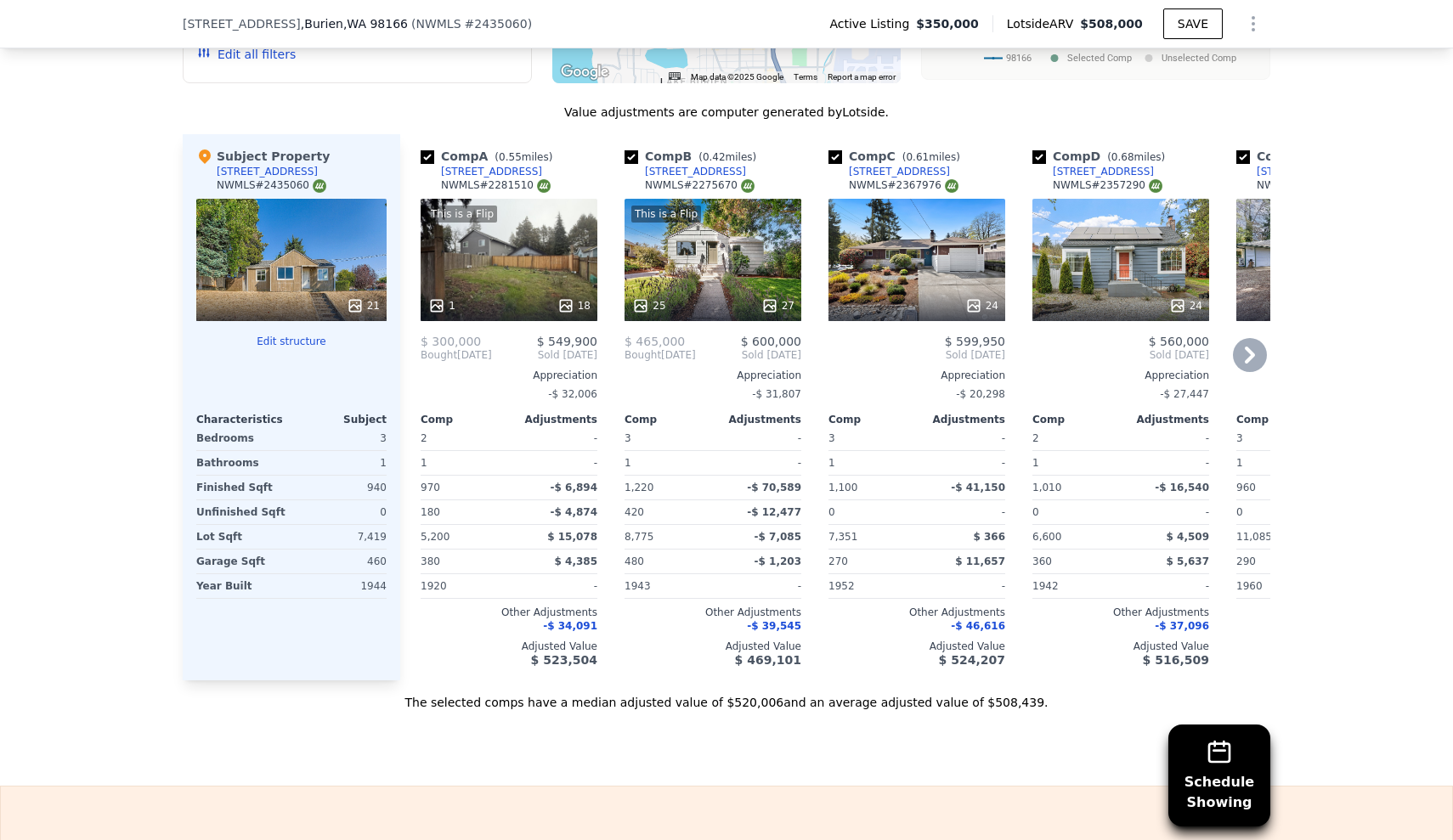
click at [427, 154] on input "checkbox" at bounding box center [427, 157] width 14 height 14
checkbox input "false"
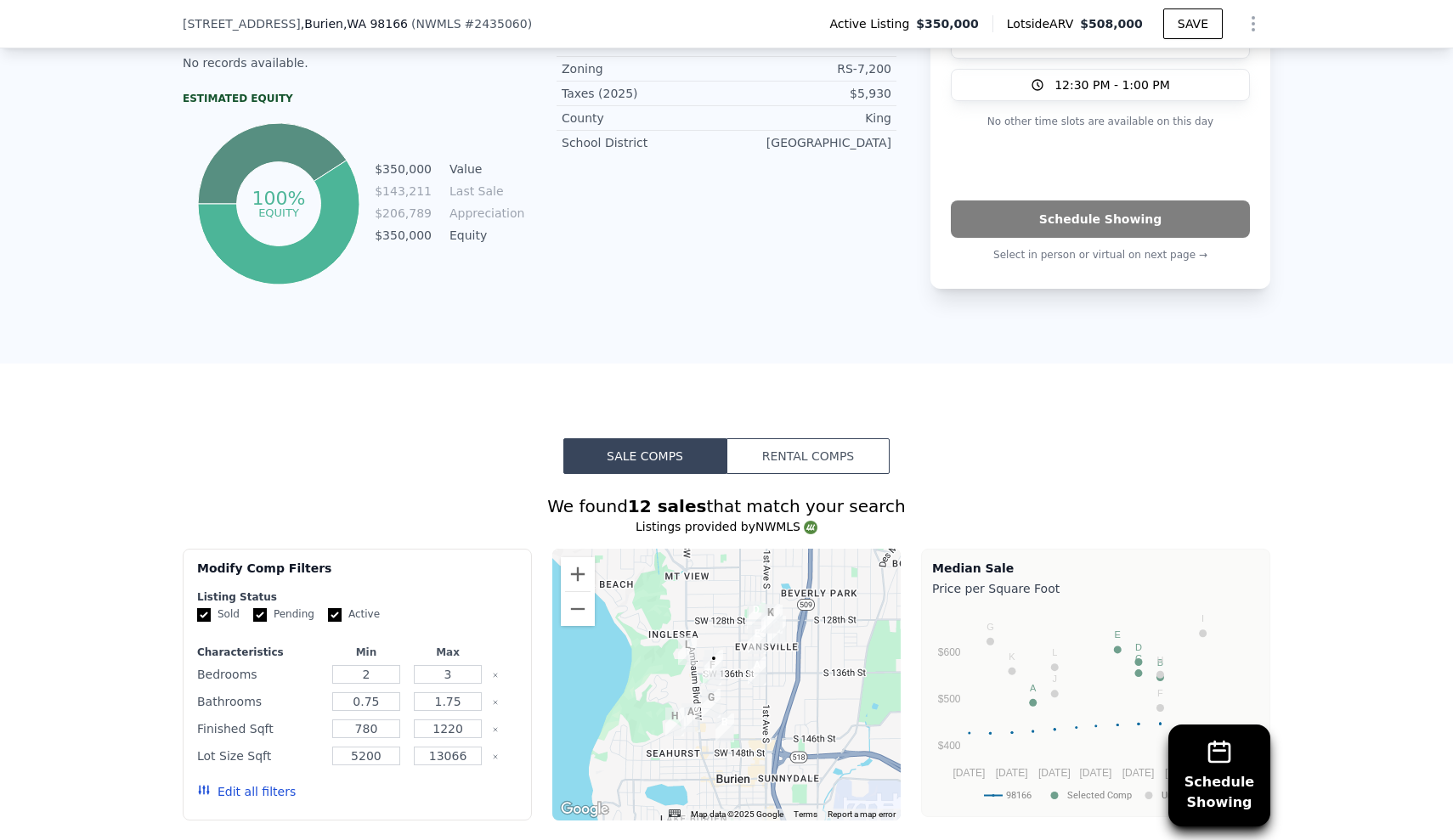
scroll to position [949, 0]
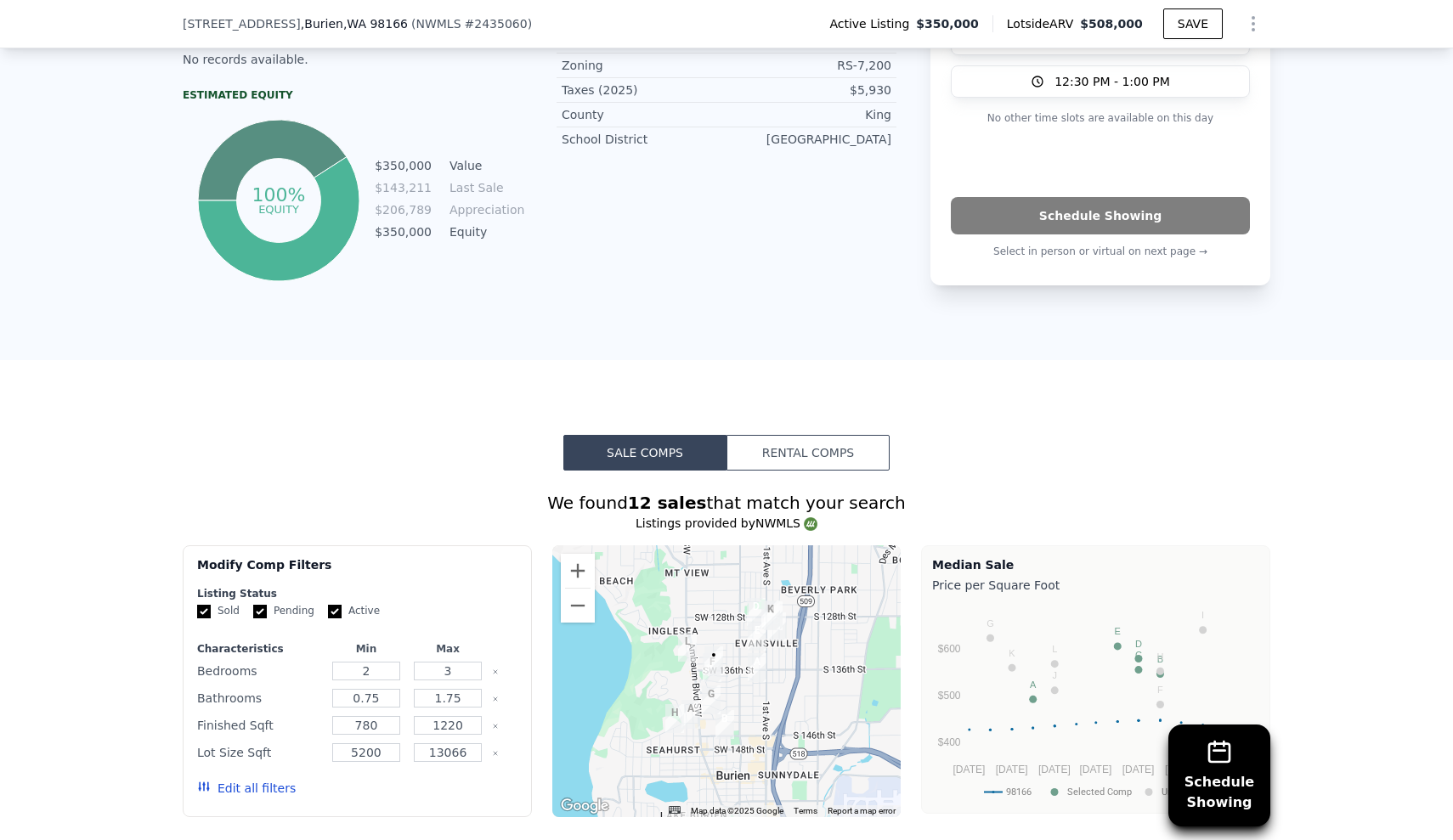
click at [802, 440] on button "Rental Comps" at bounding box center [808, 452] width 163 height 36
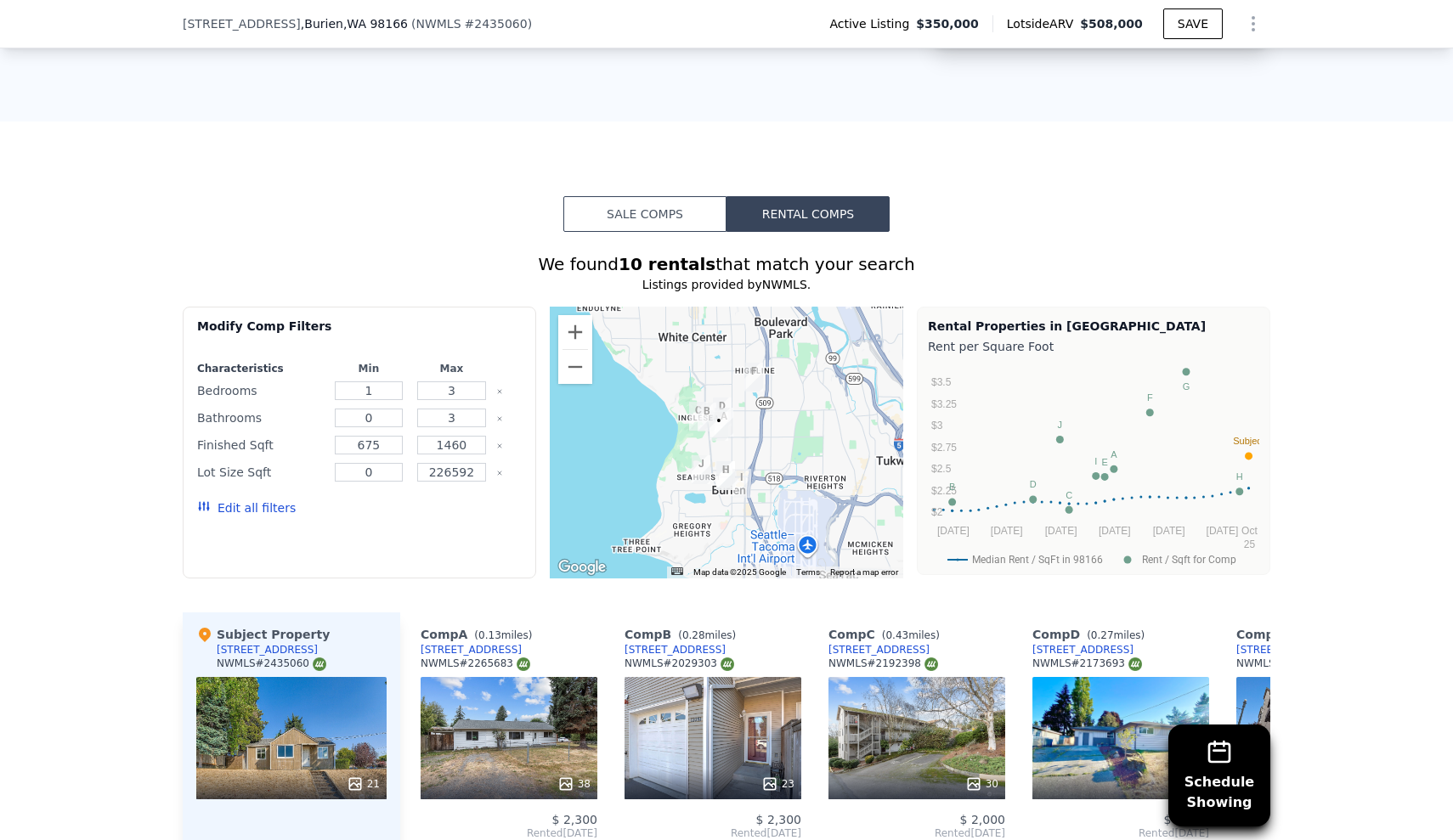
scroll to position [1254, 0]
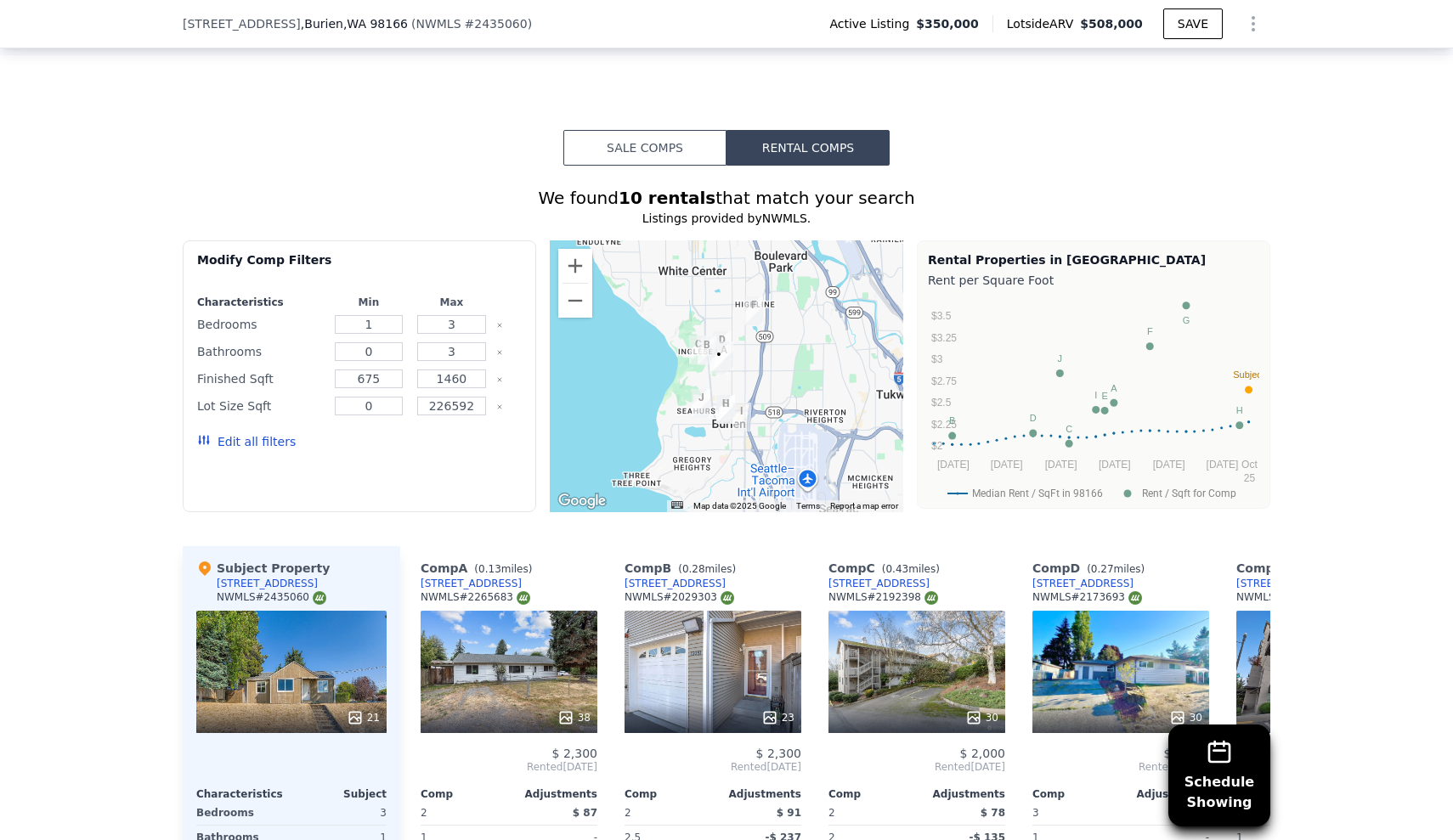
click at [646, 145] on button "Sale Comps" at bounding box center [644, 148] width 163 height 36
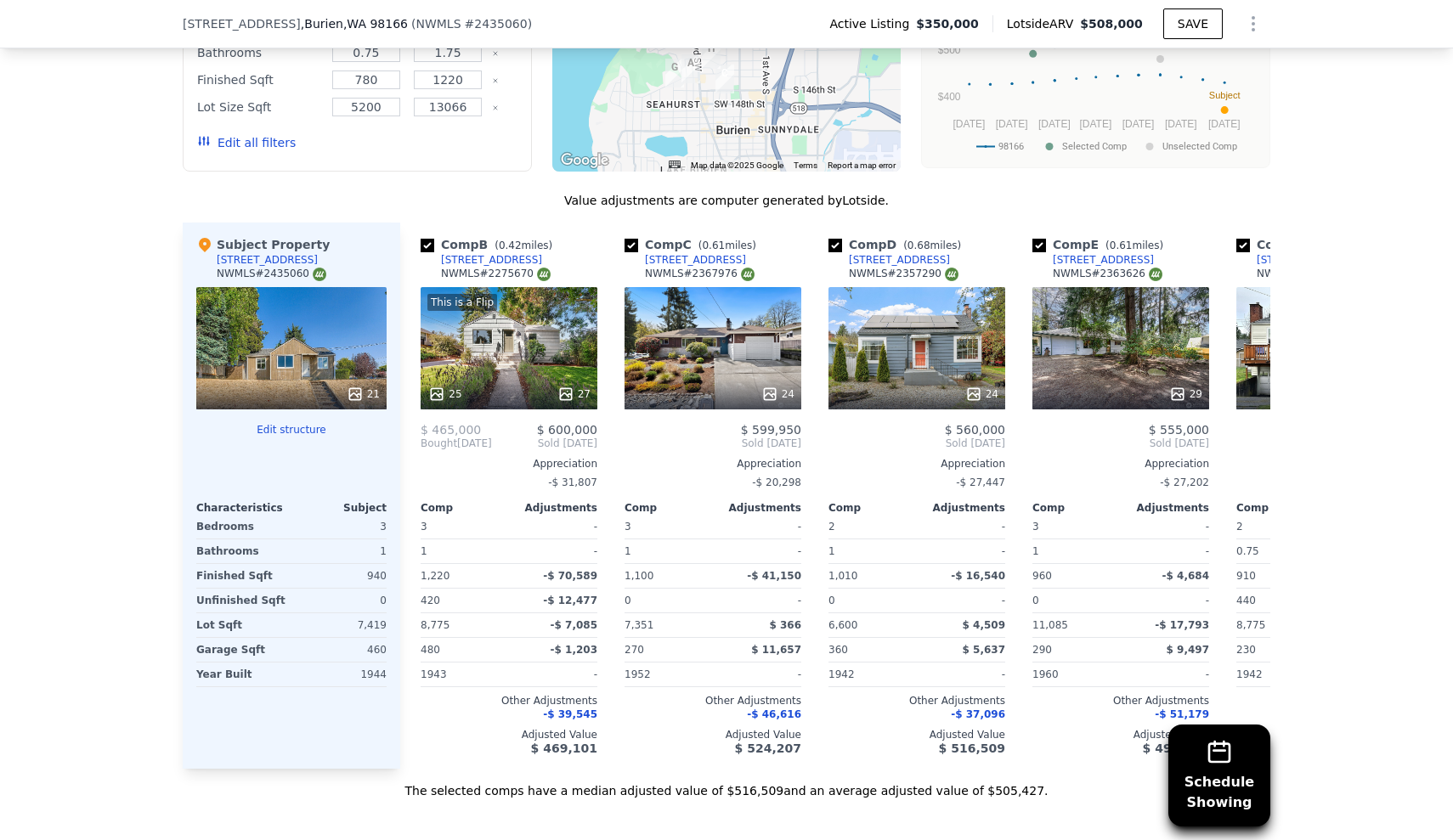
scroll to position [1601, 0]
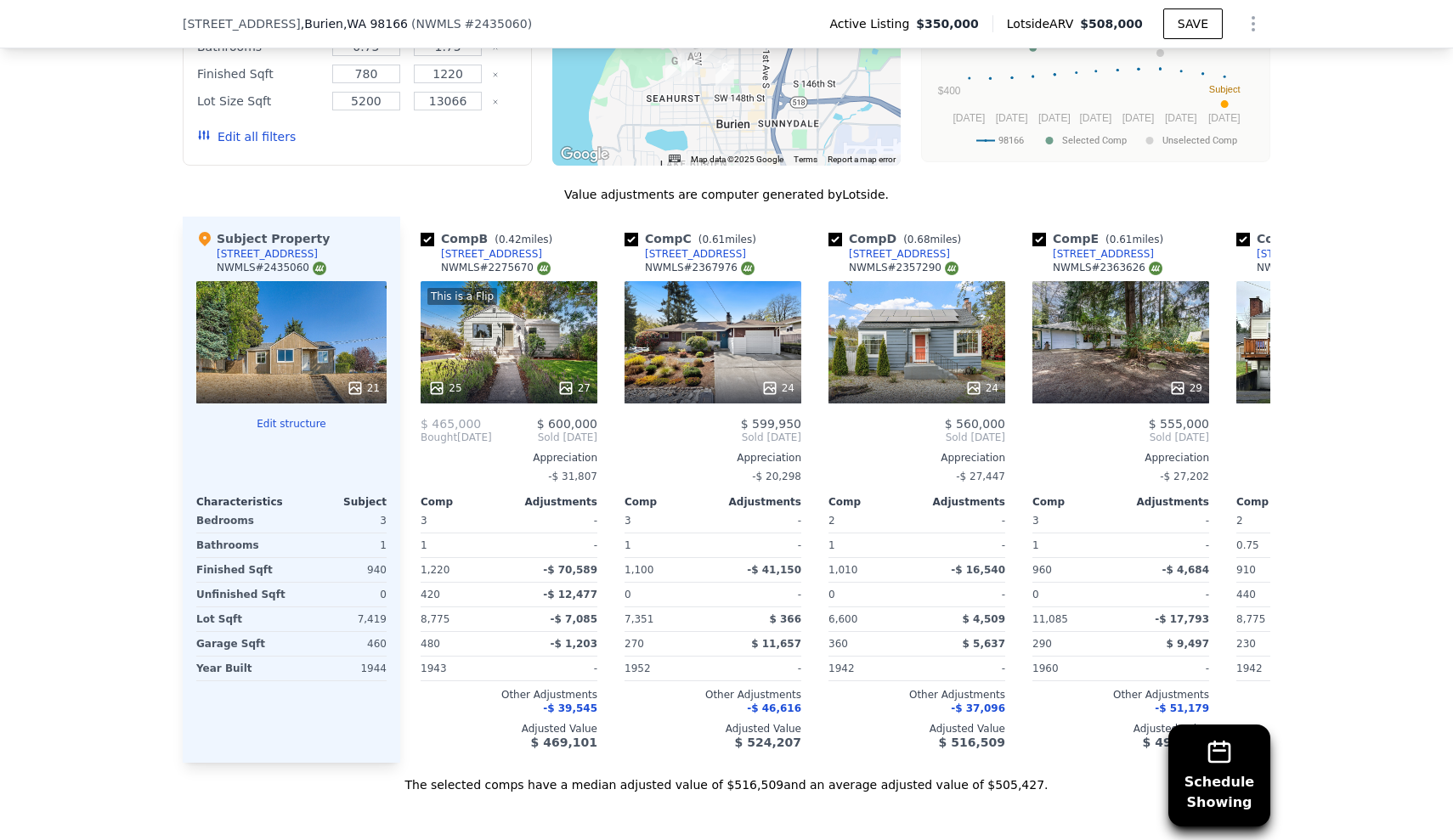
click at [915, 381] on div "24" at bounding box center [918, 388] width 162 height 17
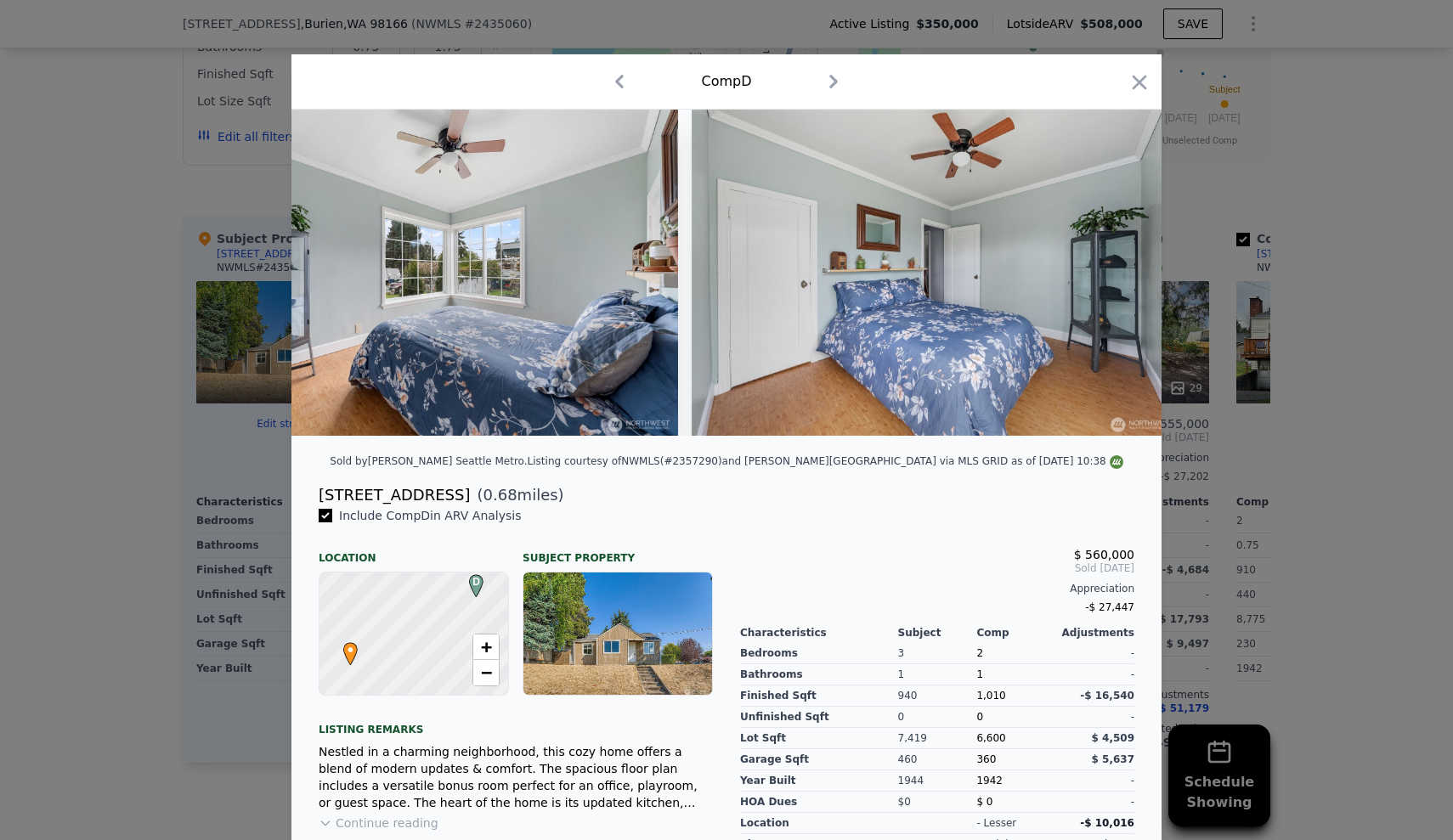
scroll to position [0, 5139]
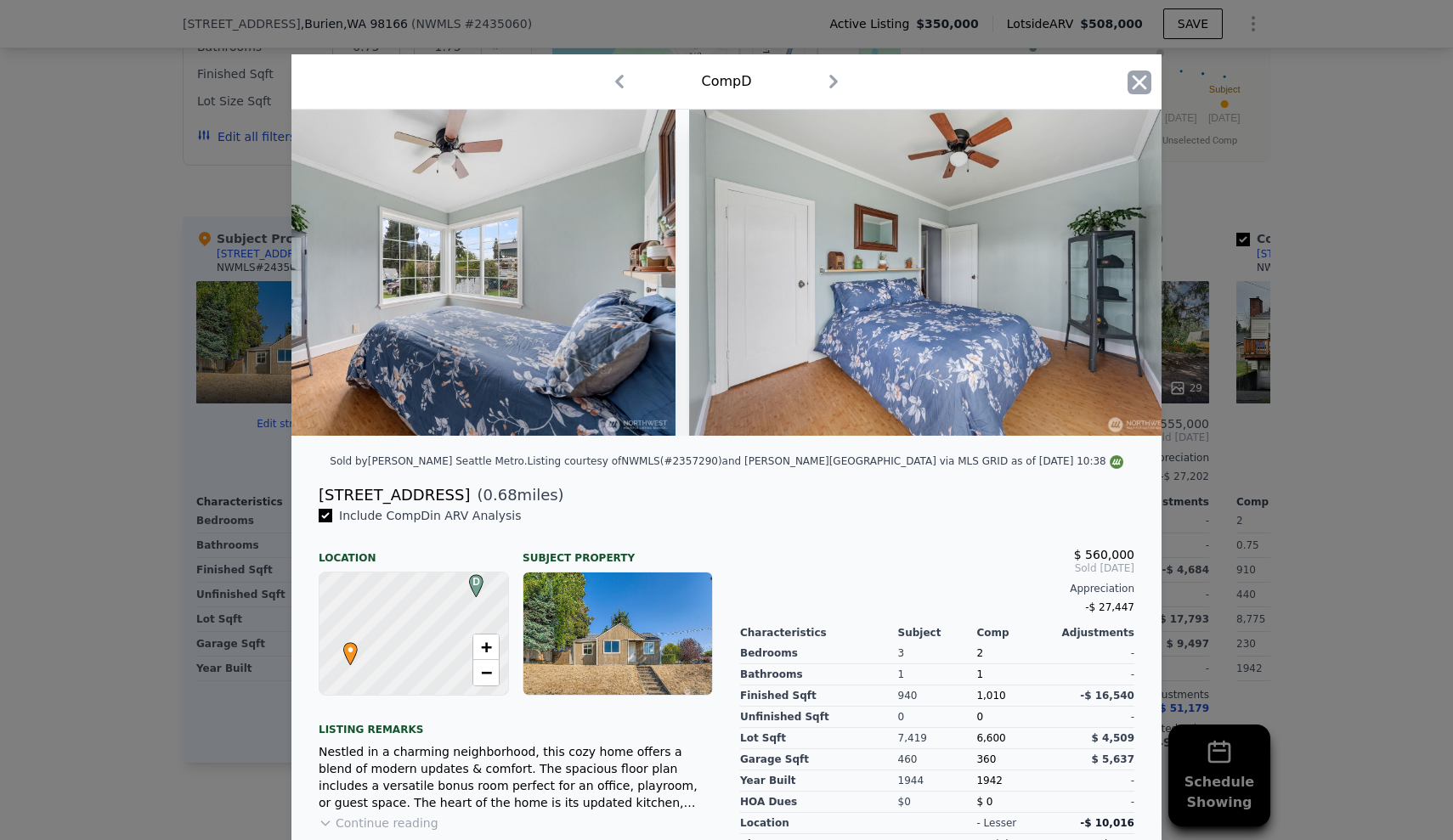
click at [1134, 85] on icon "button" at bounding box center [1139, 82] width 24 height 24
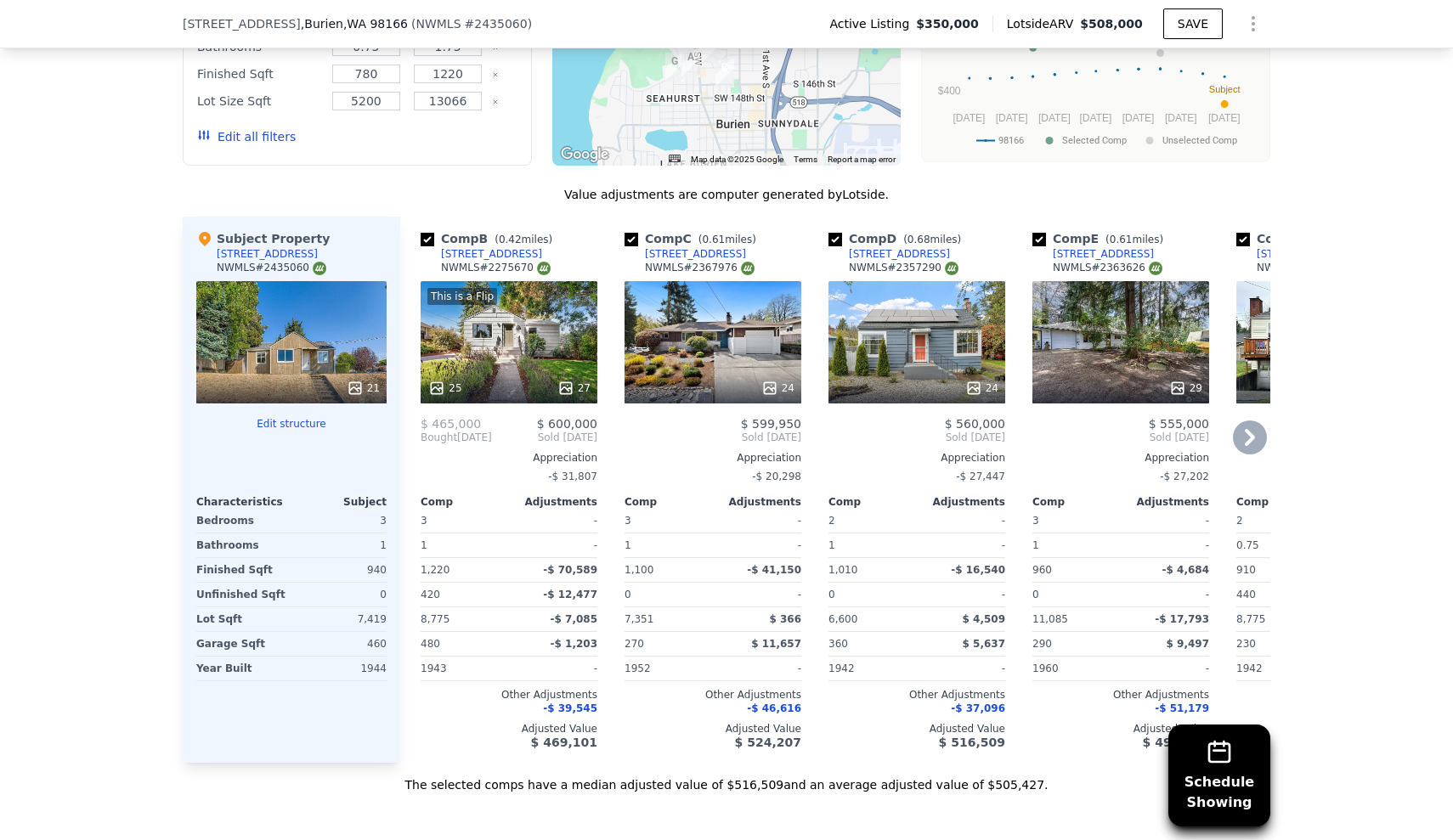
click at [927, 348] on div "24" at bounding box center [917, 342] width 177 height 123
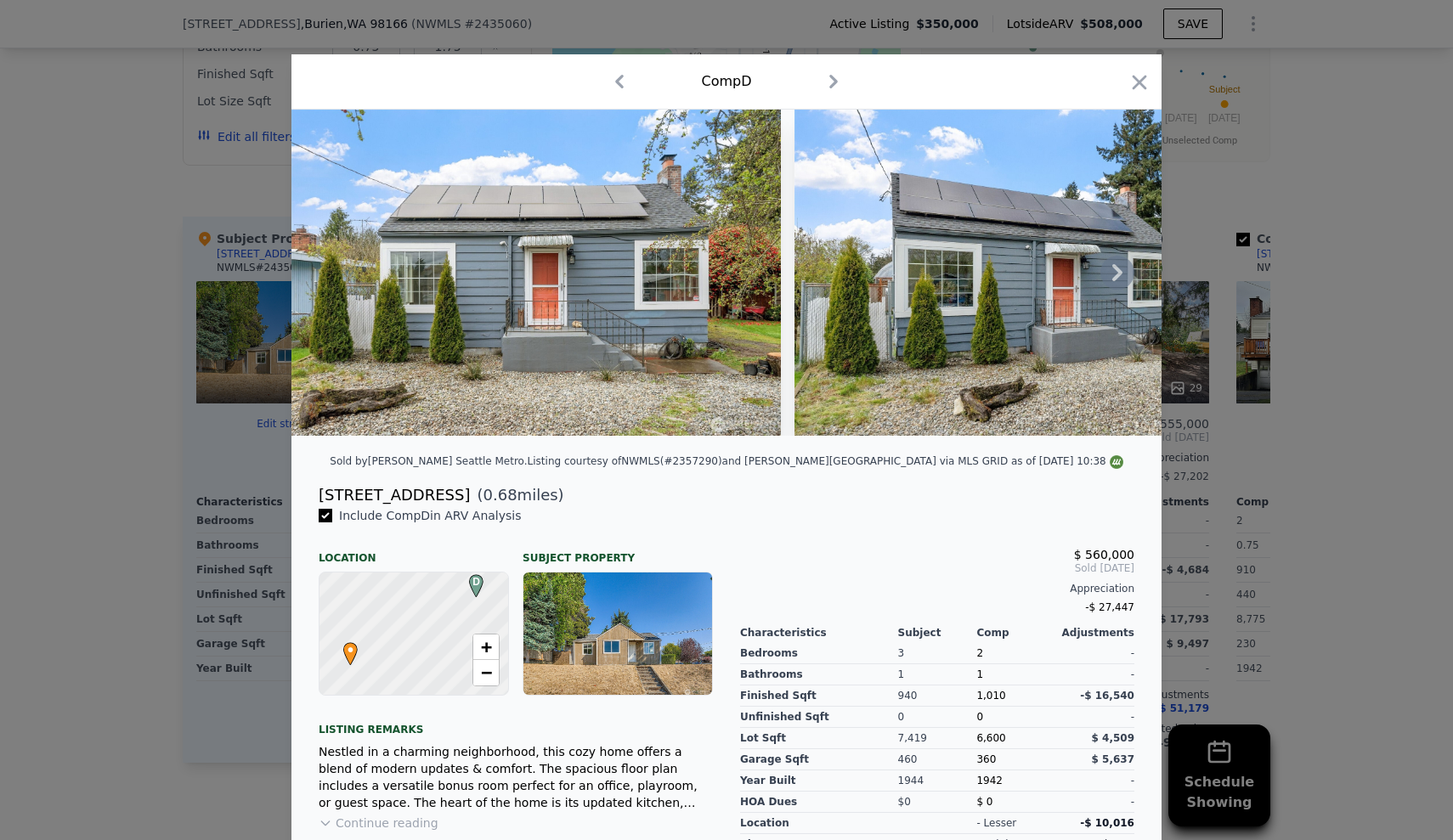
click at [1122, 268] on icon at bounding box center [1117, 272] width 34 height 34
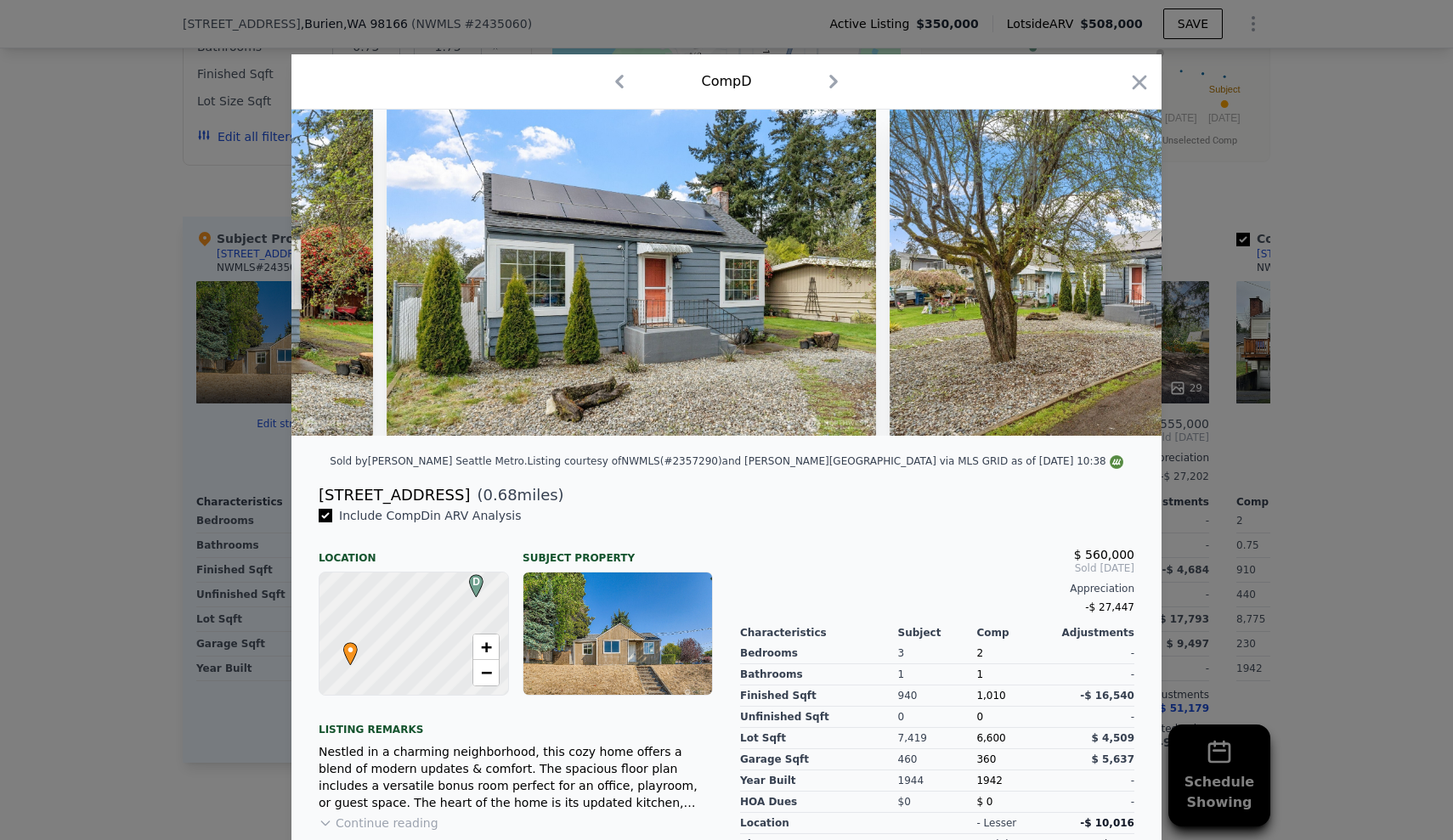
click at [1122, 268] on img at bounding box center [1134, 272] width 490 height 326
click at [1111, 280] on icon at bounding box center [1117, 272] width 34 height 34
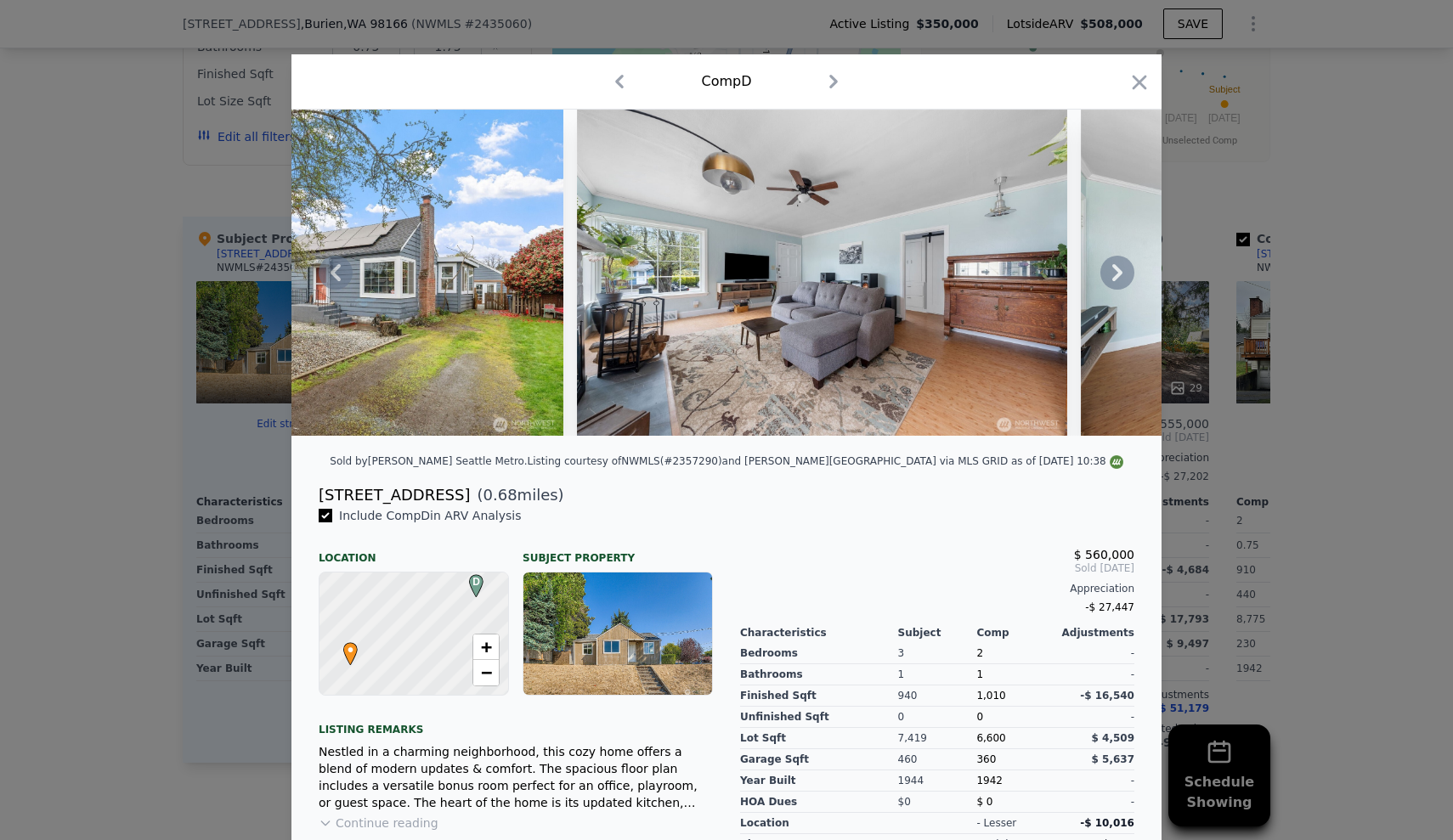
click at [1111, 280] on icon at bounding box center [1117, 272] width 34 height 34
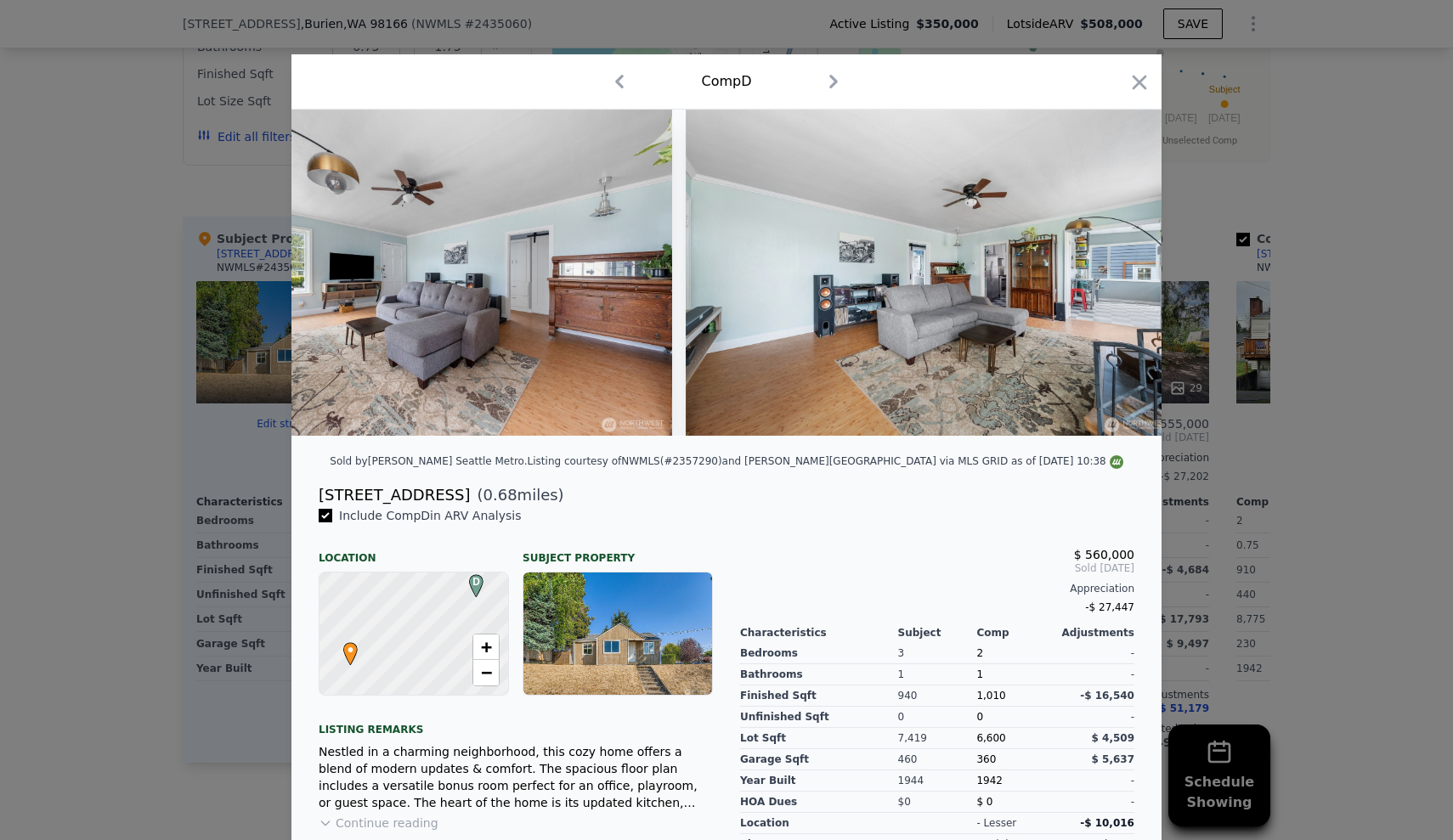
scroll to position [0, 1632]
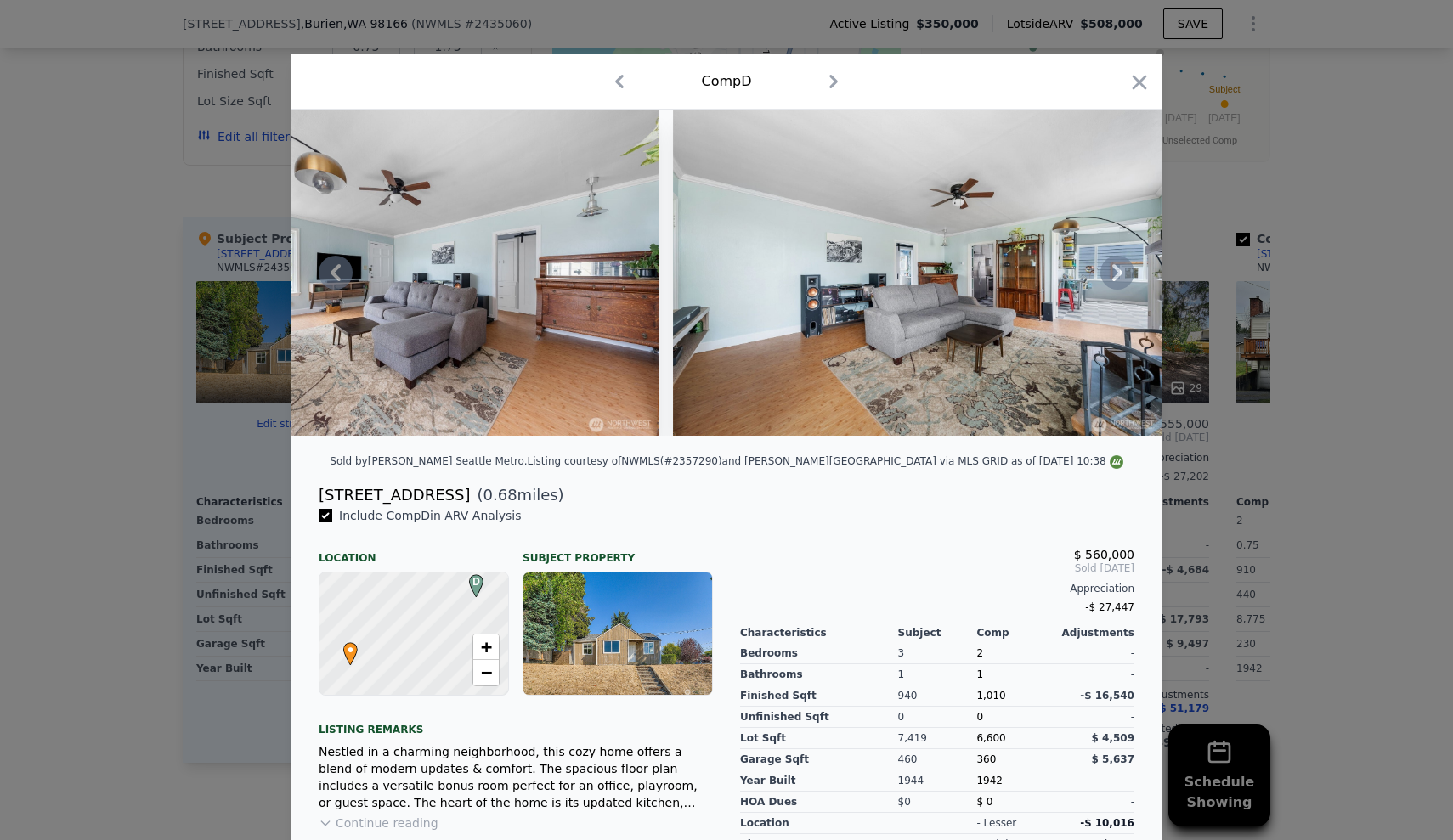
click at [1111, 280] on icon at bounding box center [1117, 272] width 34 height 34
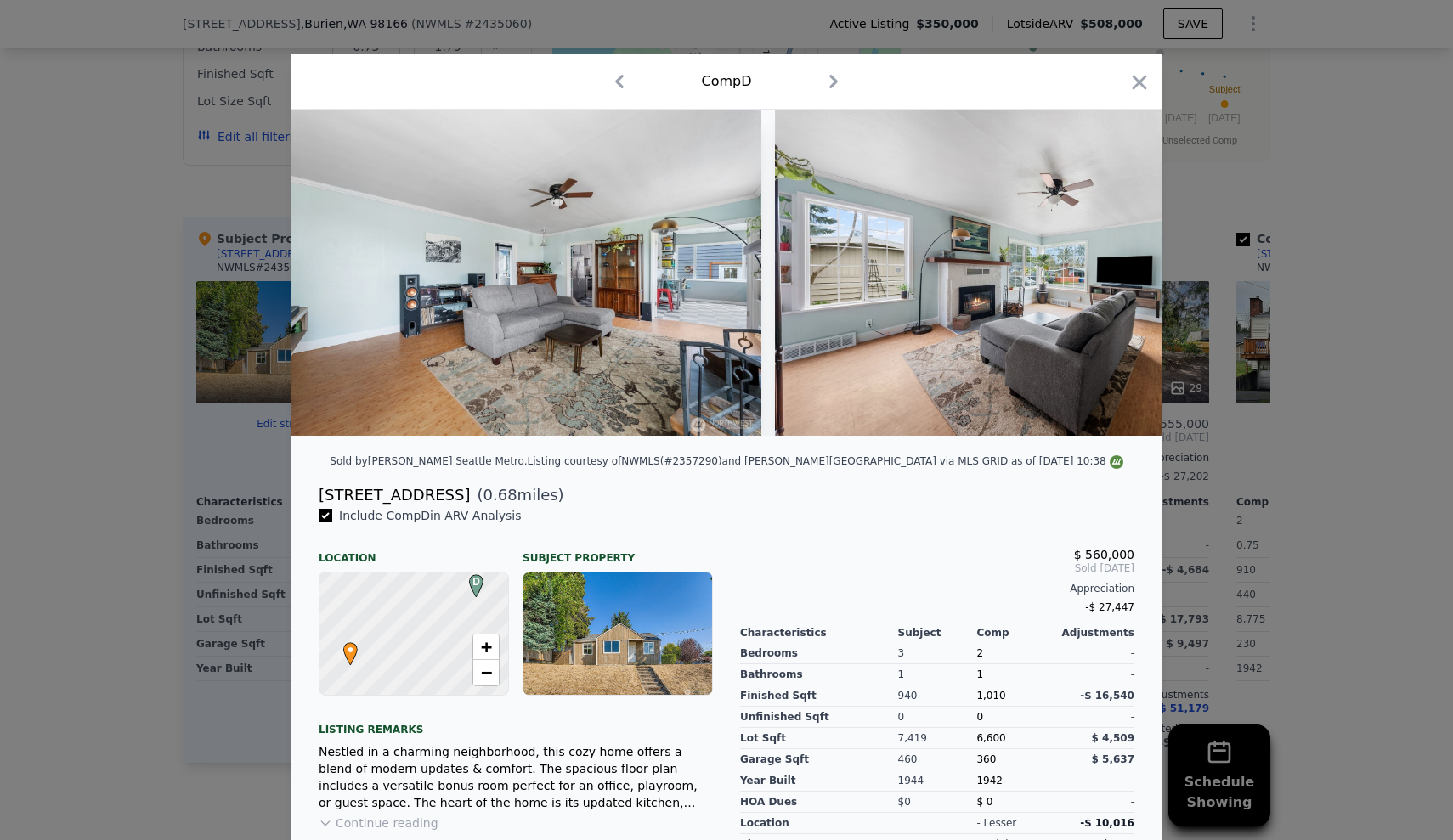
scroll to position [0, 2039]
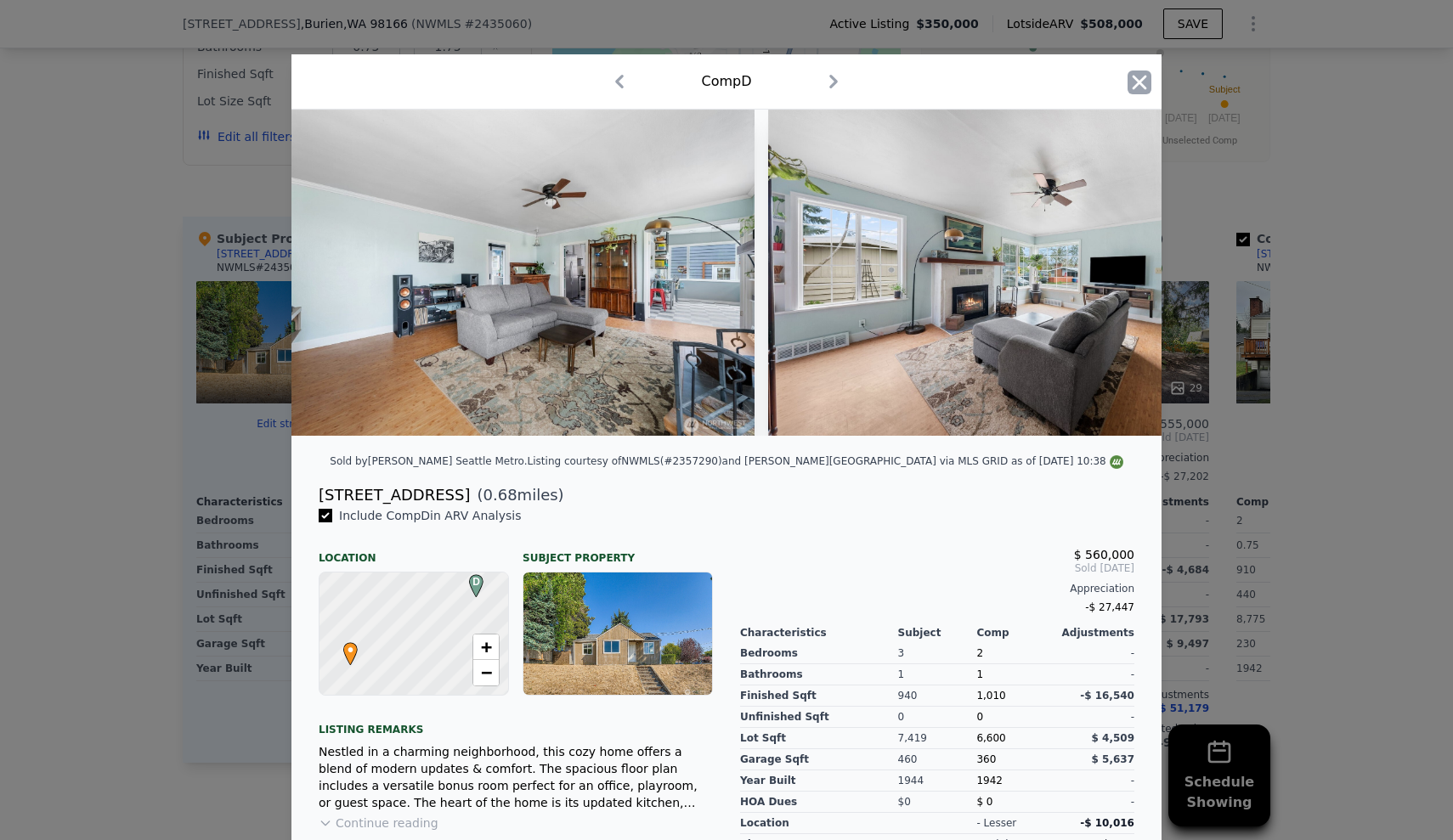
click at [1141, 86] on icon "button" at bounding box center [1139, 82] width 24 height 24
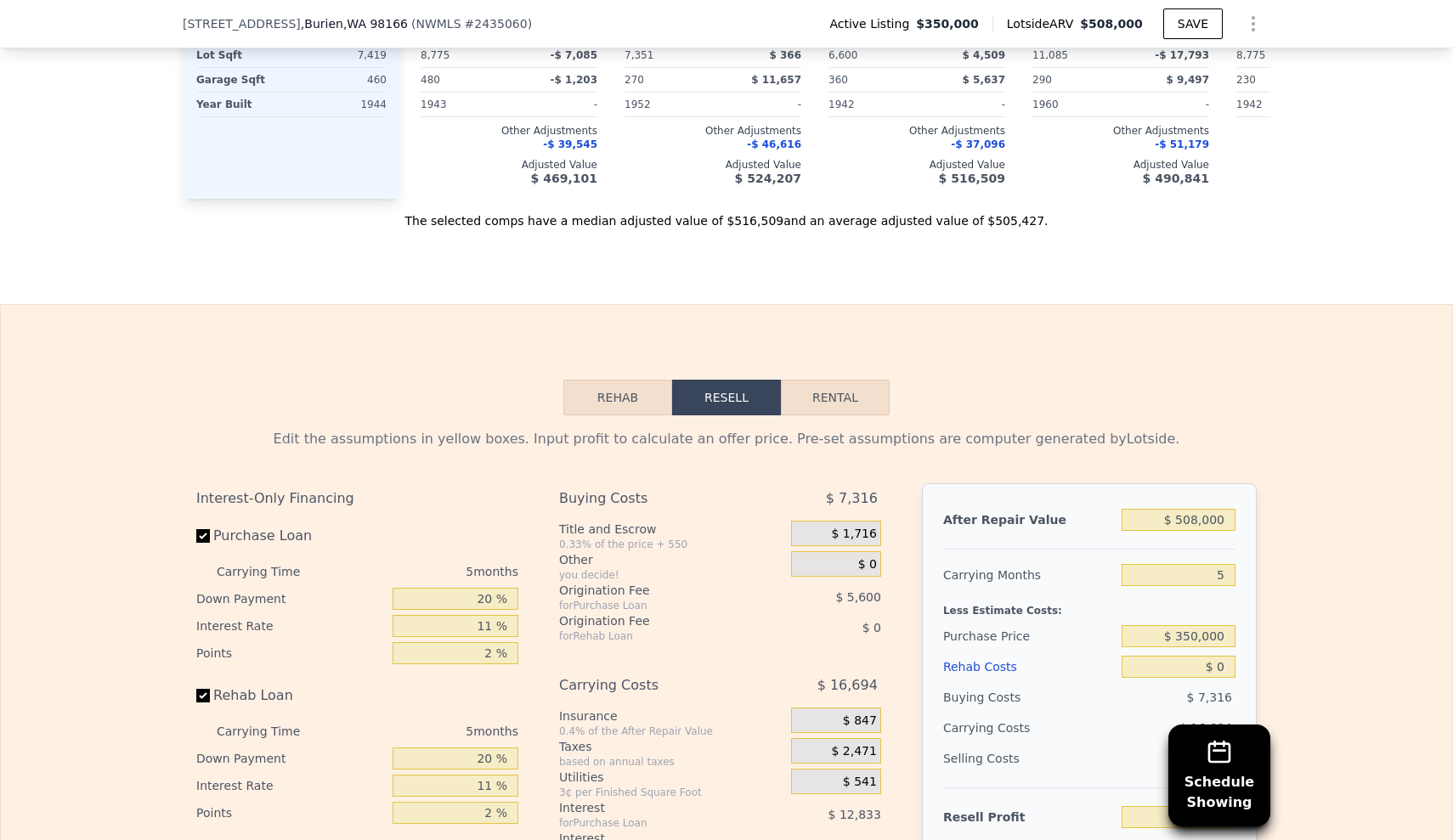
scroll to position [2232, 0]
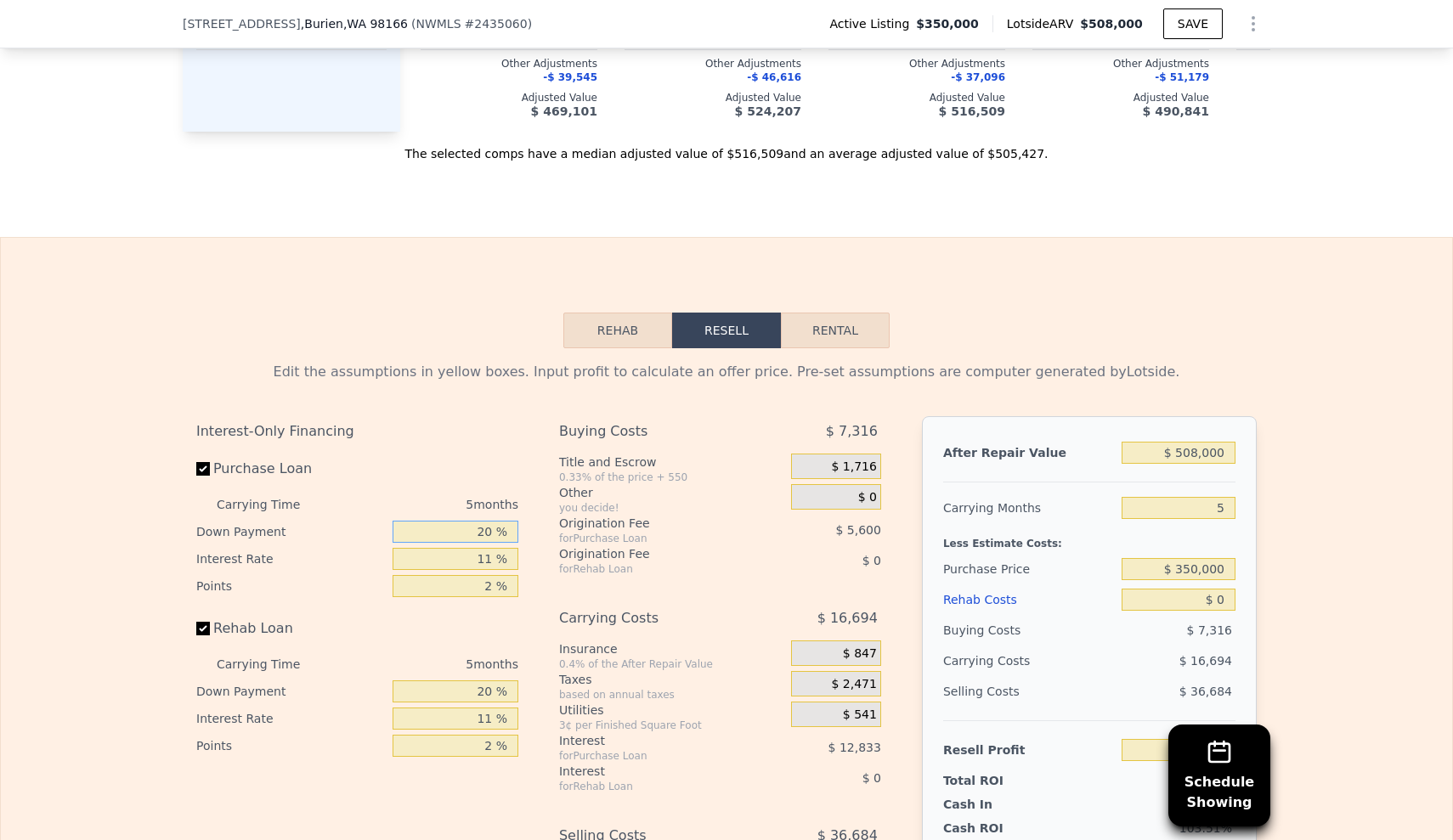
click at [456, 534] on input "20 %" at bounding box center [455, 531] width 126 height 22
type input "2 %"
type input "$ 93,161"
type input "1 %"
type input "$ 92,931"
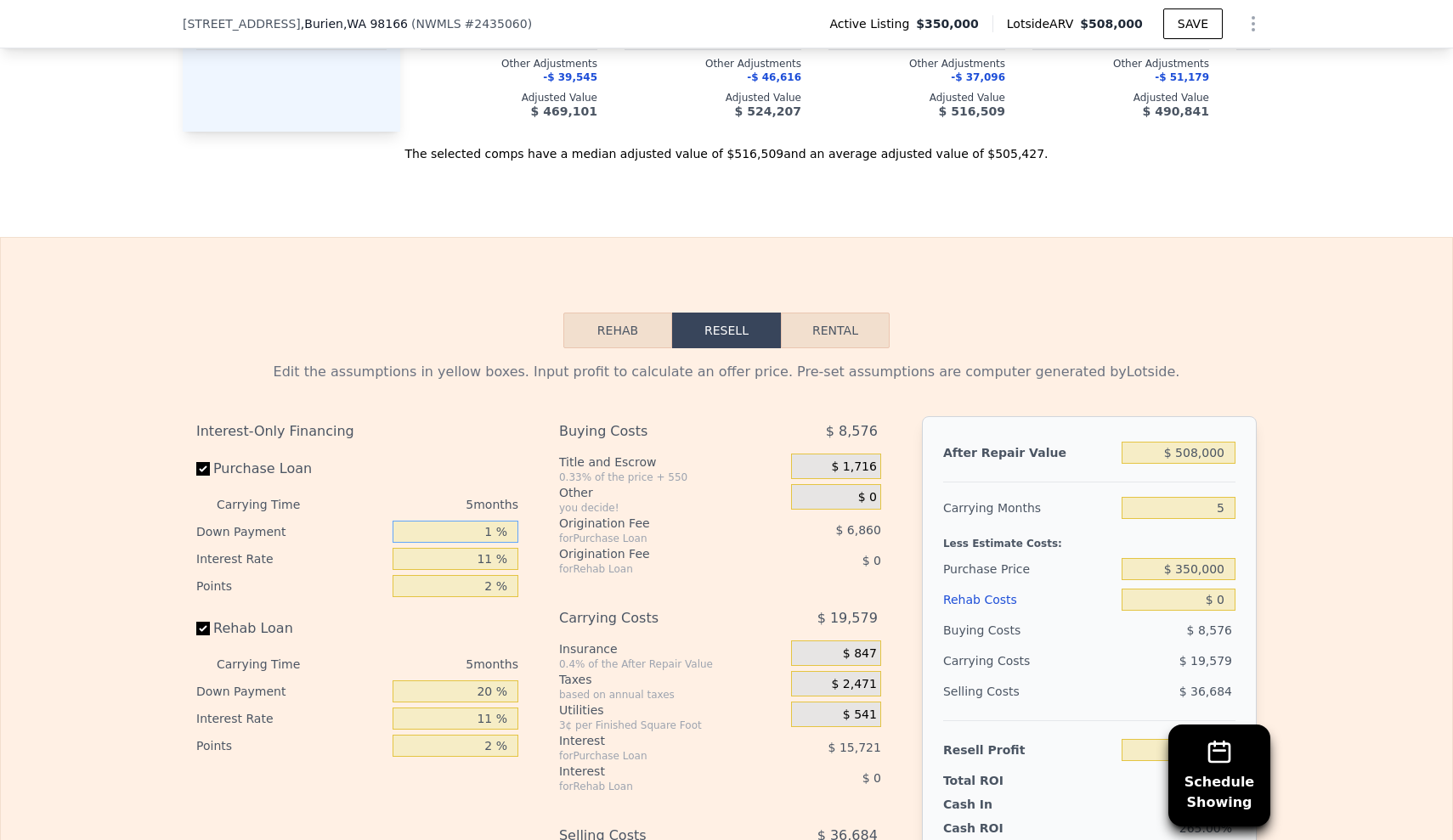
type input "10 %"
type input "$ 95,001"
type input "10 %"
click at [501, 554] on input "11 %" at bounding box center [455, 558] width 126 height 22
type input "1 %"
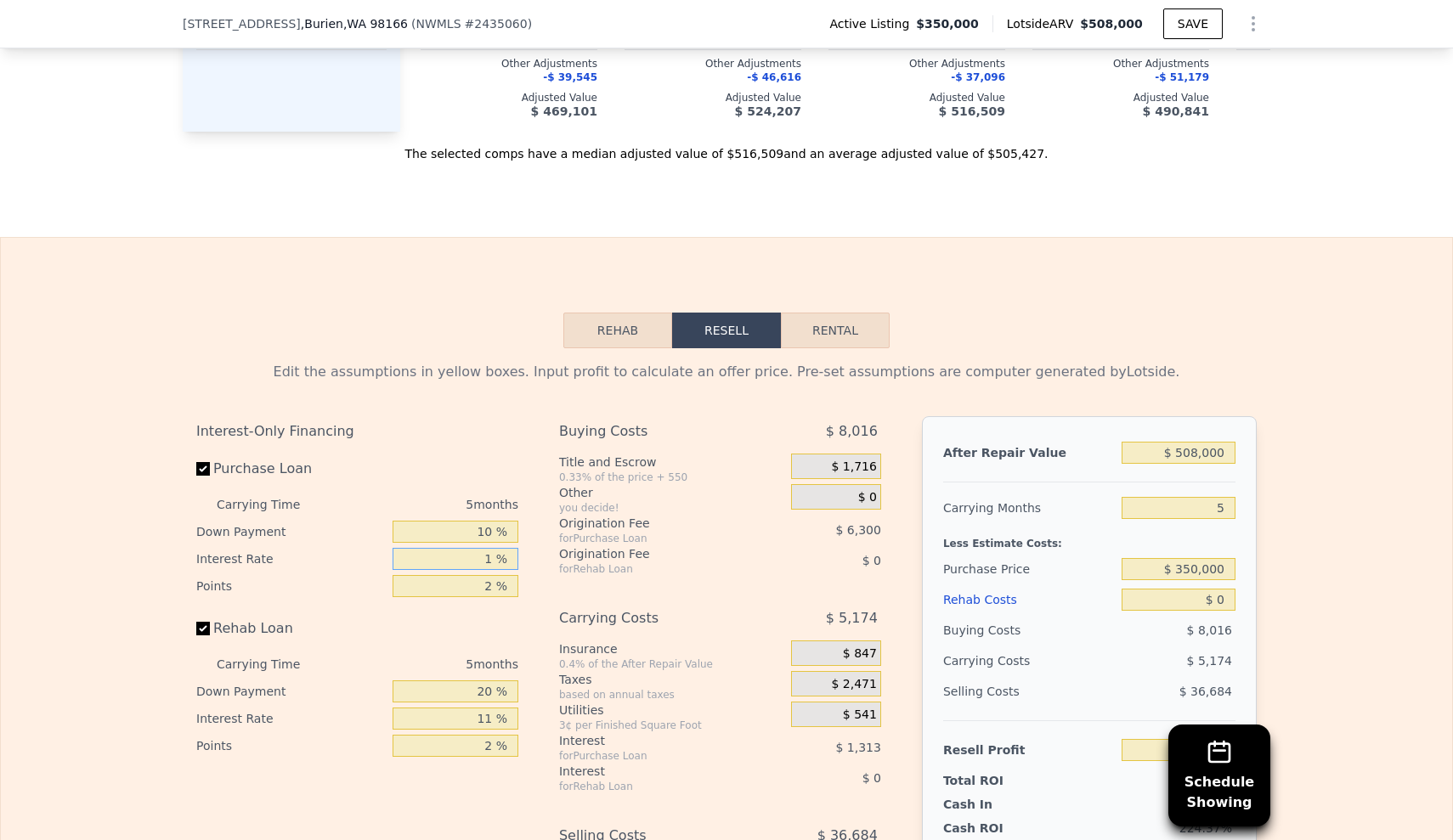
type input "$ 108,126"
type input "10 %"
type input "$ 96,316"
type input "10.5 %"
type input "$ 95,661"
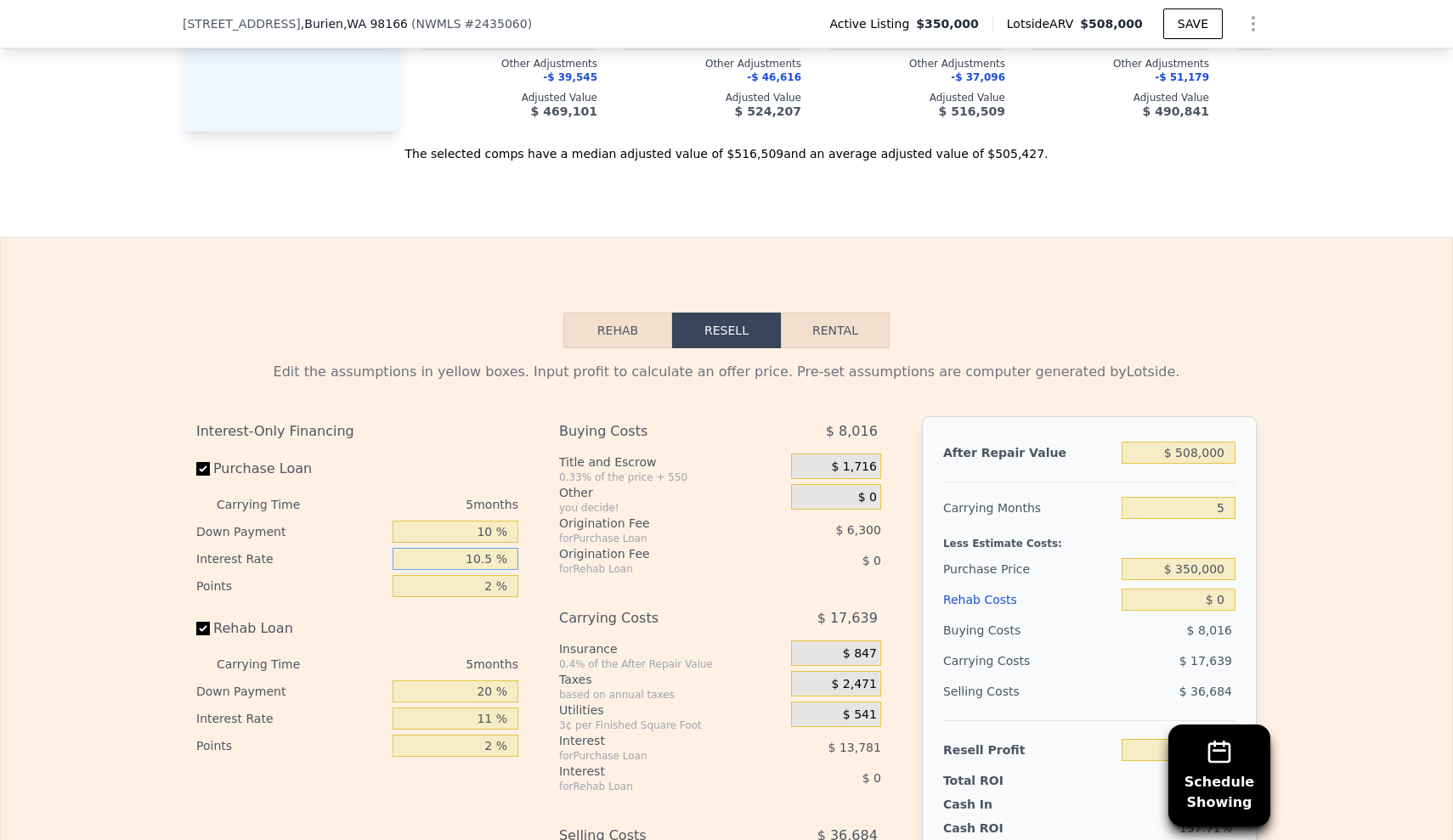
type input "10.5 %"
drag, startPoint x: 477, startPoint y: 587, endPoint x: 555, endPoint y: 582, distance: 78.2
click at [555, 582] on div "Interest-Only Financing Purchase Loan Carrying Time 5 months Down Payment 10 % …" at bounding box center [726, 698] width 1061 height 564
type input "1 %"
type input "$ 98,811"
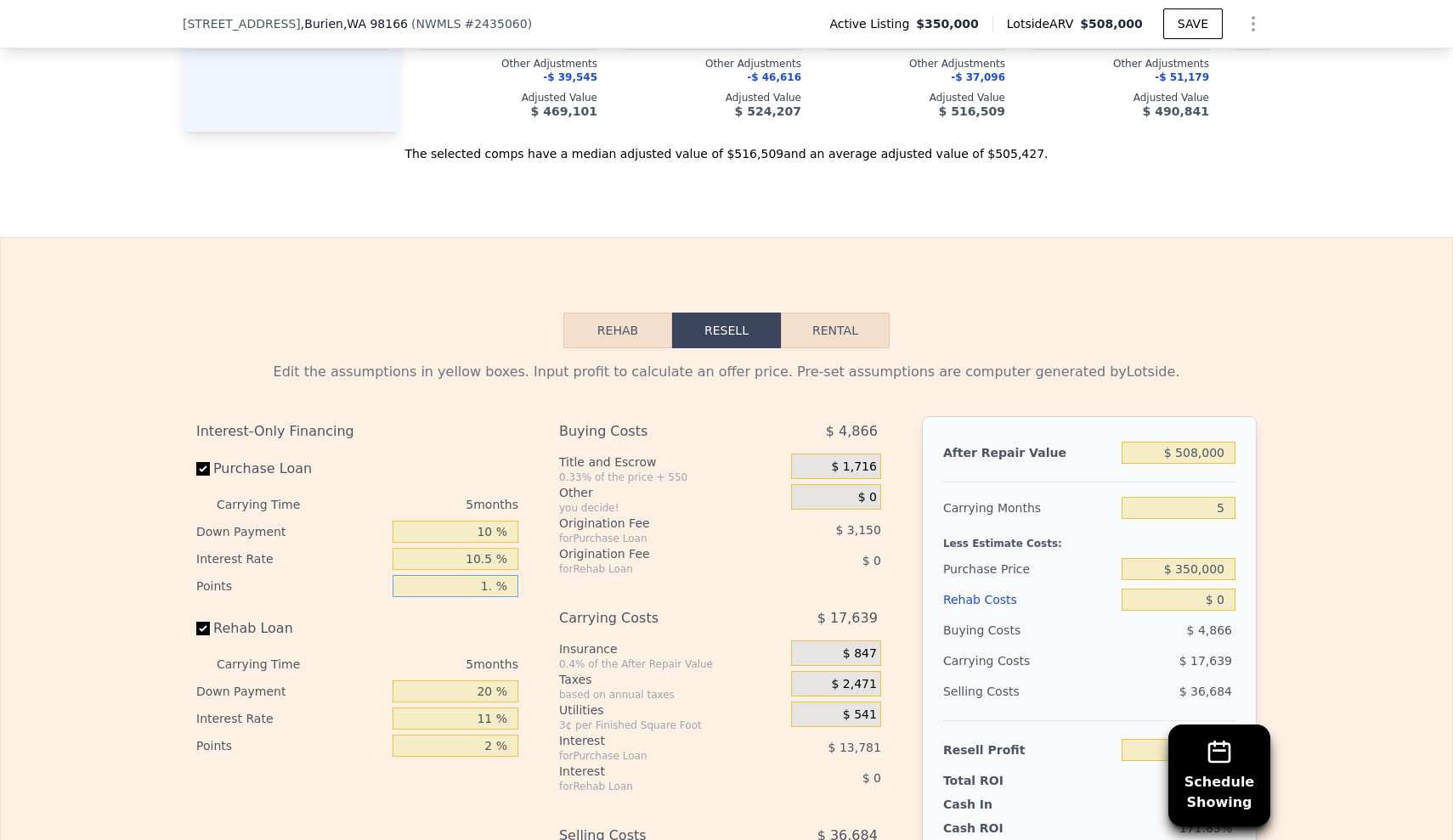
type input "1.5 %"
type input "$ 97,236"
type input "1.5 %"
click at [482, 694] on input "20 %" at bounding box center [455, 691] width 126 height 22
click at [492, 688] on input "20 %" at bounding box center [455, 691] width 126 height 22
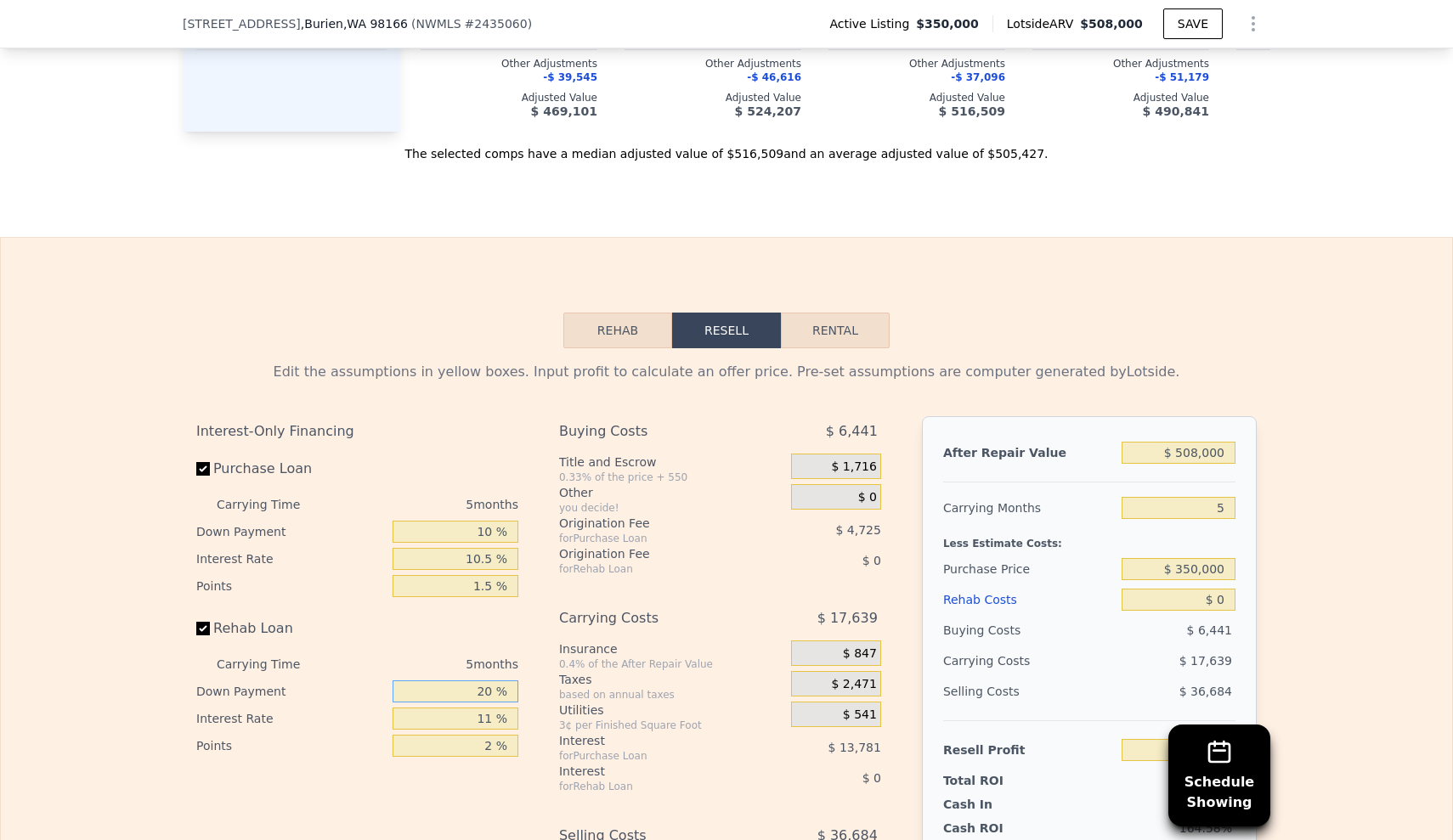
type input "2 %"
type input "10 %"
click at [496, 717] on input "11 %" at bounding box center [455, 718] width 126 height 22
type input "10.5 %"
click at [496, 740] on input "2 %" at bounding box center [455, 745] width 126 height 22
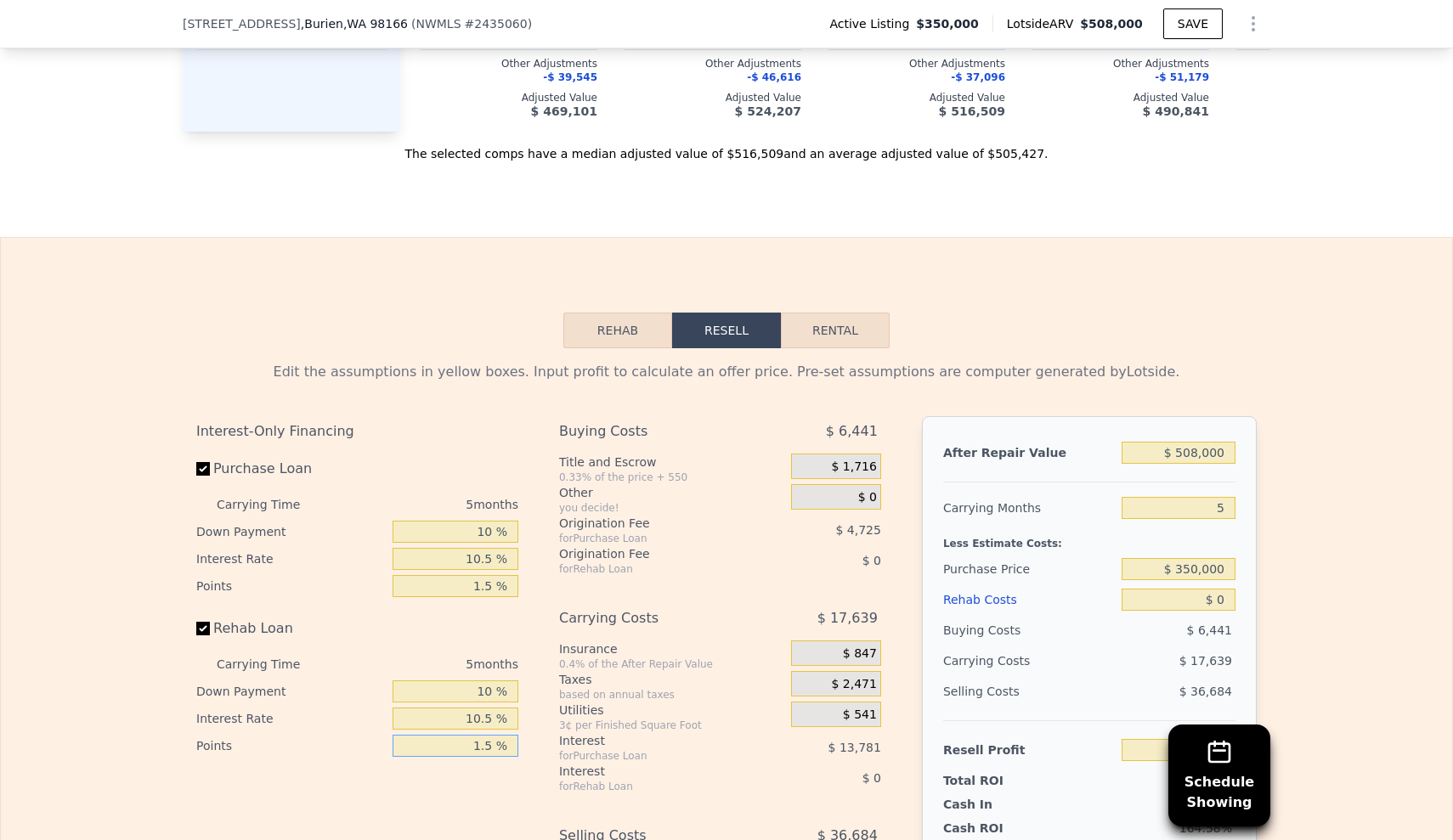
type input "1.5 %"
click at [668, 674] on div "Taxes" at bounding box center [671, 680] width 225 height 17
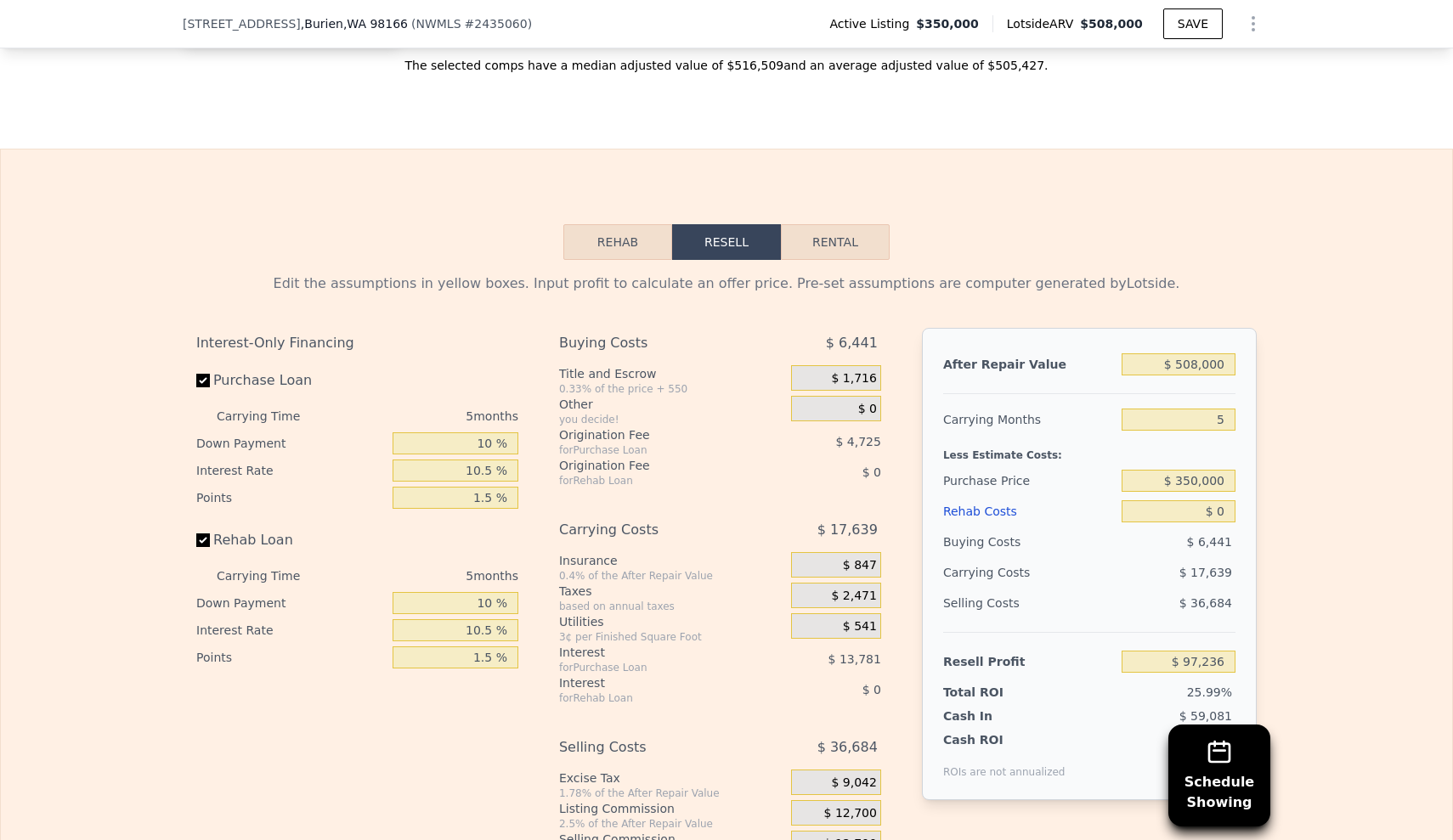
scroll to position [2326, 0]
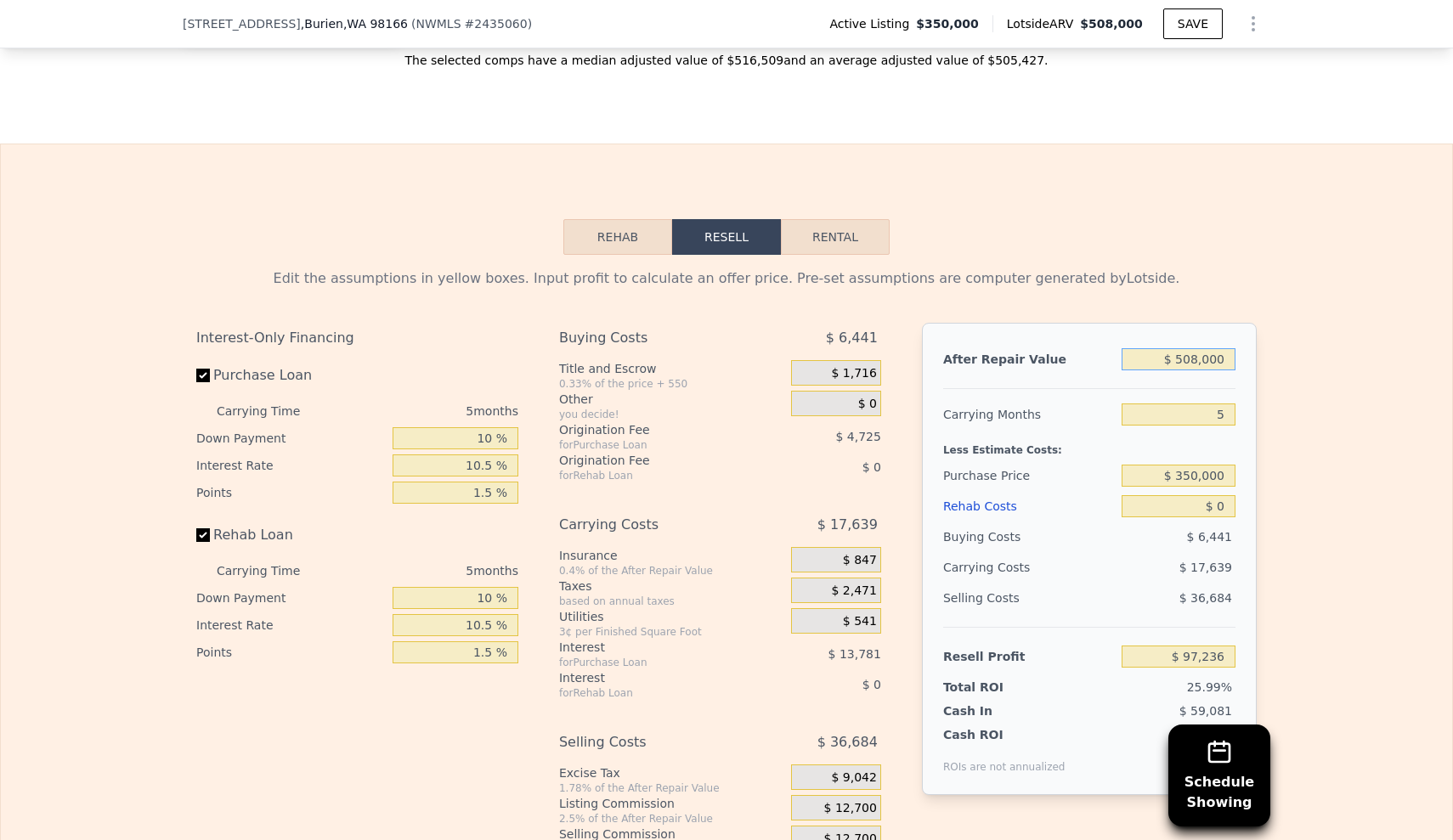
click at [1200, 356] on input "$ 508,000" at bounding box center [1179, 359] width 114 height 22
drag, startPoint x: 1181, startPoint y: 358, endPoint x: 1294, endPoint y: 355, distance: 113.0
click at [1294, 355] on div "Edit the assumptions in yellow boxes. Input profit to calculate an offer price.…" at bounding box center [726, 571] width 1452 height 631
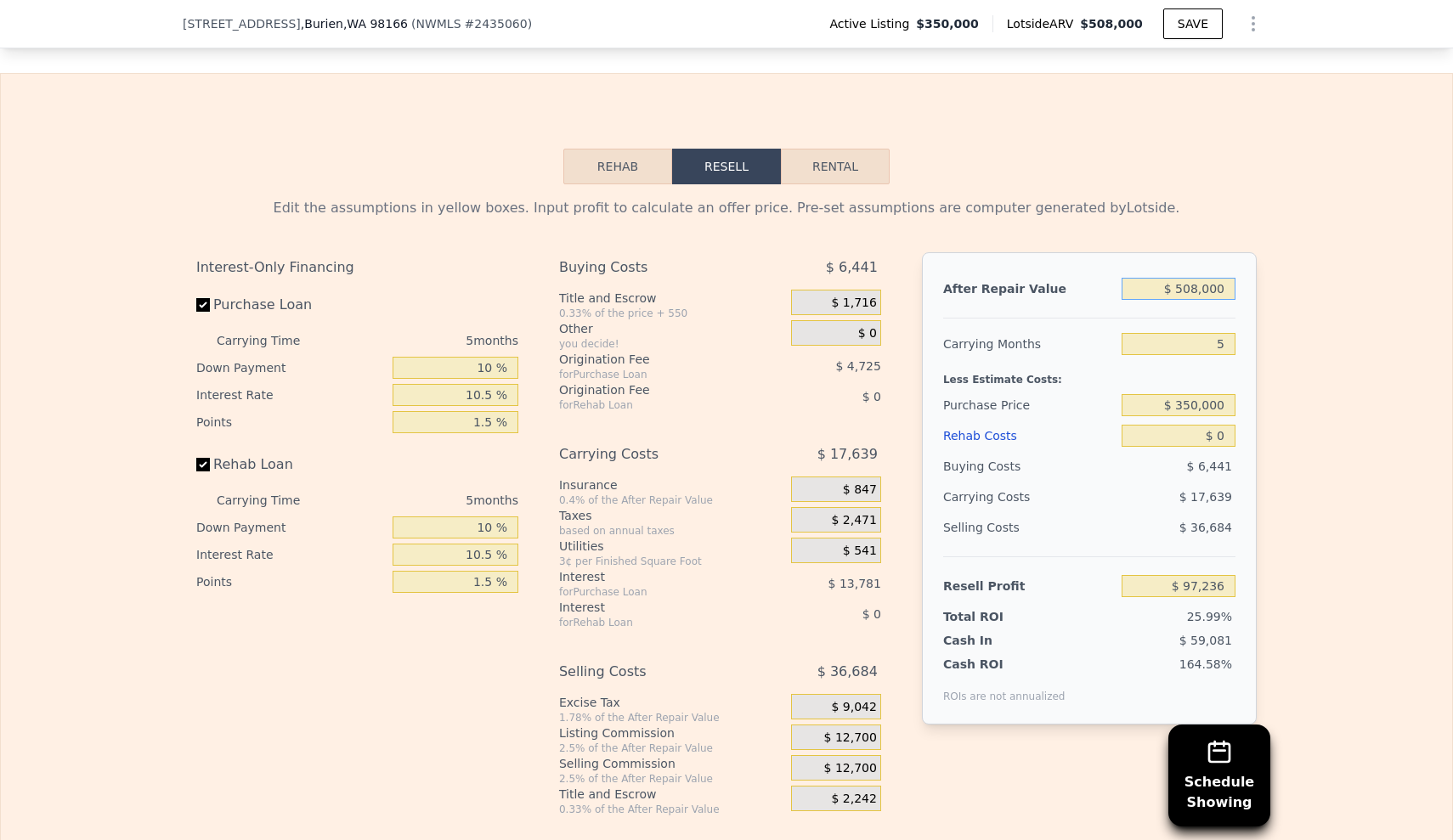
scroll to position [0, 0]
type input "$ 5"
type input "-$ 373,778"
type input "$ 585"
type input "-$ 373,241"
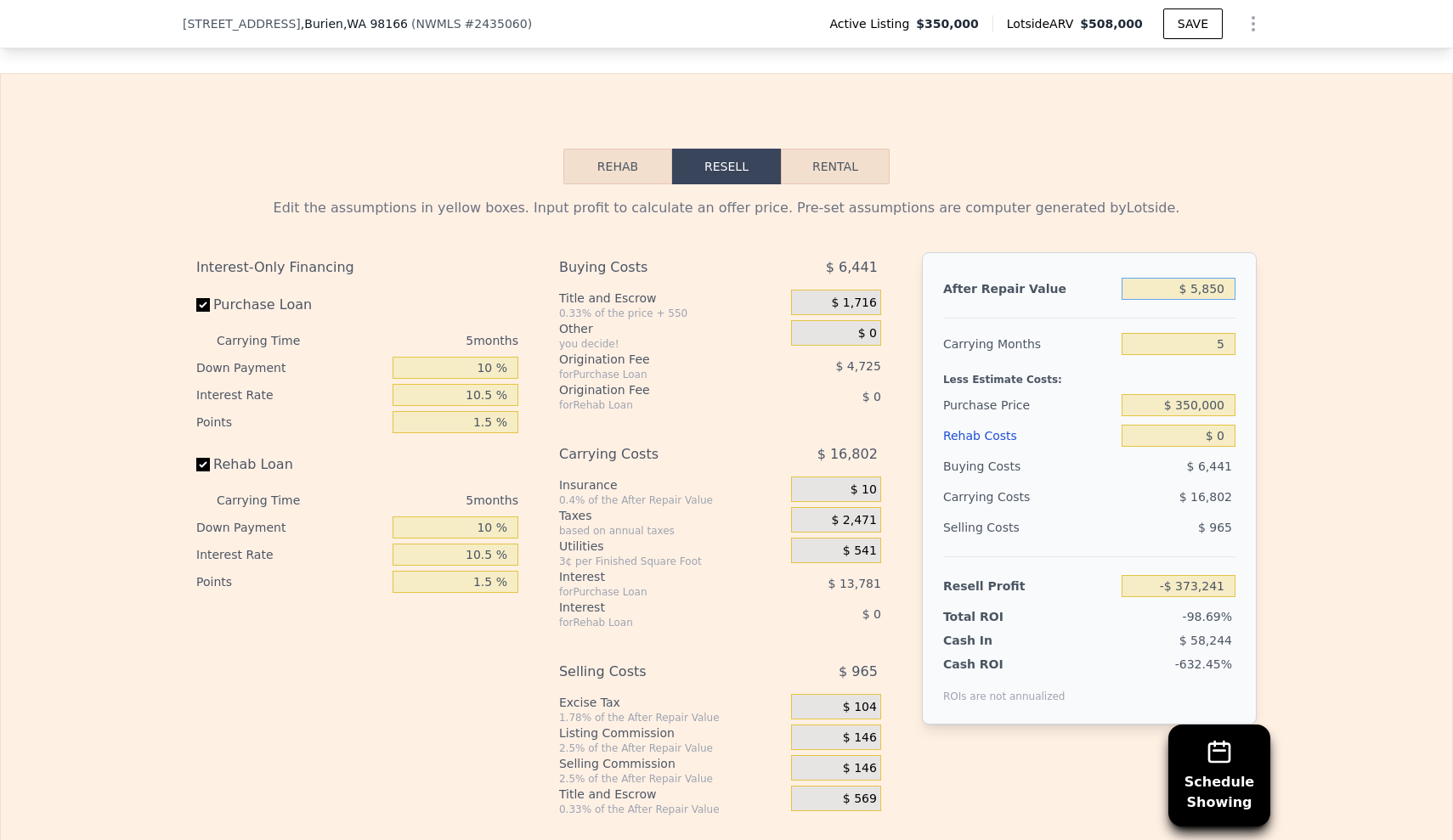
type input "$ 58,500"
type input "-$ 319,543"
type input "$ 585,000"
type input "$ 168,631"
click at [1340, 211] on div "Edit the assumptions in yellow boxes. Input profit to calculate an offer price.…" at bounding box center [726, 500] width 1452 height 631
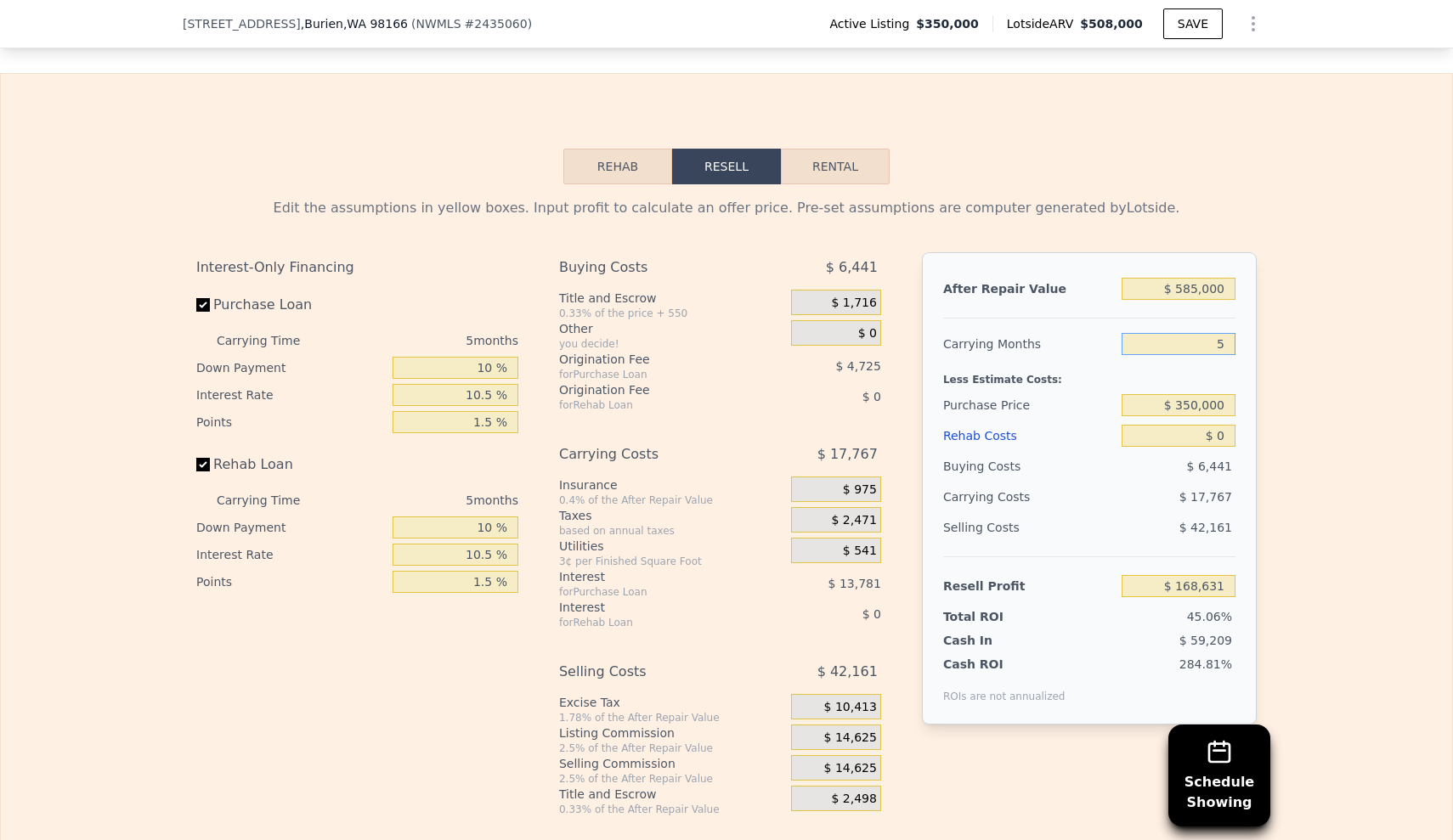
drag, startPoint x: 1178, startPoint y: 346, endPoint x: 1279, endPoint y: 344, distance: 101.0
click at [1279, 344] on div "Edit the assumptions in yellow boxes. Input profit to calculate an offer price.…" at bounding box center [726, 500] width 1452 height 631
type input "4"
type input "$ 172,184"
type input "2"
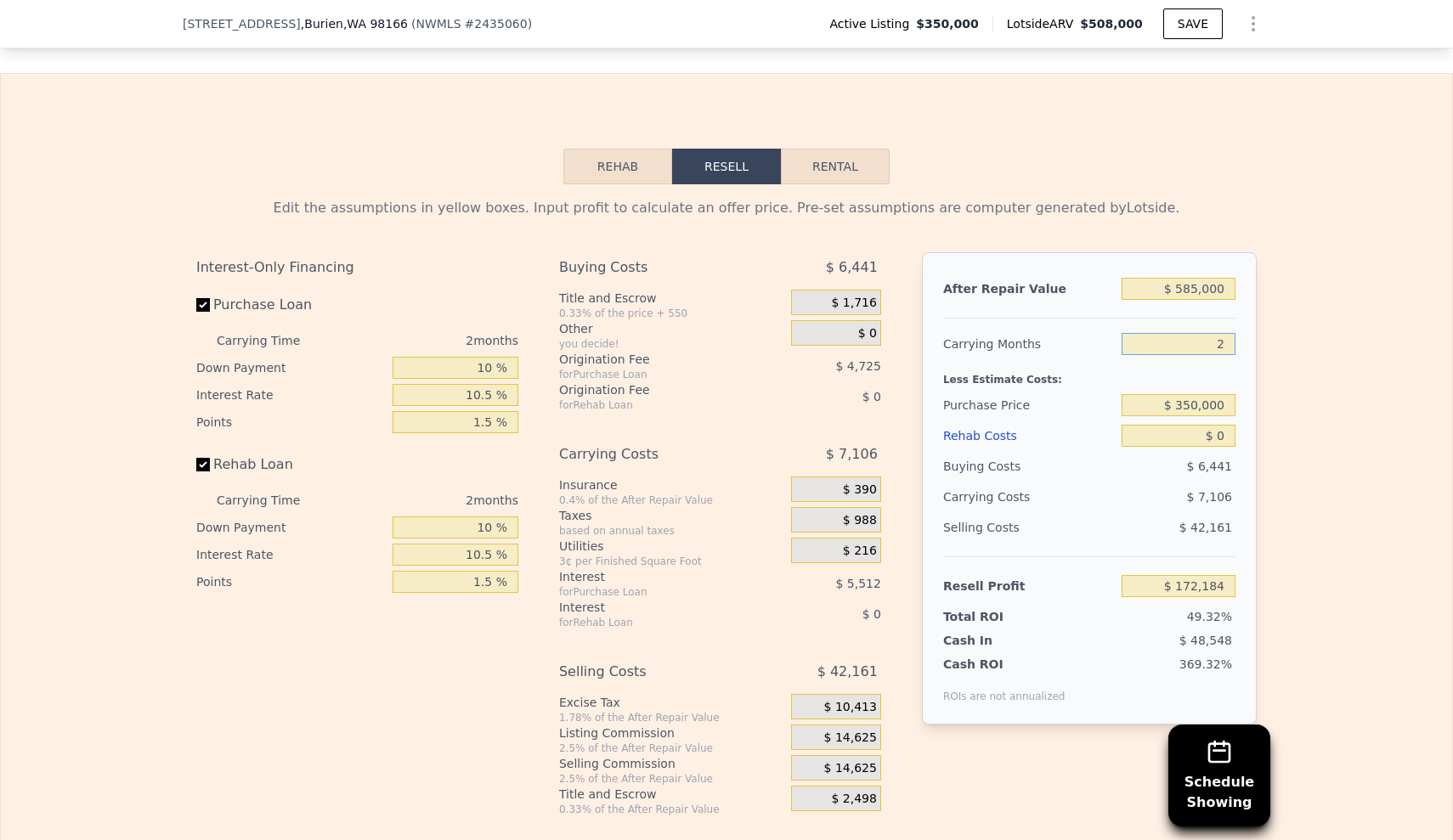
type input "$ 179,292"
type input "3"
type input "$ 175,737"
click at [1339, 328] on div "Edit the assumptions in yellow boxes. Input profit to calculate an offer price.…" at bounding box center [726, 500] width 1452 height 631
click at [1224, 349] on input "3" at bounding box center [1179, 344] width 114 height 22
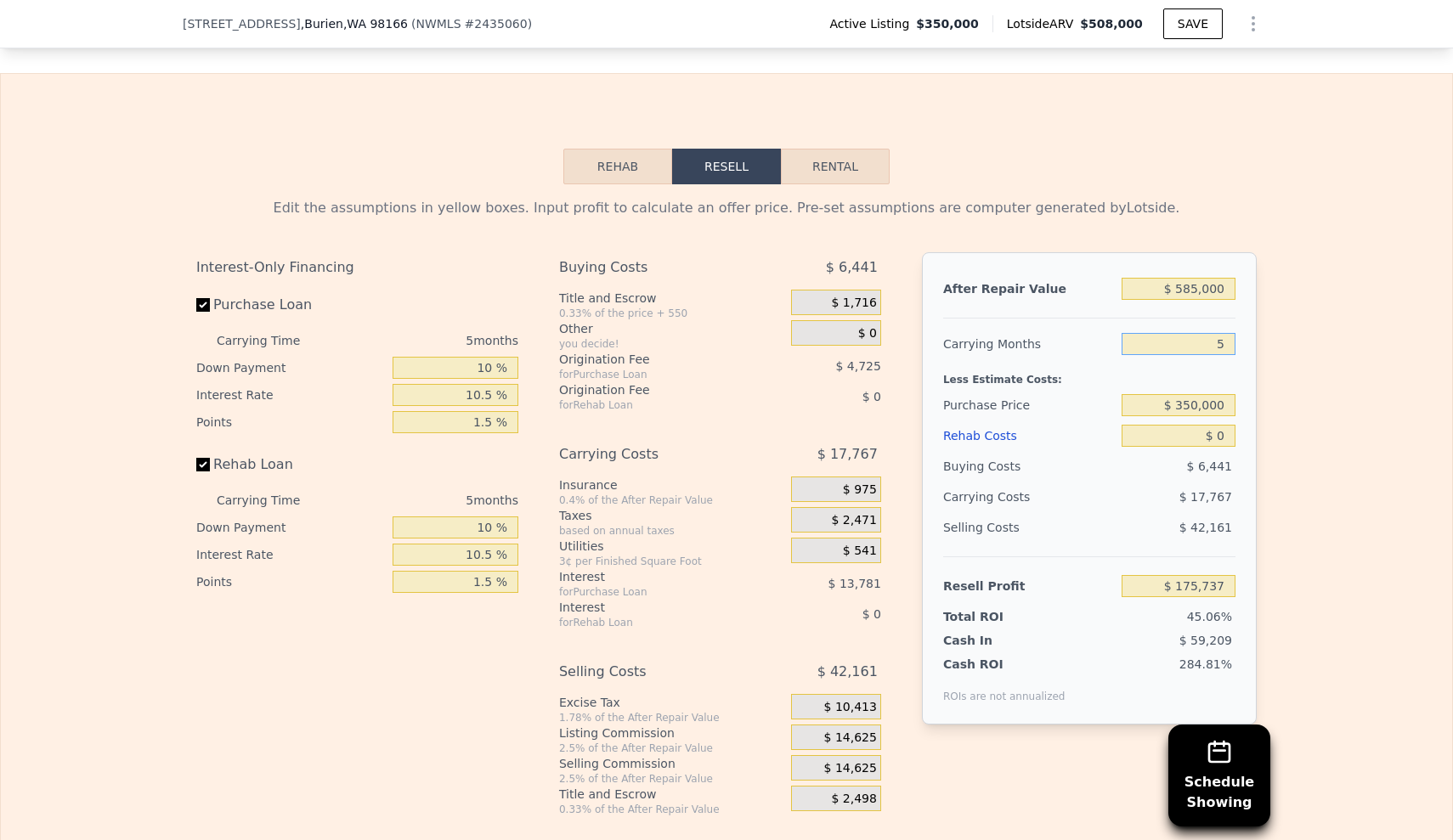
type input "5"
type input "$ 168,631"
type input "55"
type input "-$ 9,037"
type input "5"
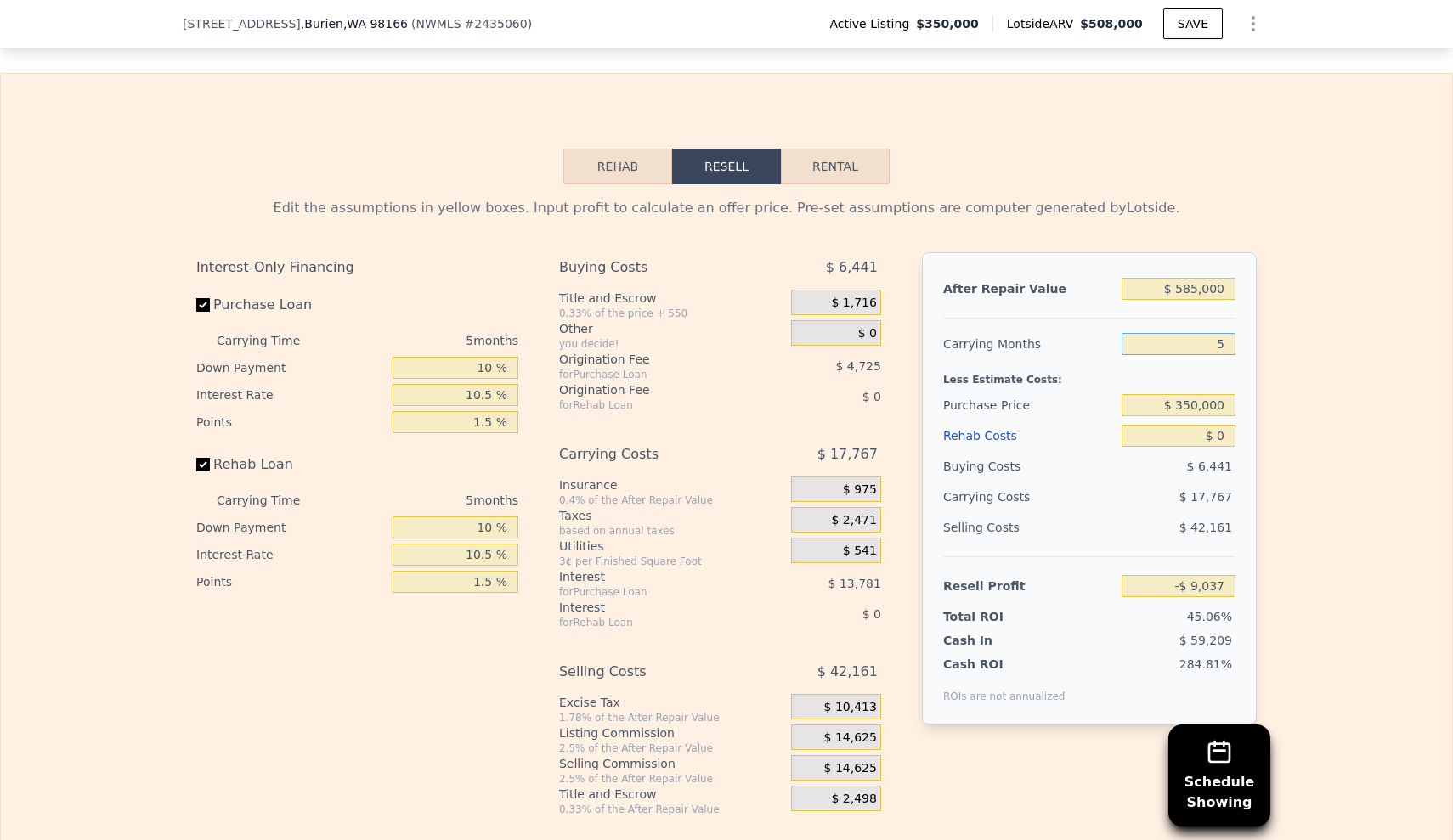
type input "$ 168,631"
click at [1305, 310] on div "Edit the assumptions in yellow boxes. Input profit to calculate an offer price.…" at bounding box center [726, 500] width 1452 height 631
drag, startPoint x: 1164, startPoint y: 414, endPoint x: 1303, endPoint y: 422, distance: 139.2
click at [1303, 422] on div "Edit the assumptions in yellow boxes. Input profit to calculate an offer price.…" at bounding box center [726, 500] width 1452 height 631
click at [1322, 389] on div "Edit the assumptions in yellow boxes. Input profit to calculate an offer price.…" at bounding box center [726, 500] width 1452 height 631
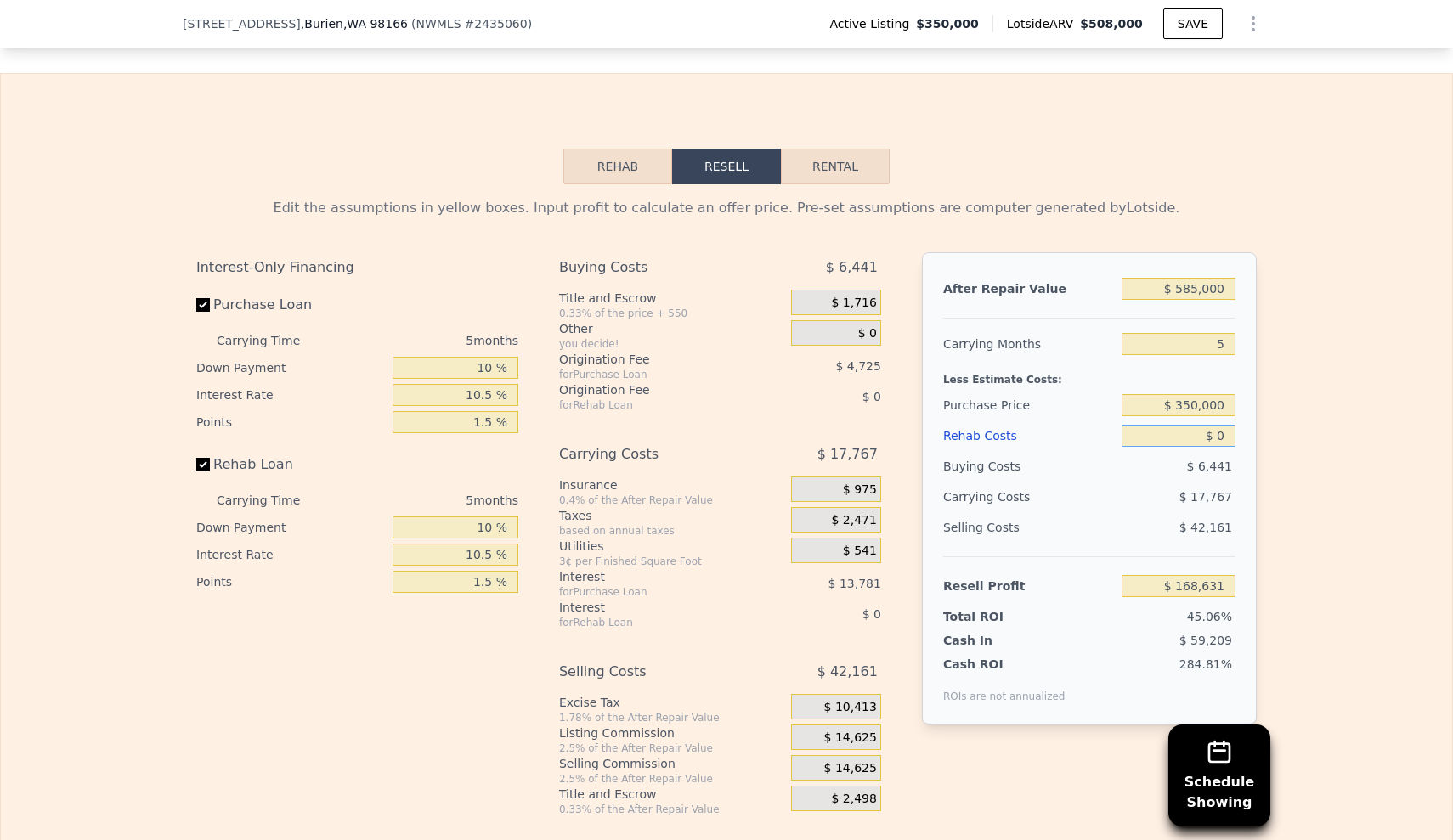
drag, startPoint x: 1183, startPoint y: 434, endPoint x: 1269, endPoint y: 438, distance: 86.1
click at [1270, 439] on div "Edit the assumptions in yellow boxes. Input profit to calculate an offer price.…" at bounding box center [726, 500] width 1452 height 631
click at [1320, 425] on div "Edit the assumptions in yellow boxes. Input profit to calculate an offer price.…" at bounding box center [726, 500] width 1452 height 631
click at [632, 171] on button "Rehab" at bounding box center [617, 166] width 109 height 36
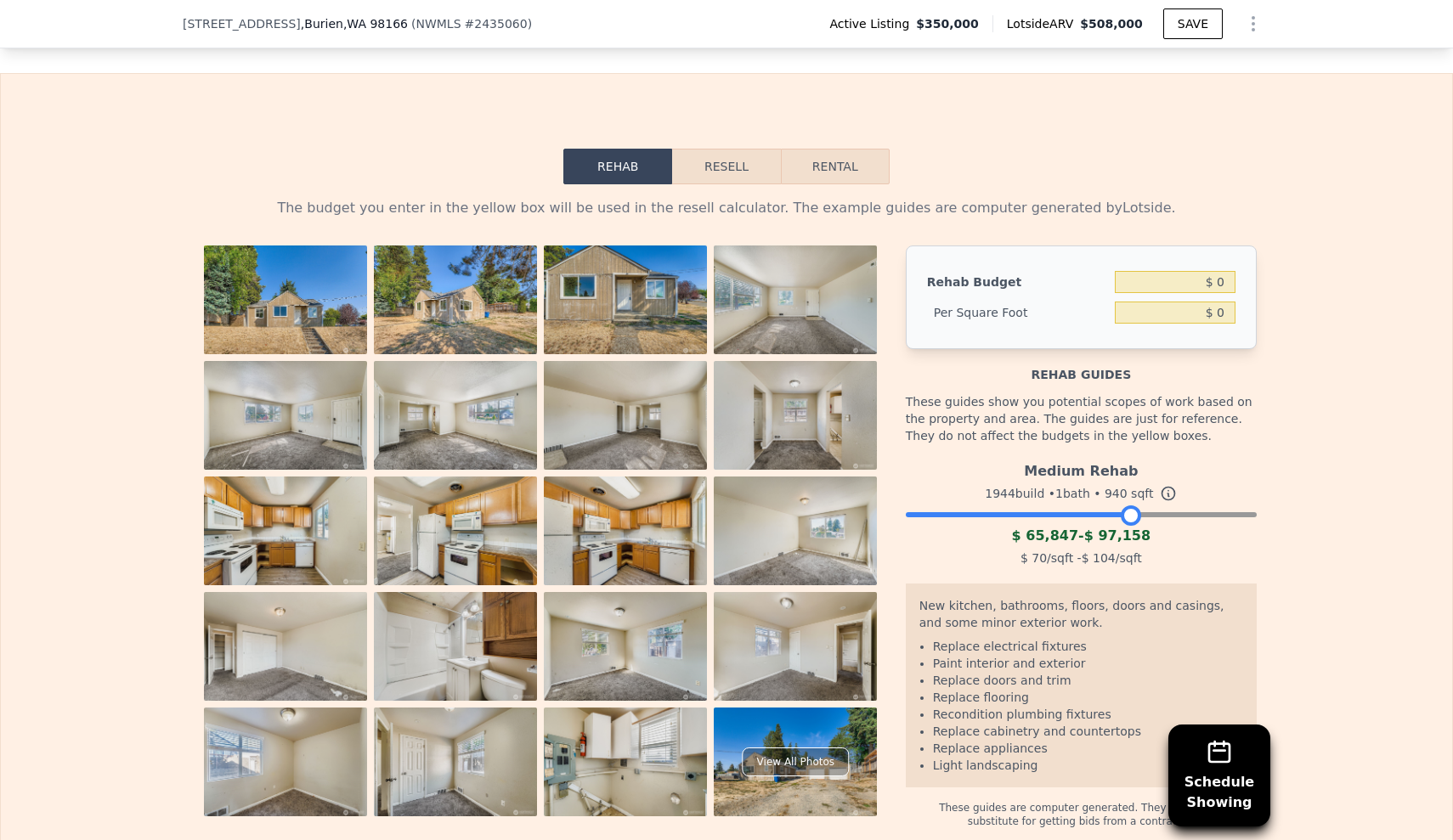
drag, startPoint x: 1249, startPoint y: 515, endPoint x: 1134, endPoint y: 526, distance: 115.5
click at [1134, 526] on div "Medium Rehab 1944 build • 1 bath • 940 sqft $ 65,847 - $ 97,158 $ 70 /sqft - $ …" at bounding box center [1081, 513] width 351 height 116
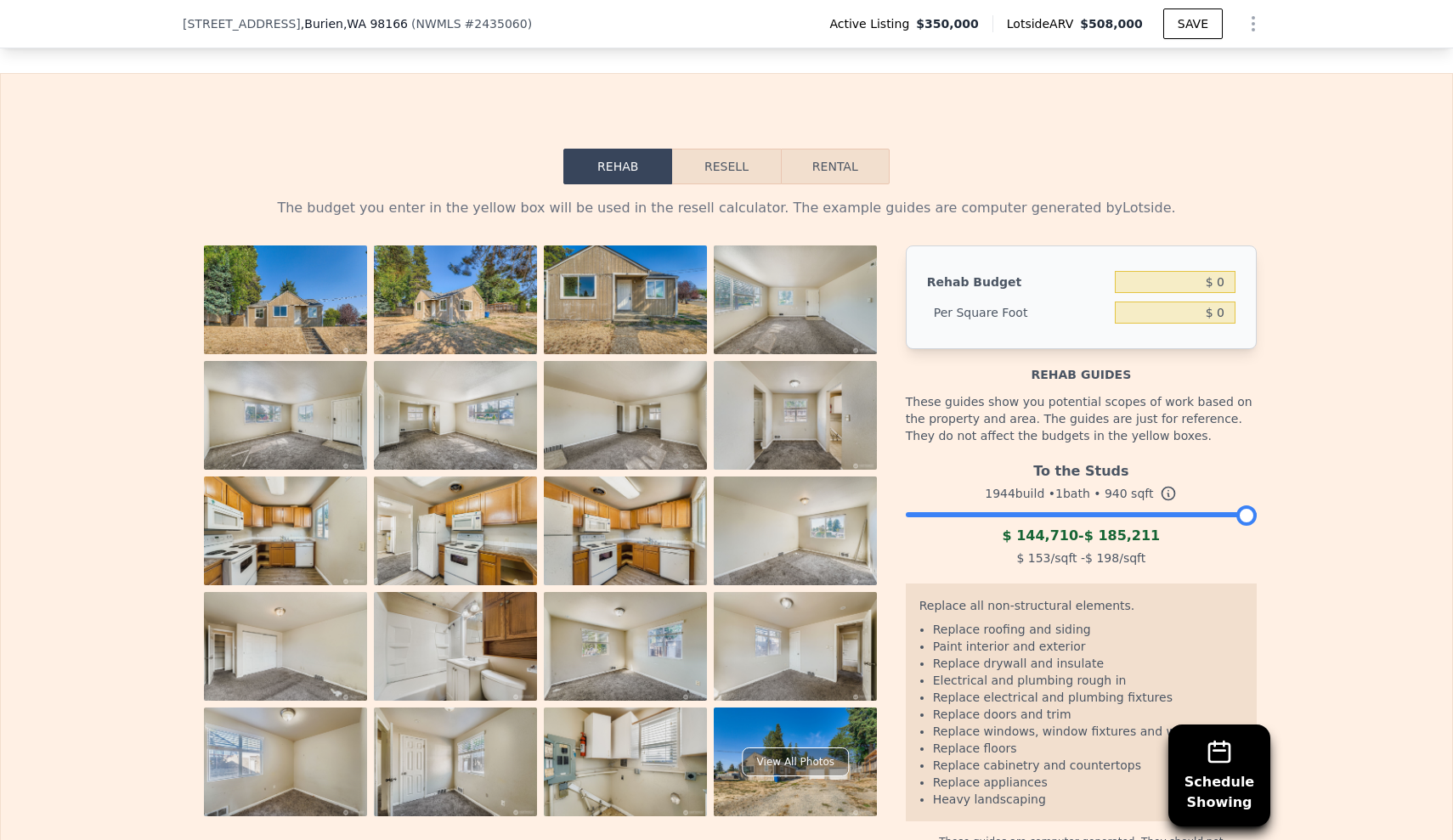
drag, startPoint x: 1128, startPoint y: 515, endPoint x: 1356, endPoint y: 528, distance: 228.4
click at [1356, 528] on div "The budget you enter in the yellow box will be used in the resell calculator. T…" at bounding box center [726, 523] width 1452 height 678
click at [1241, 516] on div at bounding box center [1246, 515] width 20 height 20
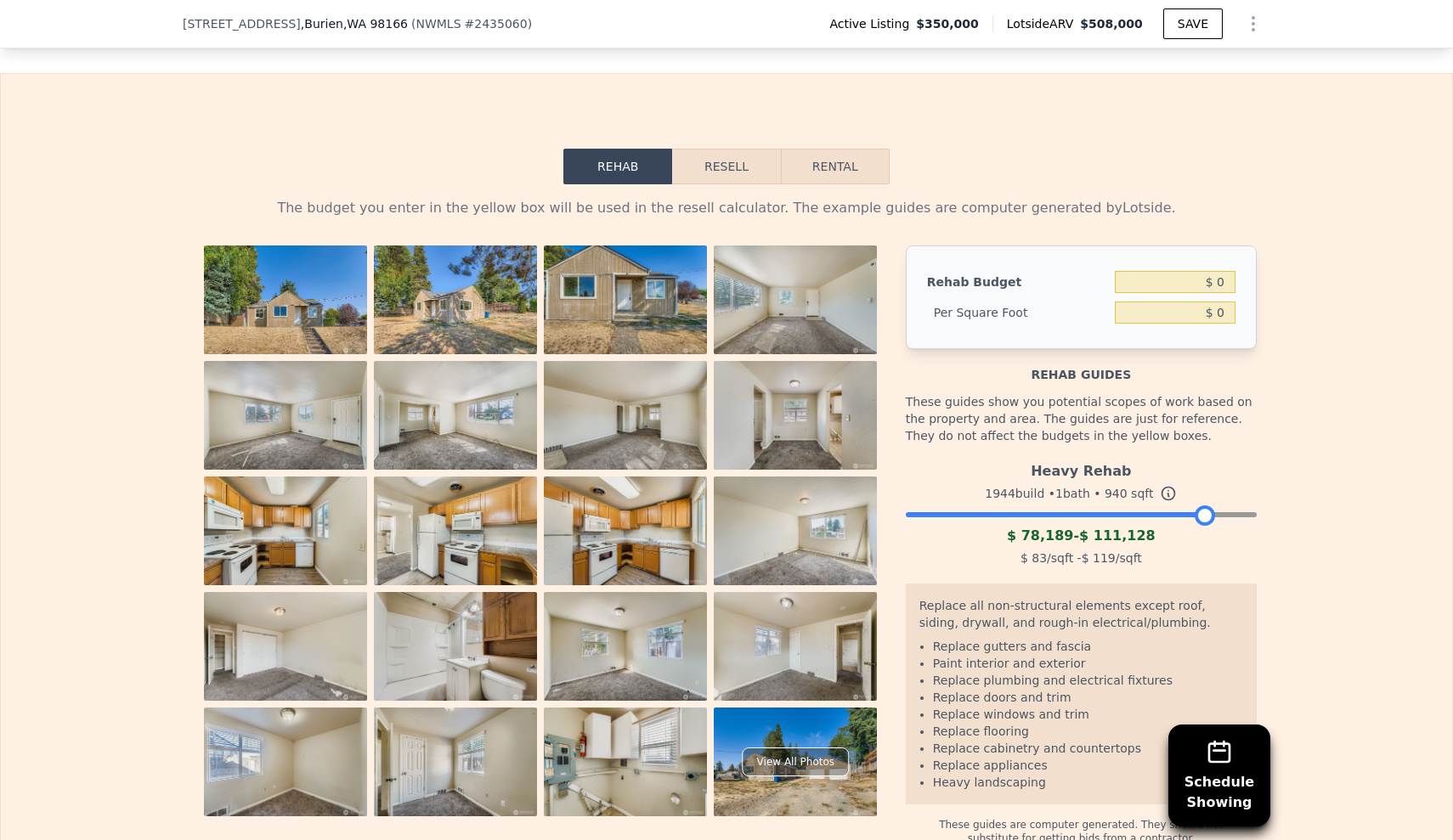
drag, startPoint x: 1246, startPoint y: 514, endPoint x: 1204, endPoint y: 521, distance: 42.6
click at [1204, 521] on div at bounding box center [1205, 515] width 20 height 20
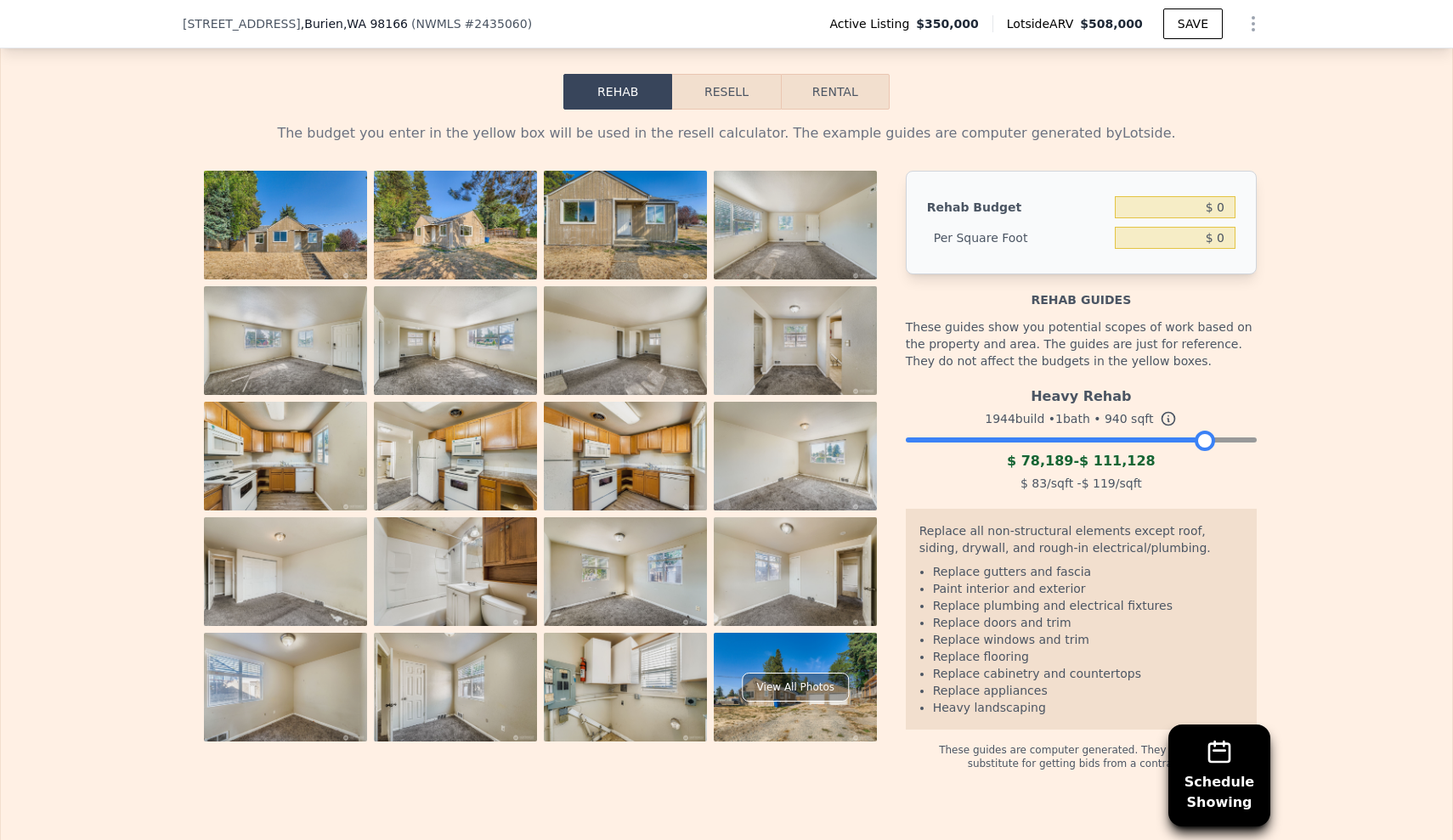
scroll to position [2477, 0]
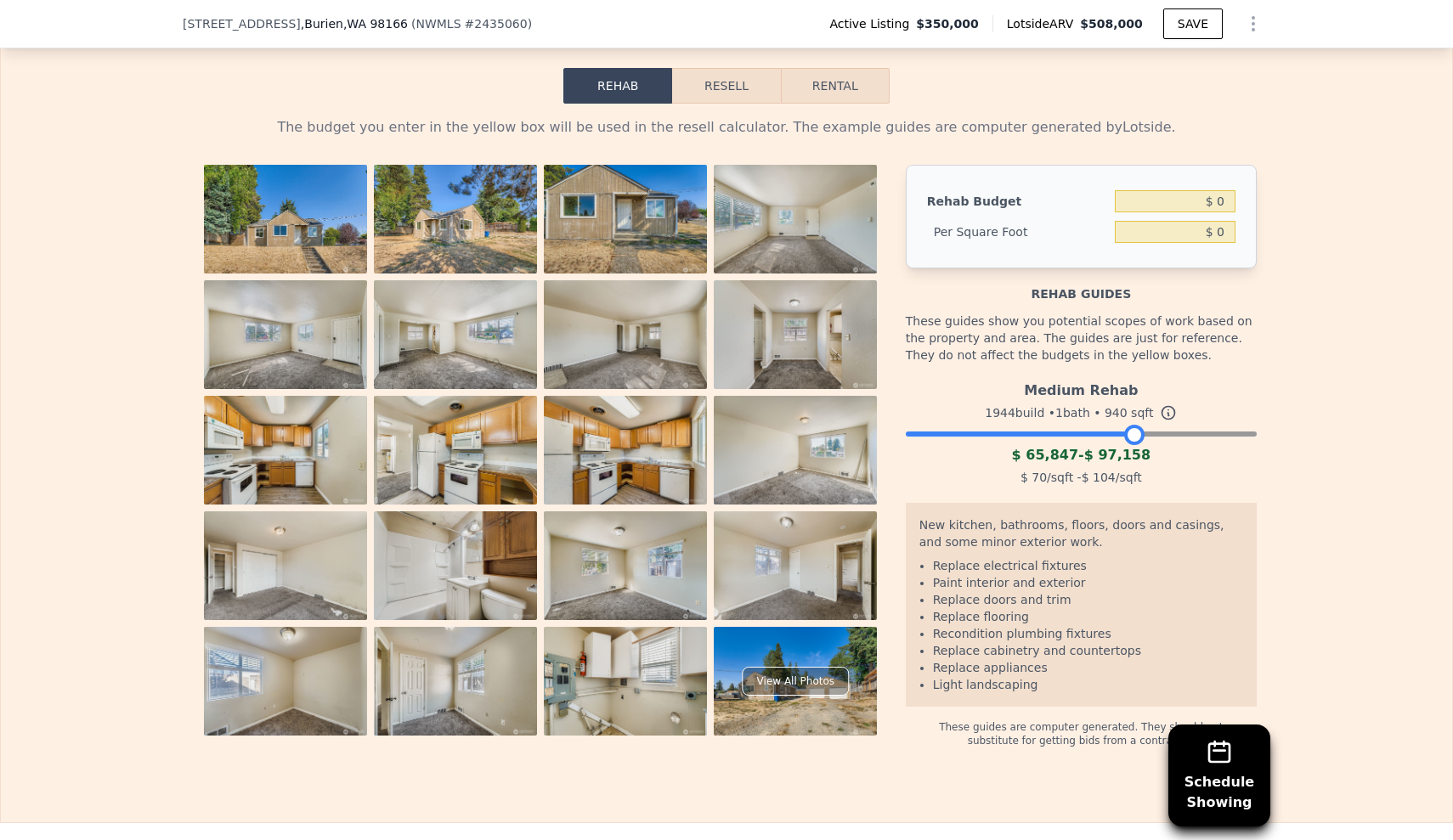
drag, startPoint x: 1205, startPoint y: 437, endPoint x: 1132, endPoint y: 437, distance: 73.0
click at [1132, 437] on div at bounding box center [1134, 434] width 20 height 20
click at [722, 88] on button "Resell" at bounding box center [726, 85] width 108 height 36
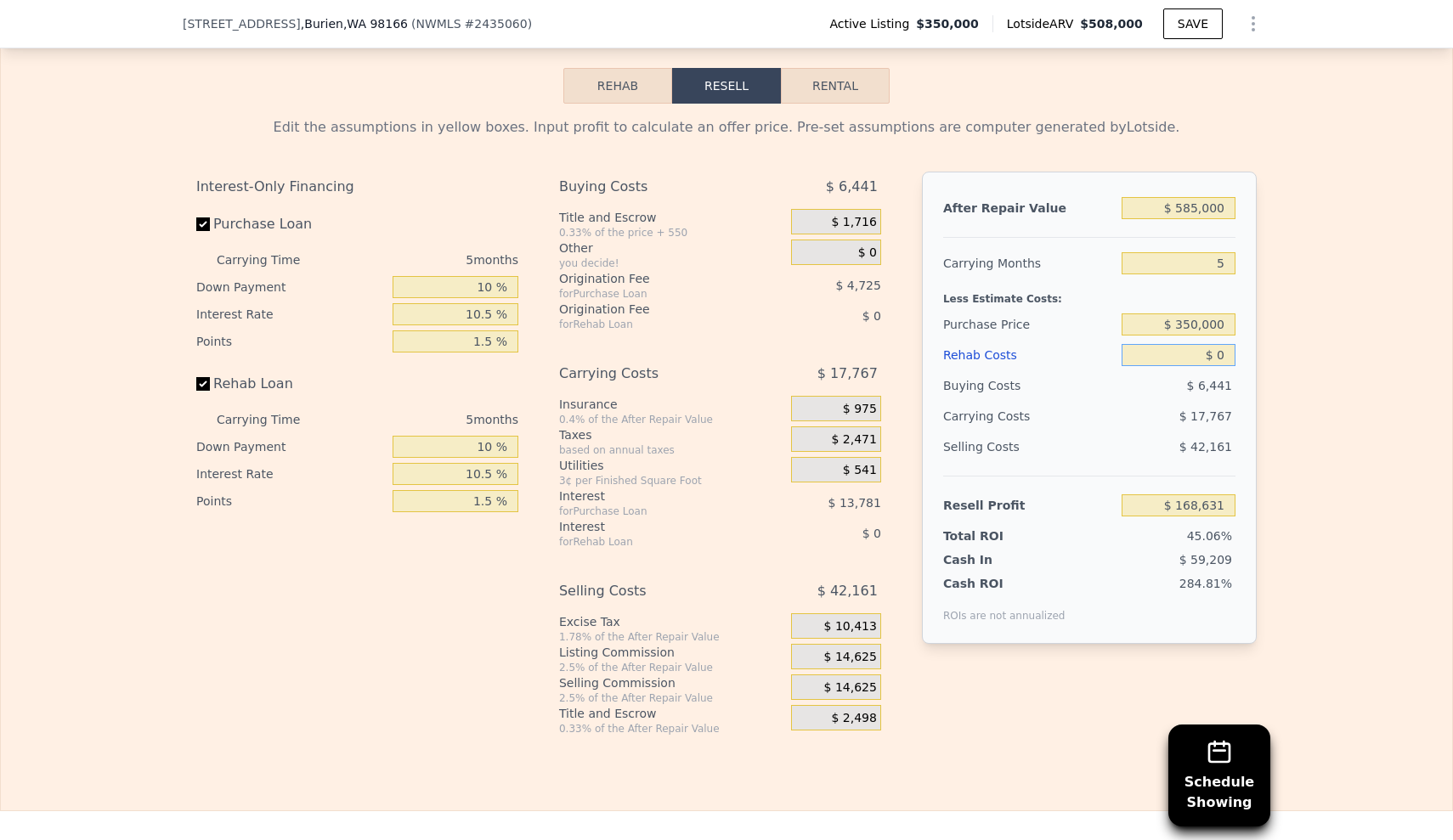
drag, startPoint x: 1186, startPoint y: 349, endPoint x: 1275, endPoint y: 350, distance: 89.0
click at [1275, 350] on div "Edit the assumptions in yellow boxes. Input profit to calculate an offer price.…" at bounding box center [726, 419] width 1452 height 631
type input "$ 10"
type input "$ 168,621"
type input "$ 1,000"
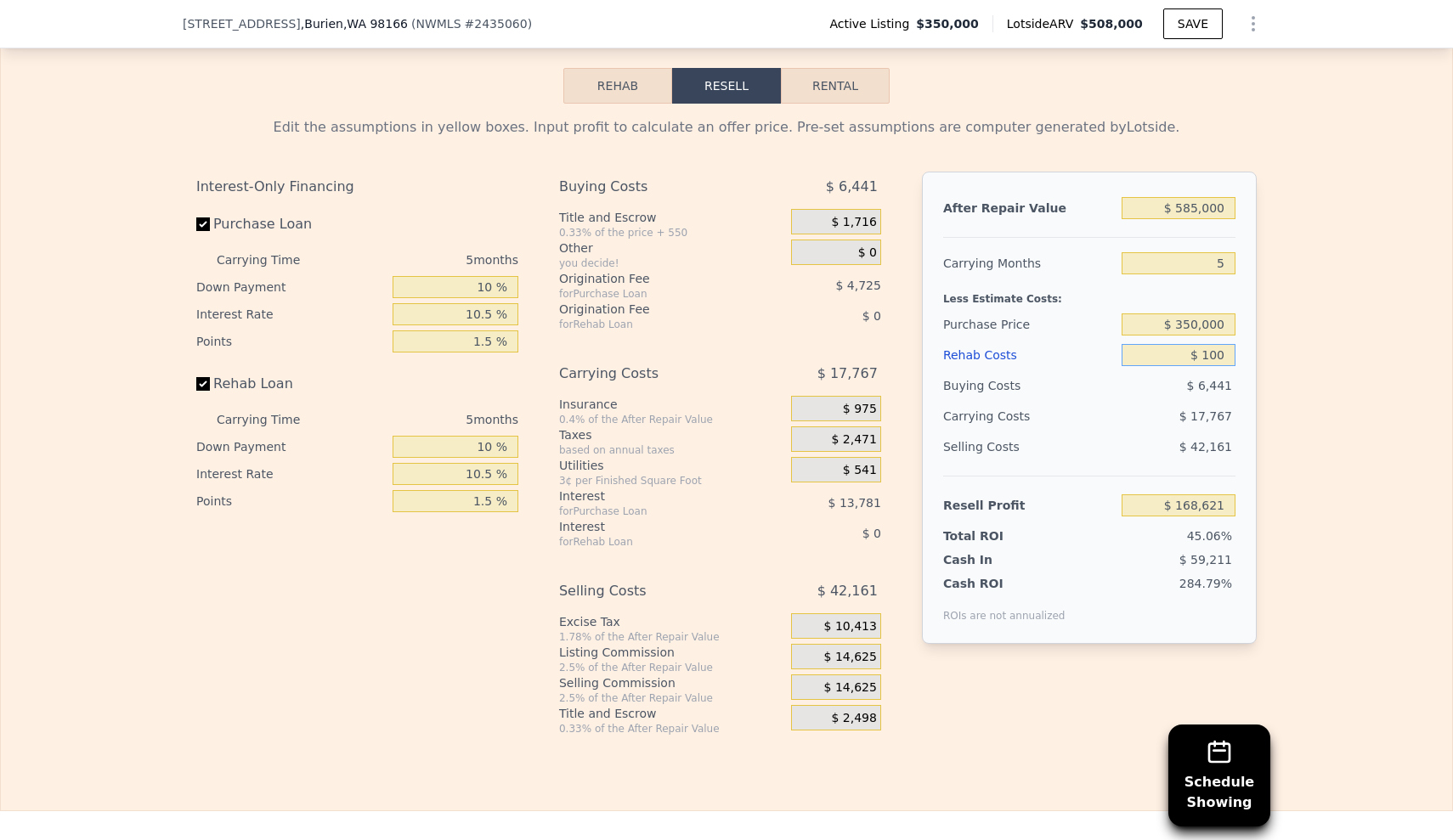
type input "$ 168,525"
type input "$ 10,001"
type input "$ 158,100"
type input "$ 1,000,100"
type input "-$ 884,350"
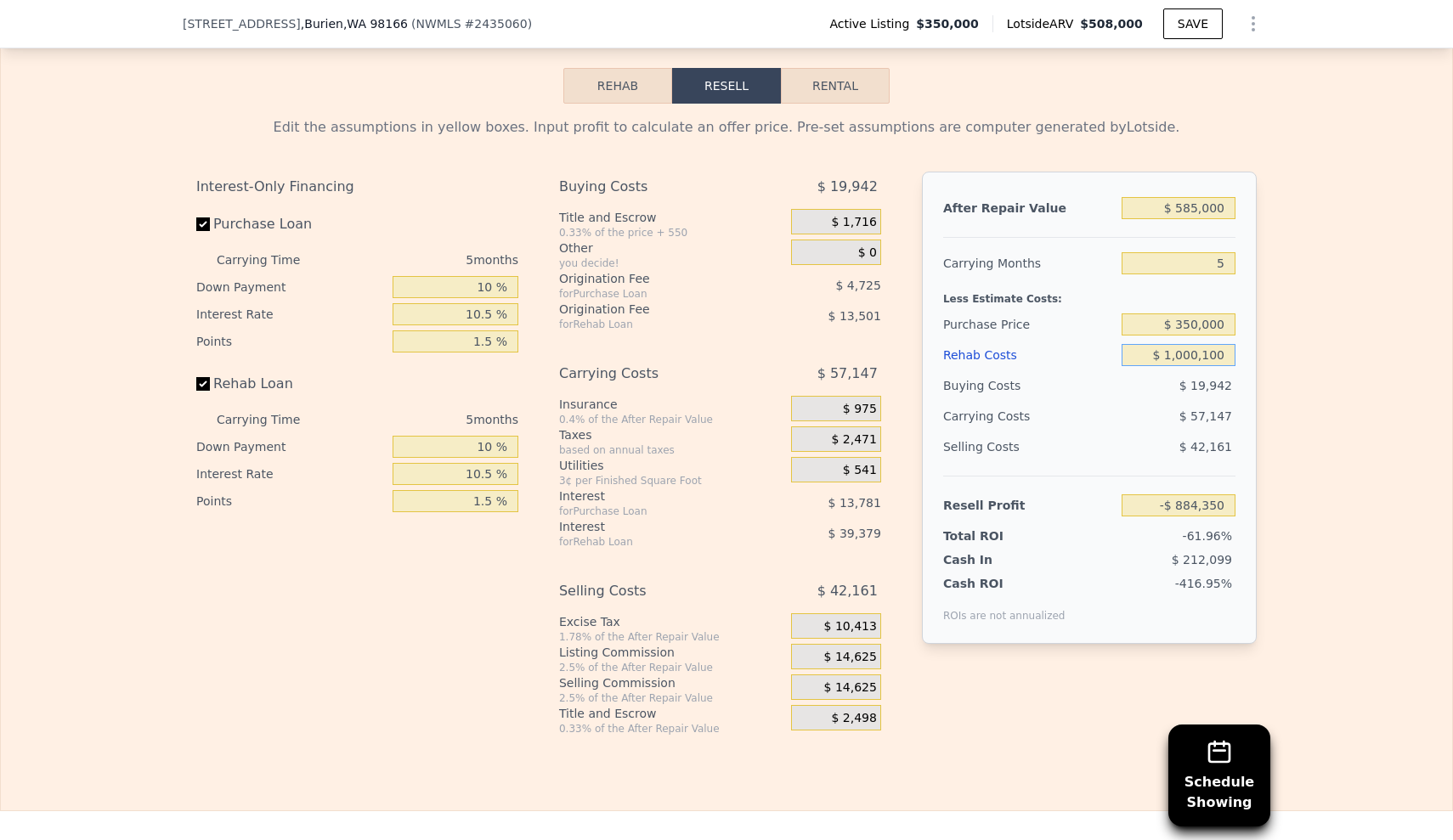
type input "$ 100,010"
type input "$ 63,331"
type input "$ 10,001"
type input "$ 158,100"
type input "$ 1,000"
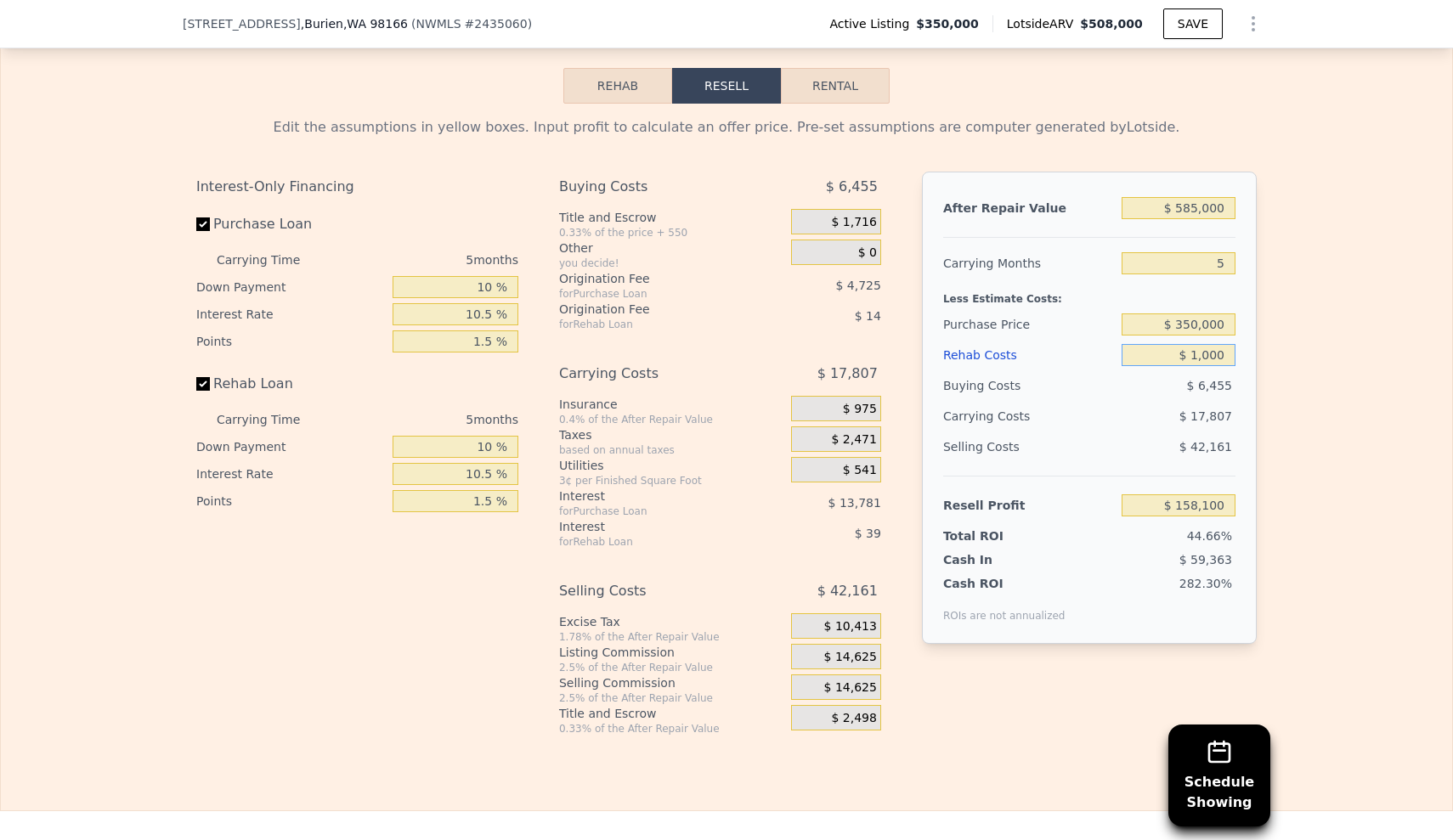
type input "$ 167,577"
type input "$ 10"
type input "$ 168,525"
type input "$ 1"
type input "$ 168,630"
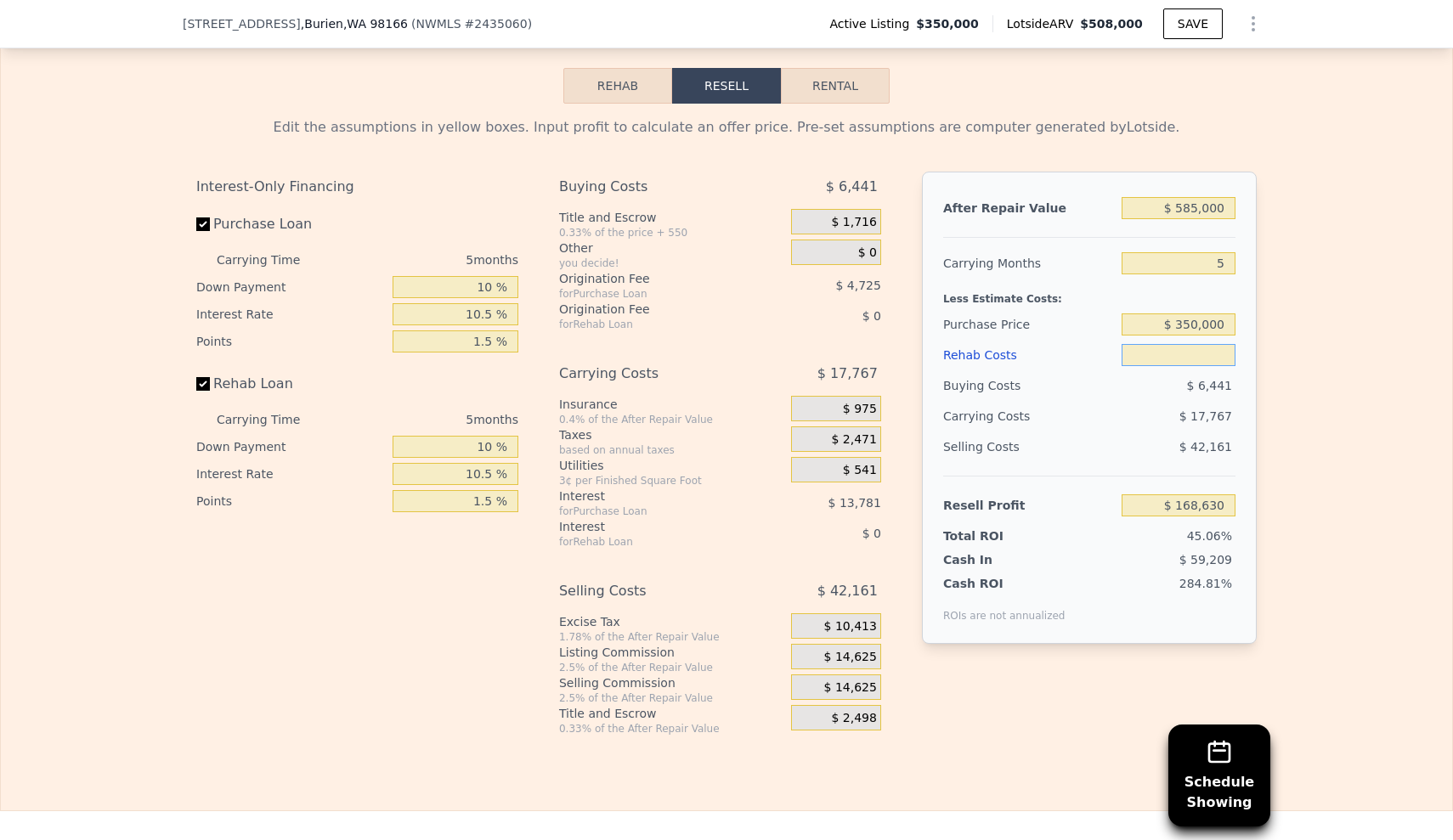
click at [1197, 350] on input "text" at bounding box center [1179, 354] width 114 height 22
type input "$ 110"
type input "$ 168,515"
type input "$ 11,000"
type input "$ 157,047"
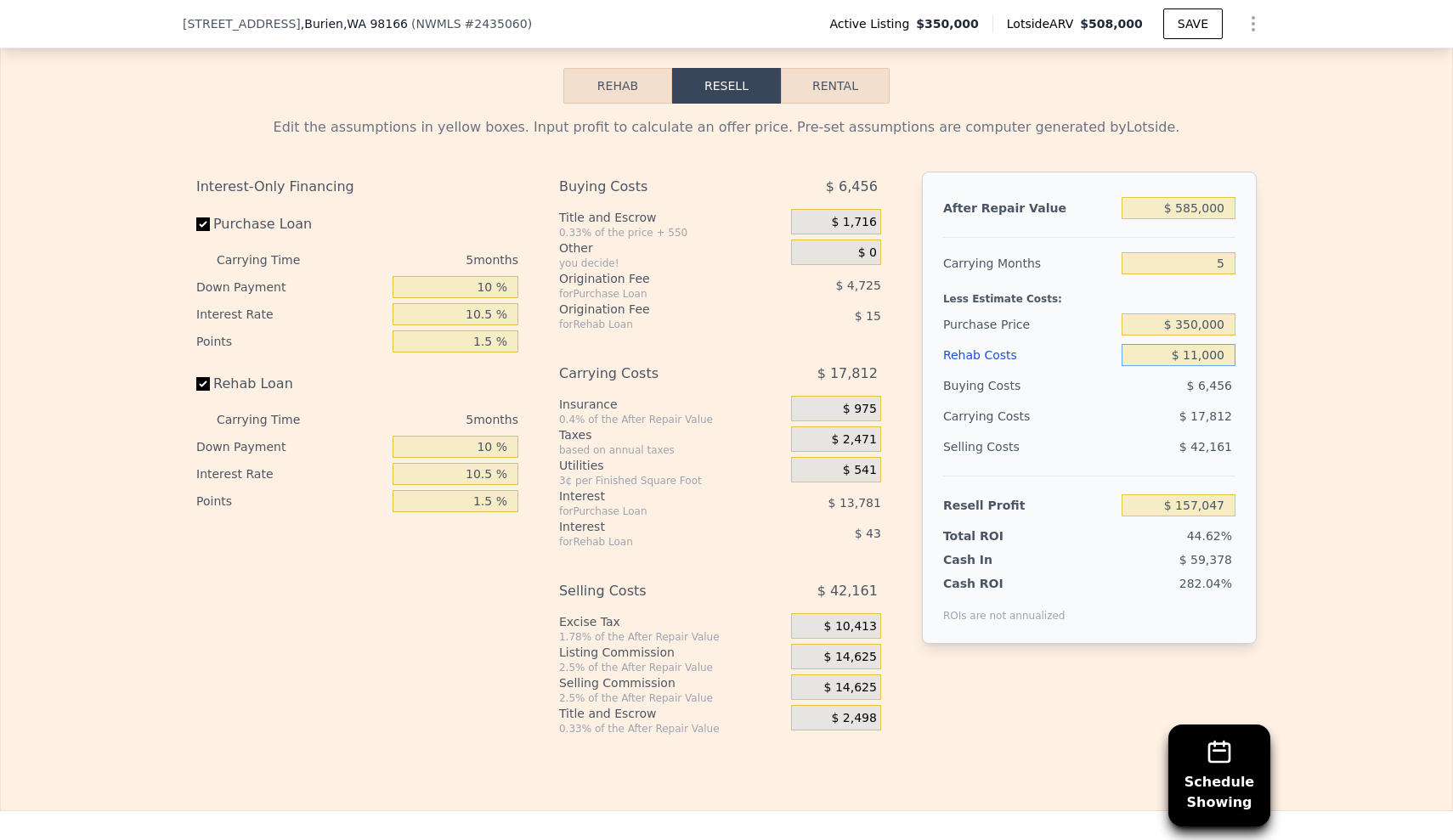
type input "$ 110,000"
type input "$ 52,816"
click at [1355, 412] on div "Edit the assumptions in yellow boxes. Input profit to calculate an offer price.…" at bounding box center [726, 419] width 1452 height 631
click at [830, 408] on div "$ 975" at bounding box center [836, 408] width 90 height 25
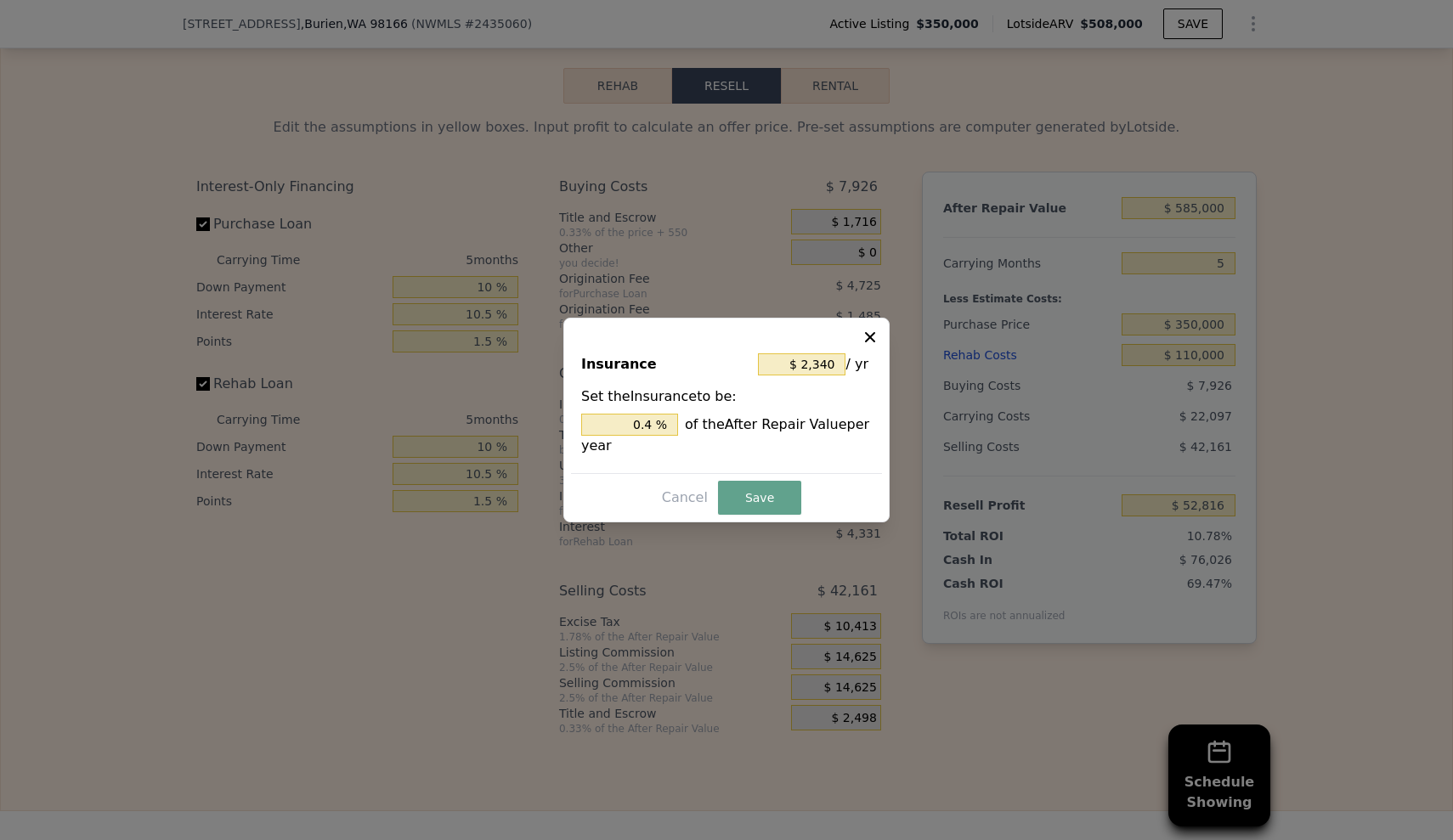
click at [875, 330] on icon at bounding box center [870, 337] width 17 height 17
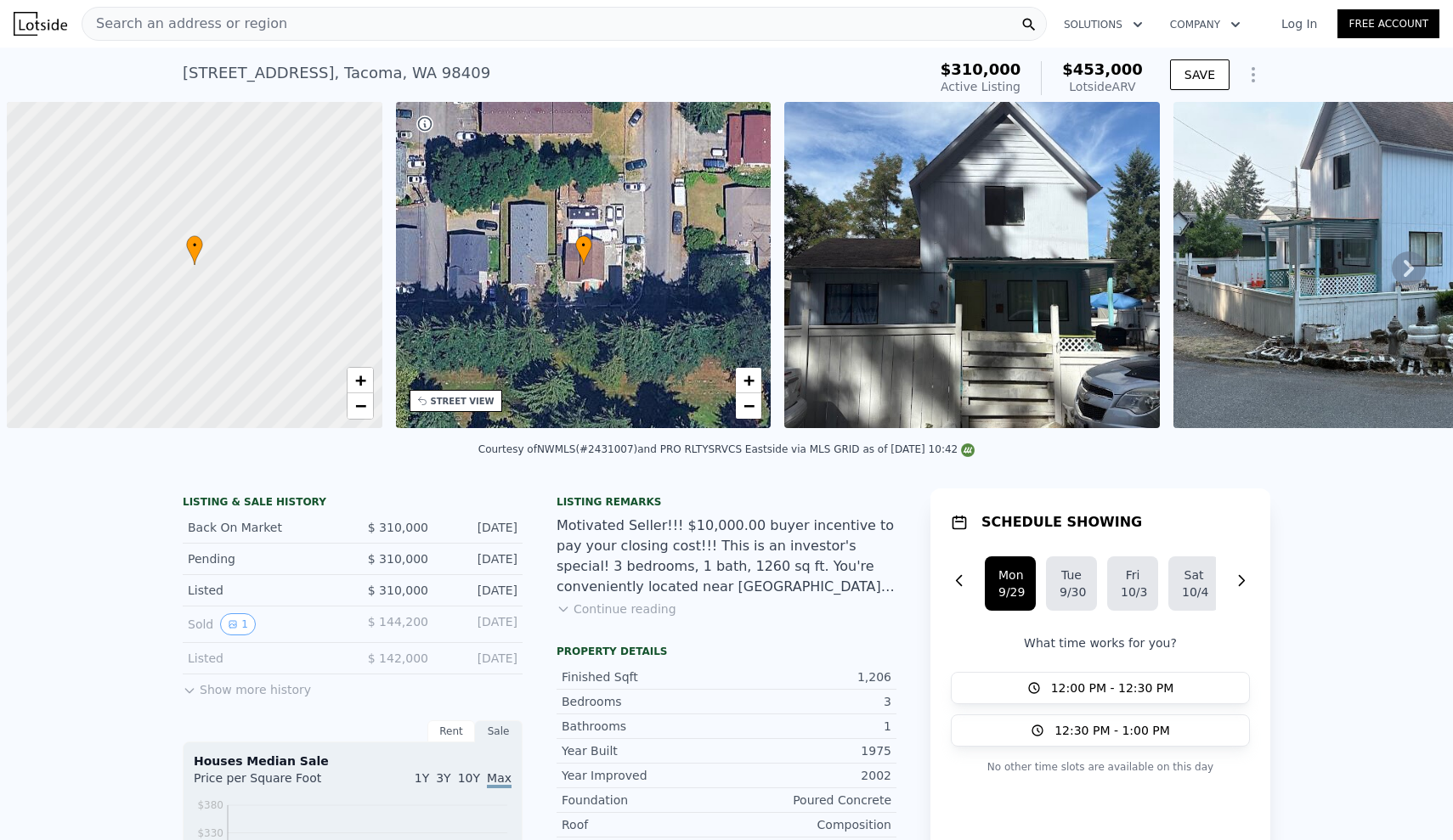
scroll to position [0, 7]
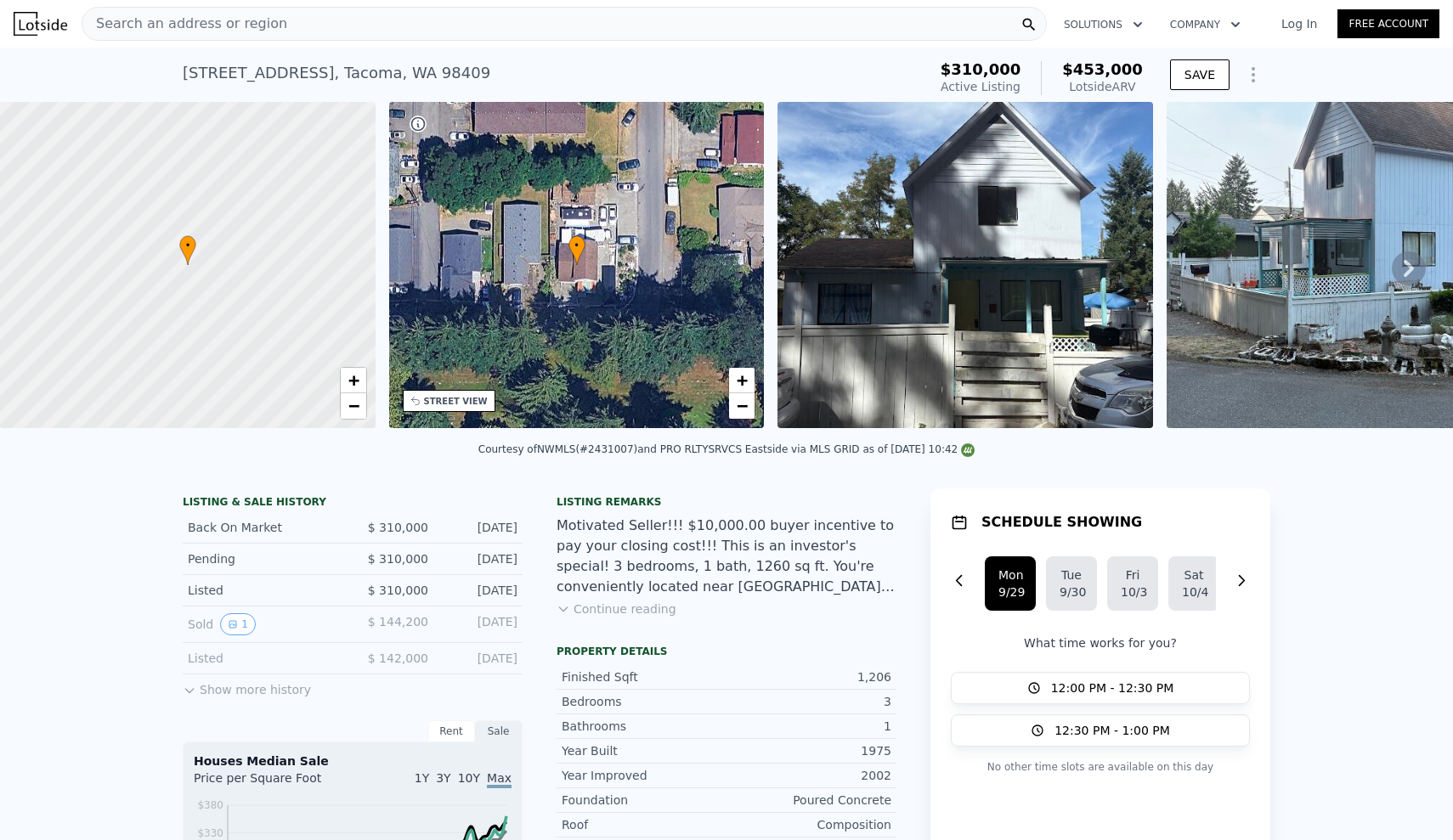
click at [1407, 266] on icon at bounding box center [1409, 267] width 34 height 34
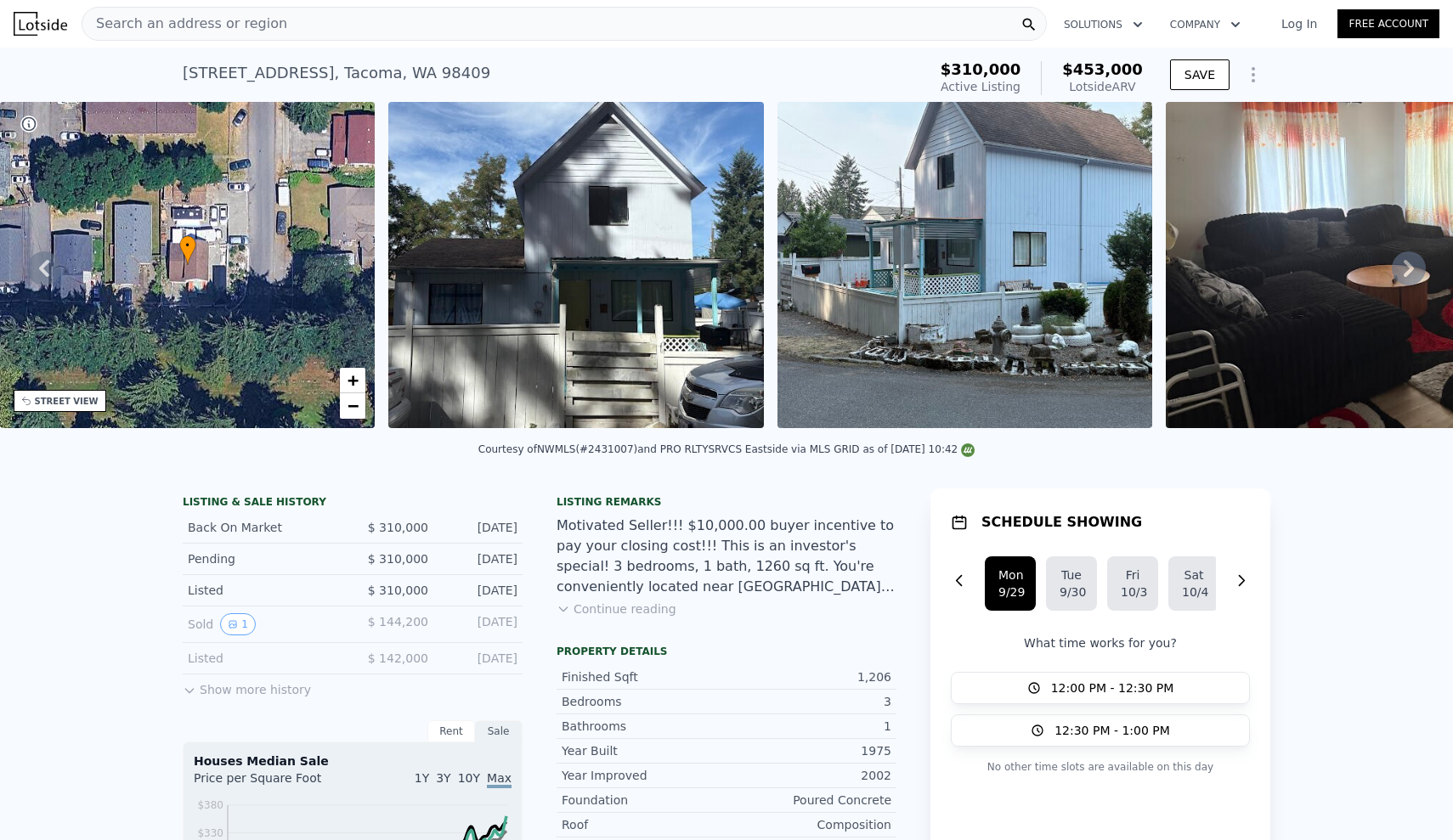
click at [1407, 266] on icon at bounding box center [1409, 267] width 34 height 34
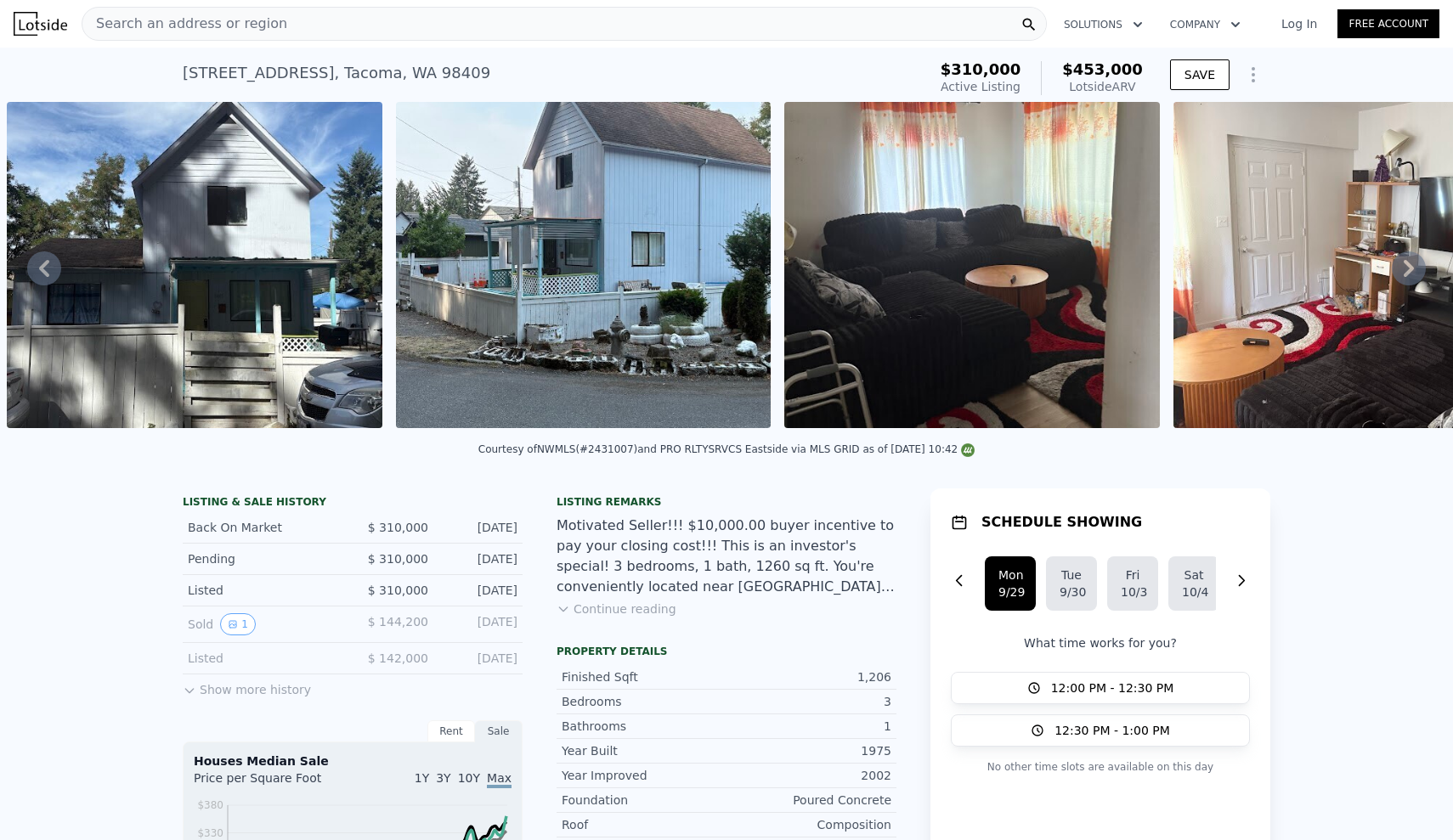
click at [1407, 266] on icon at bounding box center [1409, 267] width 34 height 34
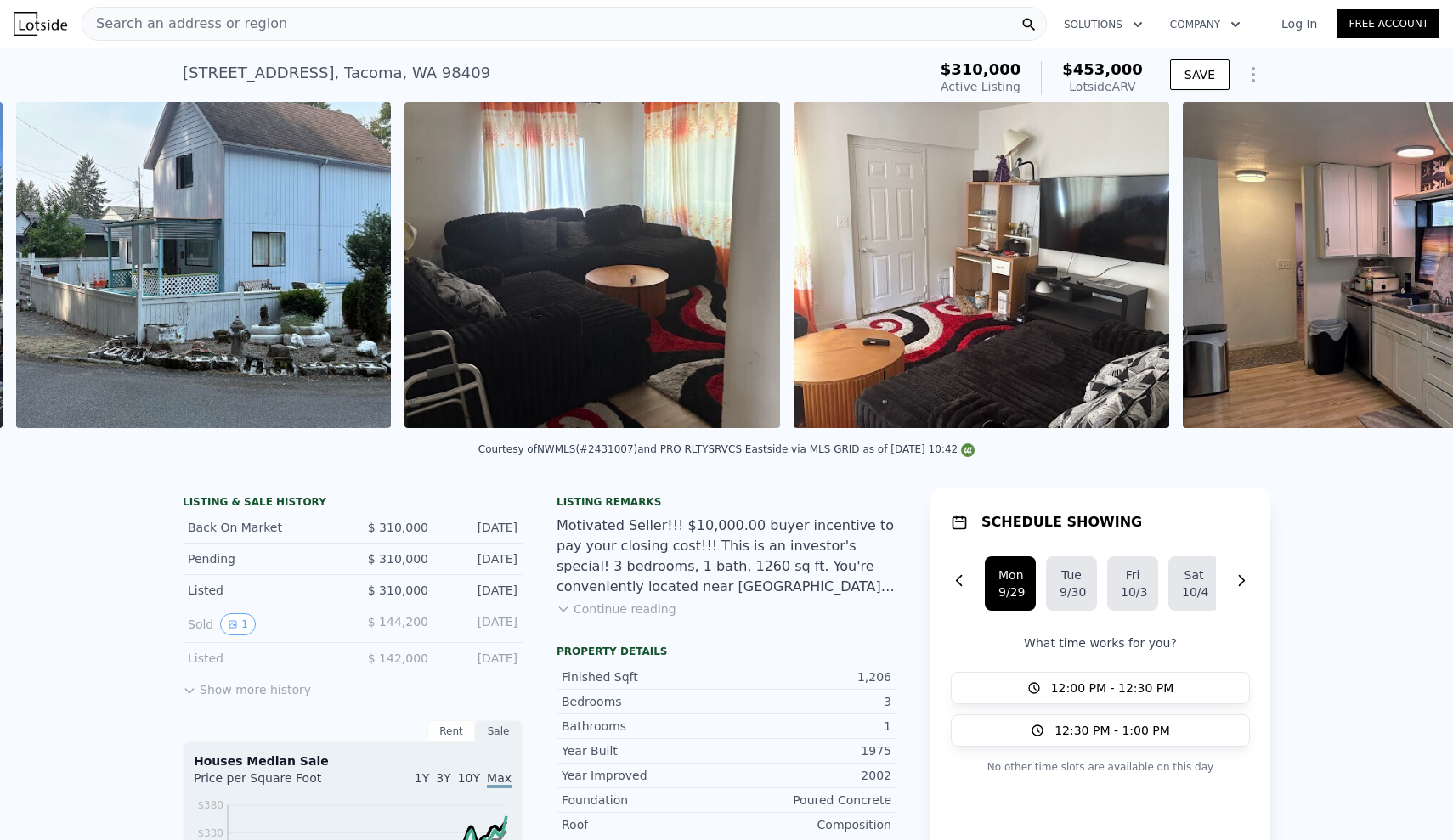
scroll to position [0, 1167]
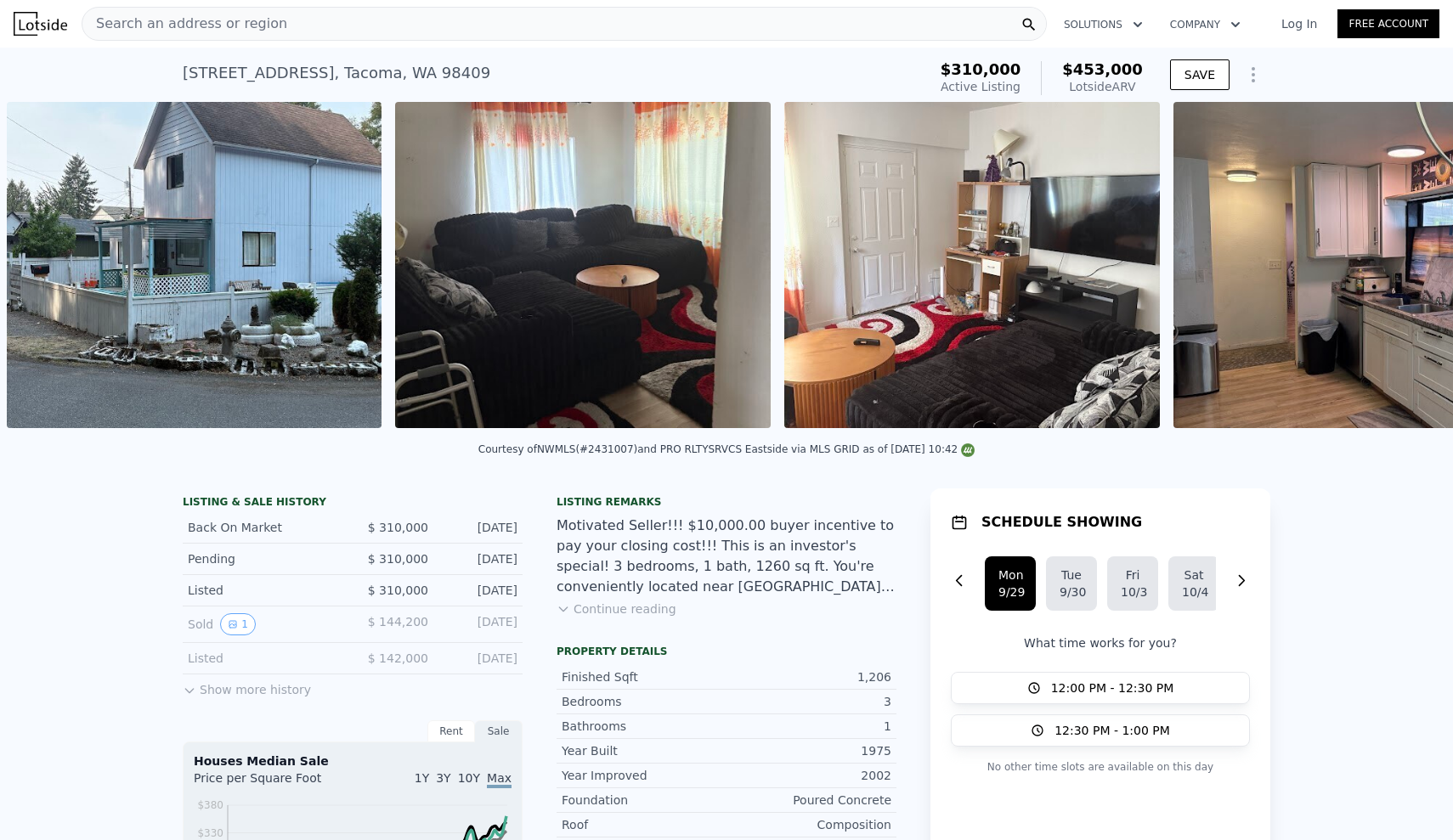
click at [1407, 266] on div "• + − • + − STREET VIEW Loading... SATELLITE VIEW" at bounding box center [726, 268] width 1453 height 332
click at [1411, 265] on icon at bounding box center [1409, 268] width 11 height 17
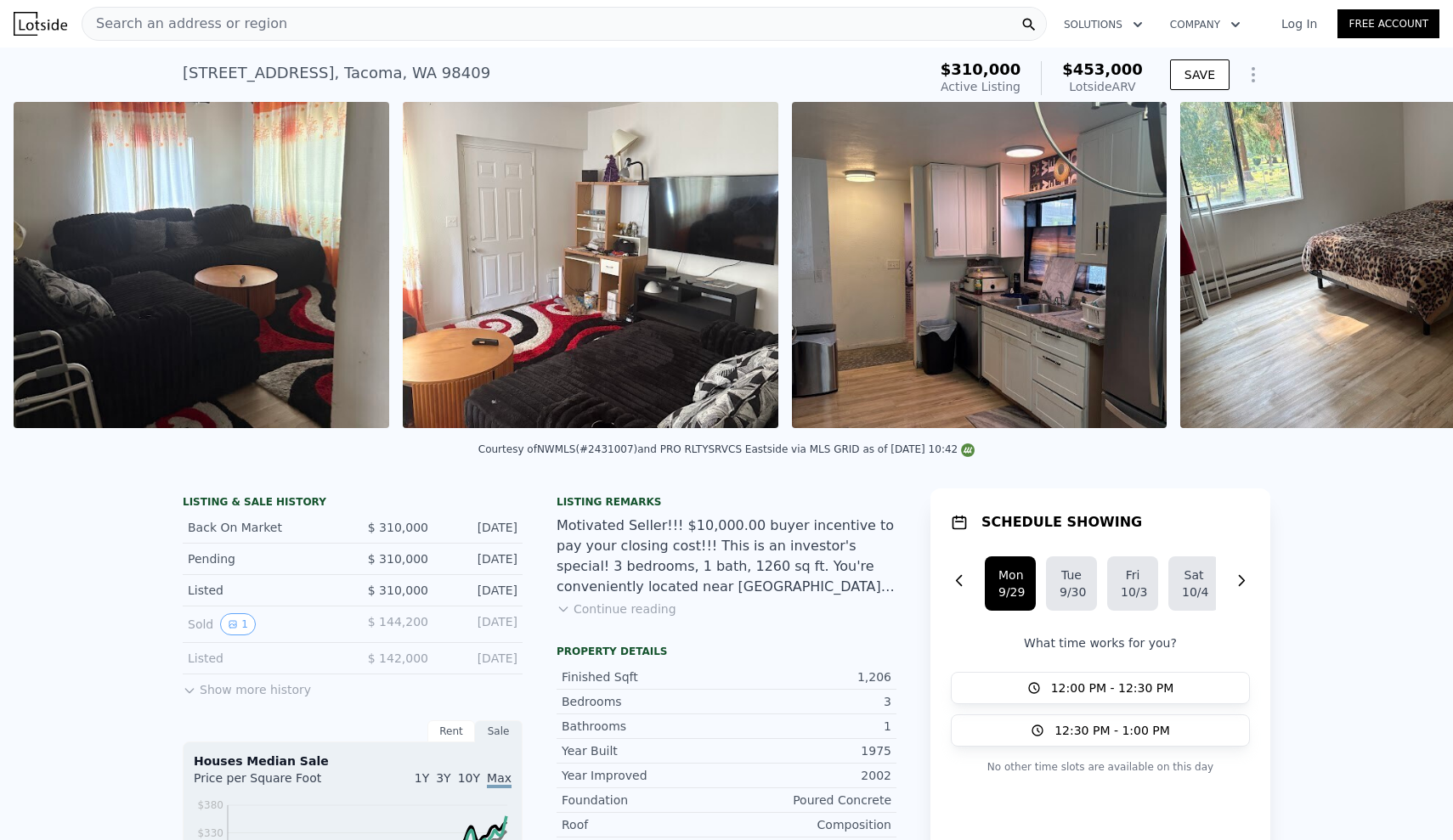
scroll to position [0, 1555]
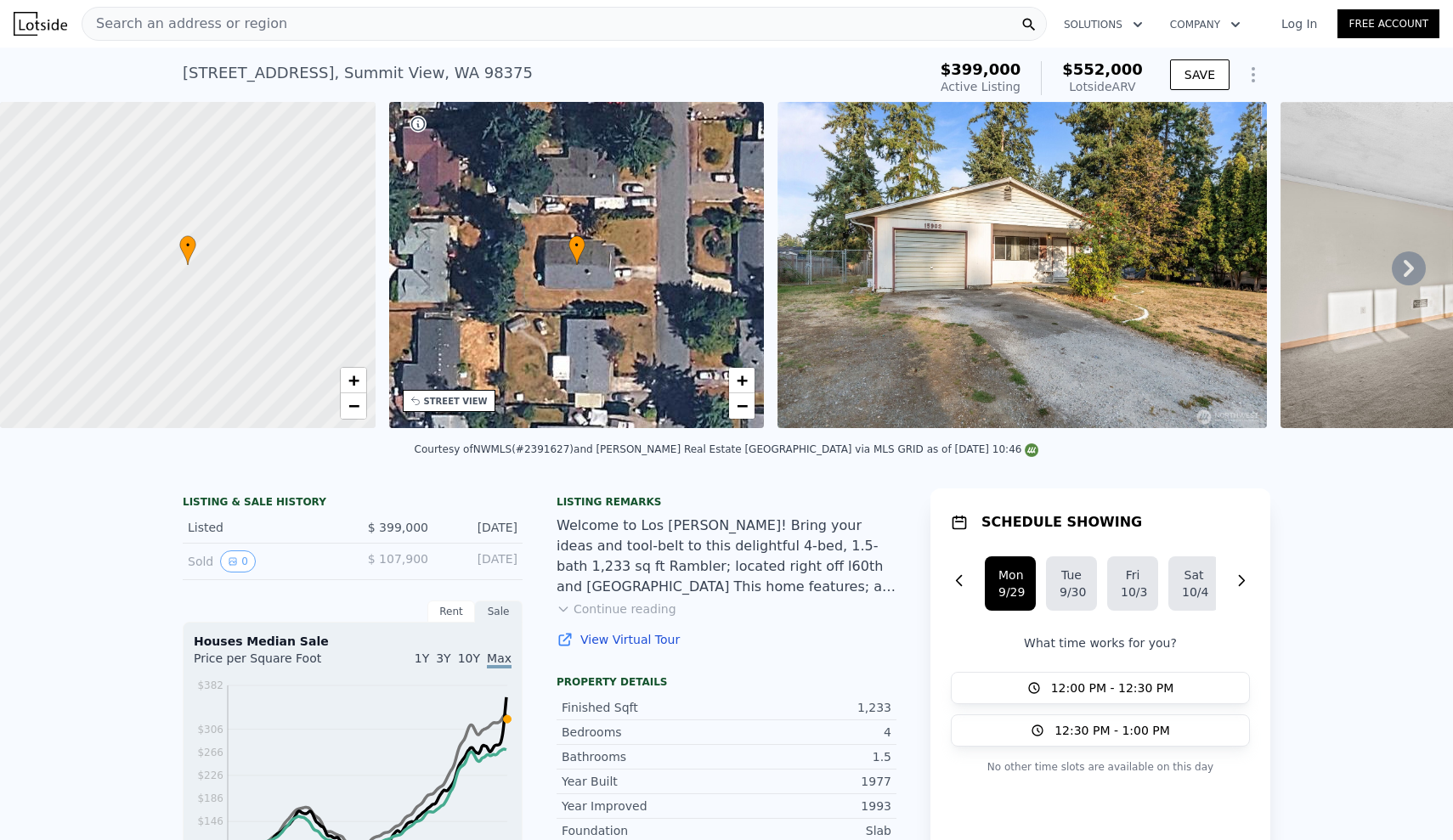
click at [1411, 268] on icon at bounding box center [1409, 268] width 11 height 17
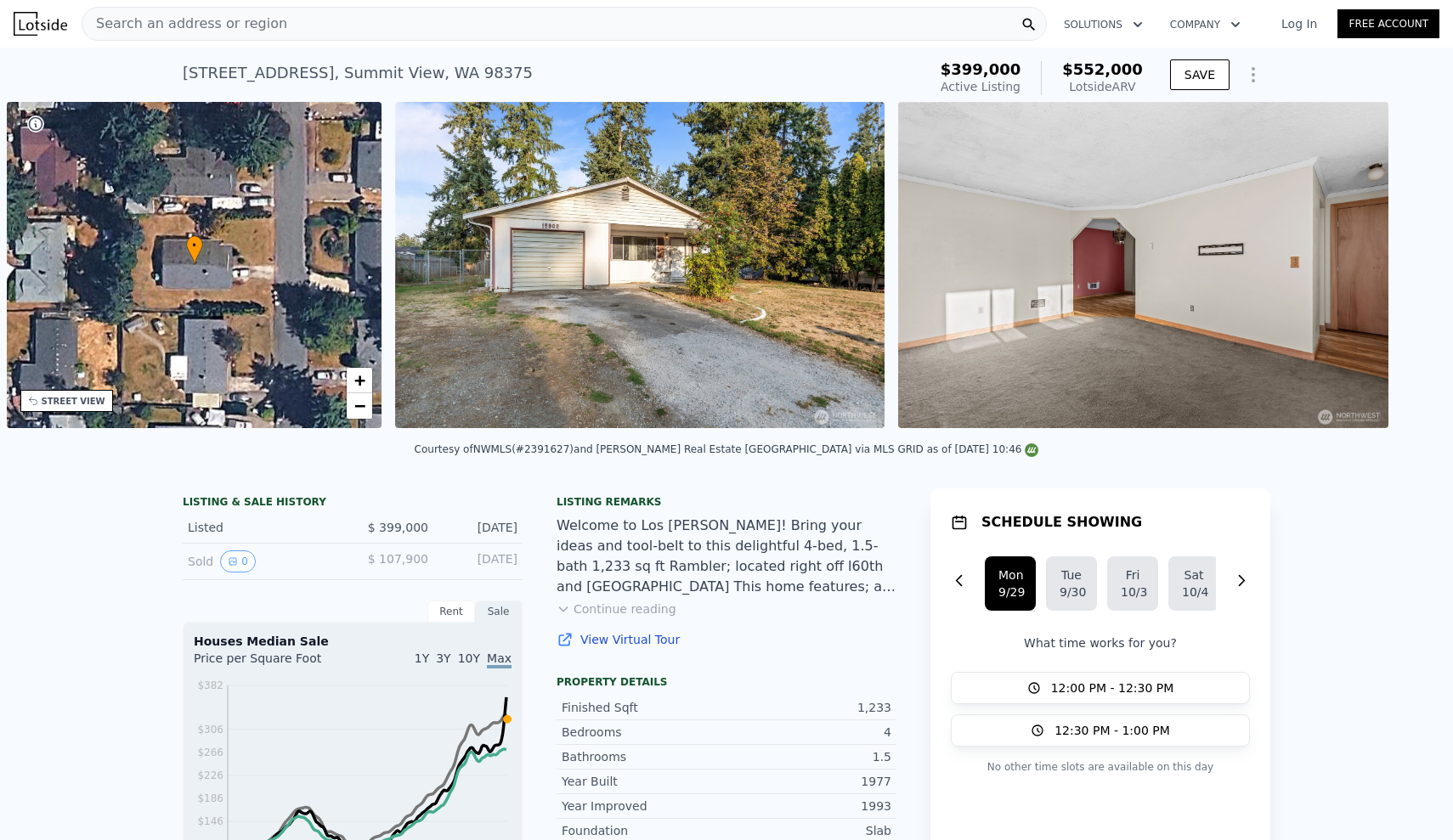
scroll to position [0, 396]
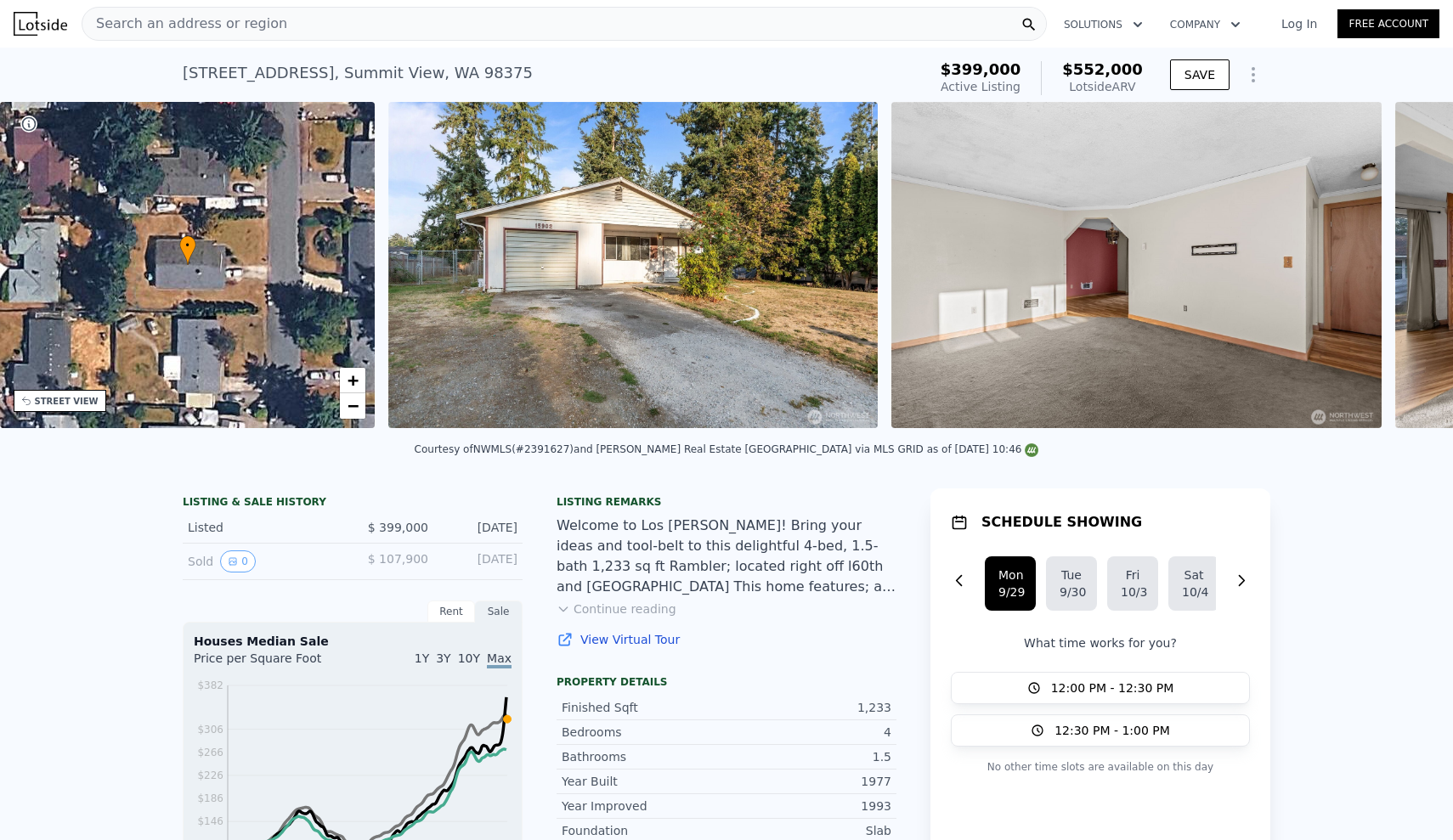
click at [1411, 268] on div "• + − • + − STREET VIEW Loading... SATELLITE VIEW" at bounding box center [726, 268] width 1453 height 332
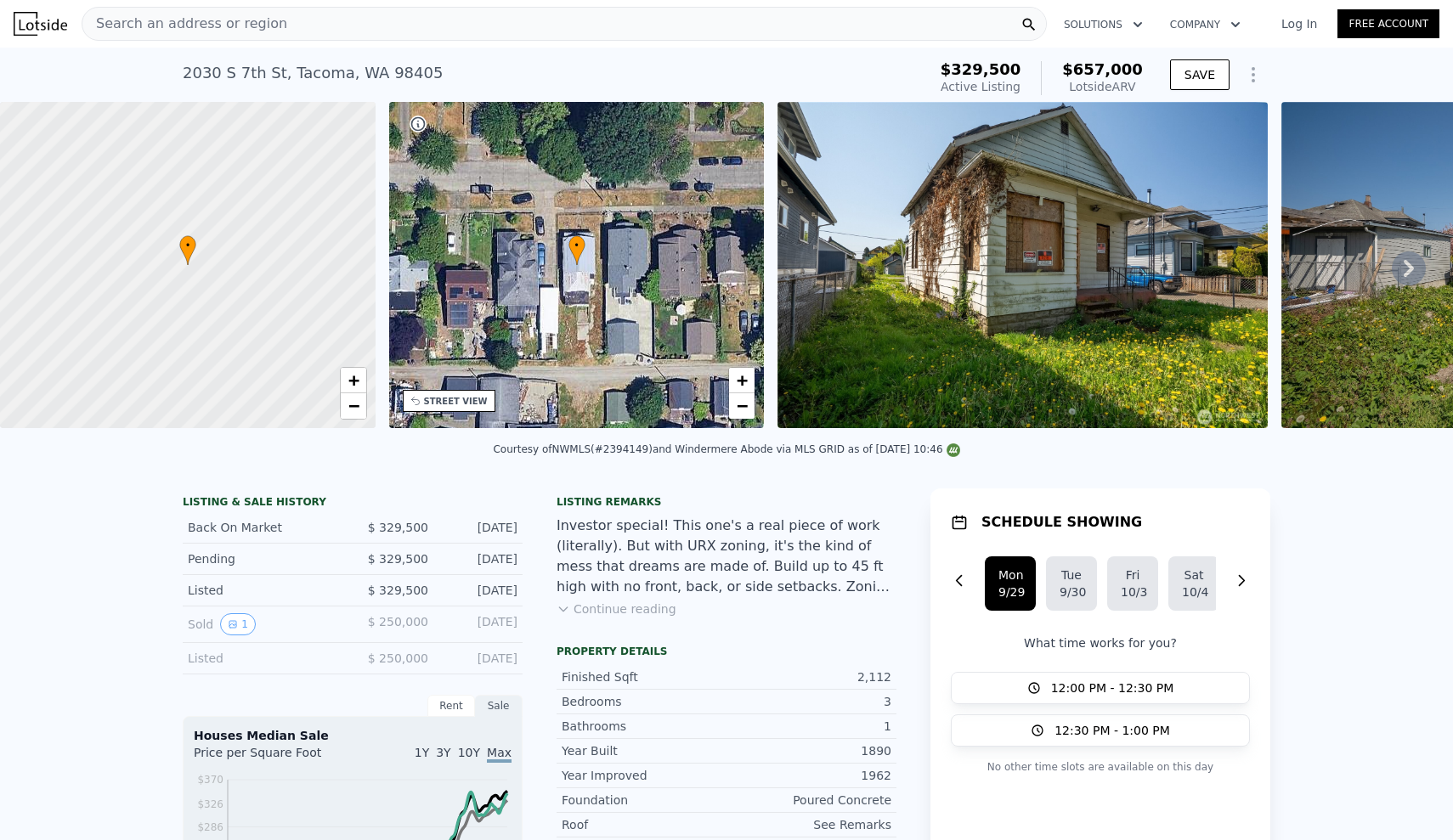
click at [1407, 269] on icon at bounding box center [1409, 267] width 34 height 34
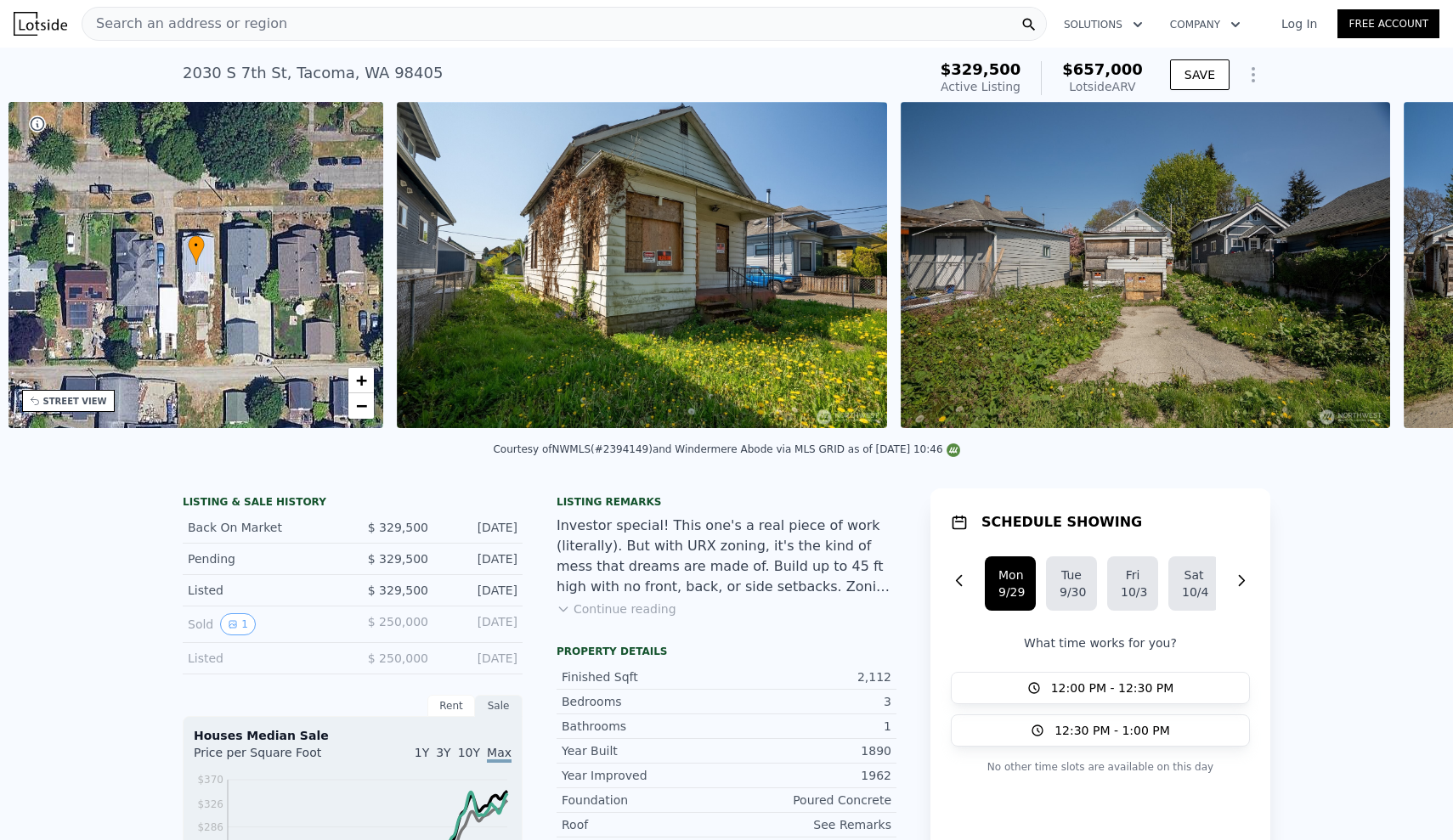
scroll to position [0, 396]
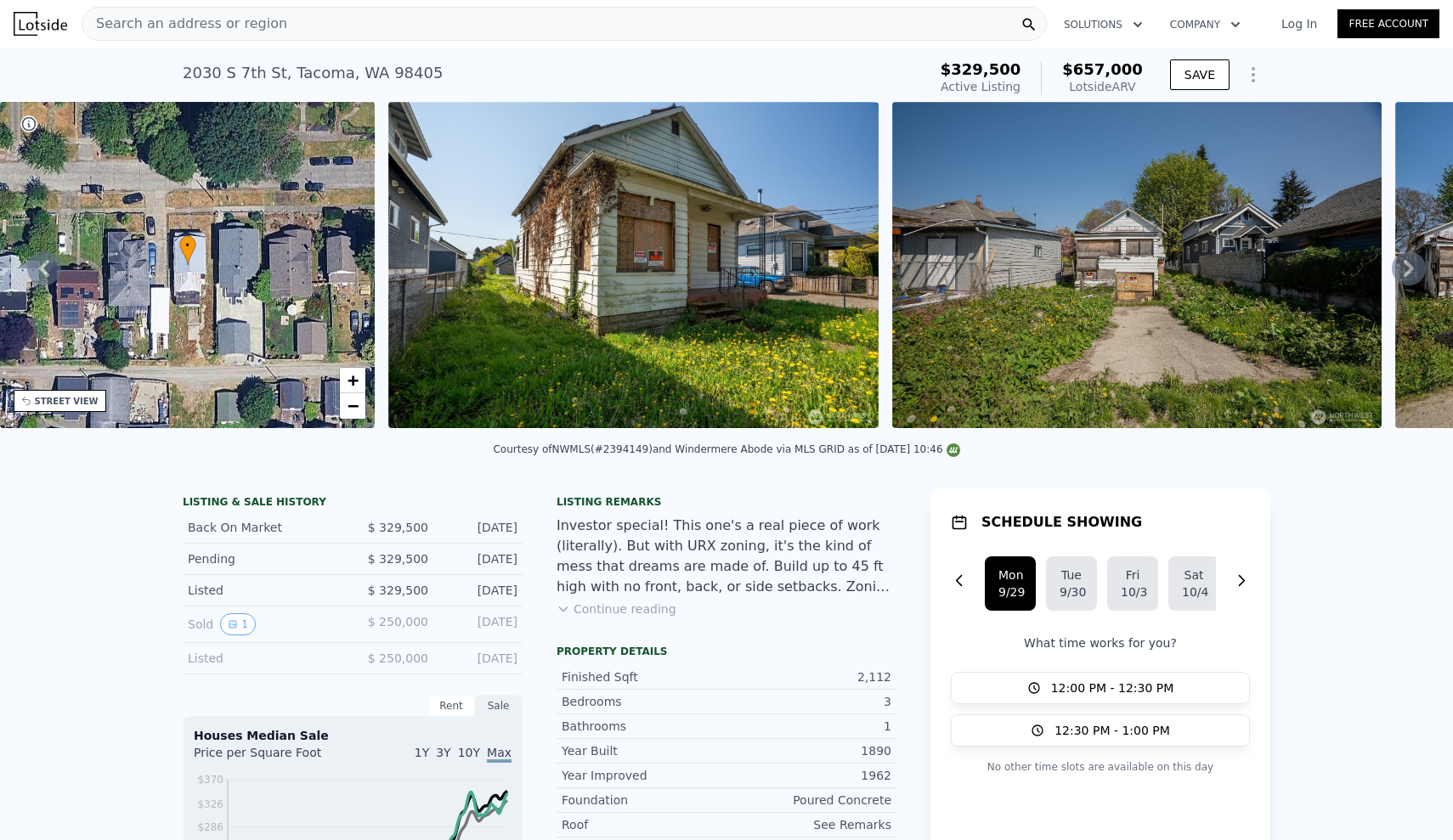
click at [1410, 266] on icon at bounding box center [1409, 268] width 11 height 17
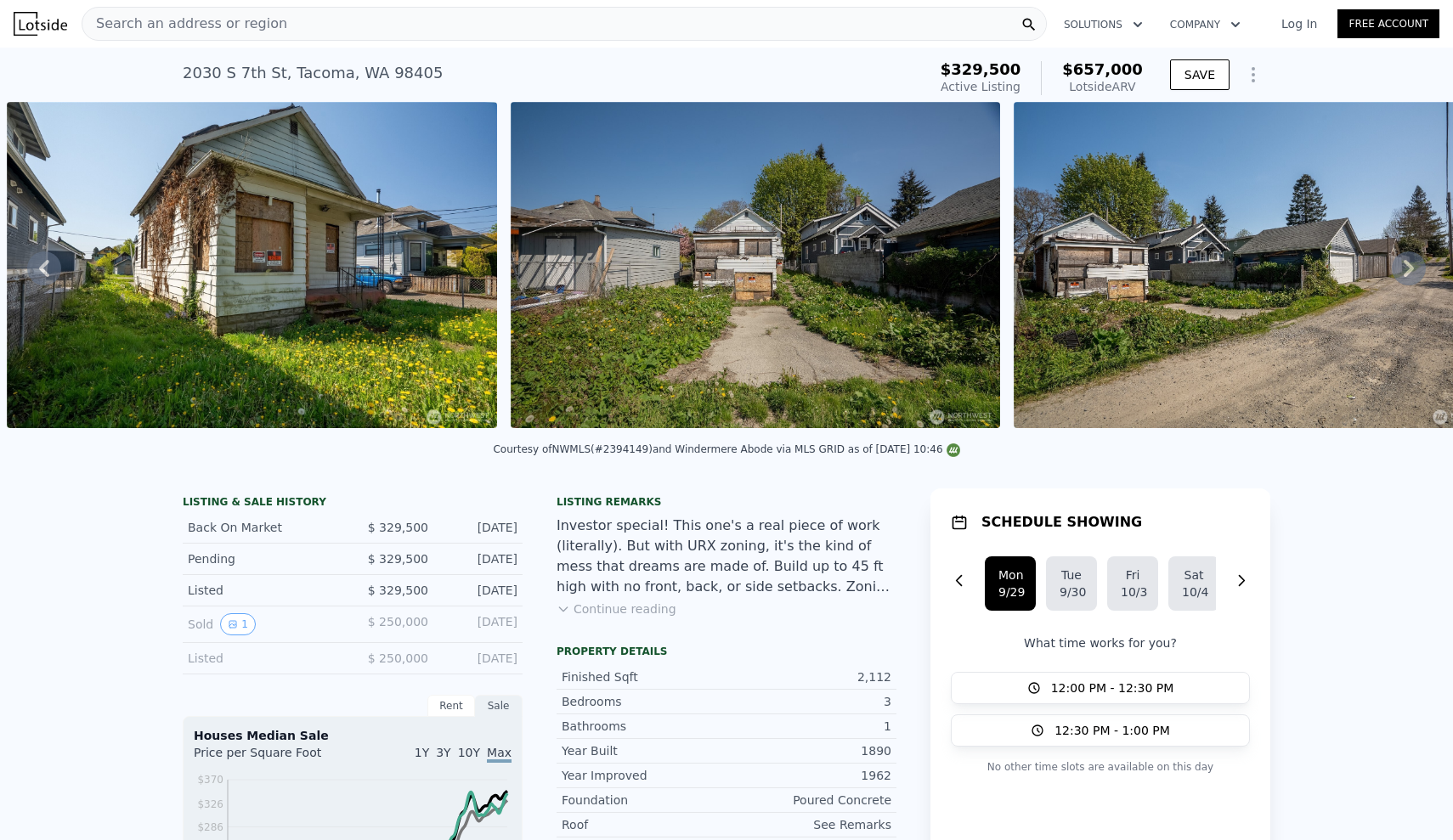
click at [1410, 266] on icon at bounding box center [1409, 268] width 11 height 17
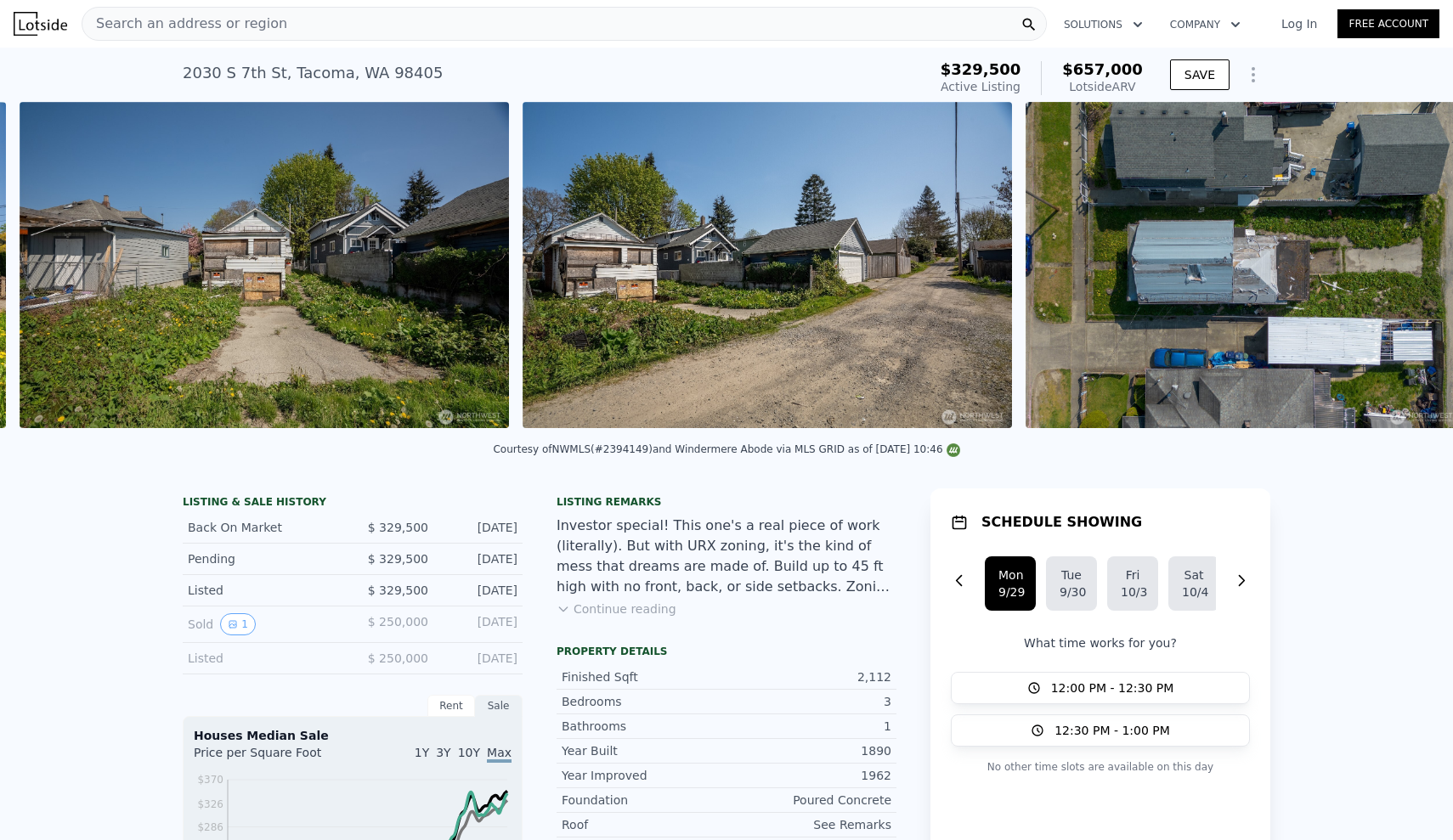
scroll to position [0, 1282]
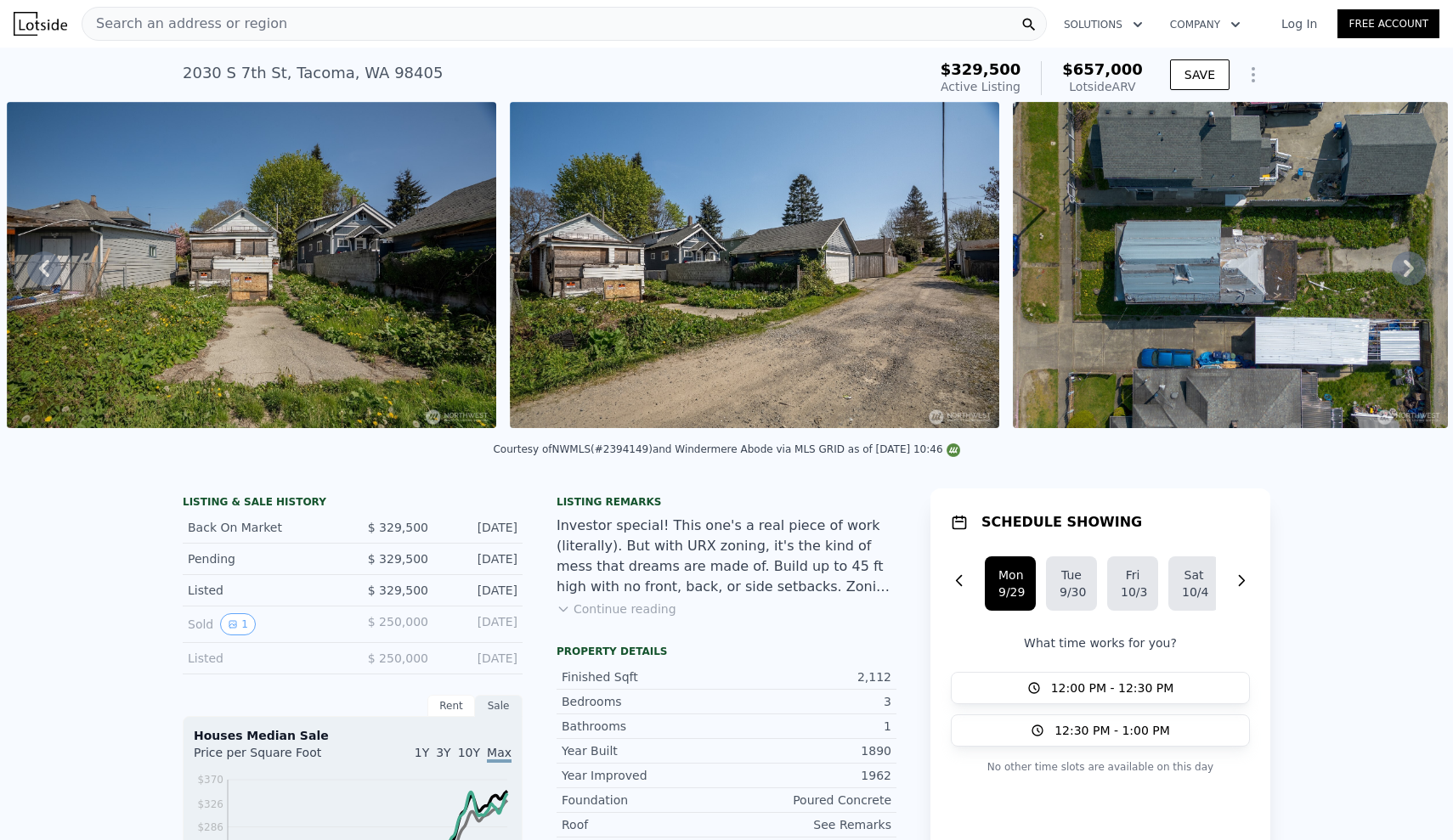
click at [1412, 265] on icon at bounding box center [1409, 267] width 34 height 34
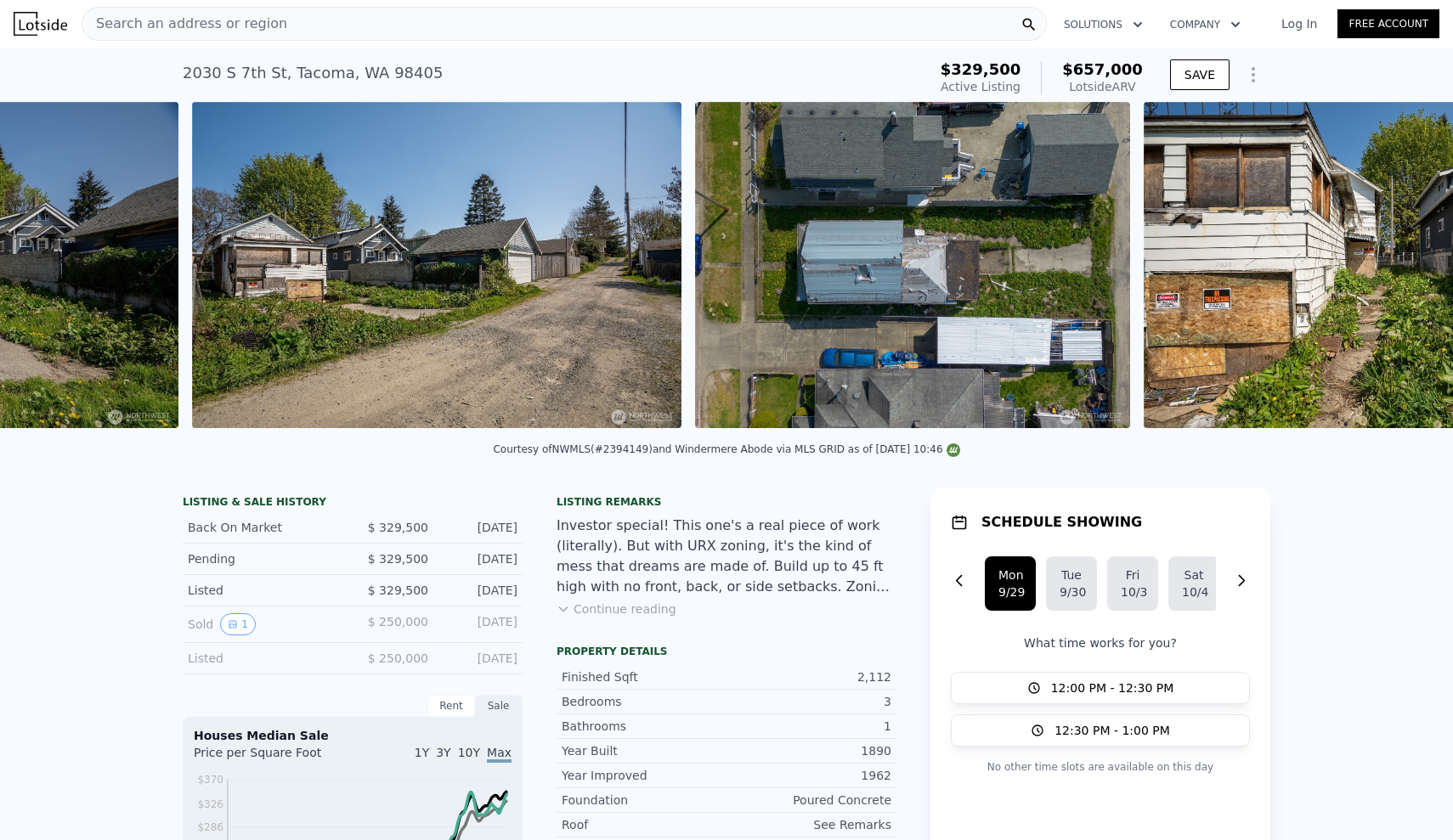
scroll to position [0, 1784]
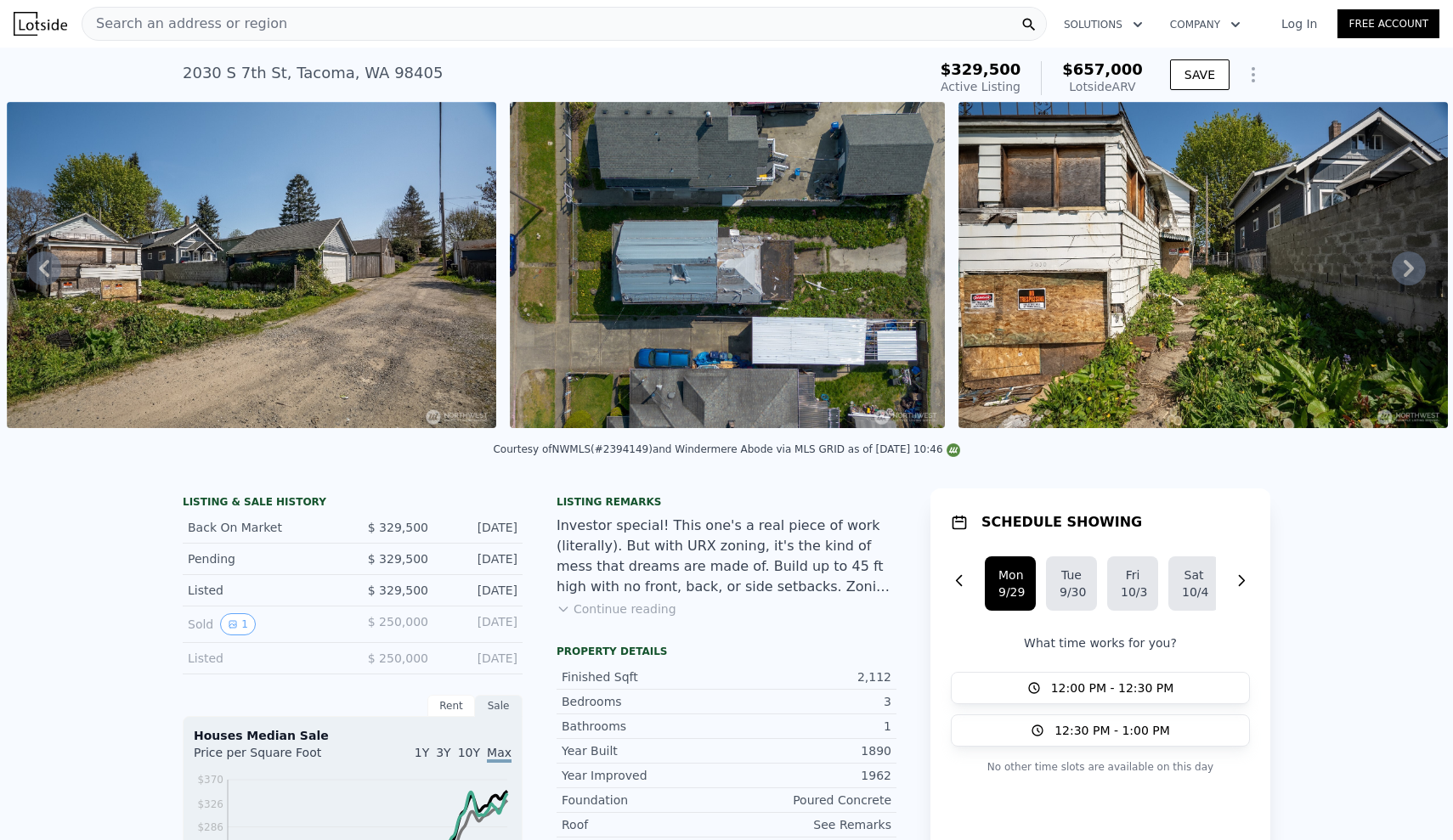
click at [1412, 265] on icon at bounding box center [1409, 267] width 34 height 34
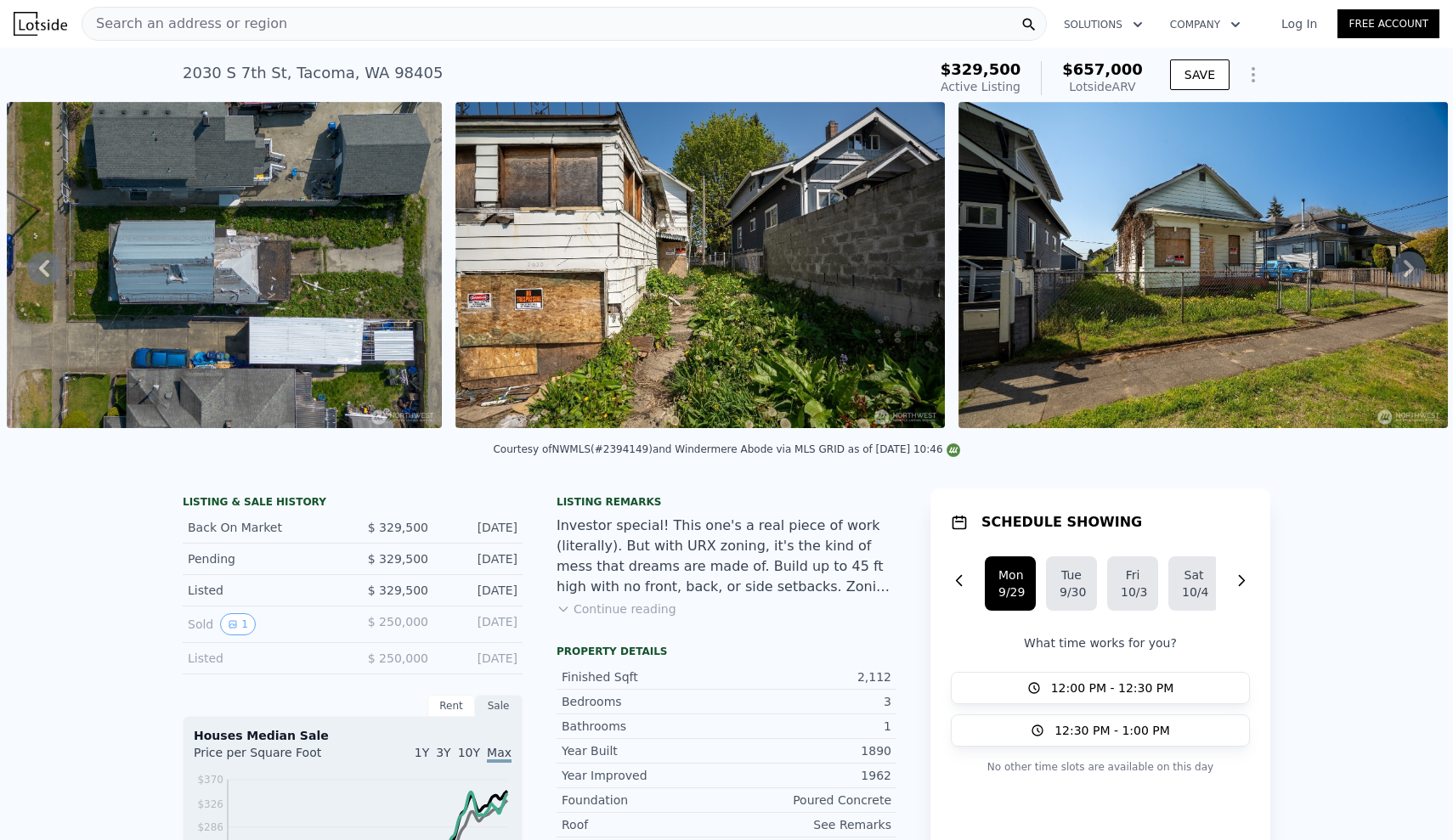
click at [1412, 265] on icon at bounding box center [1409, 267] width 34 height 34
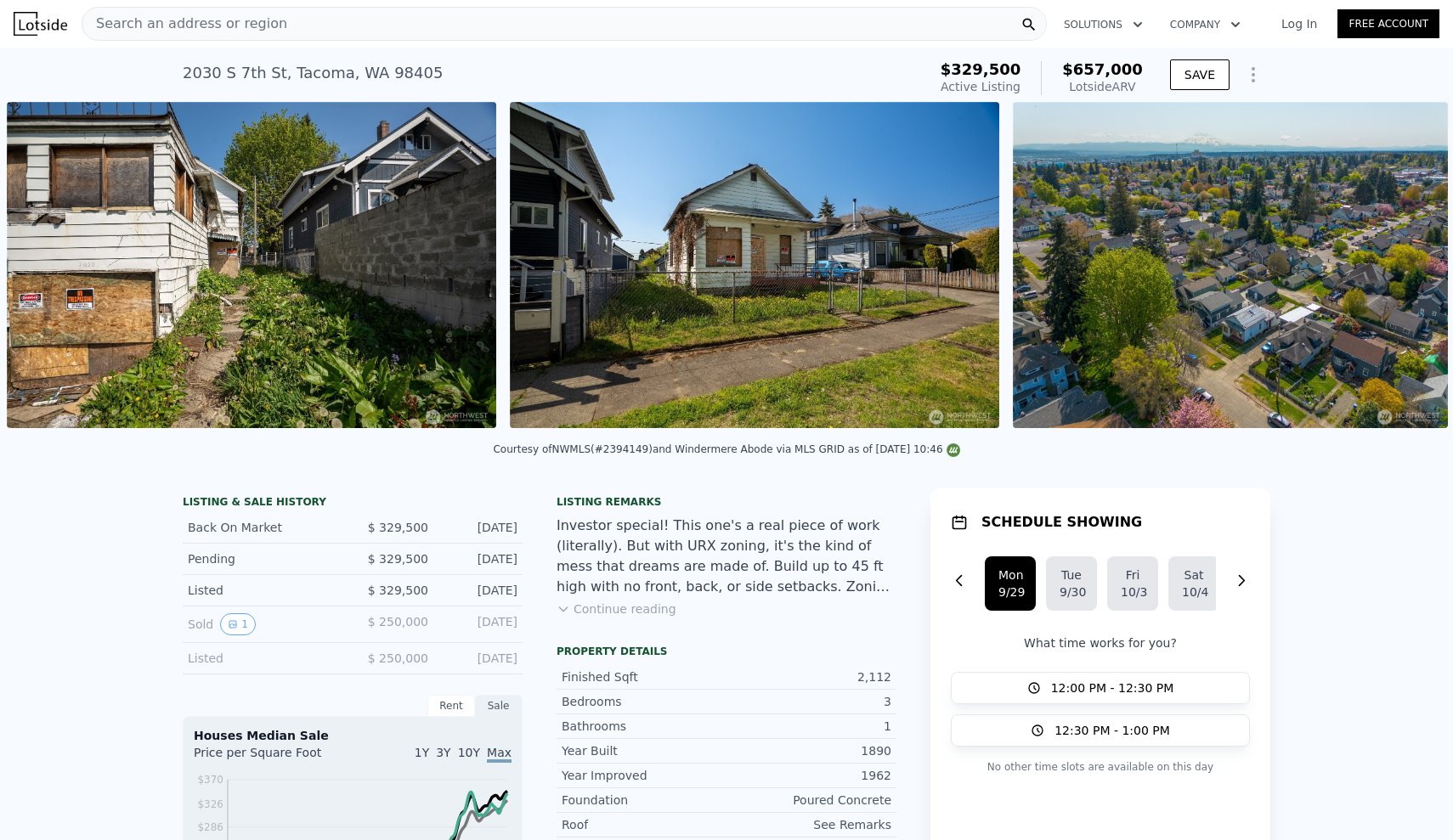
click at [1412, 265] on div "• + − • + − STREET VIEW Loading... SATELLITE VIEW" at bounding box center [726, 268] width 1453 height 332
click at [1412, 265] on icon at bounding box center [1409, 267] width 34 height 34
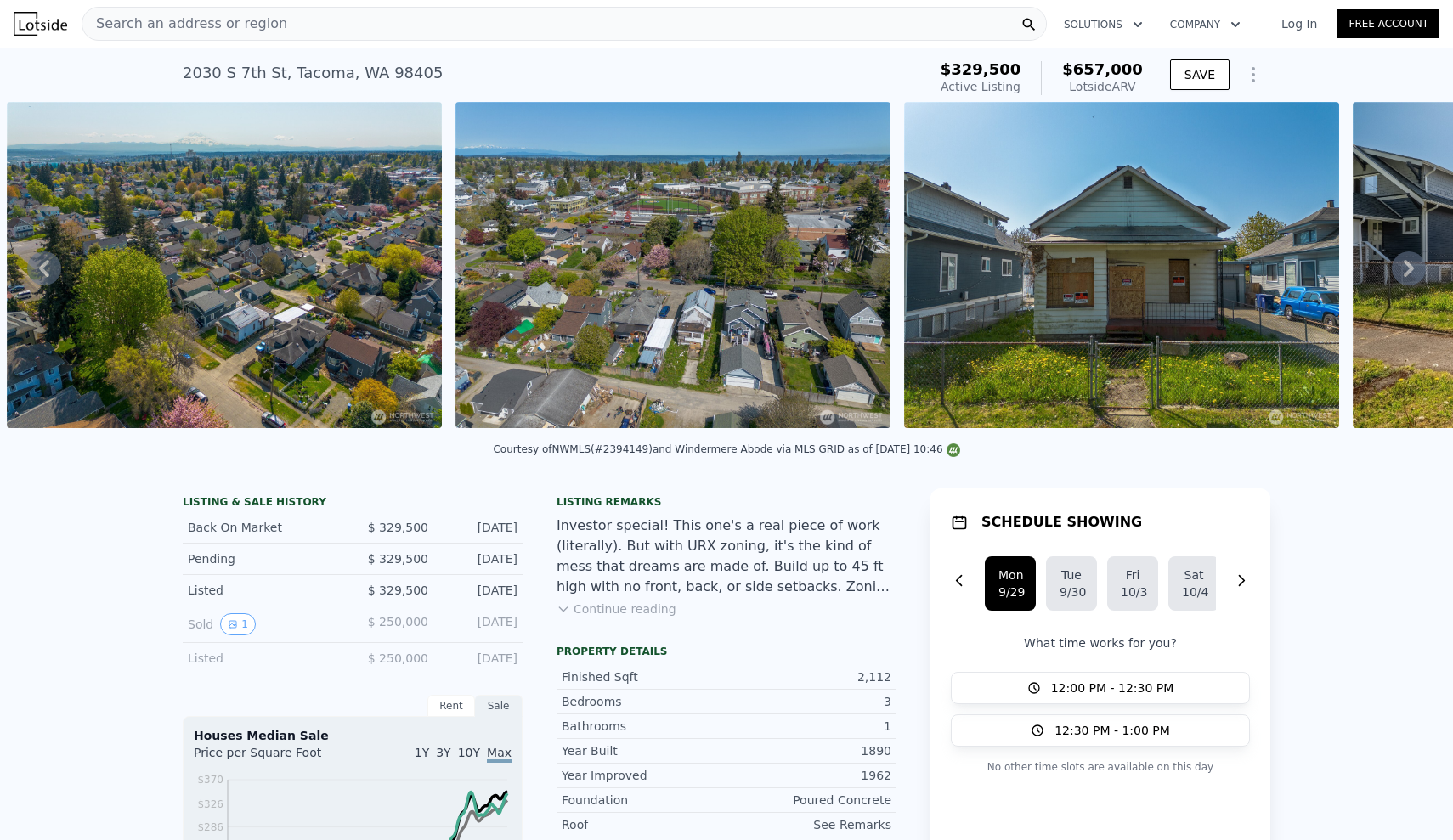
click at [1412, 265] on icon at bounding box center [1409, 267] width 34 height 34
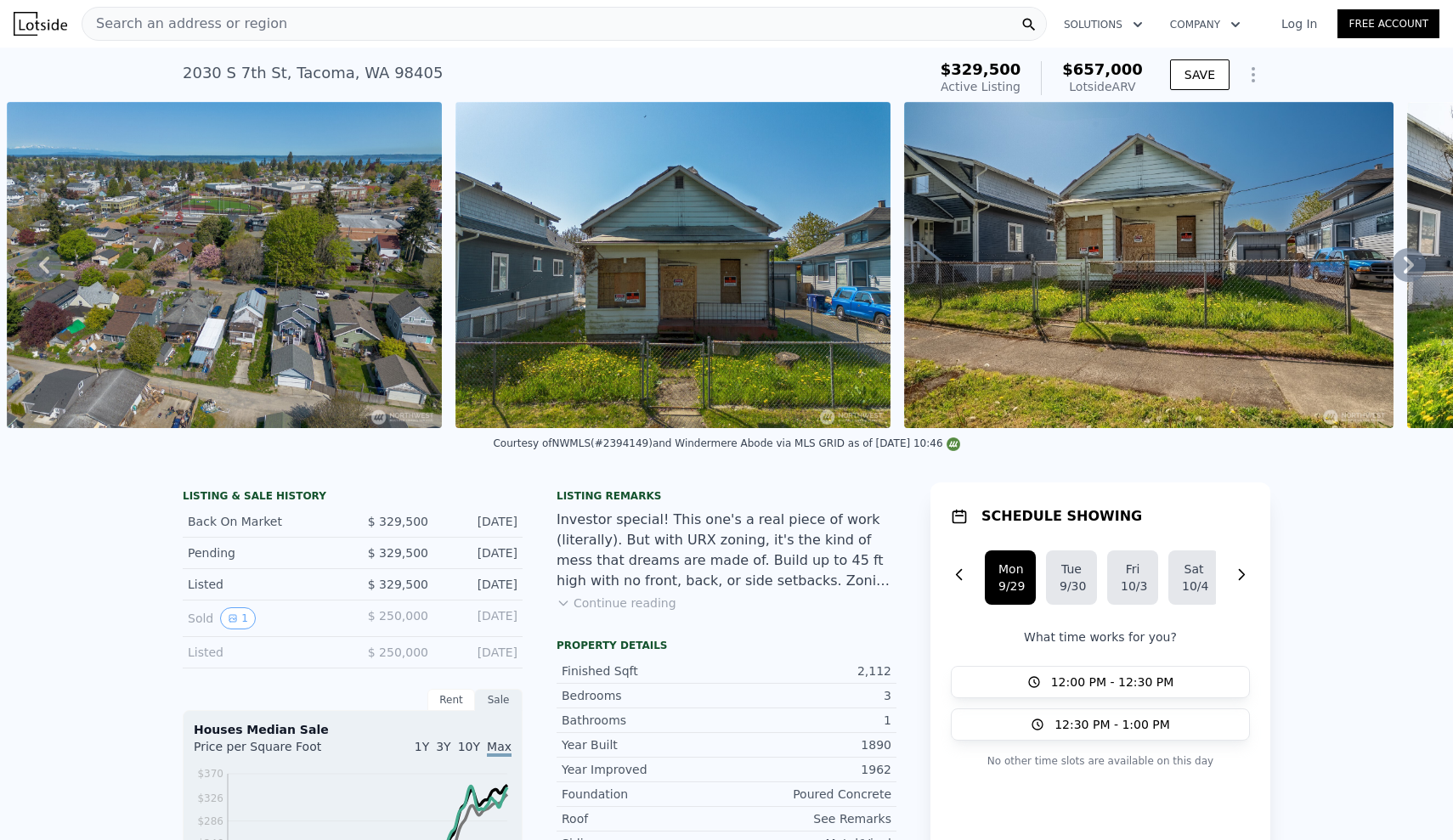
click at [1412, 265] on icon at bounding box center [1409, 266] width 11 height 17
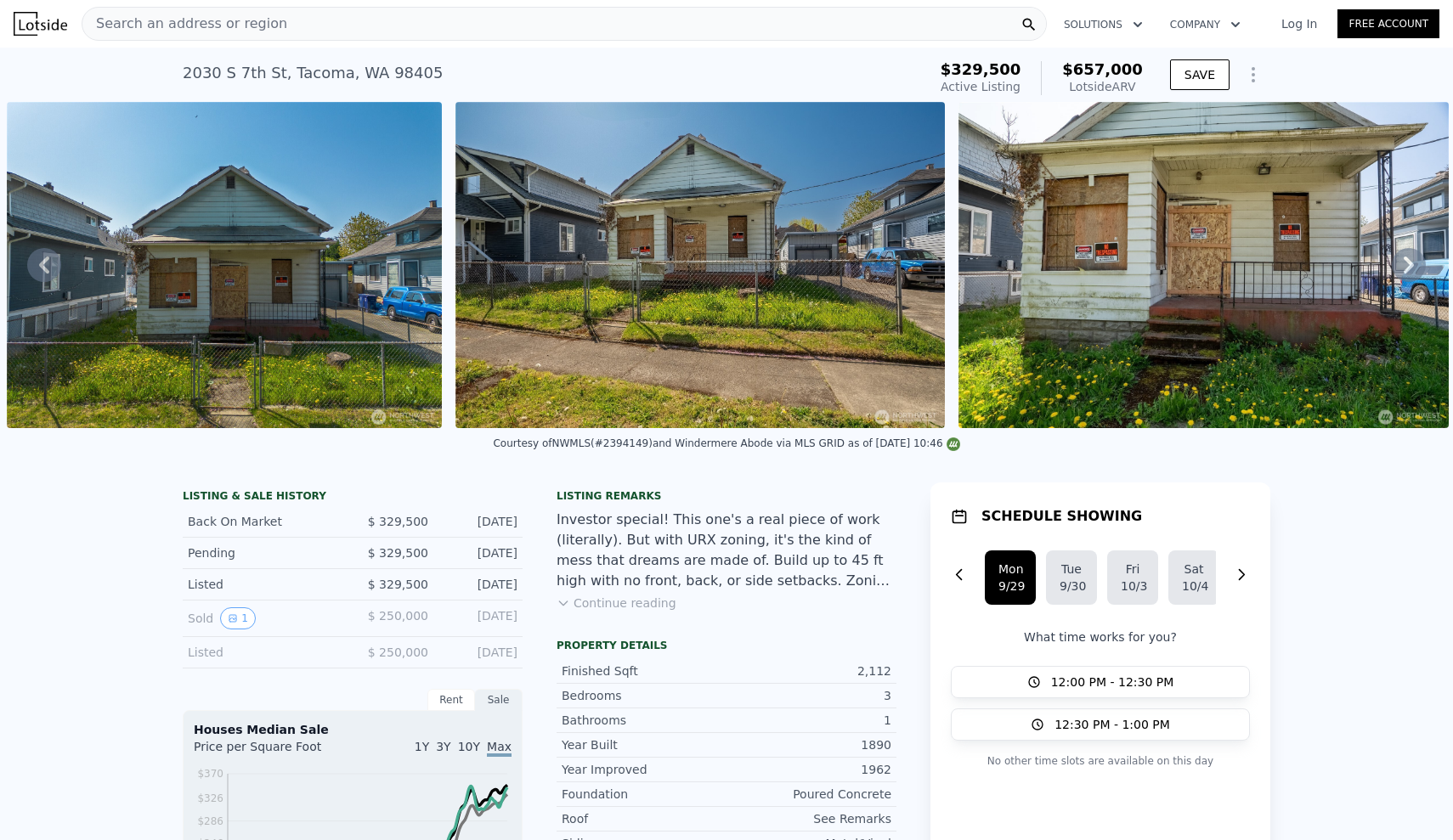
click at [1412, 265] on icon at bounding box center [1409, 266] width 11 height 17
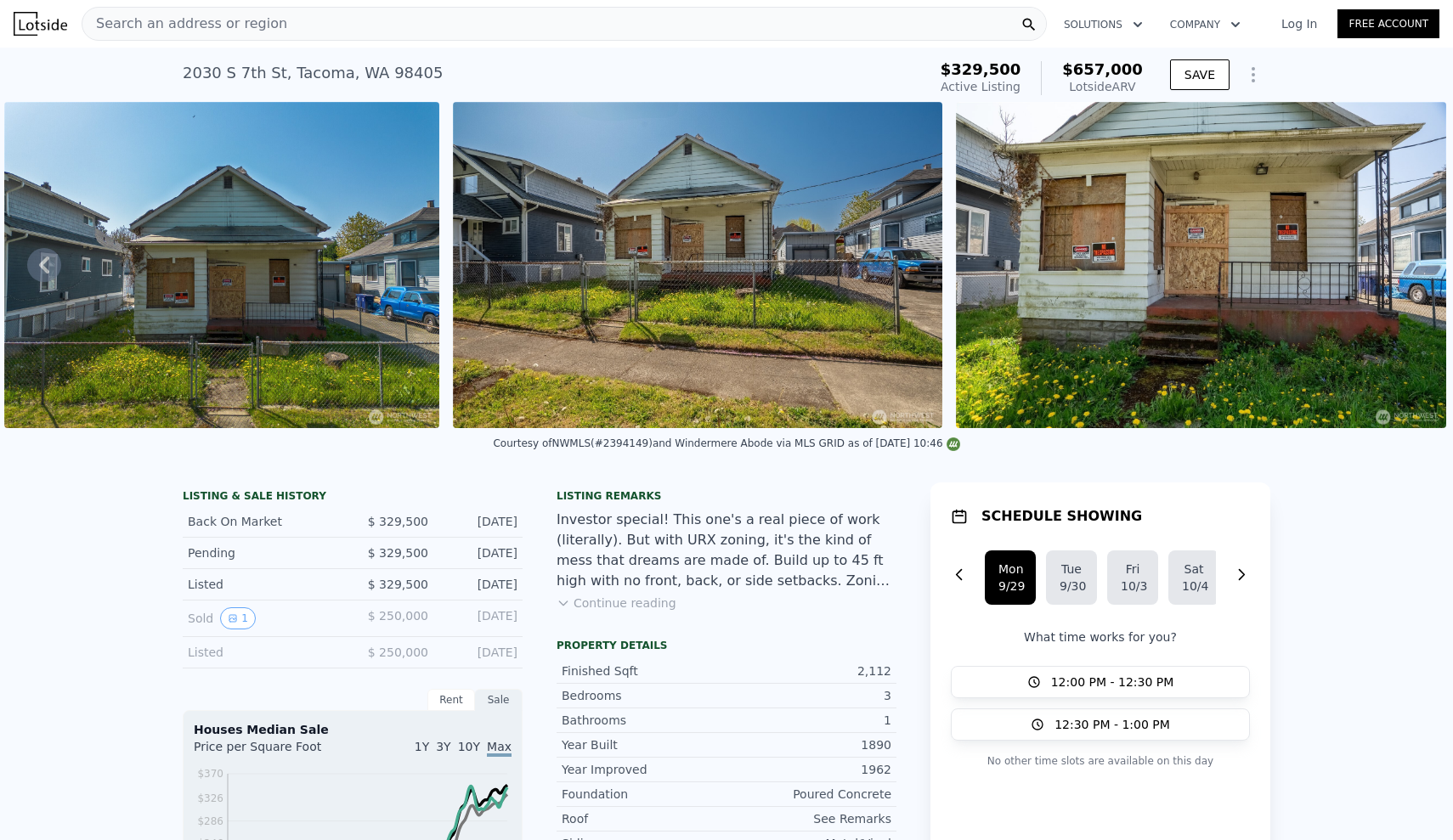
click at [1412, 265] on img at bounding box center [1201, 266] width 490 height 326
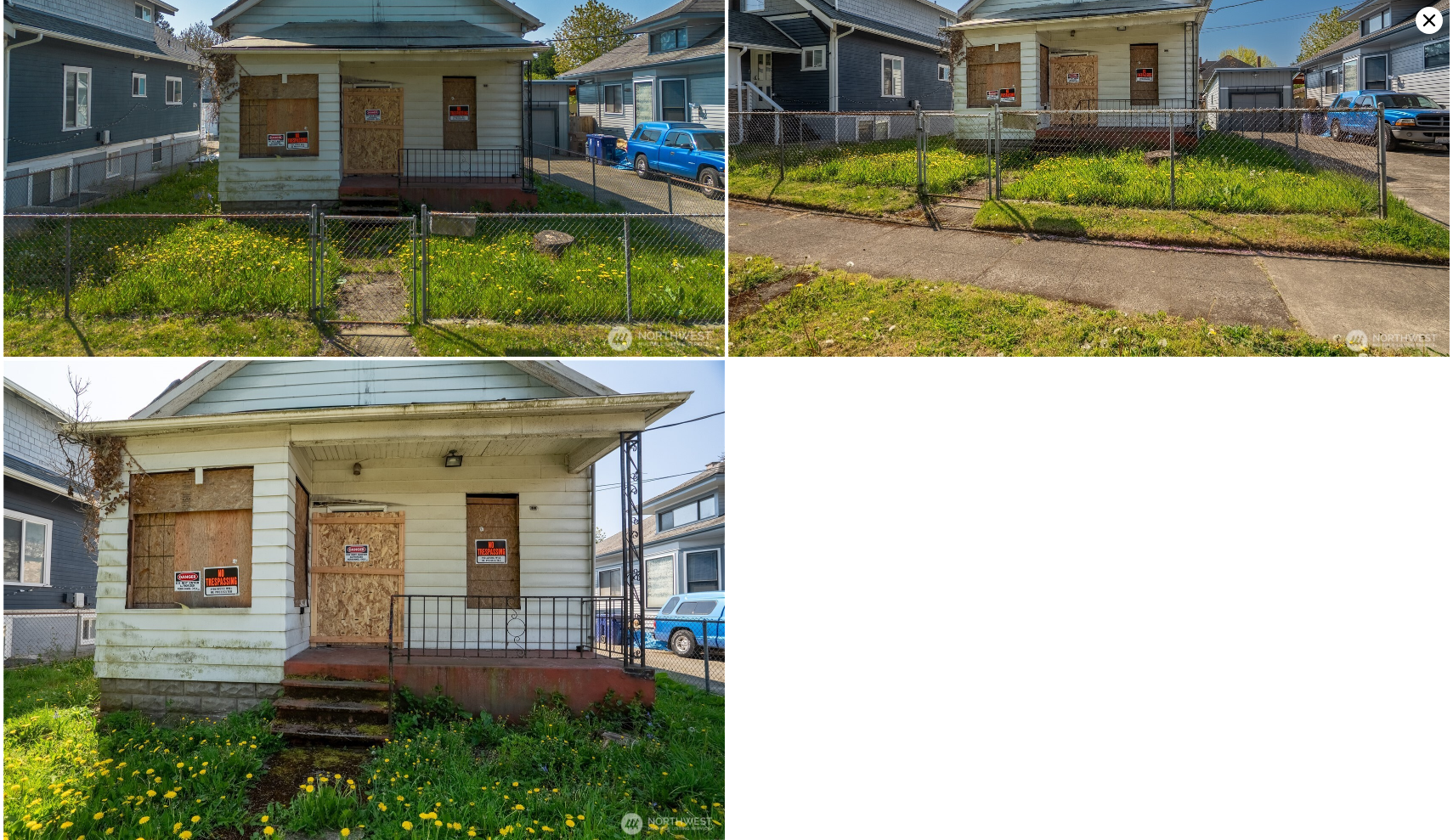
click at [1430, 17] on icon at bounding box center [1430, 20] width 27 height 27
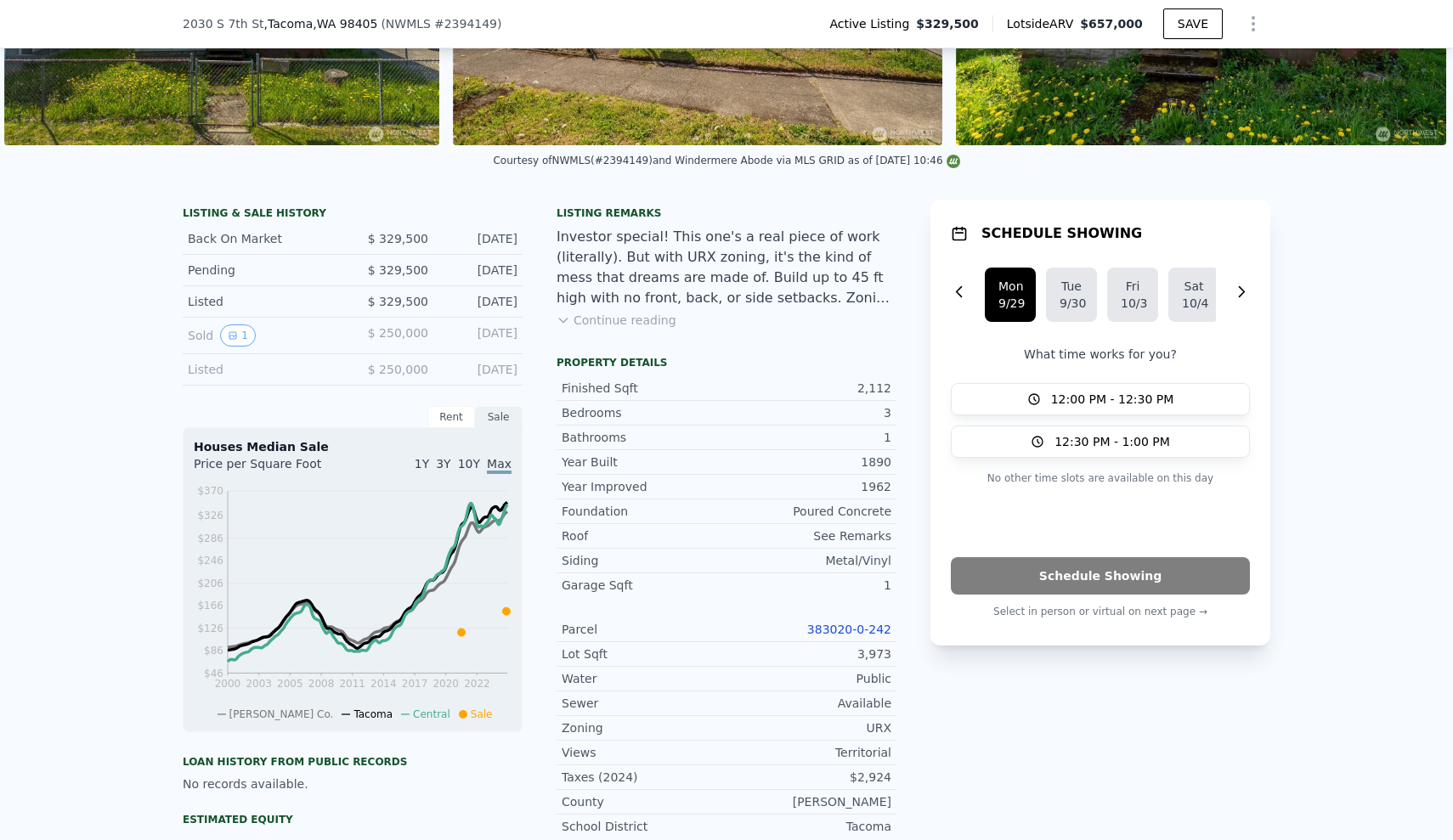
scroll to position [265, 0]
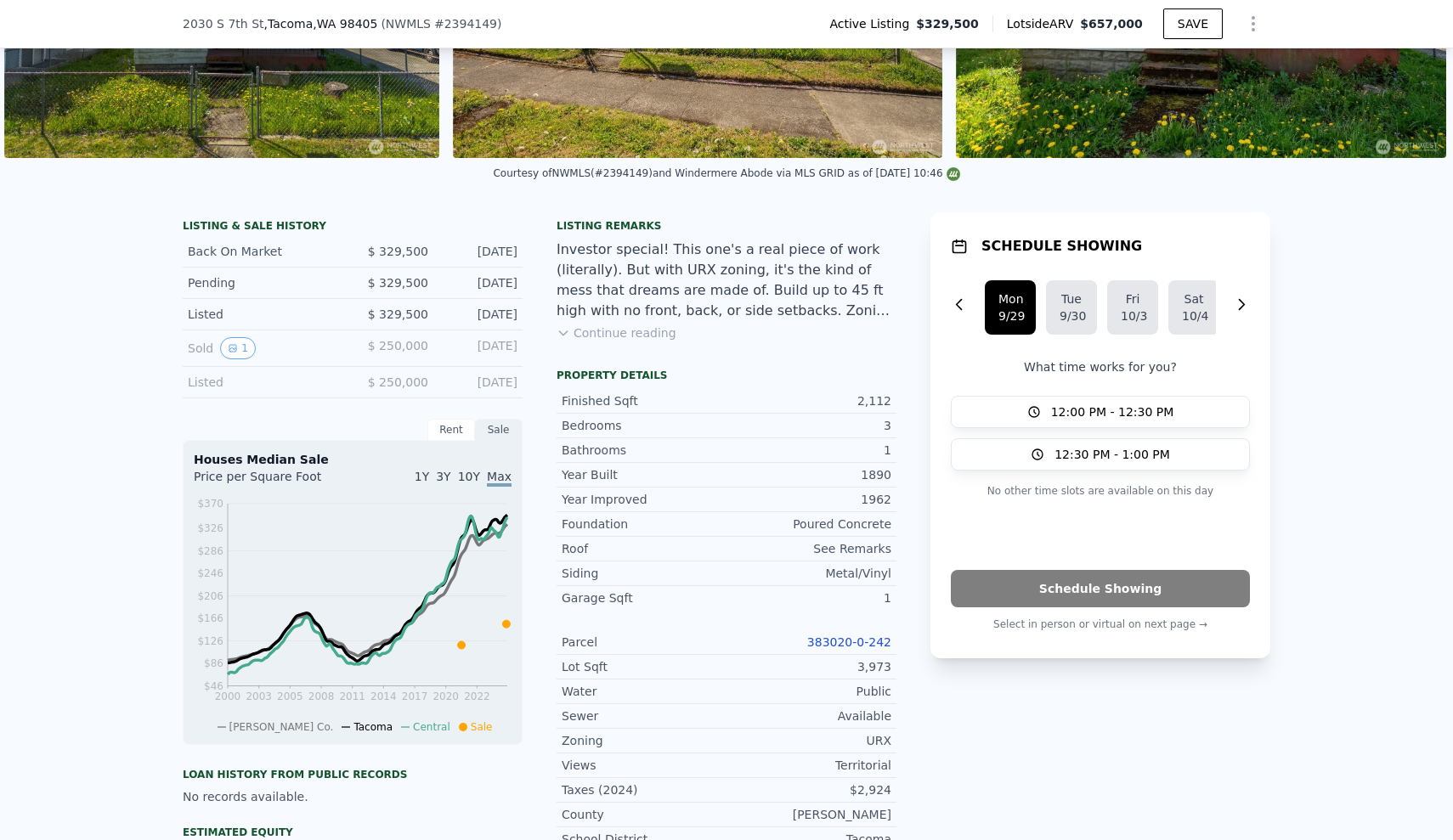
click at [637, 339] on button "Continue reading" at bounding box center [616, 333] width 120 height 17
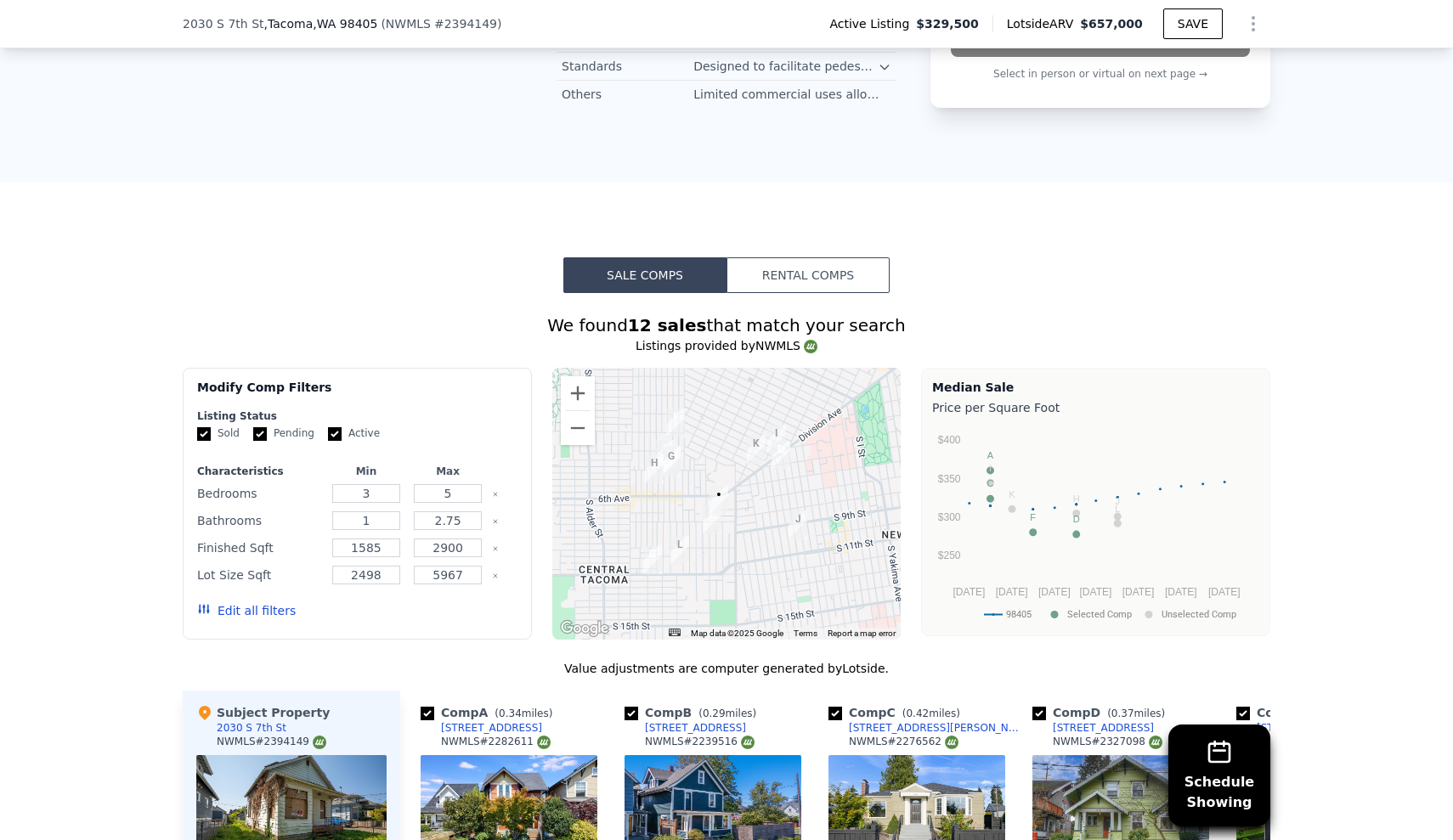
scroll to position [1584, 0]
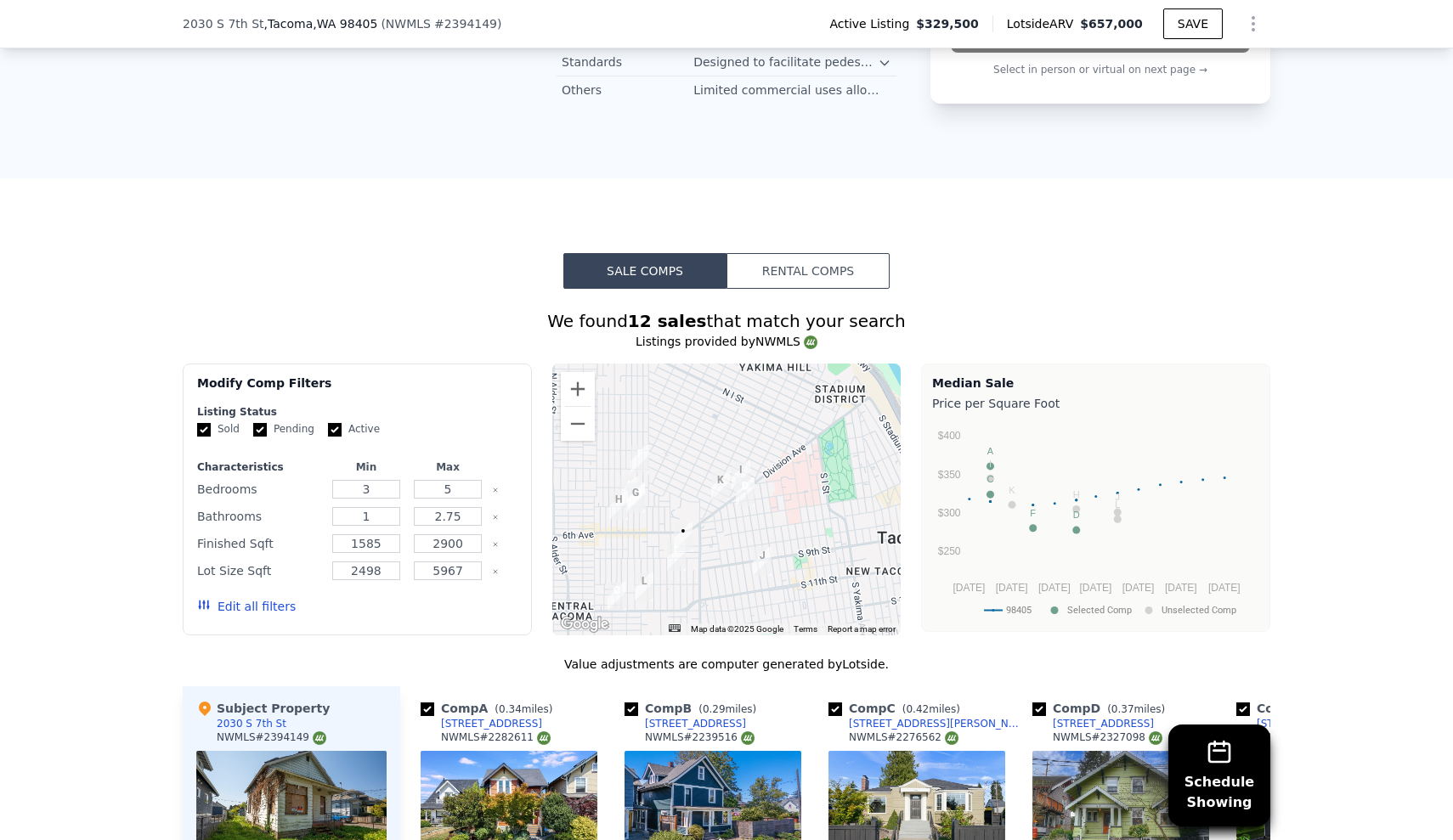
drag, startPoint x: 730, startPoint y: 490, endPoint x: 692, endPoint y: 535, distance: 58.9
click at [692, 535] on div at bounding box center [727, 500] width 350 height 272
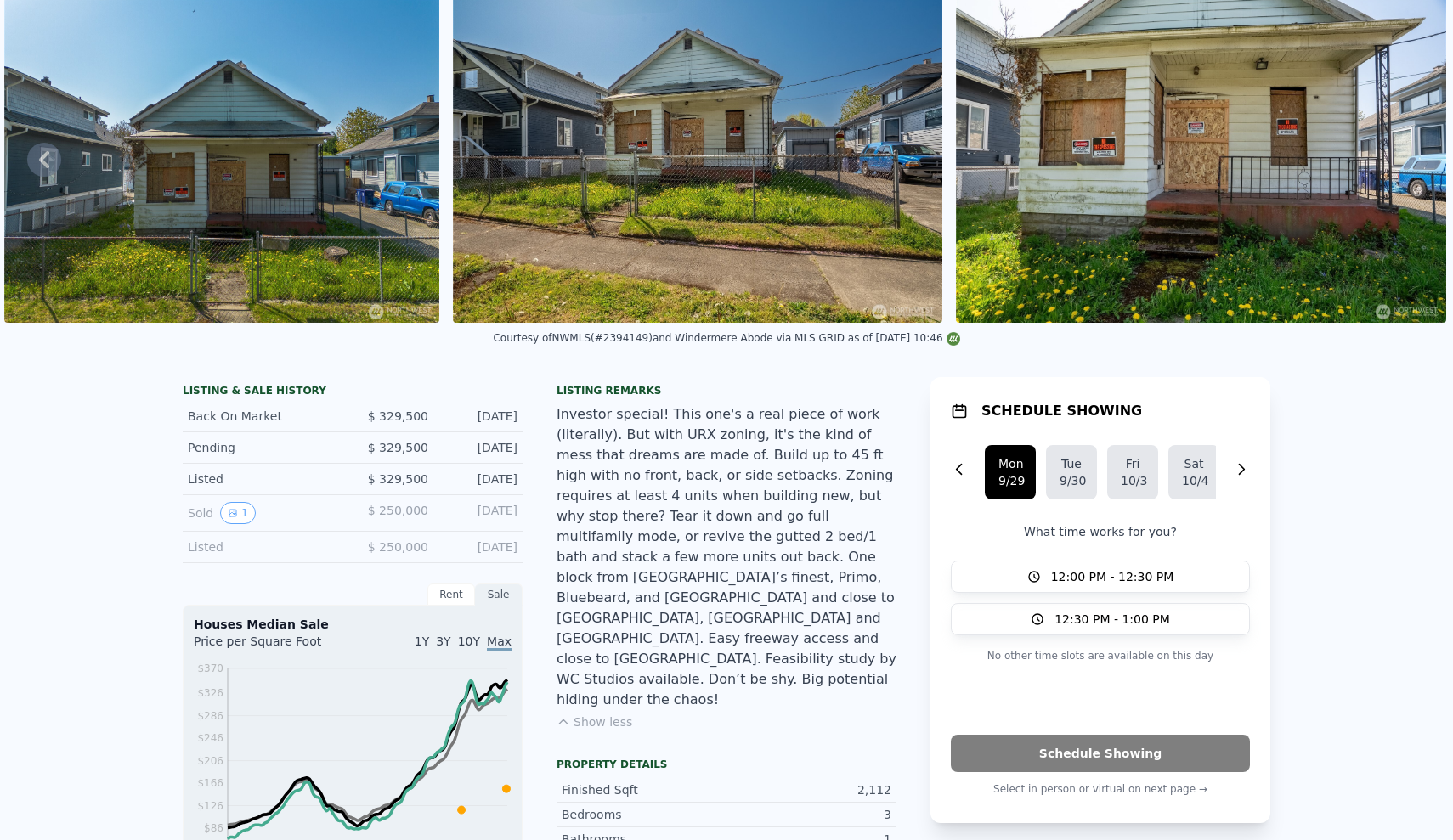
scroll to position [0, 0]
